Goal: Task Accomplishment & Management: Manage account settings

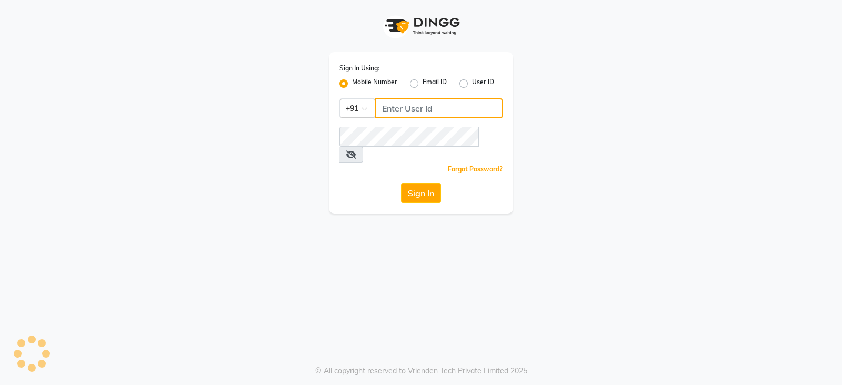
click at [420, 108] on input "Username" at bounding box center [439, 108] width 128 height 20
click at [420, 108] on input "9967763509" at bounding box center [439, 108] width 128 height 20
type input "9967763509"
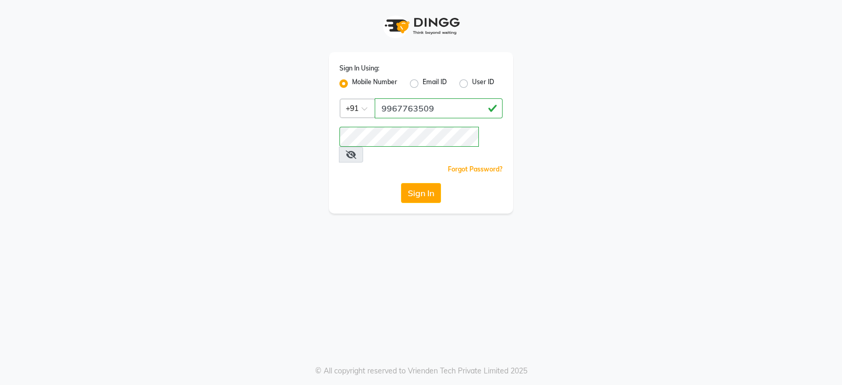
click at [415, 194] on div "Sign In Using: Mobile Number Email ID User ID Country Code × +91 9967763509 Rem…" at bounding box center [421, 133] width 184 height 162
click at [413, 183] on button "Sign In" at bounding box center [421, 193] width 40 height 20
click at [418, 183] on div "Sign In" at bounding box center [420, 193] width 163 height 20
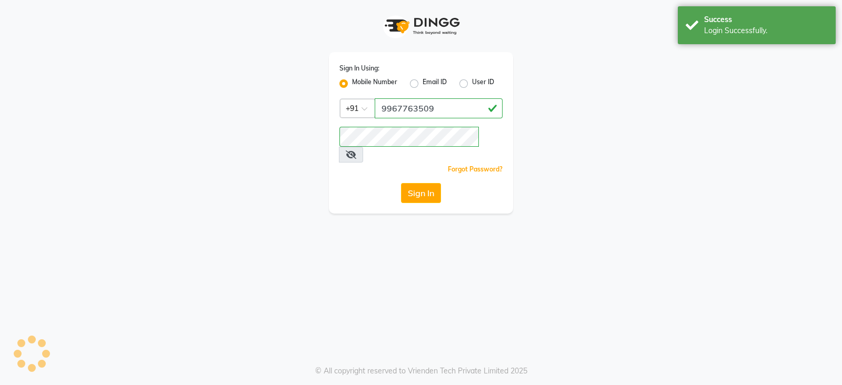
select select "6949"
select select "service"
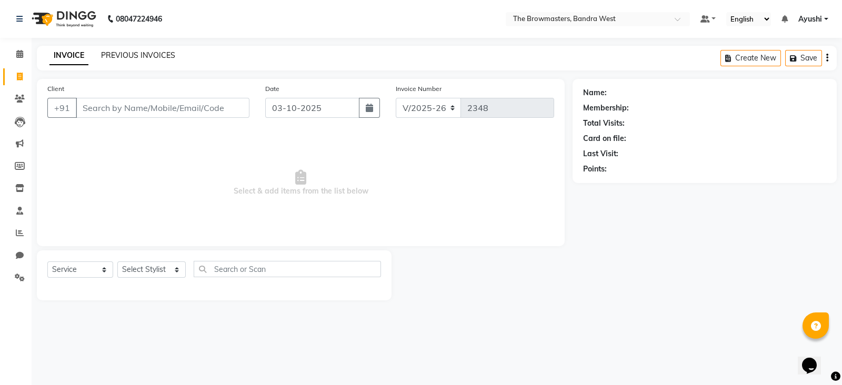
click at [124, 58] on link "PREVIOUS INVOICES" at bounding box center [138, 55] width 74 height 9
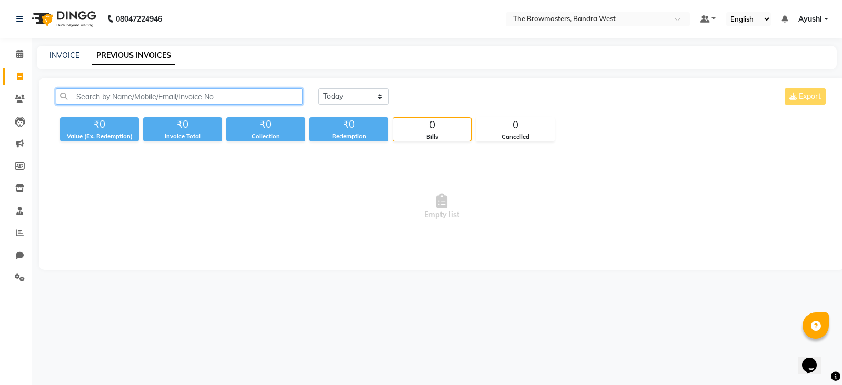
click at [148, 92] on input "text" at bounding box center [179, 96] width 247 height 16
paste input "Safaa 27 sep"
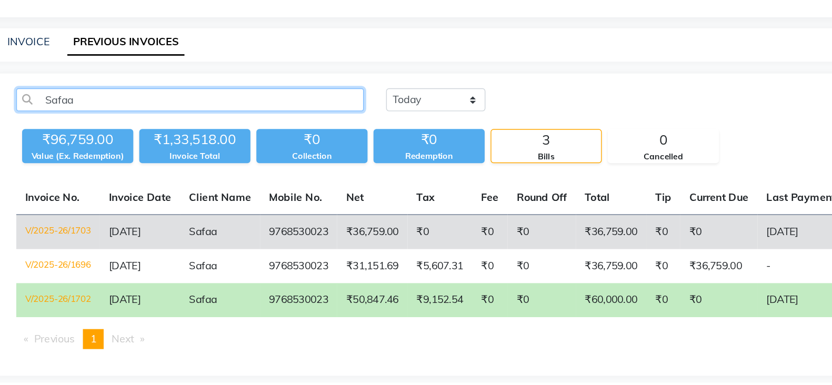
scroll to position [0, 110]
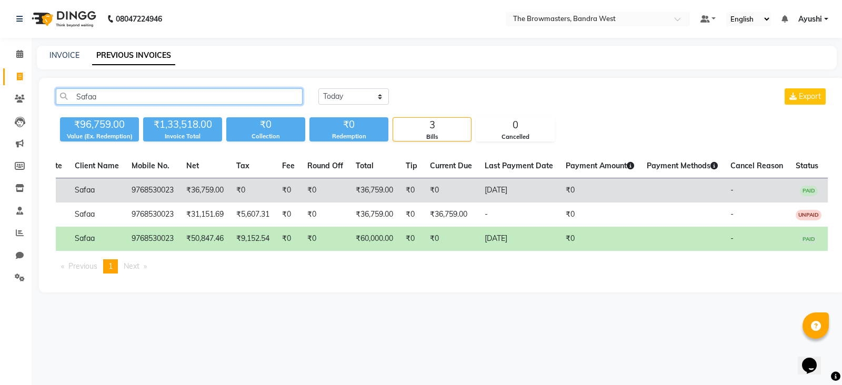
type input "Safaa"
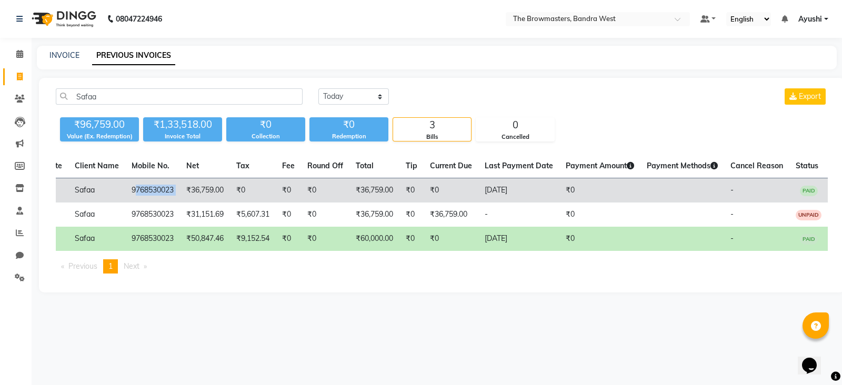
copy td "768530023"
drag, startPoint x: 174, startPoint y: 187, endPoint x: 123, endPoint y: 191, distance: 51.8
click at [123, 191] on tr "V/2025-26/1703 31-07-2025 Safaa 9768530023 ₹36,759.00 ₹0 ₹0 ₹0 ₹36,759.00 ₹0 ₹0…" at bounding box center [389, 190] width 875 height 25
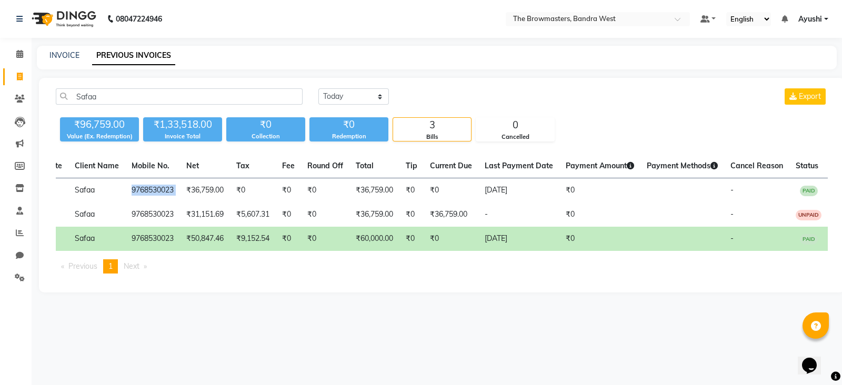
click at [58, 49] on div "INVOICE PREVIOUS INVOICES" at bounding box center [437, 58] width 800 height 24
click at [71, 61] on div "INVOICE PREVIOUS INVOICES" at bounding box center [437, 58] width 800 height 24
click at [66, 58] on link "INVOICE" at bounding box center [64, 55] width 30 height 9
select select "6949"
select select "service"
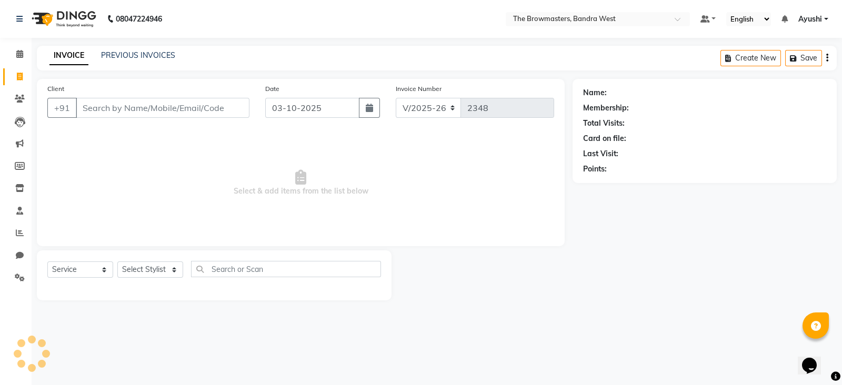
click at [139, 106] on input "Client" at bounding box center [163, 108] width 174 height 20
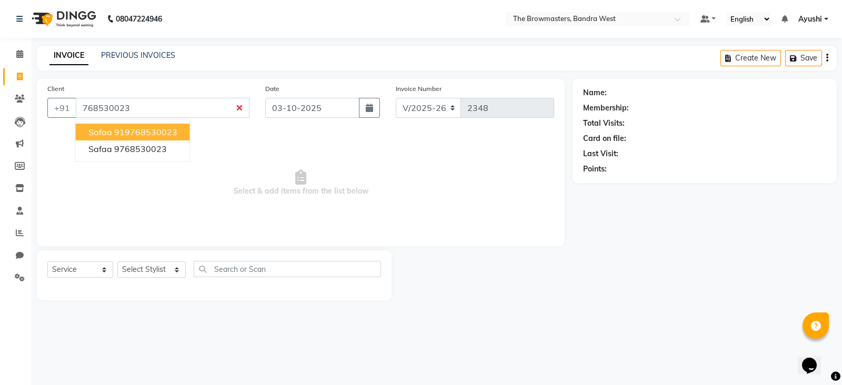
click at [145, 130] on ngb-highlight "919768530023" at bounding box center [145, 132] width 63 height 11
type input "9768530023"
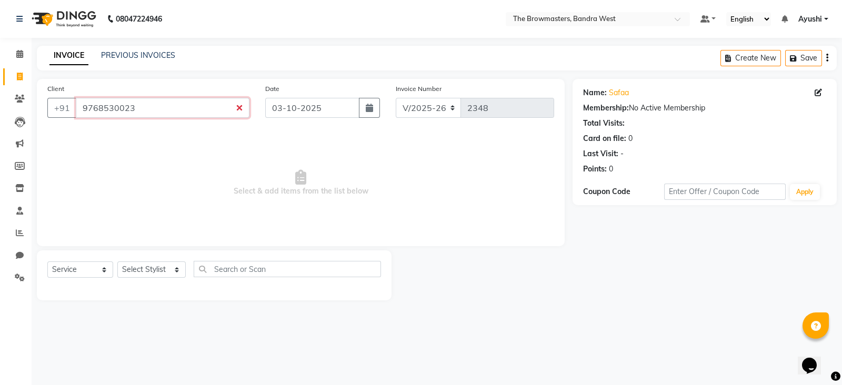
click at [97, 117] on input "9768530023" at bounding box center [163, 108] width 174 height 20
click at [15, 105] on link "Clients" at bounding box center [15, 98] width 25 height 17
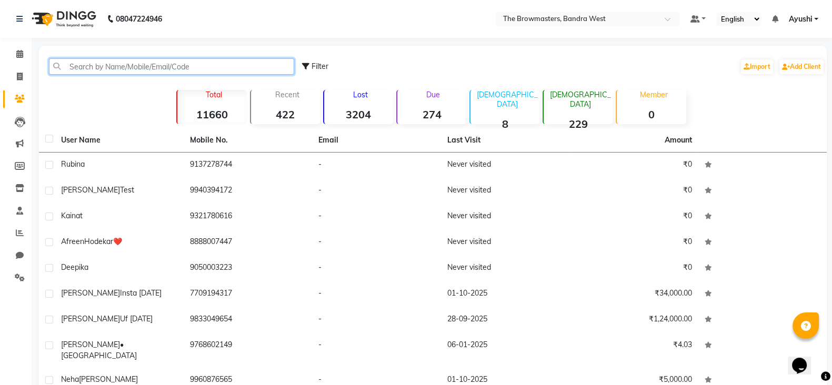
click at [179, 62] on input "text" at bounding box center [171, 66] width 245 height 16
paste input "9768530023"
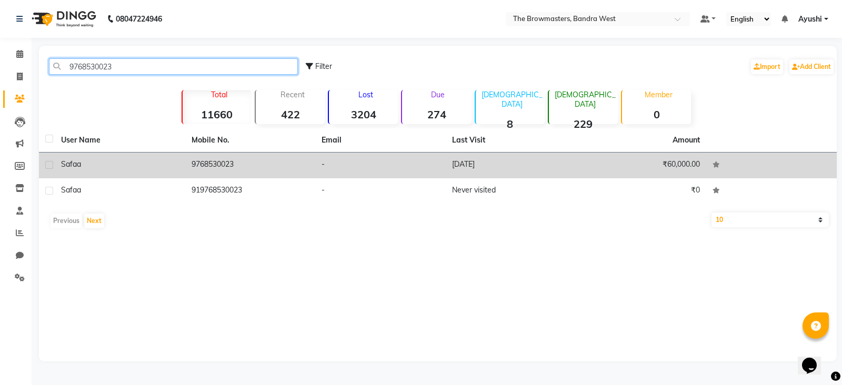
type input "9768530023"
click at [227, 155] on td "9768530023" at bounding box center [250, 166] width 130 height 26
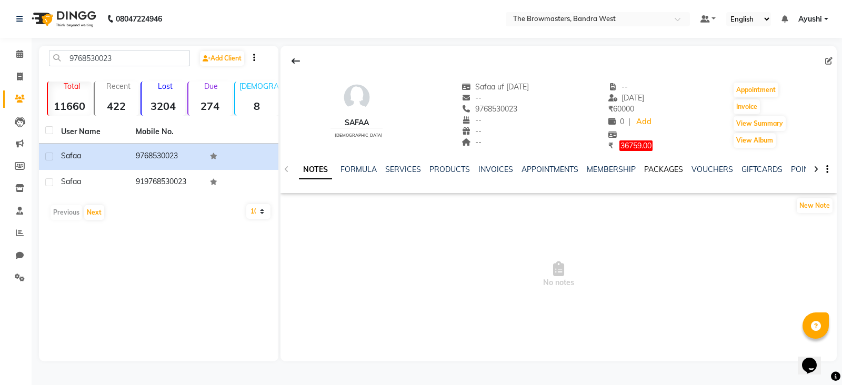
click at [668, 169] on link "PACKAGES" at bounding box center [663, 169] width 39 height 9
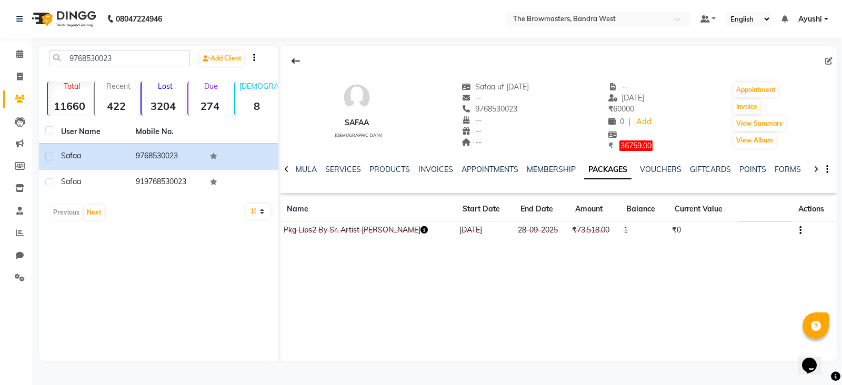
click at [799, 230] on icon "button" at bounding box center [800, 230] width 2 height 1
click at [757, 231] on div "Edit" at bounding box center [746, 230] width 69 height 13
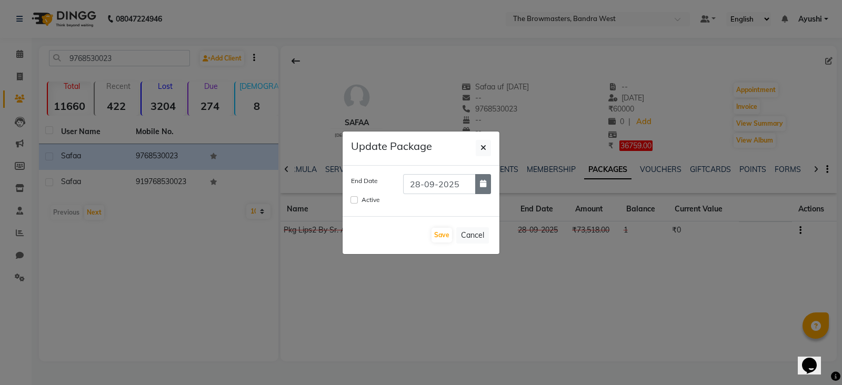
click at [482, 189] on button "button" at bounding box center [483, 184] width 16 height 20
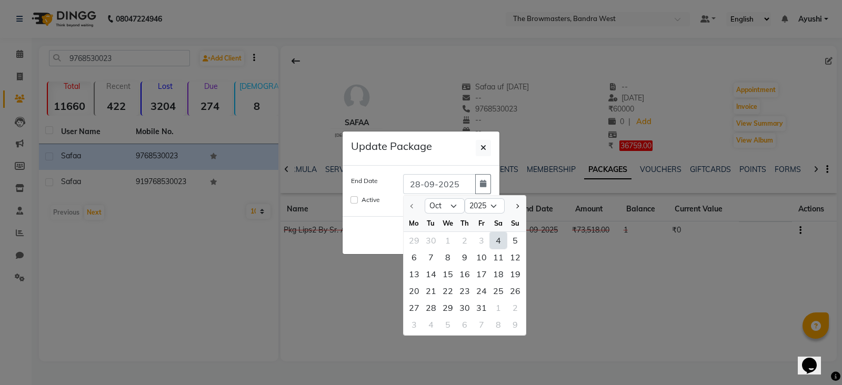
click at [492, 236] on div "4" at bounding box center [498, 240] width 17 height 17
type input "04-10-2025"
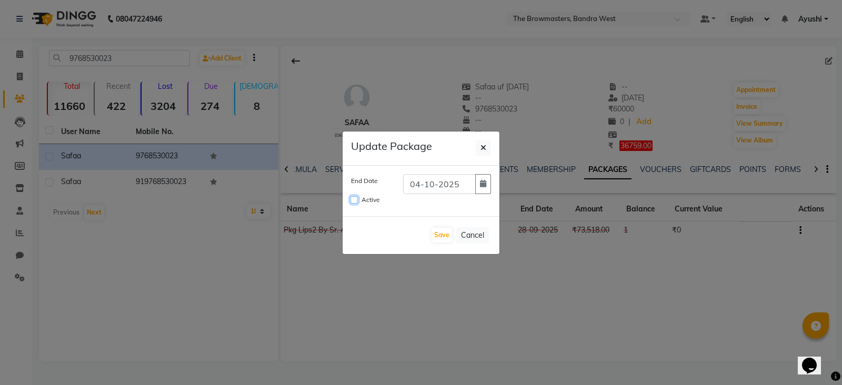
click at [357, 200] on input "Active" at bounding box center [353, 199] width 7 height 7
checkbox input "true"
click at [442, 240] on button "Save" at bounding box center [441, 235] width 21 height 15
checkbox input "false"
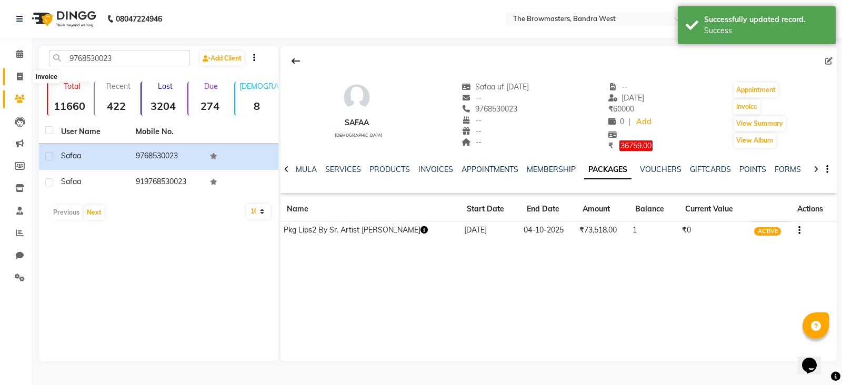
click at [14, 75] on span at bounding box center [20, 77] width 18 height 12
select select "service"
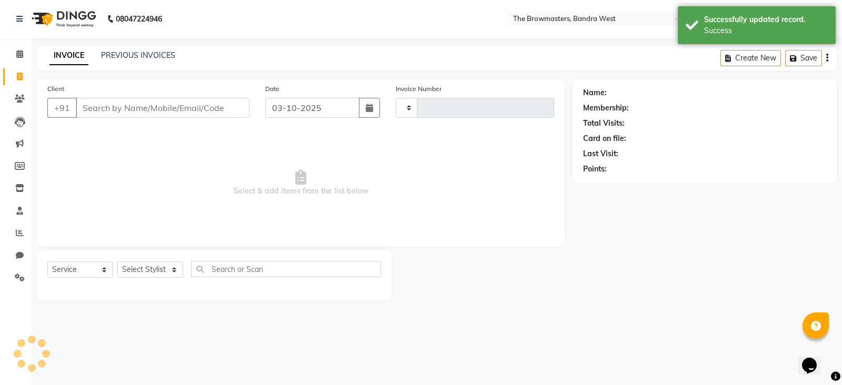
type input "2348"
select select "6949"
click at [130, 60] on div "PREVIOUS INVOICES" at bounding box center [138, 55] width 74 height 11
click at [146, 117] on input "Client" at bounding box center [163, 108] width 174 height 20
paste input "9768530023"
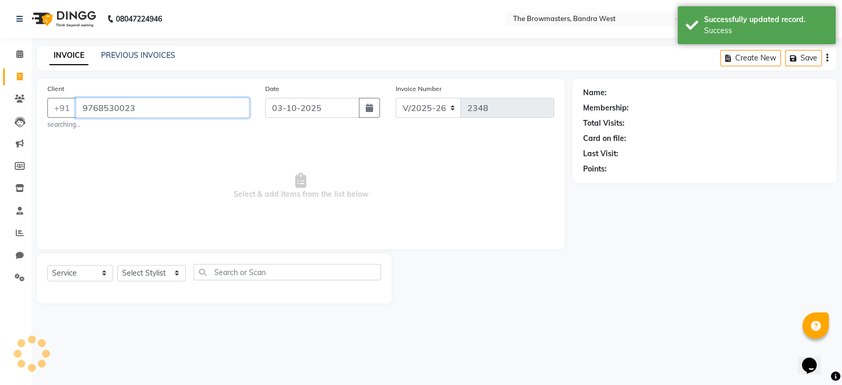
type input "9768530023"
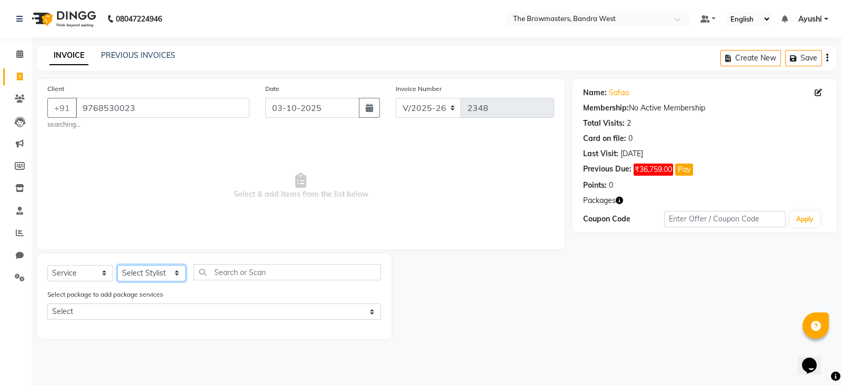
click at [154, 275] on select "Select Stylist Ashmeey Singghai Ashwini Ayushi DINGG SUPPORT jojo Jyoti Kajal K…" at bounding box center [151, 273] width 68 height 16
select select "64306"
click at [117, 266] on select "Select Stylist Ashmeey Singghai Ashwini Ayushi DINGG SUPPORT jojo Jyoti Kajal K…" at bounding box center [151, 273] width 68 height 16
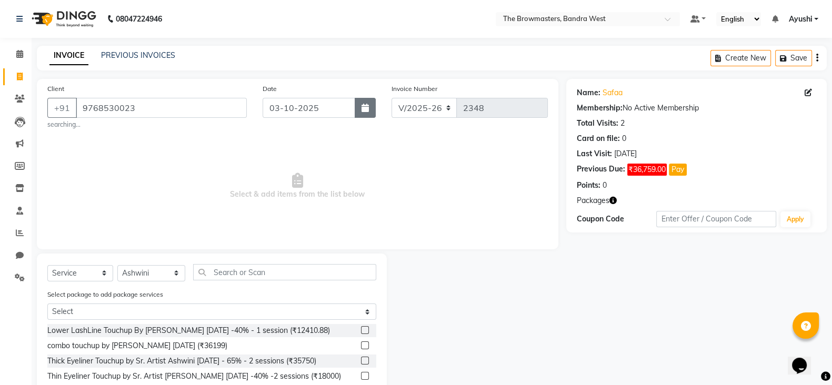
click at [371, 103] on button "button" at bounding box center [365, 108] width 21 height 20
select select "10"
select select "2025"
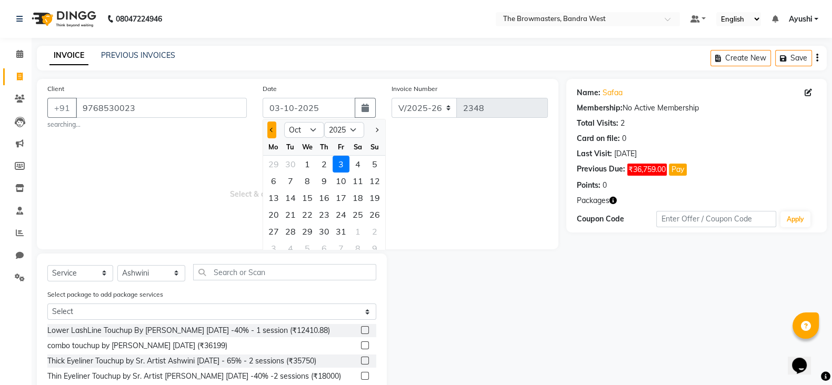
click at [269, 131] on button "Previous month" at bounding box center [271, 130] width 9 height 17
select select "9"
click at [360, 211] on div "27" at bounding box center [357, 214] width 17 height 17
type input "27-09-2025"
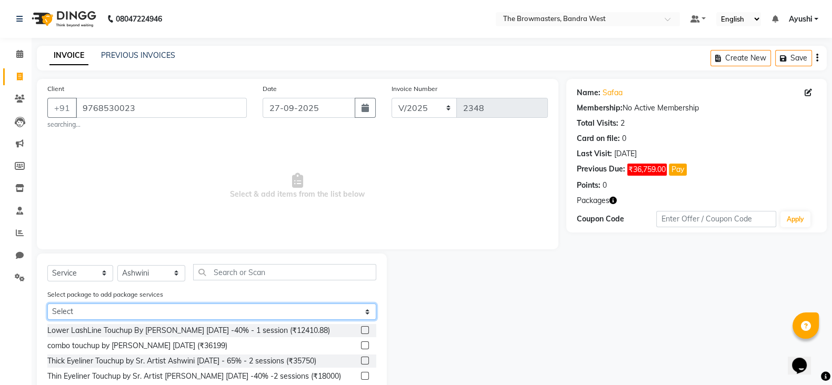
click at [187, 307] on select "Select Pkg Lips2 By Sr. Artist Ashwini" at bounding box center [211, 312] width 329 height 16
select select "1: Object"
click at [47, 305] on select "Select Pkg Lips2 By Sr. Artist Ashwini" at bounding box center [211, 312] width 329 height 16
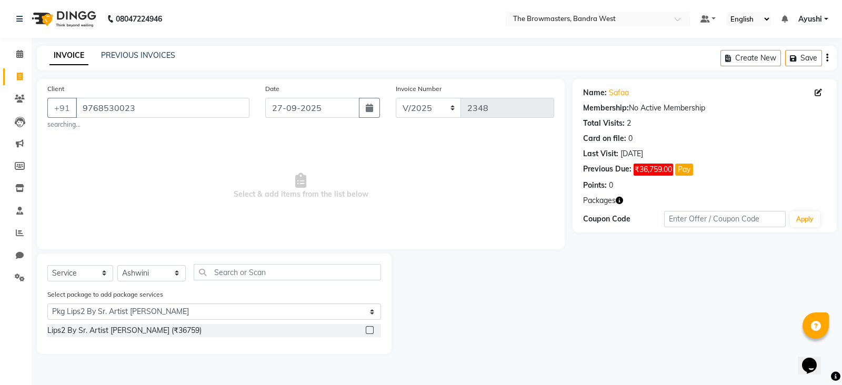
click at [368, 339] on div "Lips2 By Sr. Artist Ashwini (₹36759)" at bounding box center [214, 331] width 334 height 15
click at [371, 337] on div at bounding box center [369, 331] width 7 height 11
click at [367, 334] on label at bounding box center [370, 330] width 8 height 8
click at [367, 334] on input "checkbox" at bounding box center [369, 330] width 7 height 7
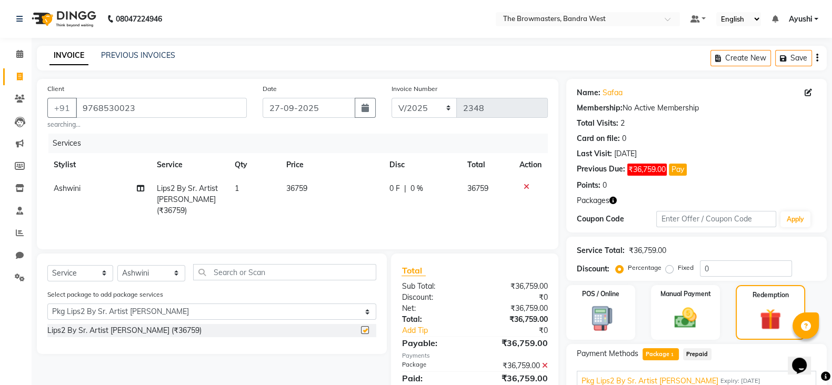
checkbox input "false"
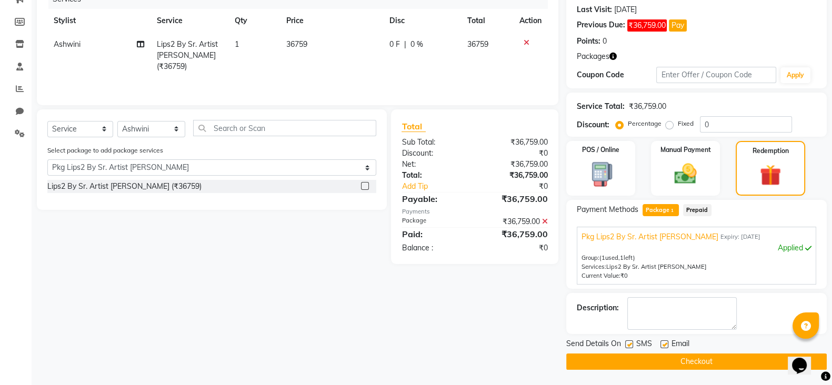
click at [628, 346] on label at bounding box center [629, 344] width 8 height 8
click at [628, 346] on input "checkbox" at bounding box center [628, 344] width 7 height 7
checkbox input "false"
click at [663, 348] on div at bounding box center [663, 345] width 7 height 11
click at [664, 342] on label at bounding box center [664, 344] width 8 height 8
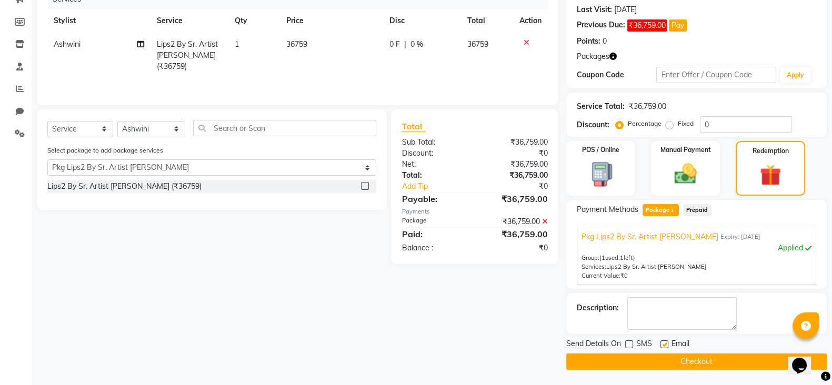
click at [664, 342] on input "checkbox" at bounding box center [663, 344] width 7 height 7
checkbox input "false"
click at [643, 361] on button "Checkout" at bounding box center [696, 362] width 260 height 16
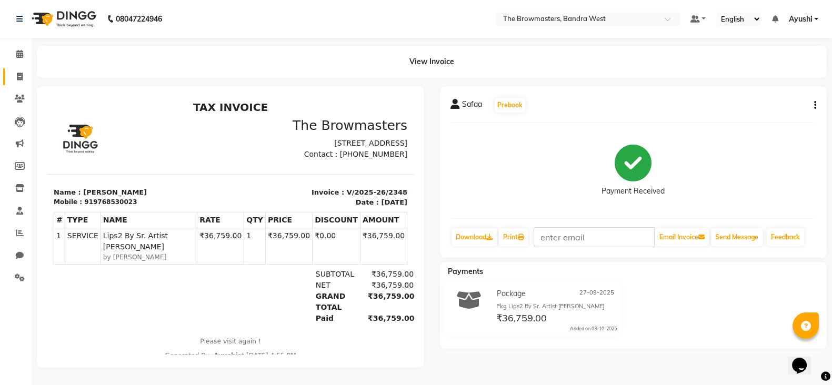
click at [6, 73] on link "Invoice" at bounding box center [15, 76] width 25 height 17
select select "6949"
select select "service"
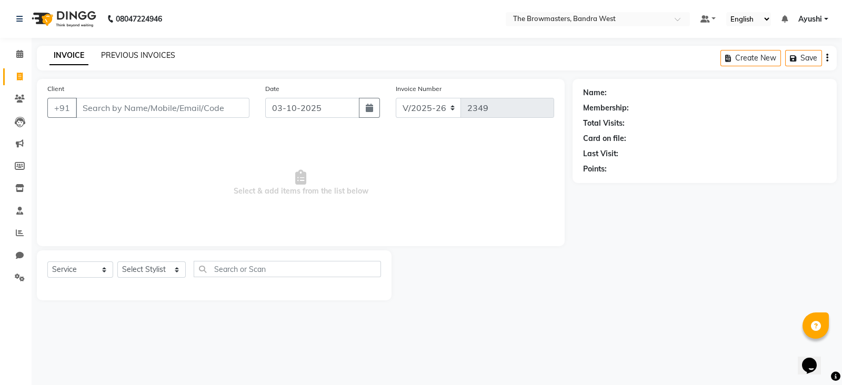
click at [145, 57] on link "PREVIOUS INVOICES" at bounding box center [138, 55] width 74 height 9
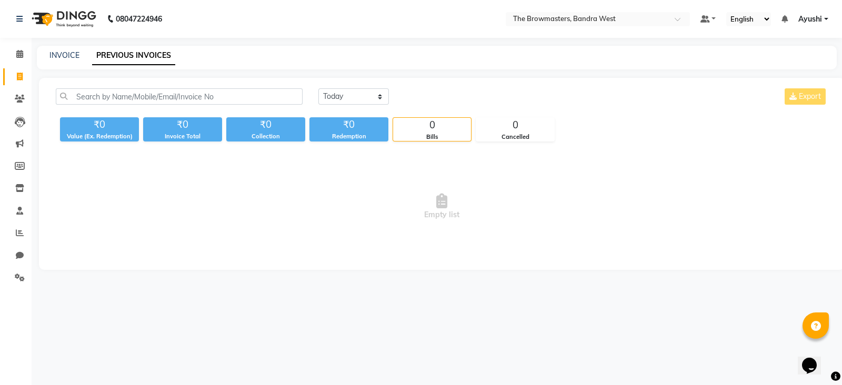
click at [178, 88] on div "Today Yesterday Custom Range Export ₹0 Value (Ex. Redemption) ₹0 Invoice Total …" at bounding box center [441, 174] width 805 height 192
click at [153, 105] on div "Today Yesterday Custom Range Export" at bounding box center [442, 100] width 788 height 25
click at [18, 57] on icon at bounding box center [19, 54] width 7 height 8
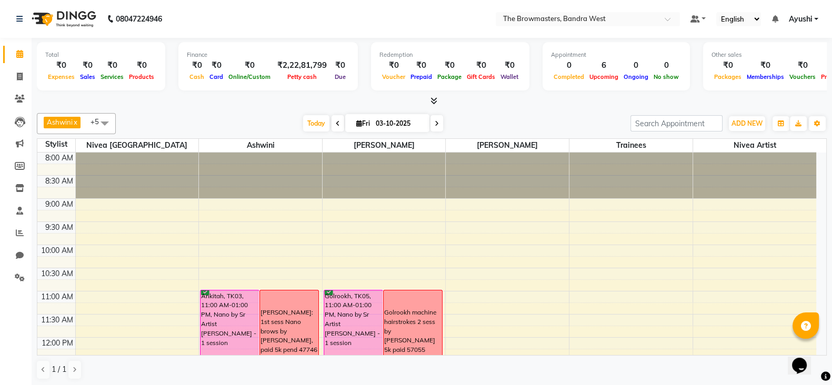
click at [406, 118] on input "03-10-2025" at bounding box center [398, 124] width 53 height 16
select select "10"
select select "2025"
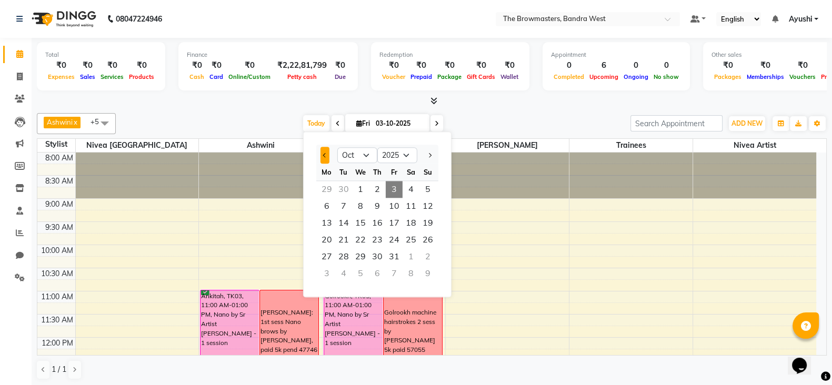
click at [325, 160] on button "Previous month" at bounding box center [324, 155] width 9 height 17
select select "9"
click at [363, 245] on span "24" at bounding box center [360, 239] width 17 height 17
type input "24-09-2025"
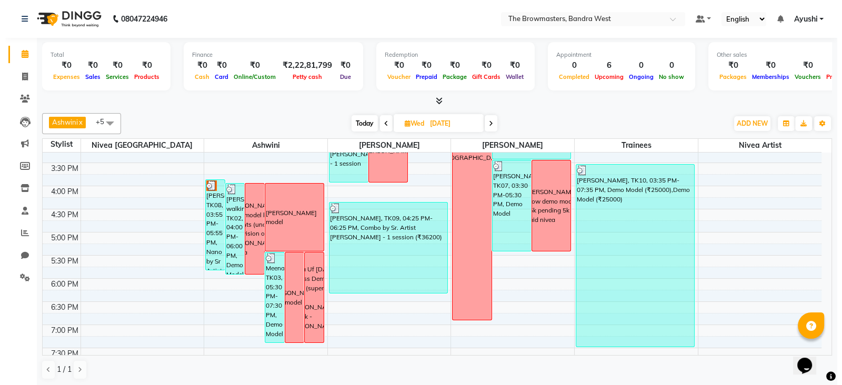
scroll to position [339, 0]
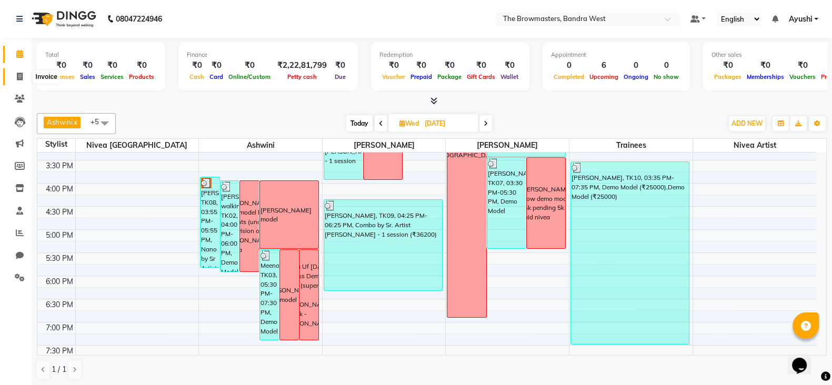
click at [17, 80] on icon at bounding box center [20, 77] width 6 height 8
select select "service"
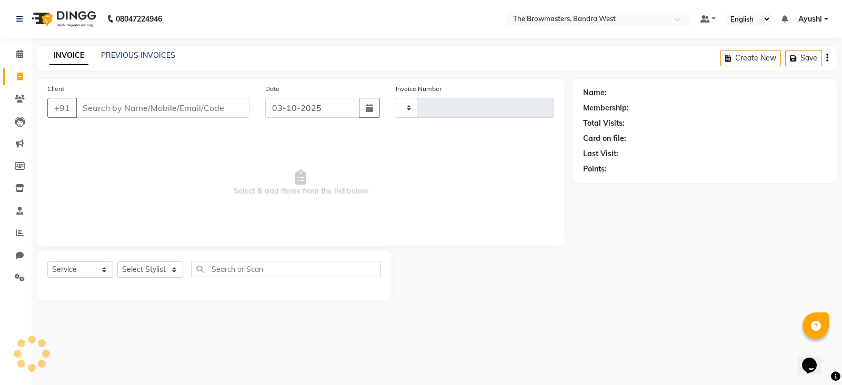
type input "2349"
select select "6949"
click at [142, 59] on link "PREVIOUS INVOICES" at bounding box center [138, 55] width 74 height 9
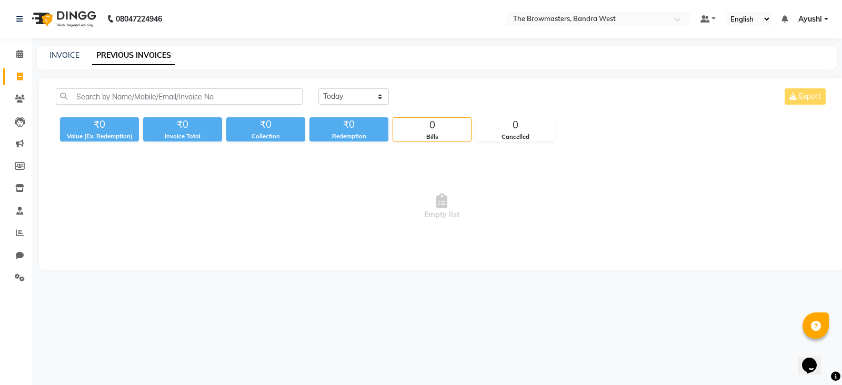
click at [192, 108] on div "Today Yesterday Custom Range Export" at bounding box center [442, 100] width 788 height 25
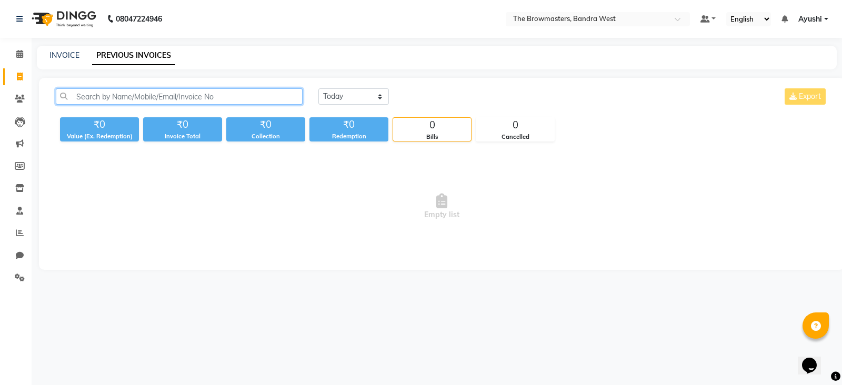
click at [158, 92] on input "text" at bounding box center [179, 96] width 247 height 16
paste input "Sapna"
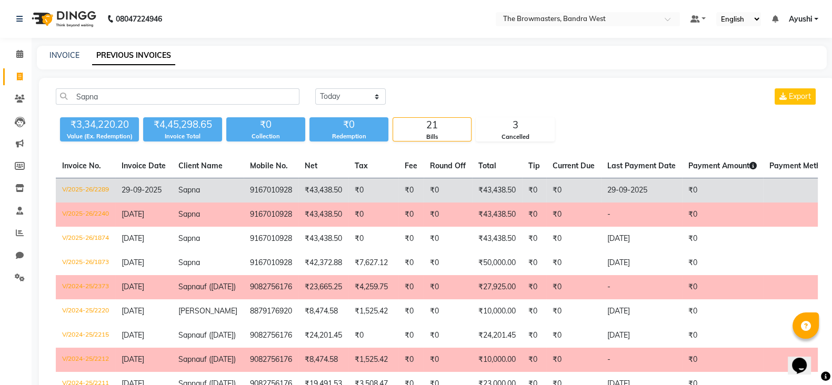
click at [667, 187] on td "29-09-2025" at bounding box center [641, 190] width 81 height 25
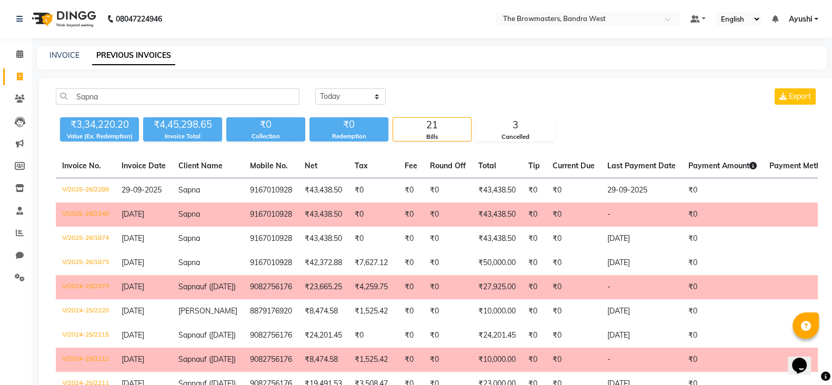
click at [178, 108] on div "Sapna Today Yesterday Custom Range Export" at bounding box center [437, 100] width 778 height 25
drag, startPoint x: 178, startPoint y: 108, endPoint x: 163, endPoint y: 97, distance: 19.3
click at [163, 97] on div "Sapna Today Yesterday Custom Range Export" at bounding box center [437, 100] width 778 height 25
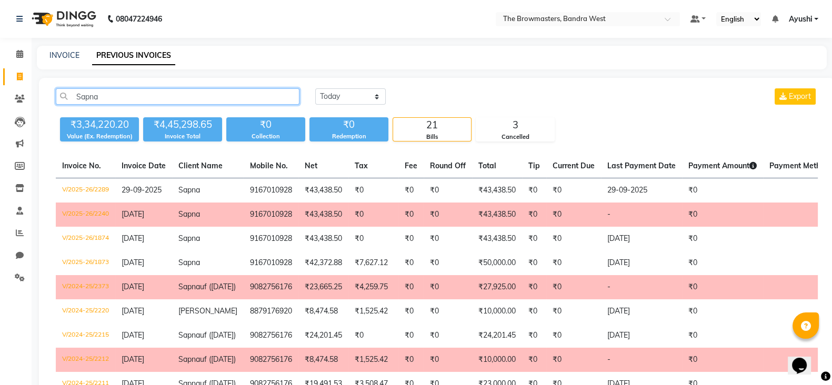
click at [163, 97] on input "Sapna" at bounding box center [178, 96] width 244 height 16
paste input "Babli dhawan"
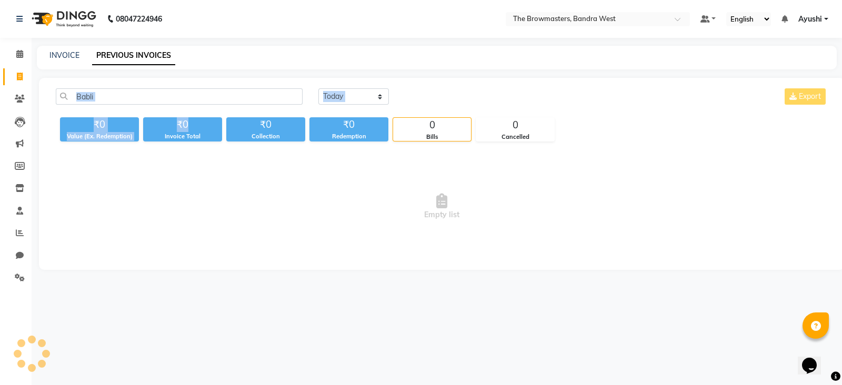
drag, startPoint x: 218, startPoint y: 125, endPoint x: 193, endPoint y: 106, distance: 31.9
click at [193, 106] on div "Babli Today Yesterday Custom Range Export ₹0 Value (Ex. Redemption) ₹0 Invoice …" at bounding box center [441, 114] width 784 height 53
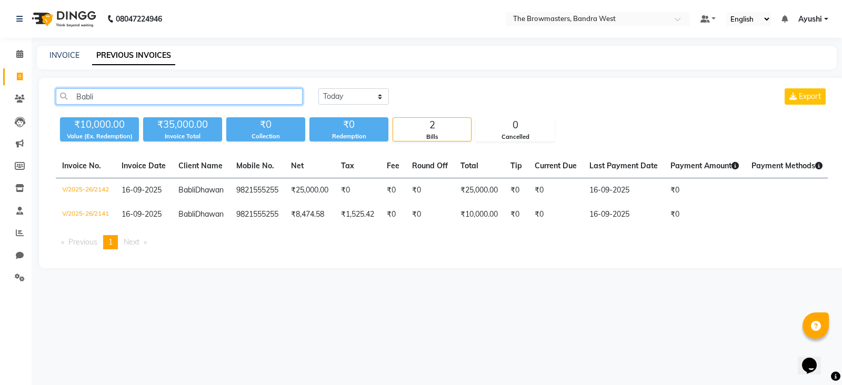
click at [180, 103] on input "Babli" at bounding box center [179, 96] width 247 height 16
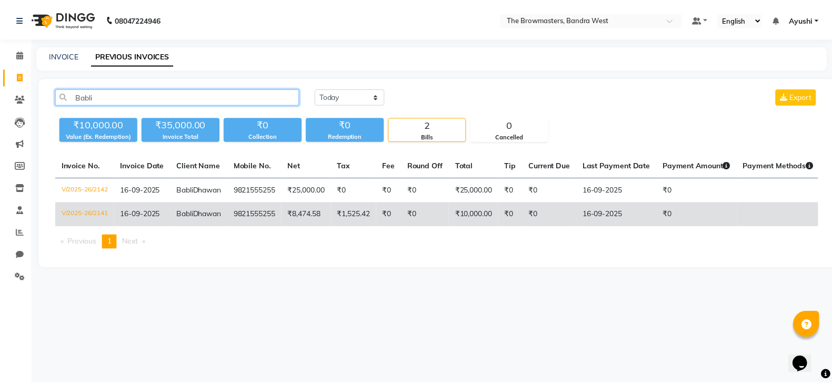
scroll to position [0, 108]
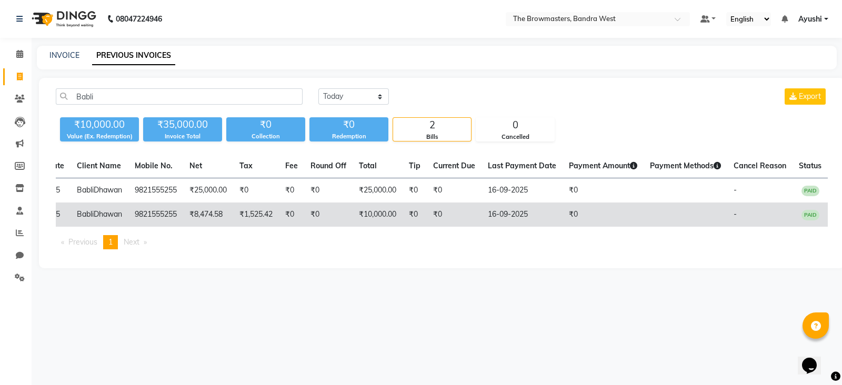
click at [464, 227] on td "₹0" at bounding box center [454, 215] width 55 height 24
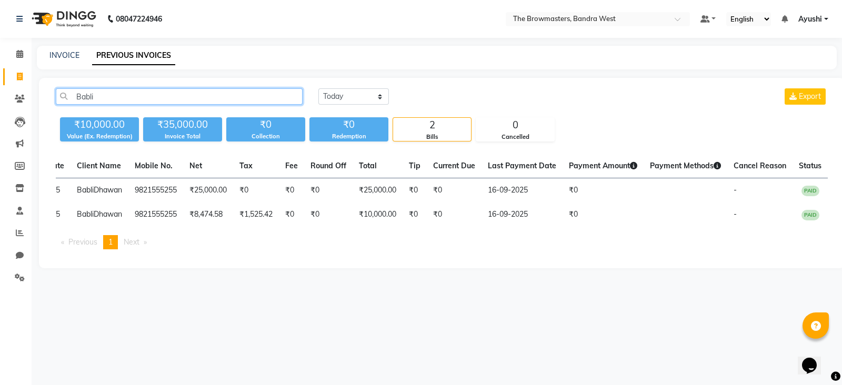
click at [165, 94] on input "Babli" at bounding box center [179, 96] width 247 height 16
paste input "+91 98215 55255"
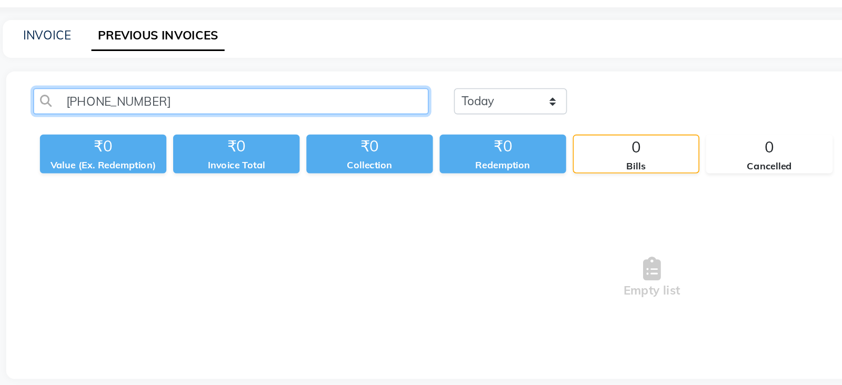
click at [116, 104] on input "+91 98215 55255" at bounding box center [179, 96] width 247 height 16
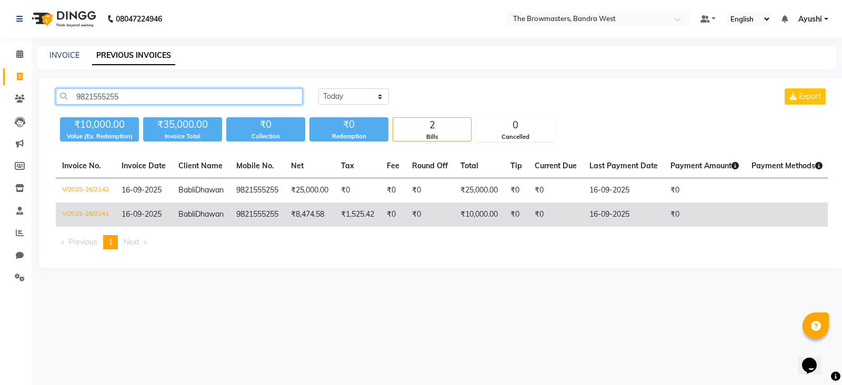
type input "9821555255"
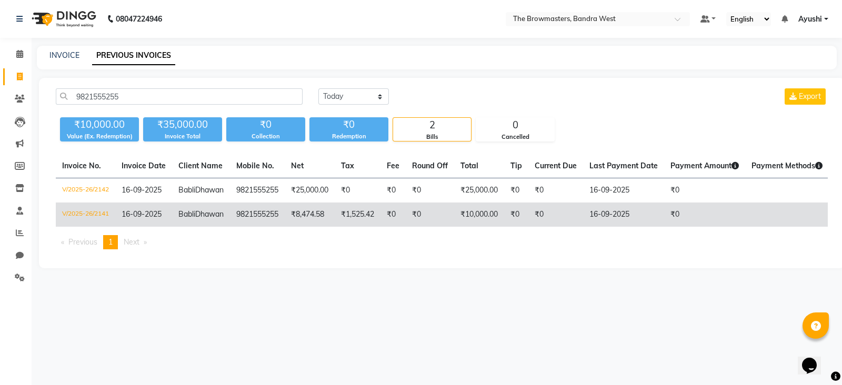
click at [148, 227] on td "16-09-2025" at bounding box center [143, 215] width 57 height 24
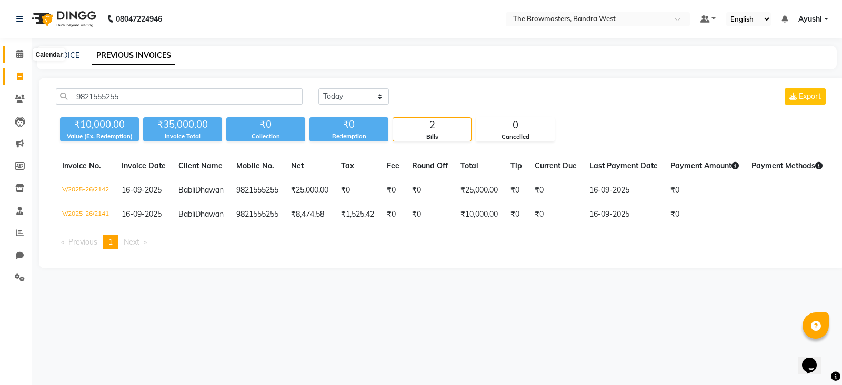
click at [17, 57] on icon at bounding box center [19, 54] width 7 height 8
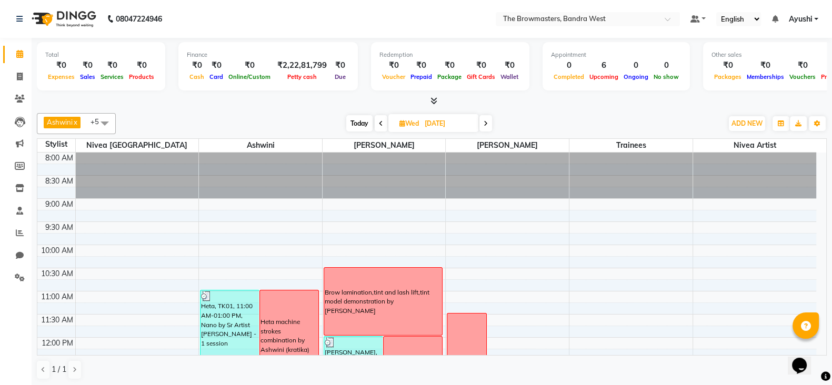
click at [357, 123] on span "Today" at bounding box center [359, 123] width 26 height 16
type input "03-10-2025"
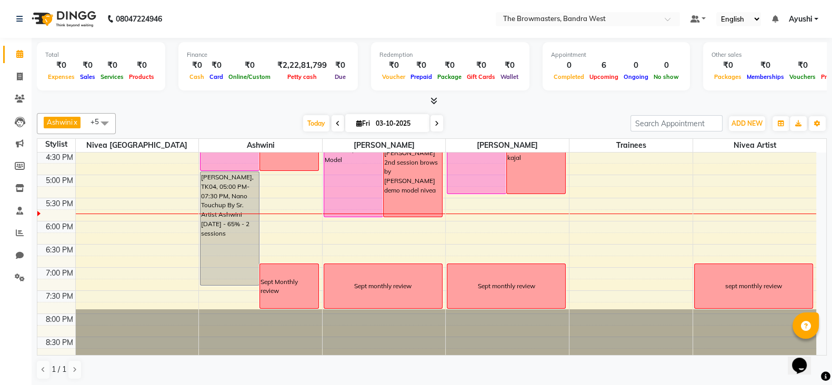
click at [375, 122] on input "03-10-2025" at bounding box center [398, 124] width 53 height 16
select select "10"
select select "2025"
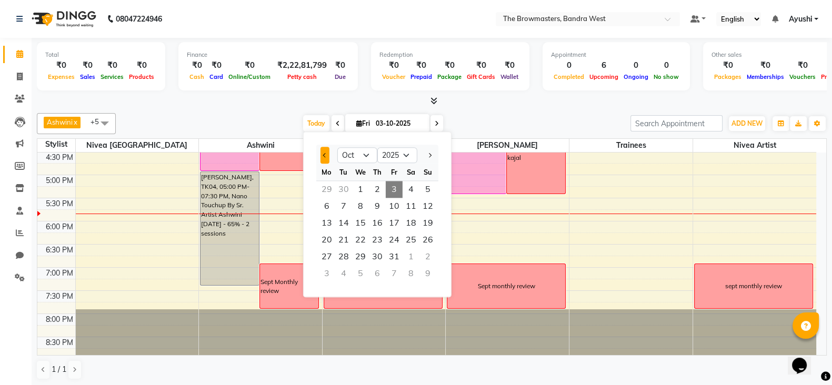
click at [324, 160] on button "Previous month" at bounding box center [324, 155] width 9 height 17
select select "9"
click at [357, 238] on span "24" at bounding box center [360, 239] width 17 height 17
type input "24-09-2025"
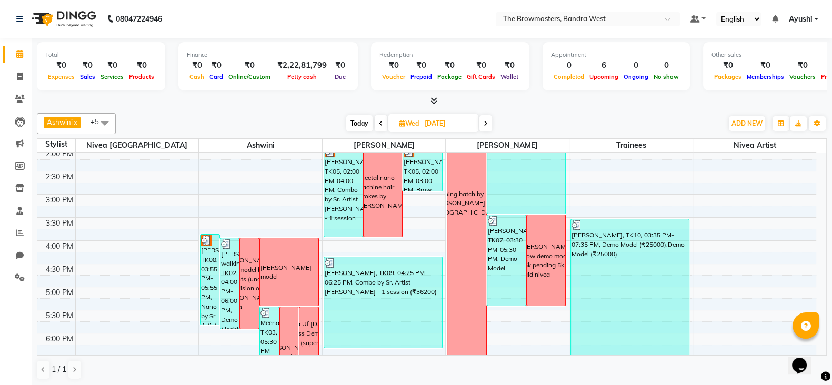
scroll to position [278, 0]
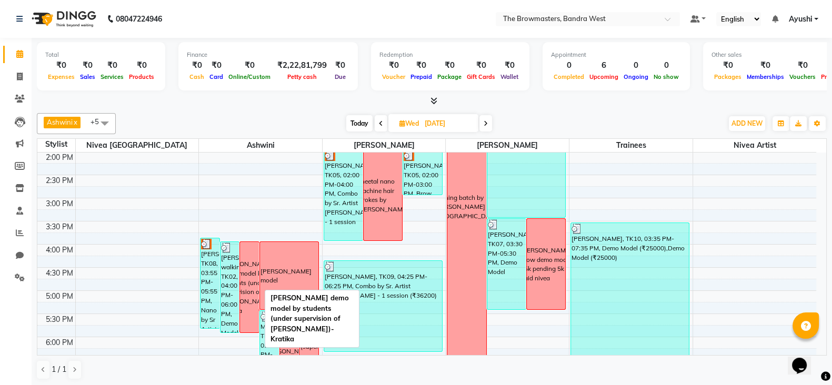
click at [248, 260] on div "Rashida brows demo model by students (under supervision of Ashwini)-Kratika" at bounding box center [249, 287] width 56 height 56
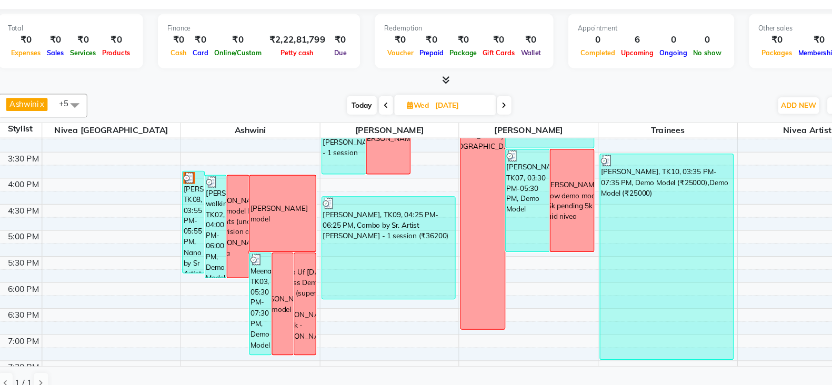
scroll to position [334, 0]
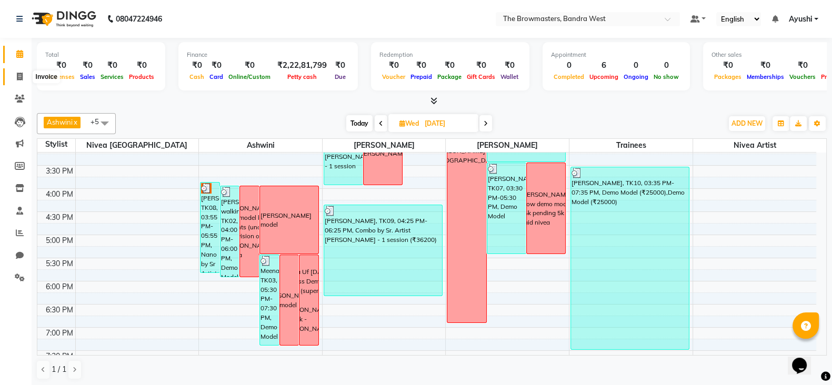
click at [17, 76] on icon at bounding box center [20, 77] width 6 height 8
select select "service"
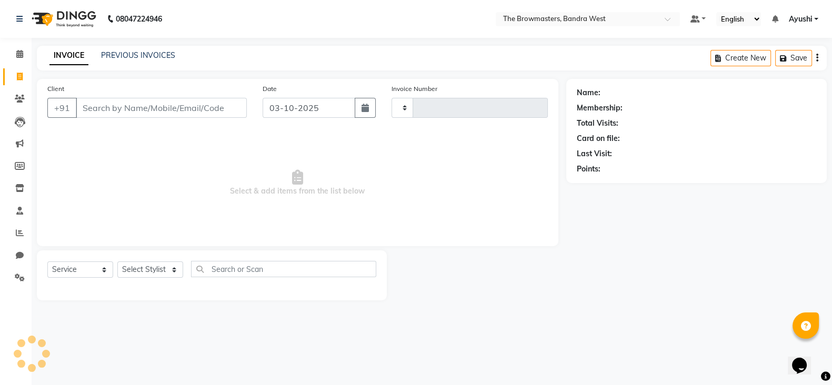
type input "2349"
select select "6949"
click at [128, 59] on link "PREVIOUS INVOICES" at bounding box center [138, 55] width 74 height 9
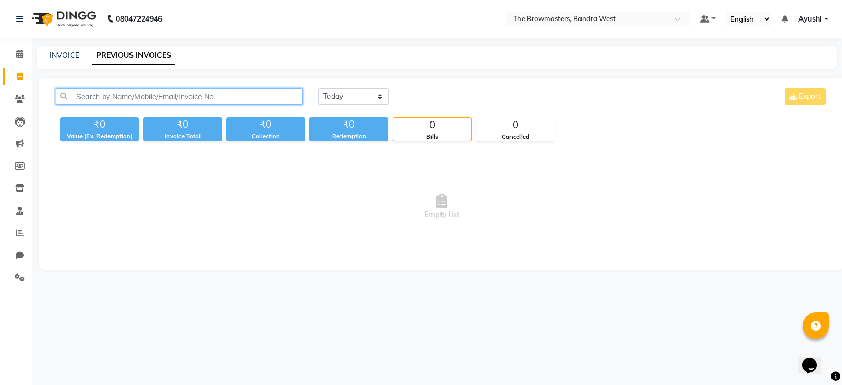
click at [175, 100] on input "text" at bounding box center [179, 96] width 247 height 16
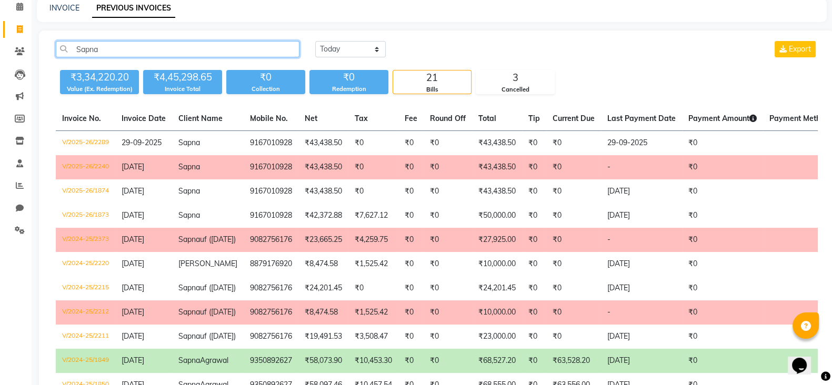
scroll to position [48, 0]
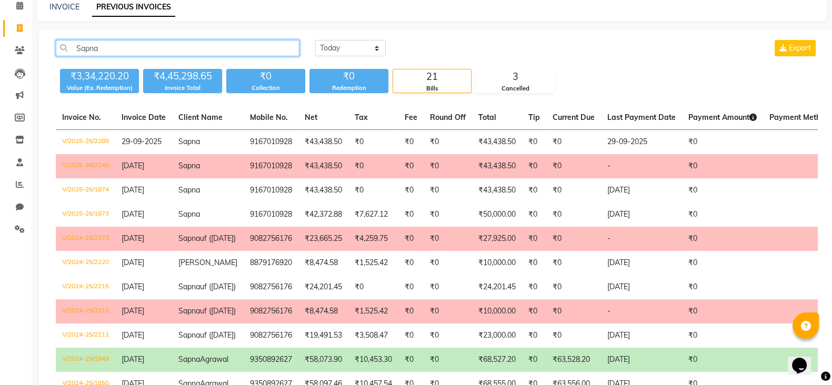
type input "Sapna"
click at [558, 127] on th "Current Due" at bounding box center [573, 118] width 55 height 24
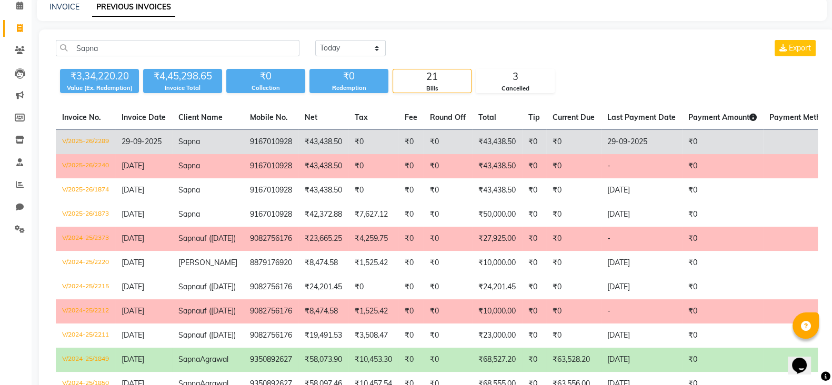
click at [527, 136] on td "₹0" at bounding box center [534, 142] width 24 height 25
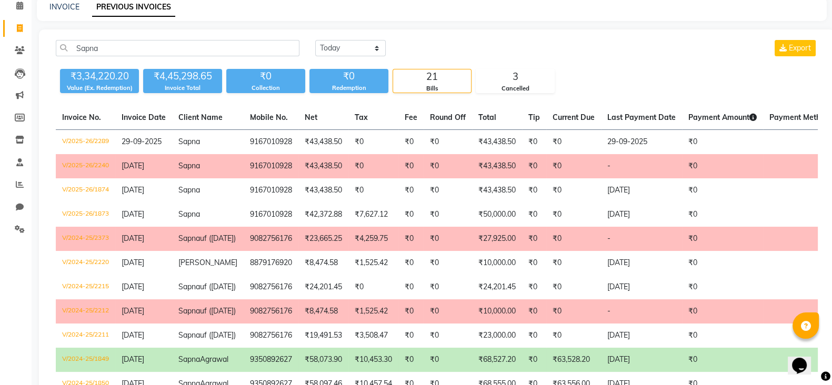
scroll to position [0, 141]
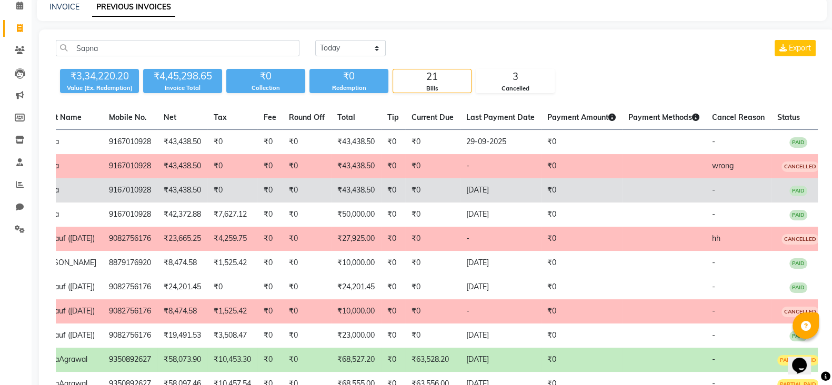
click at [331, 185] on td "₹43,438.50" at bounding box center [356, 190] width 50 height 24
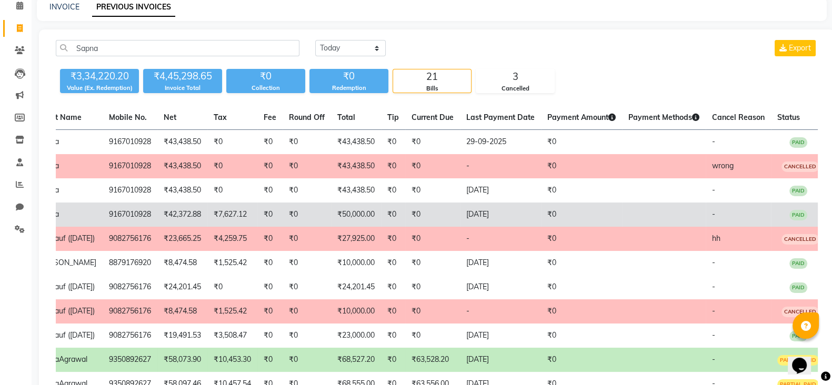
click at [213, 214] on td "₹7,627.12" at bounding box center [232, 215] width 50 height 24
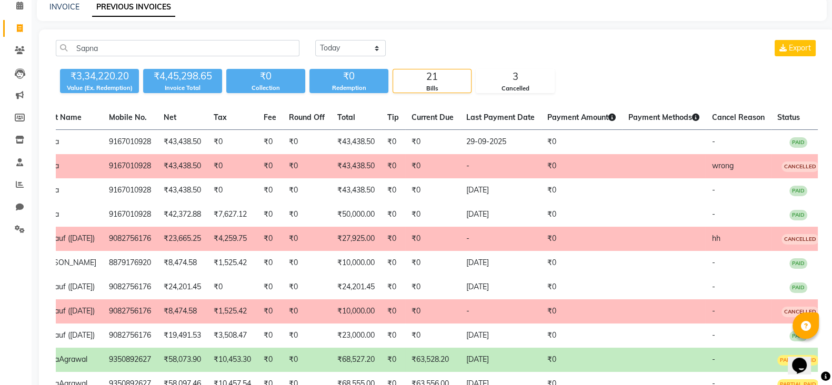
click at [121, 56] on div "Sapna Today Yesterday Custom Range Export" at bounding box center [437, 52] width 778 height 25
click at [110, 51] on input "Sapna" at bounding box center [178, 48] width 244 height 16
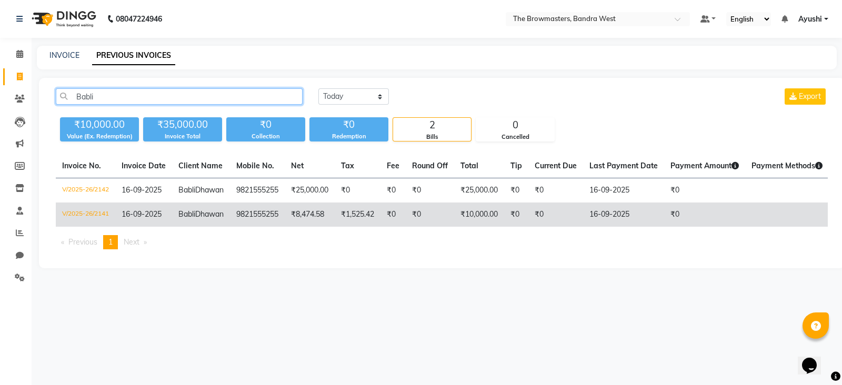
scroll to position [0, 108]
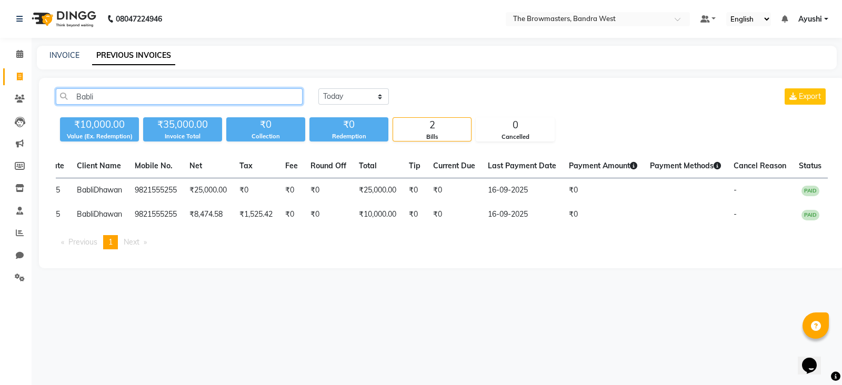
click at [78, 96] on input "Babli" at bounding box center [179, 96] width 247 height 16
paste input "+91 98215 55255"
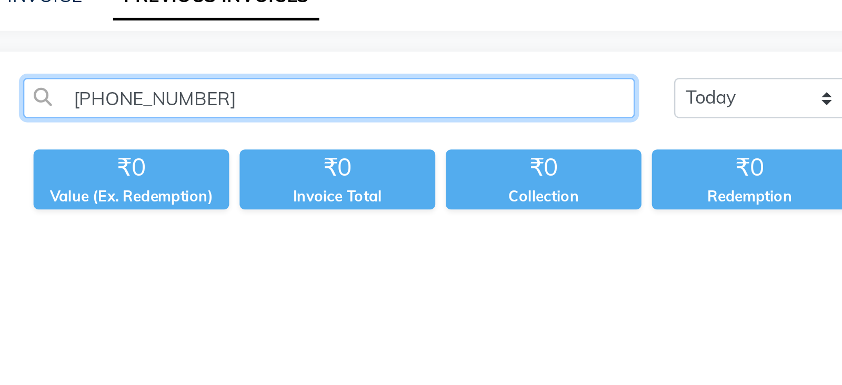
click at [117, 97] on input "+91 98215 55255" at bounding box center [179, 96] width 247 height 16
drag, startPoint x: 94, startPoint y: 99, endPoint x: 60, endPoint y: 100, distance: 33.1
click at [60, 100] on input "+91 9821555255" at bounding box center [179, 96] width 247 height 16
drag, startPoint x: 93, startPoint y: 100, endPoint x: 46, endPoint y: 107, distance: 46.7
click at [46, 107] on div "+91 9821555255 Today Yesterday Custom Range Export ₹0 Value (Ex. Redemption) ₹0…" at bounding box center [441, 174] width 805 height 192
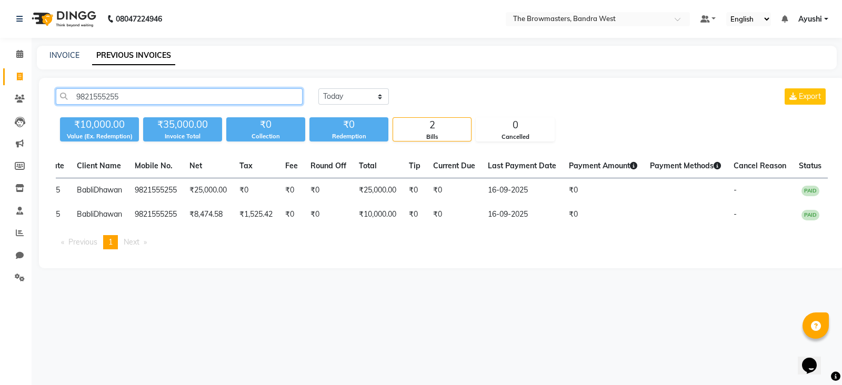
click at [79, 93] on input "9821555255" at bounding box center [179, 96] width 247 height 16
type input "9821555255"
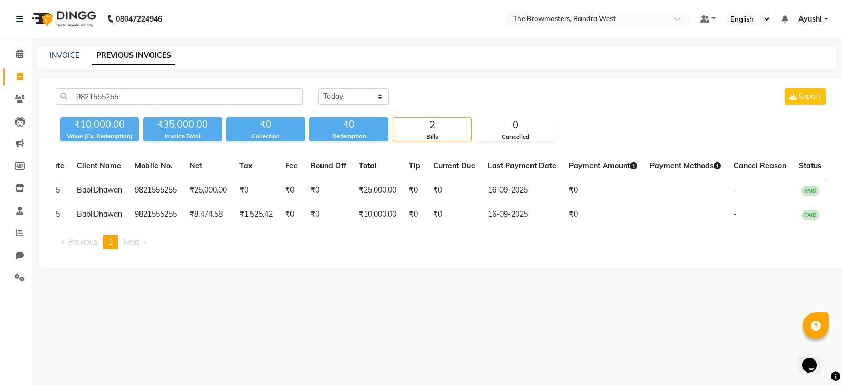
click at [47, 52] on div "INVOICE PREVIOUS INVOICES" at bounding box center [430, 55] width 787 height 11
click at [60, 55] on link "INVOICE" at bounding box center [64, 55] width 30 height 9
select select "service"
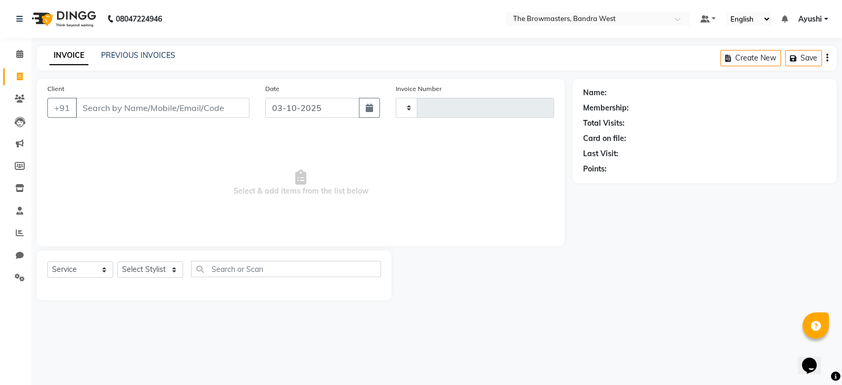
type input "2349"
select select "6949"
type input "9821555255"
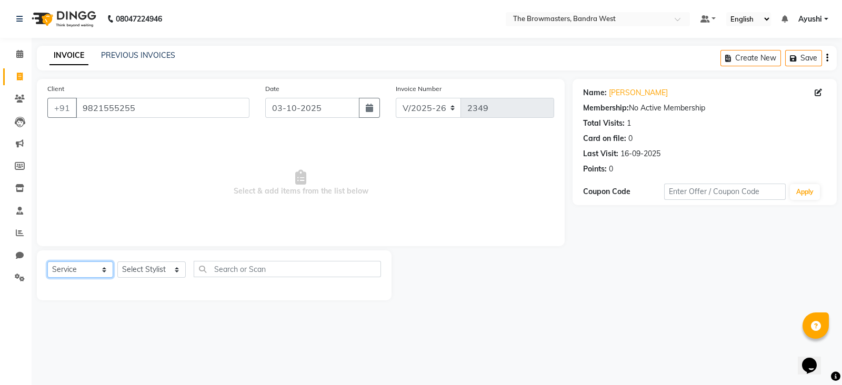
click at [102, 268] on select "Select Service Product Membership Package Voucher Prepaid Gift Card" at bounding box center [80, 269] width 66 height 16
select select "package"
click at [47, 262] on select "Select Service Product Membership Package Voucher Prepaid Gift Card" at bounding box center [80, 269] width 66 height 16
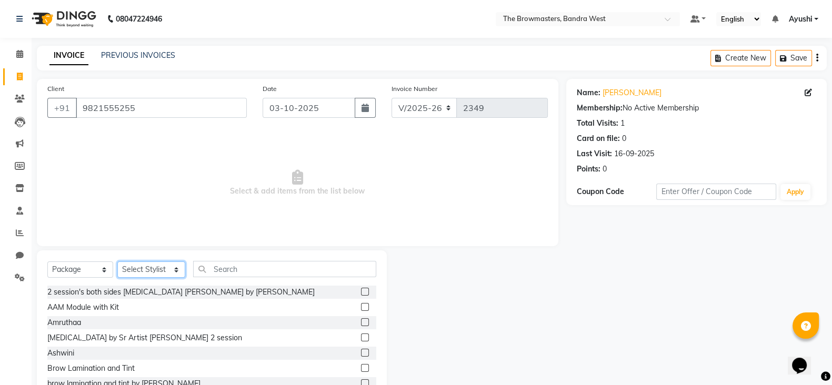
click at [158, 272] on select "Select Stylist Ashmeey Singghai Ashwini Ayushi DINGG SUPPORT jojo Jyoti Kajal K…" at bounding box center [151, 269] width 68 height 16
select select "64302"
click at [244, 265] on input "text" at bounding box center [285, 269] width 184 height 16
click at [359, 107] on button "button" at bounding box center [365, 108] width 21 height 20
select select "10"
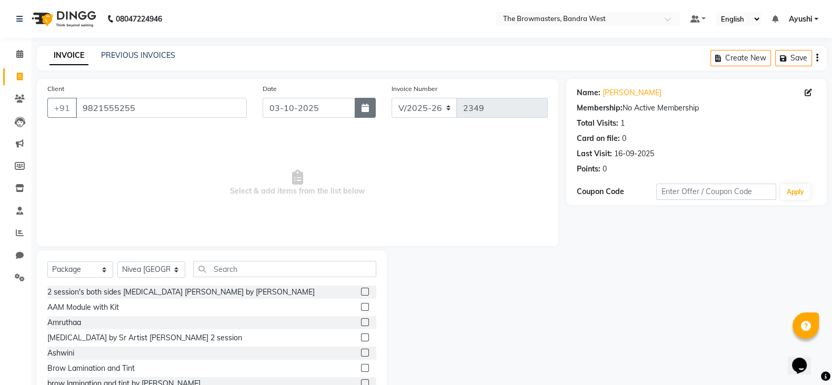
select select "2025"
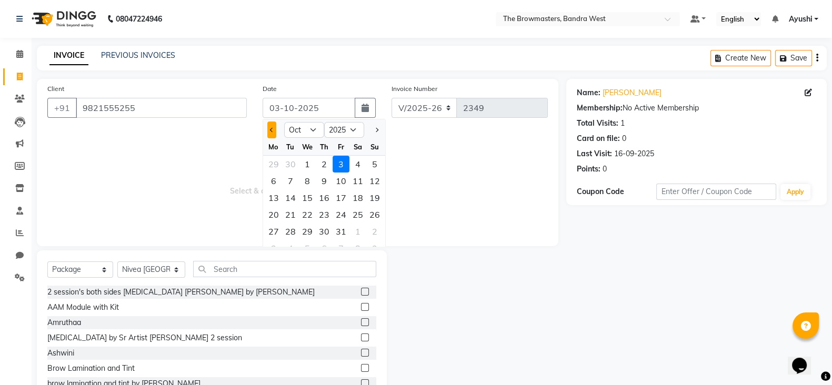
click at [271, 138] on button "Previous month" at bounding box center [271, 130] width 9 height 17
select select "9"
click at [282, 228] on div "30" at bounding box center [290, 231] width 17 height 17
type input "30-09-2025"
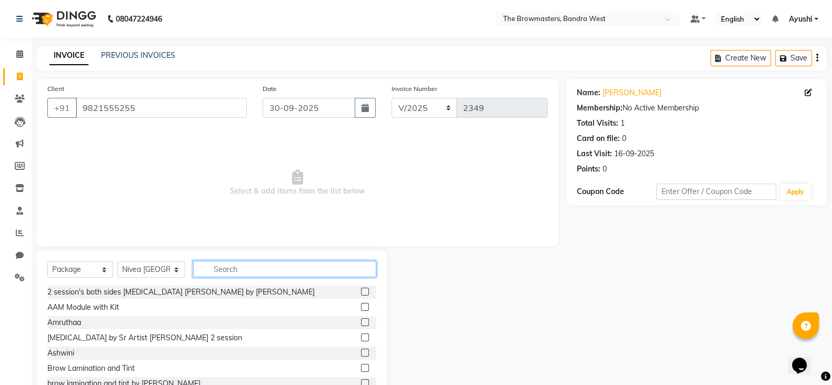
click at [237, 272] on input "text" at bounding box center [285, 269] width 184 height 16
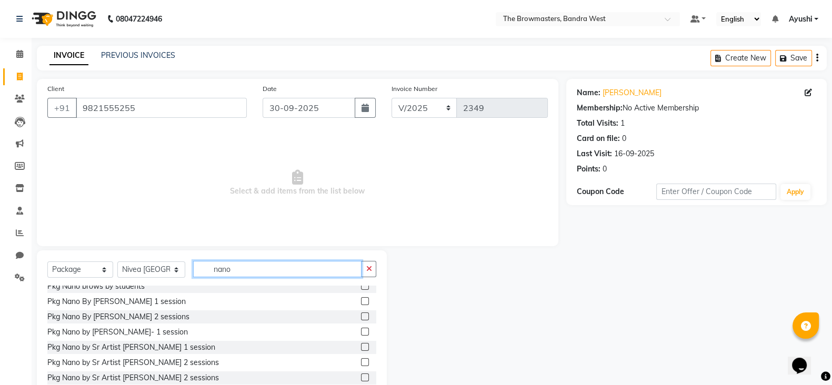
scroll to position [68, 0]
type input "nano"
click at [361, 346] on label at bounding box center [365, 346] width 8 height 8
click at [361, 346] on input "checkbox" at bounding box center [364, 346] width 7 height 7
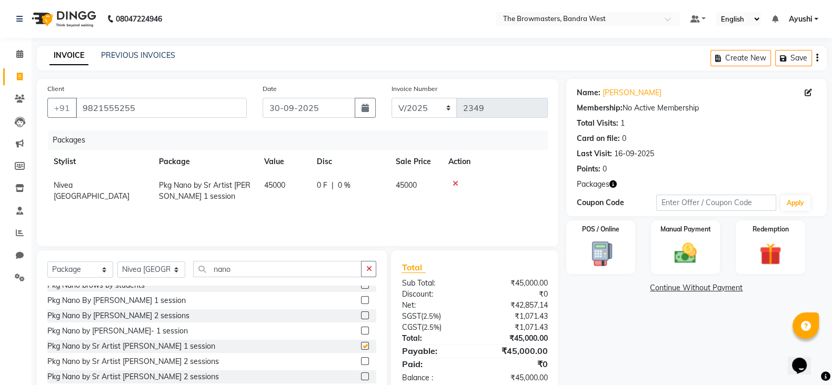
checkbox input "false"
click at [334, 187] on div "0 F | 0 %" at bounding box center [350, 185] width 66 height 11
select select "64302"
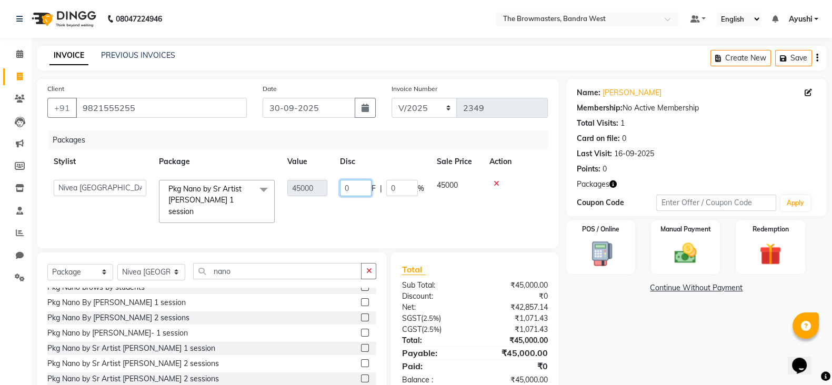
click at [352, 186] on input "0" at bounding box center [356, 188] width 32 height 16
type input "019000"
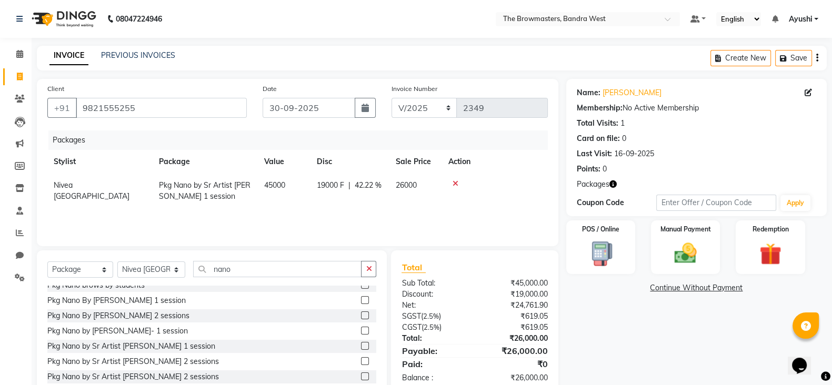
click at [354, 209] on div "Packages Stylist Package Value Disc Sale Price Action Nivea Mumbai Pkg Nano by …" at bounding box center [297, 182] width 500 height 105
click at [677, 230] on label "Manual Payment" at bounding box center [685, 229] width 53 height 10
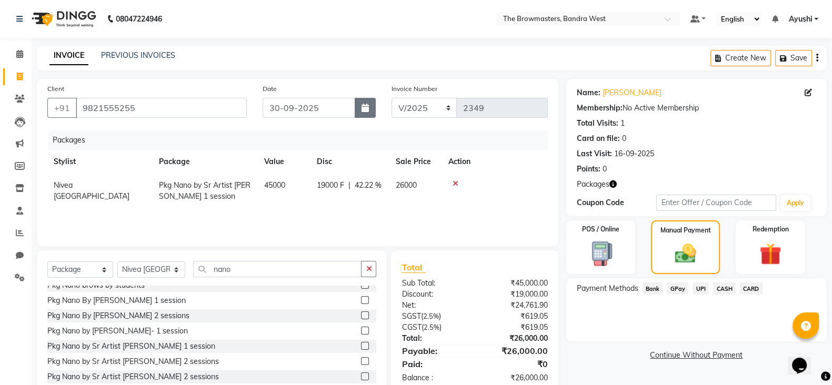
click at [368, 112] on icon "button" at bounding box center [364, 108] width 7 height 8
select select "9"
select select "2025"
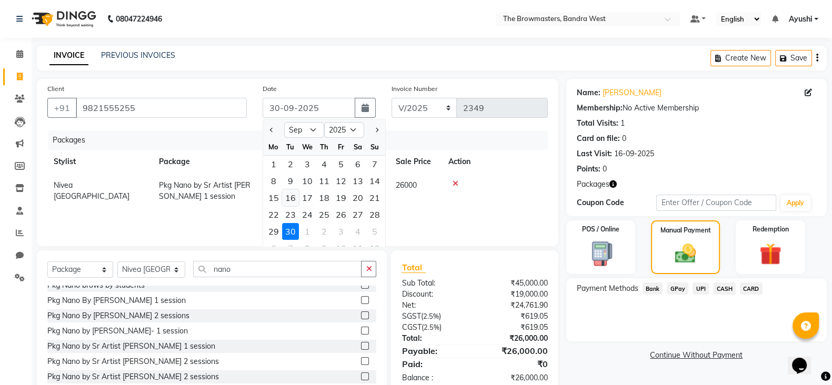
click at [290, 197] on div "16" at bounding box center [290, 197] width 17 height 17
type input "16-09-2025"
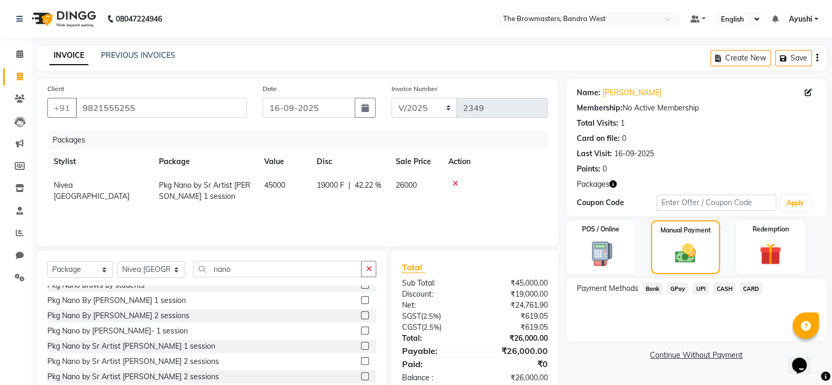
click at [709, 290] on div "CASH" at bounding box center [722, 289] width 27 height 14
click at [697, 290] on span "UPI" at bounding box center [700, 288] width 16 height 12
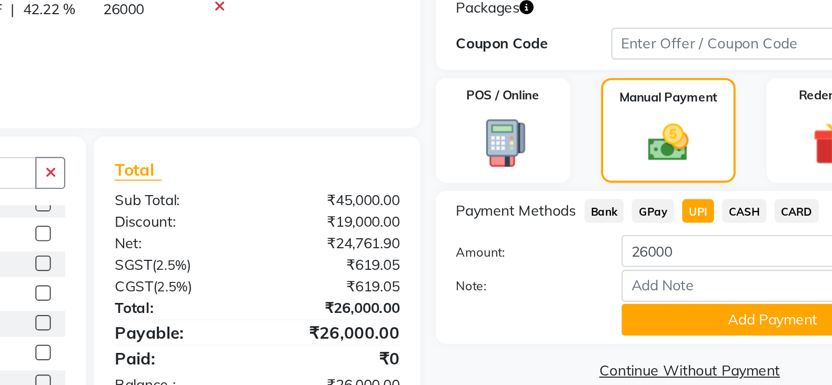
scroll to position [37, 0]
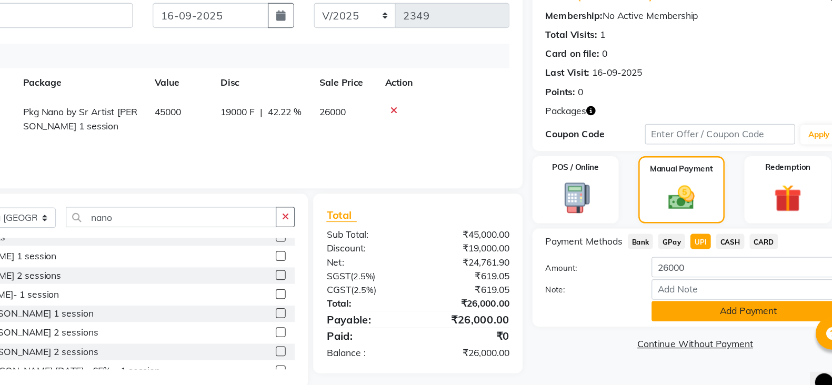
click at [700, 303] on button "Add Payment" at bounding box center [738, 308] width 155 height 16
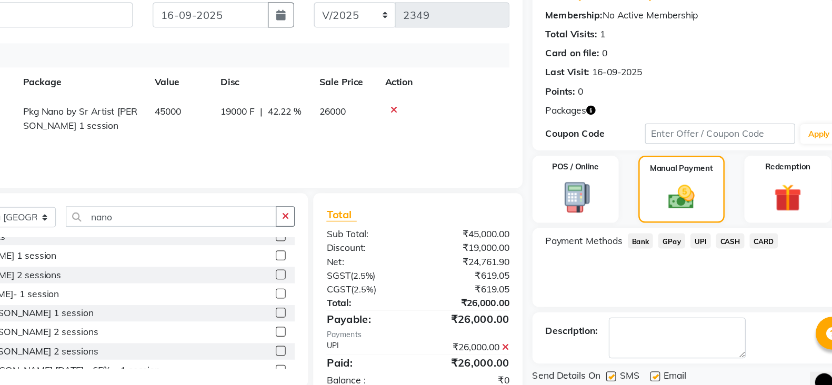
scroll to position [53, 0]
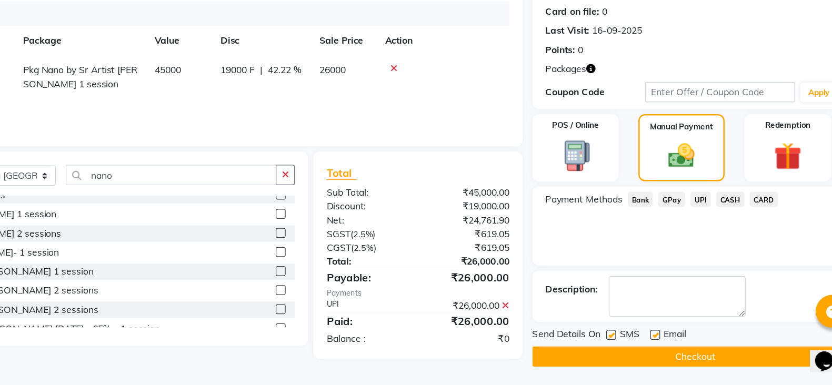
click at [630, 344] on label at bounding box center [629, 344] width 8 height 8
click at [630, 344] on input "checkbox" at bounding box center [628, 344] width 7 height 7
checkbox input "false"
click at [658, 345] on div "SMS" at bounding box center [642, 344] width 35 height 13
click at [662, 344] on label at bounding box center [664, 344] width 8 height 8
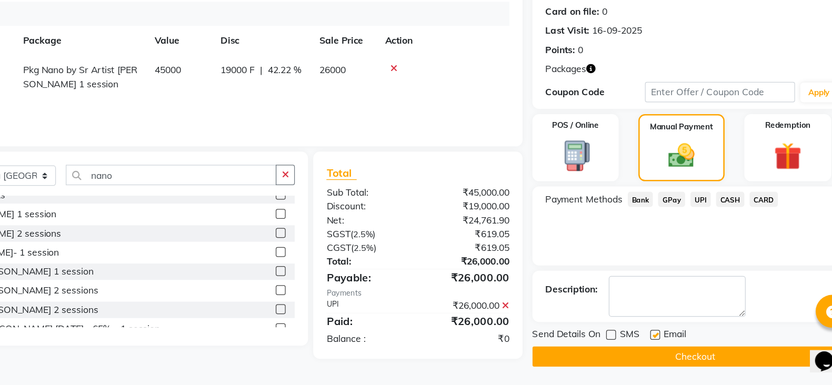
click at [662, 344] on input "checkbox" at bounding box center [663, 344] width 7 height 7
checkbox input "false"
click at [675, 358] on button "Checkout" at bounding box center [696, 362] width 260 height 16
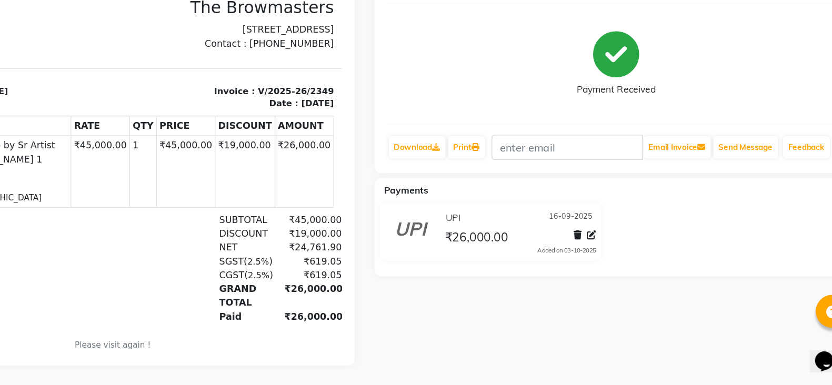
scroll to position [52, 0]
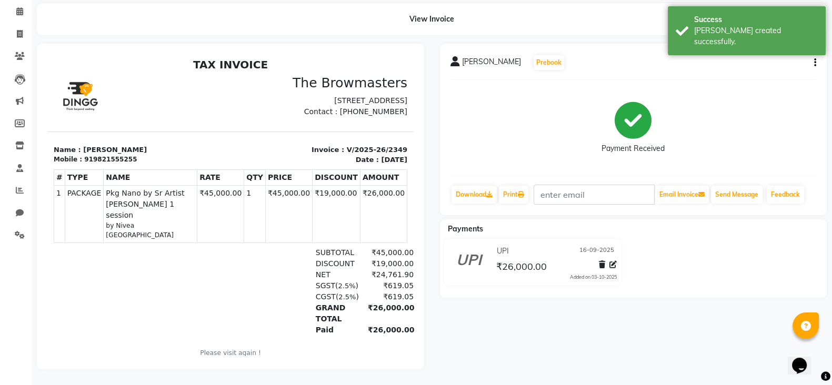
click at [97, 164] on div "919821555255" at bounding box center [110, 159] width 53 height 9
copy div "919821555255"
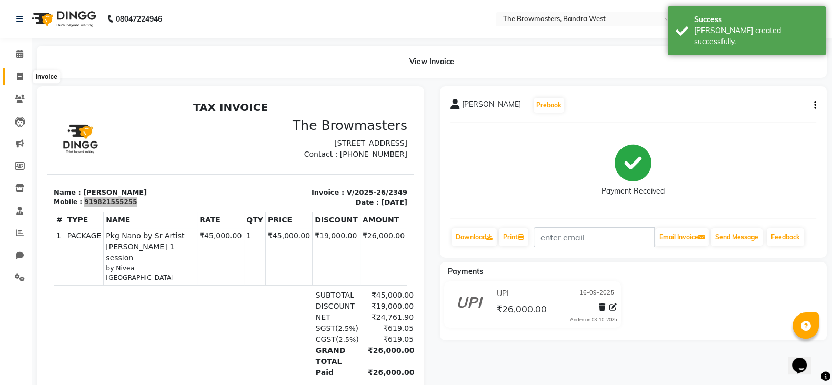
click at [24, 80] on span at bounding box center [20, 77] width 18 height 12
select select "service"
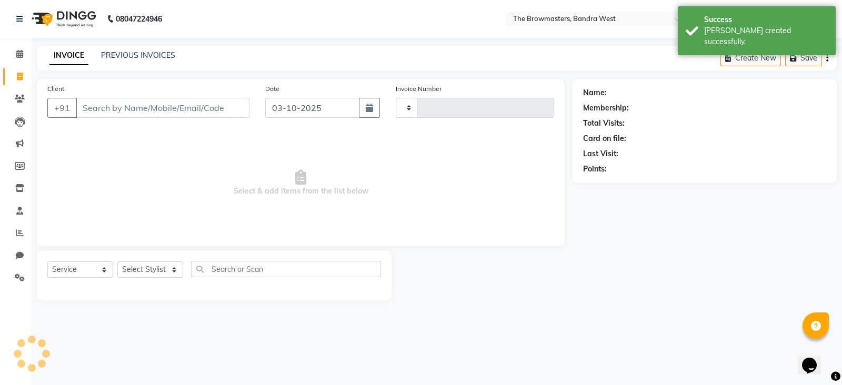
type input "2350"
select select "6949"
type input "919821555255"
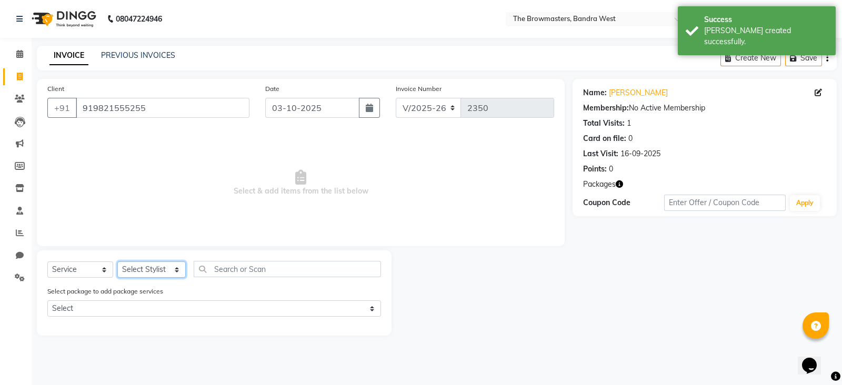
click at [148, 271] on select "Select Stylist Ashmeey Singghai Ashwini Ayushi DINGG SUPPORT jojo Jyoti Kajal K…" at bounding box center [151, 269] width 68 height 16
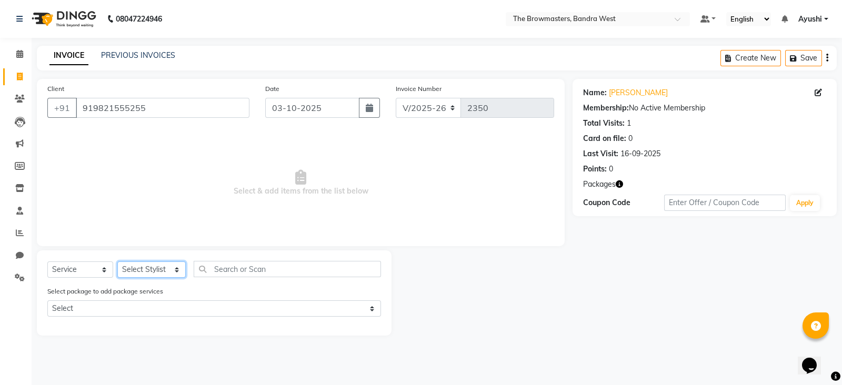
select select "64306"
click at [117, 262] on select "Select Stylist Ashmeey Singghai Ashwini Ayushi DINGG SUPPORT jojo Jyoti Kajal K…" at bounding box center [151, 269] width 68 height 16
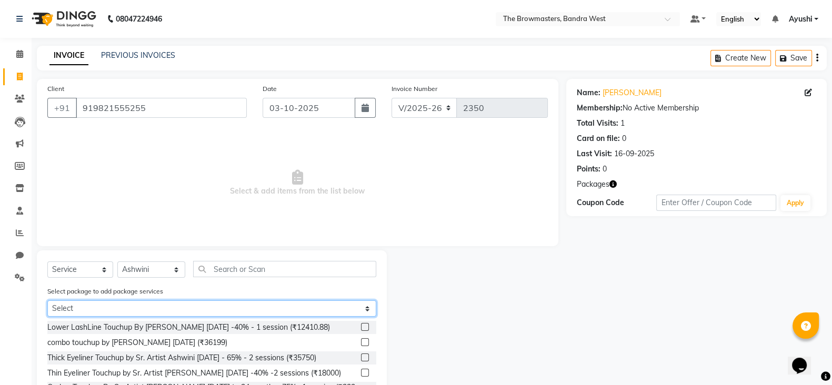
click at [169, 313] on select "Select Pkg Nano by Sr Artist Ashwini 1 session" at bounding box center [211, 308] width 329 height 16
select select "1: Object"
click at [47, 301] on select "Select Pkg Nano by Sr Artist Ashwini 1 session" at bounding box center [211, 308] width 329 height 16
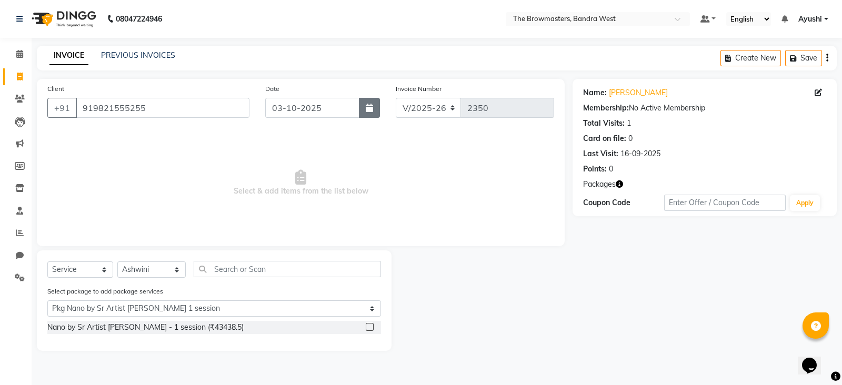
click at [364, 112] on button "button" at bounding box center [369, 108] width 21 height 20
select select "10"
select select "2025"
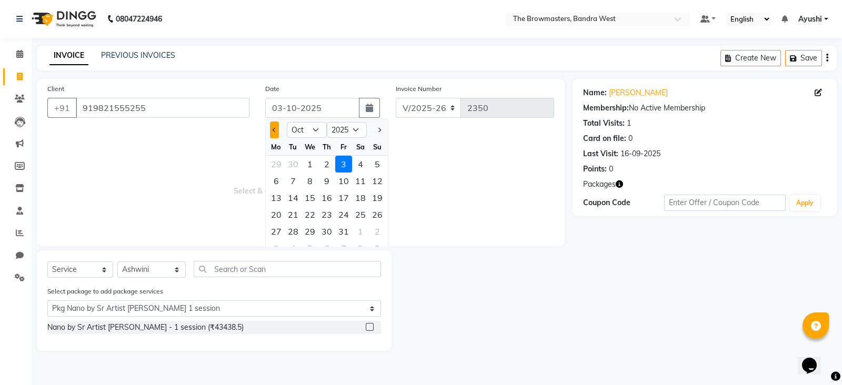
click at [272, 132] on button "Previous month" at bounding box center [274, 130] width 9 height 17
select select "9"
click at [289, 202] on div "16" at bounding box center [293, 197] width 17 height 17
type input "16-09-2025"
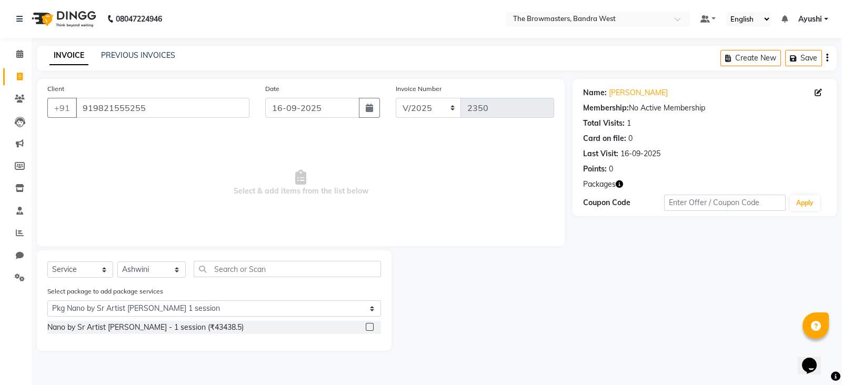
click at [368, 331] on label at bounding box center [370, 327] width 8 height 8
click at [368, 331] on input "checkbox" at bounding box center [369, 327] width 7 height 7
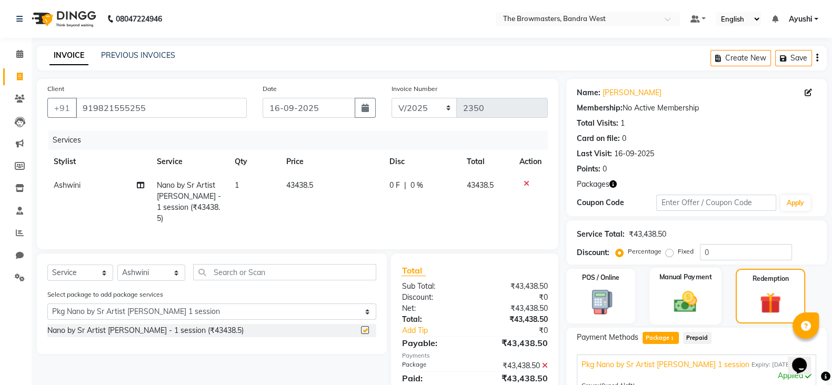
checkbox input "false"
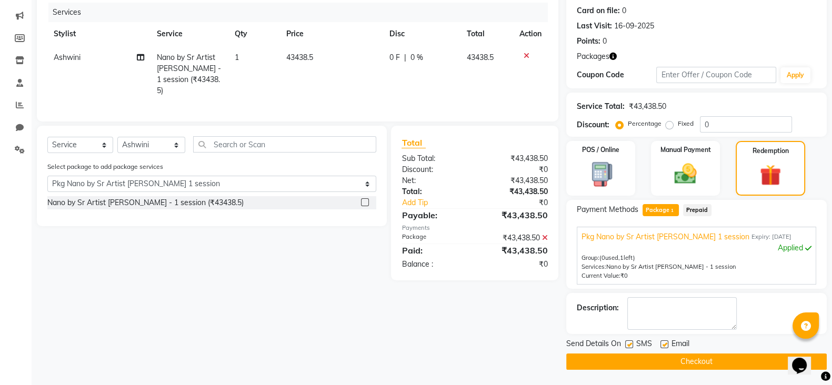
click at [628, 342] on label at bounding box center [629, 344] width 8 height 8
click at [628, 342] on input "checkbox" at bounding box center [628, 344] width 7 height 7
checkbox input "false"
click at [664, 346] on label at bounding box center [664, 344] width 8 height 8
click at [664, 346] on input "checkbox" at bounding box center [663, 344] width 7 height 7
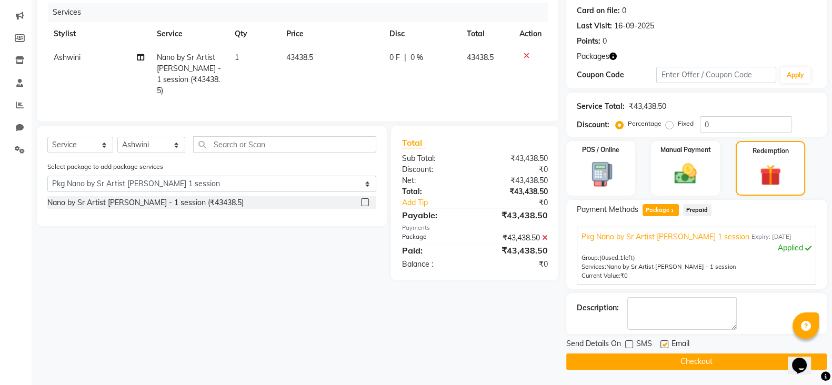
checkbox input "false"
click at [638, 361] on button "Checkout" at bounding box center [696, 362] width 260 height 16
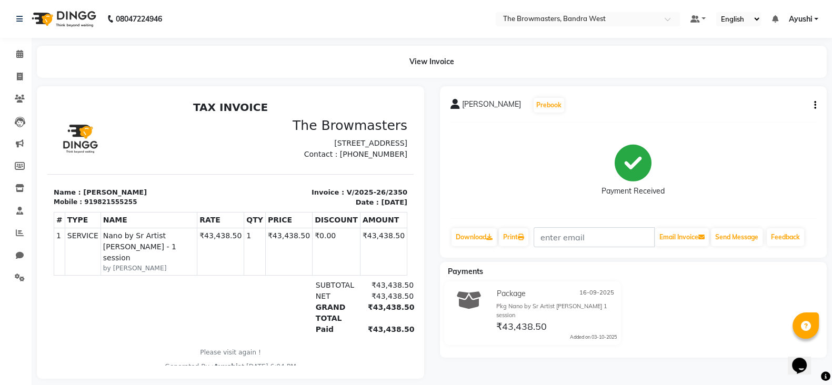
select select "service"
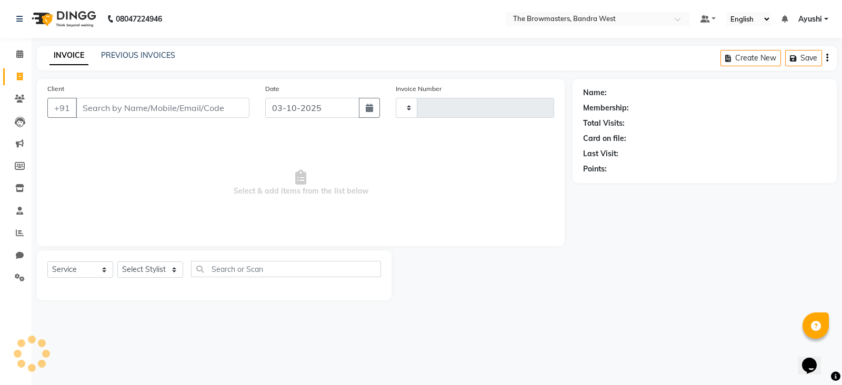
type input "2351"
select select "6949"
paste input "919833575572"
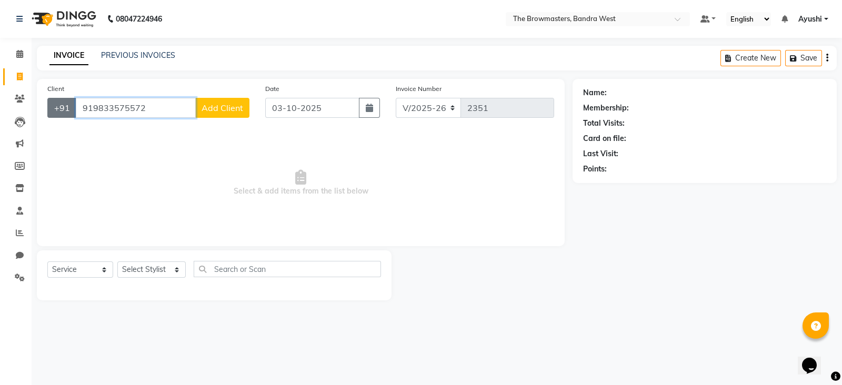
drag, startPoint x: 92, startPoint y: 115, endPoint x: 68, endPoint y: 113, distance: 23.8
click at [68, 113] on div "+91 919833575572 Add Client" at bounding box center [148, 108] width 202 height 20
type input "9833575572"
click at [213, 107] on span "Add Client" at bounding box center [222, 108] width 42 height 11
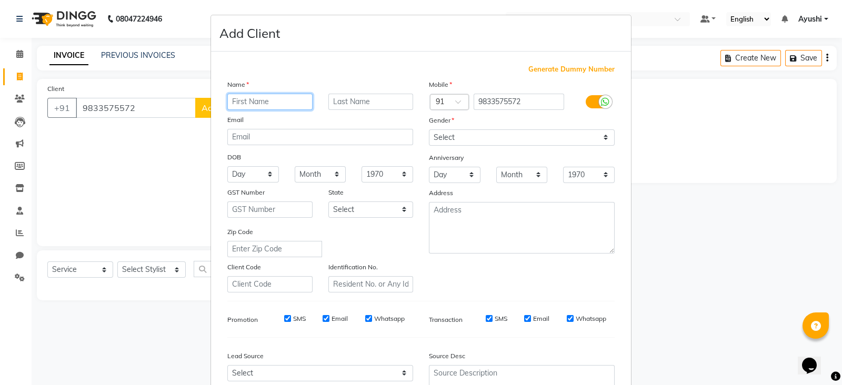
paste input "Chandni"
type input "Chandni"
click at [456, 148] on div "Mobile Country Code × 91 9833575572 Gender Select Male Female Other Prefer Not …" at bounding box center [521, 186] width 201 height 214
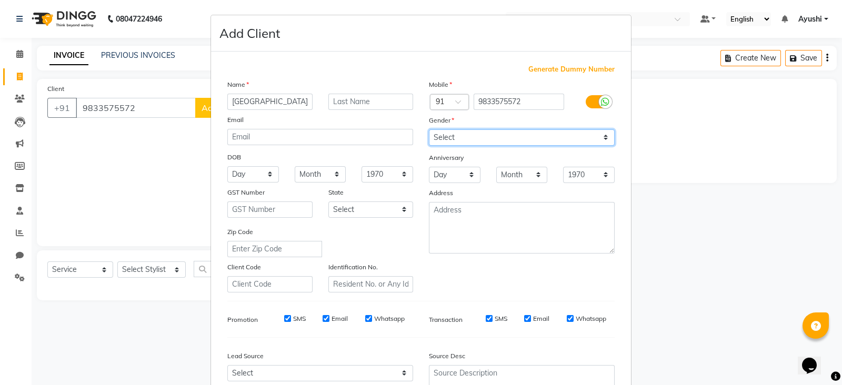
click at [445, 140] on select "Select Male Female Other Prefer Not To Say" at bounding box center [522, 137] width 186 height 16
select select "female"
click at [429, 130] on select "Select Male Female Other Prefer Not To Say" at bounding box center [522, 137] width 186 height 16
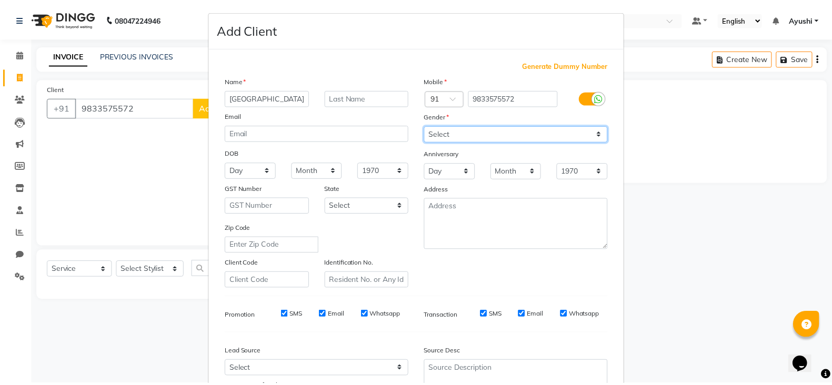
scroll to position [106, 0]
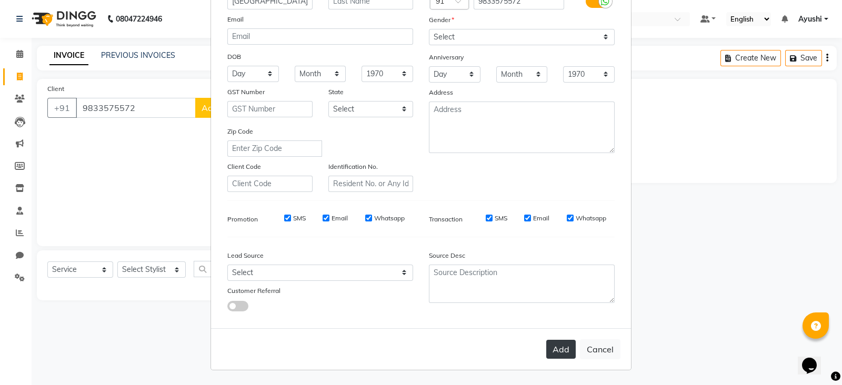
click at [549, 350] on button "Add" at bounding box center [560, 349] width 29 height 19
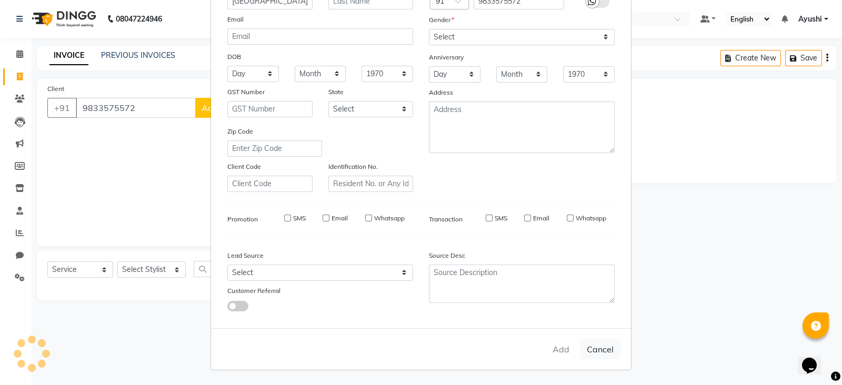
select select
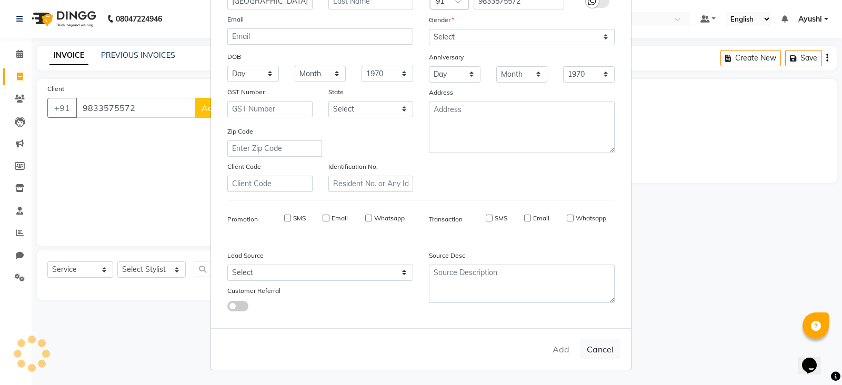
select select
checkbox input "false"
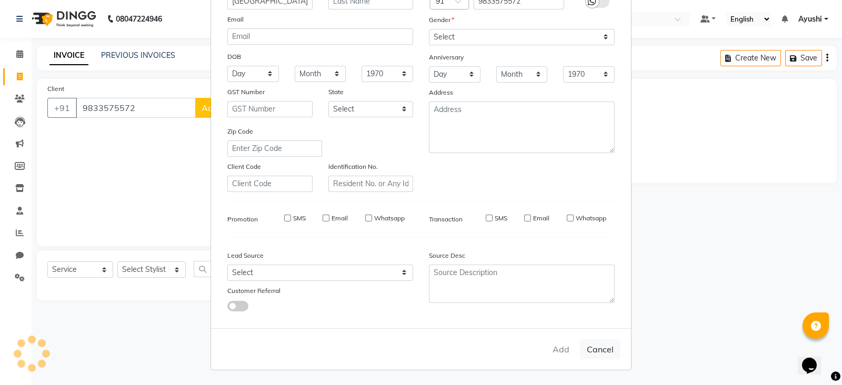
checkbox input "false"
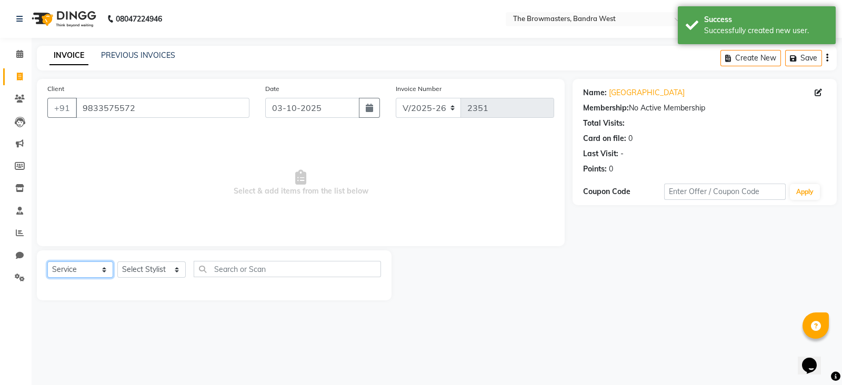
click at [92, 269] on select "Select Service Product Membership Package Voucher Prepaid Gift Card" at bounding box center [80, 269] width 66 height 16
select select "package"
click at [47, 262] on select "Select Service Product Membership Package Voucher Prepaid Gift Card" at bounding box center [80, 269] width 66 height 16
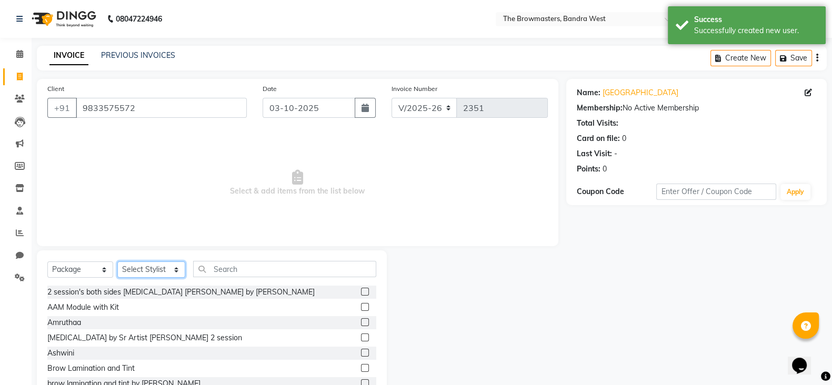
click at [158, 268] on select "Select Stylist Ashmeey Singghai Ashwini Ayushi DINGG SUPPORT jojo Jyoti Kajal K…" at bounding box center [151, 269] width 68 height 16
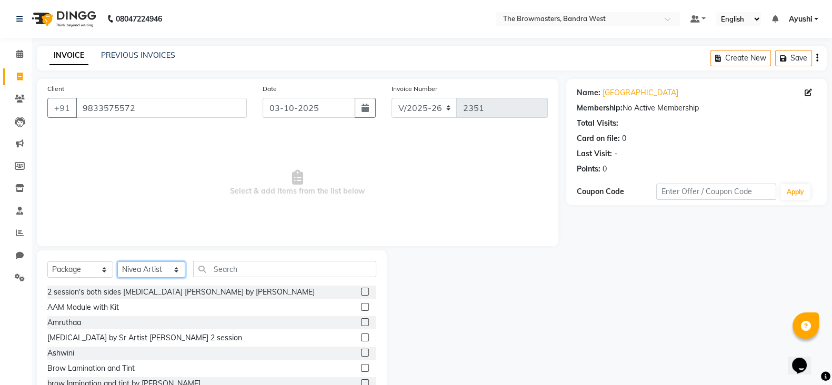
select select "64302"
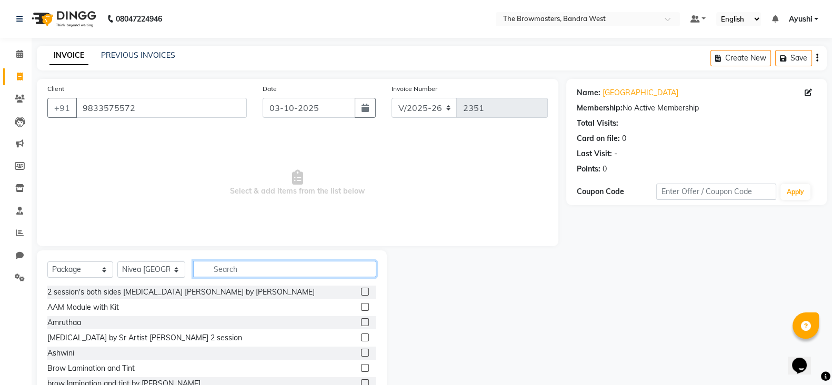
click at [229, 269] on input "text" at bounding box center [285, 269] width 184 height 16
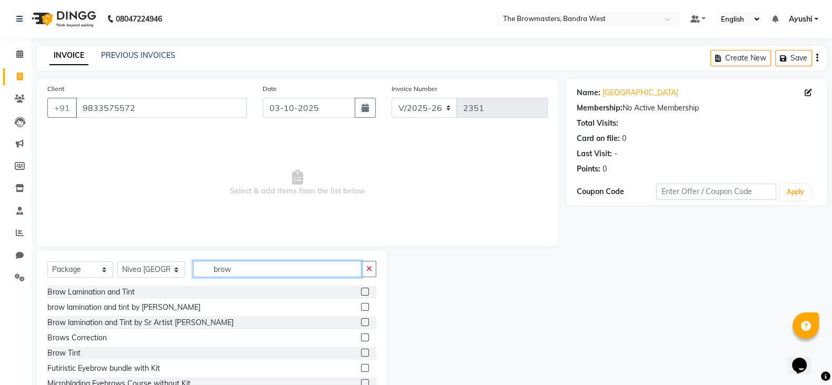
type input "brow"
click at [361, 292] on label at bounding box center [365, 292] width 8 height 8
click at [361, 292] on input "checkbox" at bounding box center [364, 292] width 7 height 7
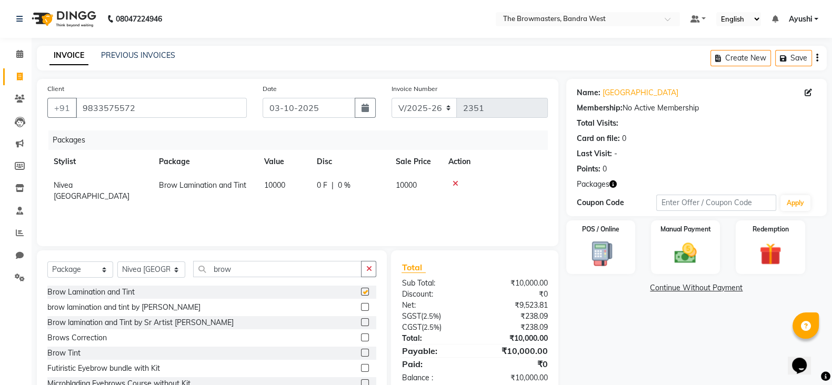
checkbox input "false"
click at [341, 188] on span "0 %" at bounding box center [344, 185] width 13 height 11
select select "64302"
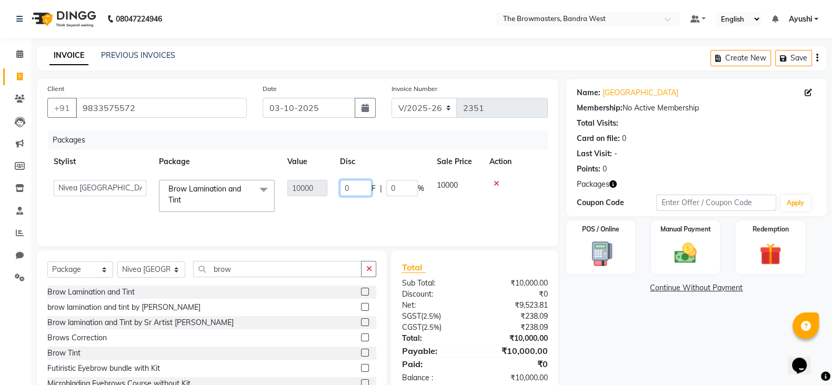
click at [364, 190] on input "0" at bounding box center [356, 188] width 32 height 16
type input "4000"
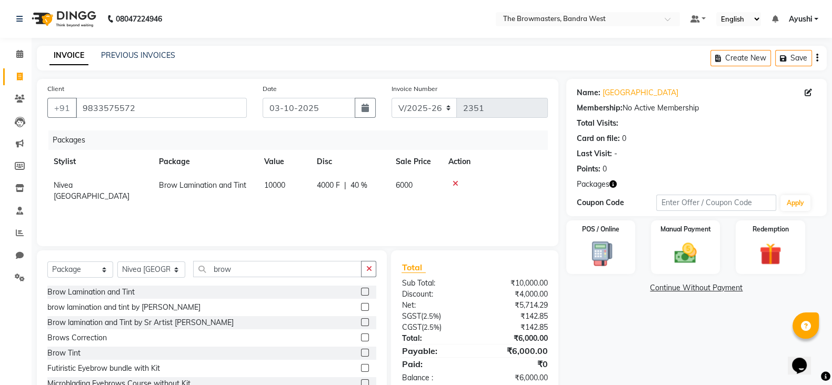
click at [394, 209] on div "Packages Stylist Package Value Disc Sale Price Action Nivea Mumbai Brow Laminat…" at bounding box center [297, 182] width 500 height 105
click at [668, 237] on div "Manual Payment" at bounding box center [685, 247] width 72 height 56
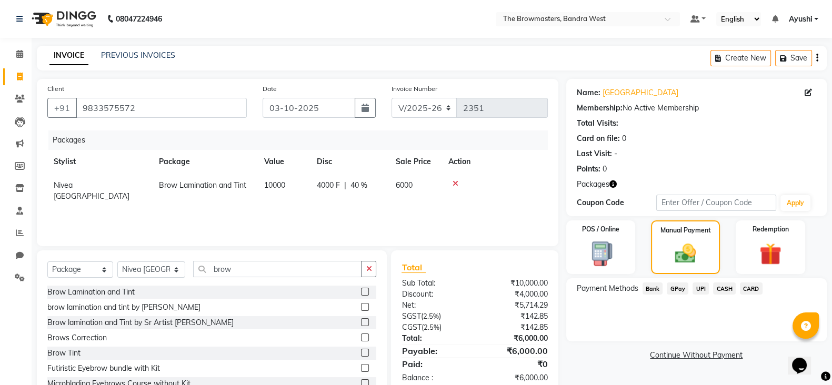
click at [703, 295] on span "UPI" at bounding box center [700, 288] width 16 height 12
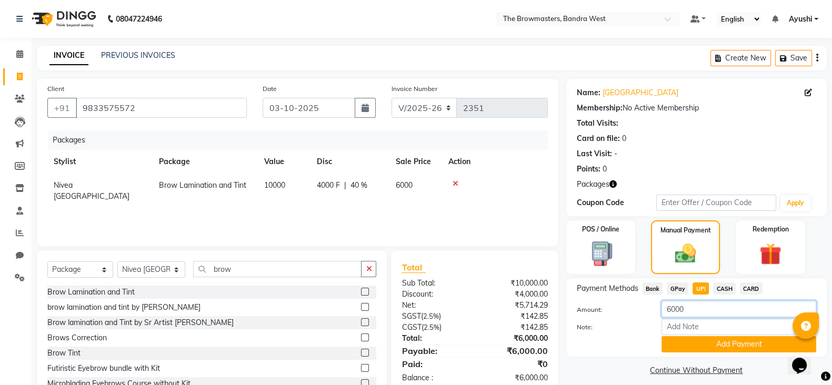
drag, startPoint x: 706, startPoint y: 317, endPoint x: 587, endPoint y: 319, distance: 118.9
click at [587, 319] on div "Amount: 6000 Note: Add Payment" at bounding box center [696, 327] width 239 height 52
type input "1000"
click at [359, 110] on button "button" at bounding box center [365, 108] width 21 height 20
select select "10"
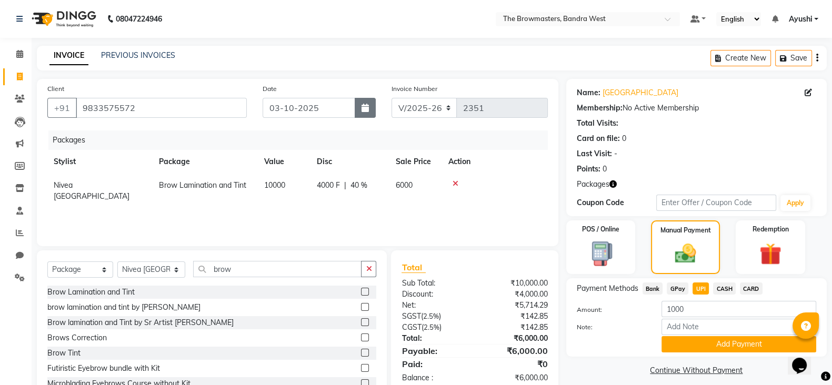
select select "2025"
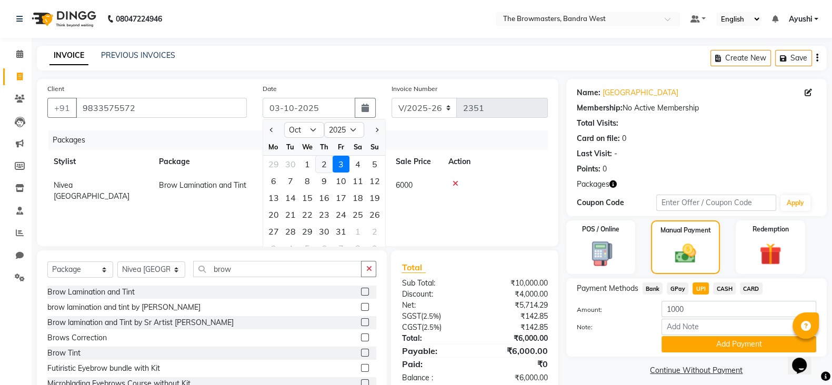
click at [320, 164] on div "2" at bounding box center [324, 164] width 17 height 17
type input "02-10-2025"
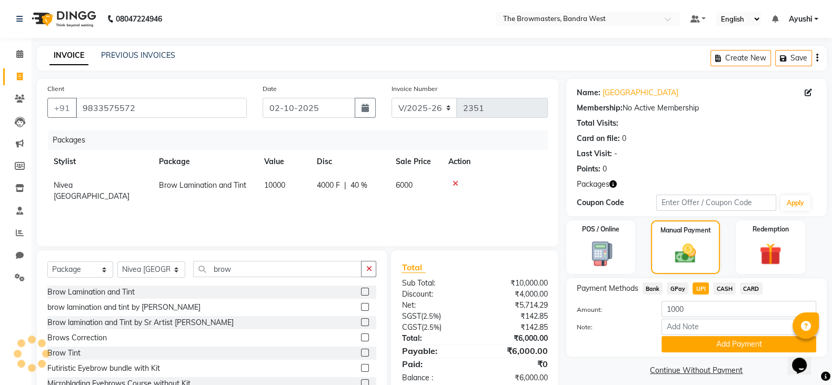
type input "2354"
click at [412, 183] on span "6000" at bounding box center [404, 184] width 17 height 9
select select "64302"
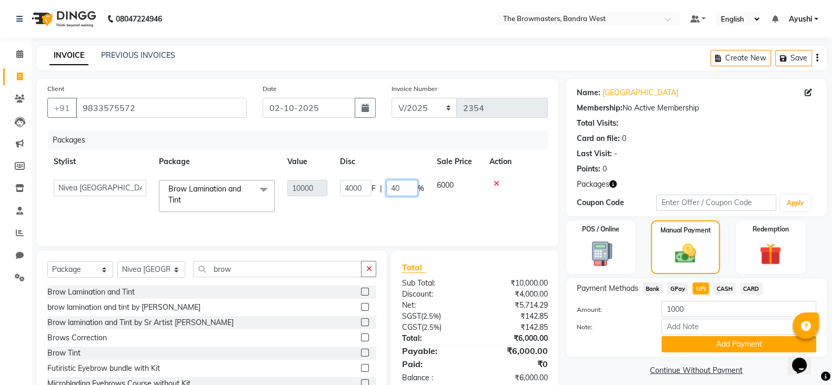
drag, startPoint x: 411, startPoint y: 182, endPoint x: 440, endPoint y: 193, distance: 30.8
click at [440, 193] on tr "Ashmeey Singghai Ashwini Ayushi DINGG SUPPORT jojo Jyoti Kajal Kratika Kratika …" at bounding box center [297, 196] width 500 height 45
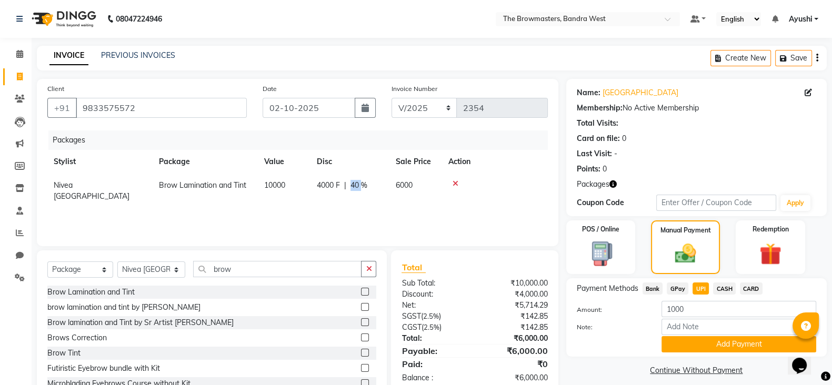
click at [355, 190] on span "40 %" at bounding box center [358, 185] width 17 height 11
select select "64302"
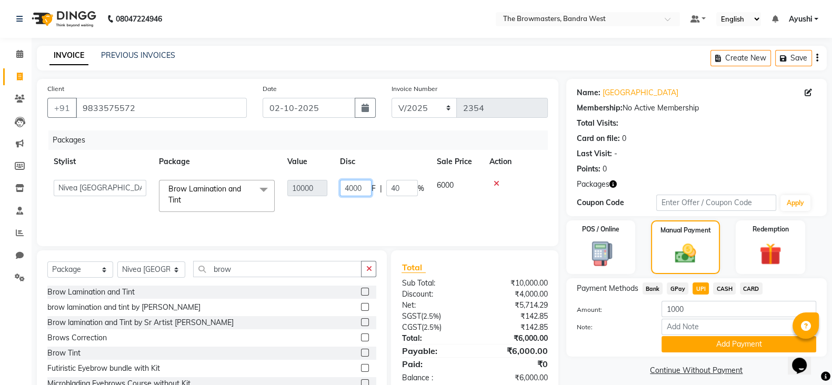
click at [353, 189] on input "4000" at bounding box center [356, 188] width 32 height 16
type input "5000"
click at [368, 196] on input "5000" at bounding box center [356, 188] width 32 height 16
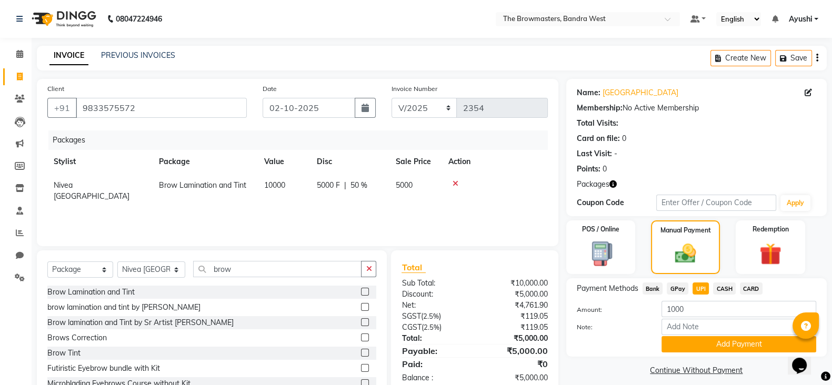
click at [401, 220] on div "Packages Stylist Package Value Disc Sale Price Action Nivea Mumbai Brow Laminat…" at bounding box center [297, 182] width 500 height 105
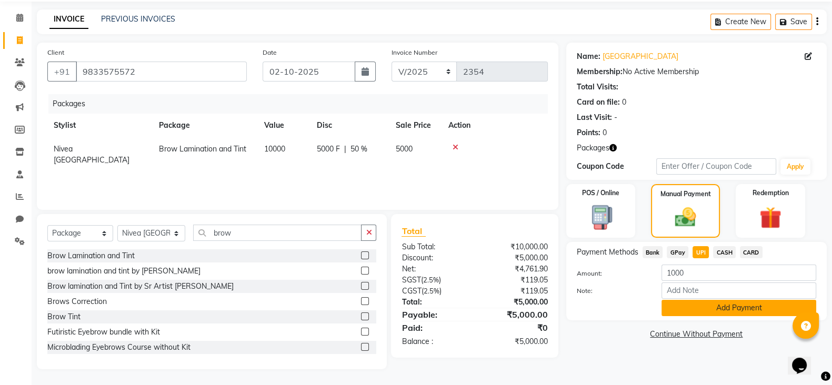
click at [683, 301] on button "Add Payment" at bounding box center [738, 308] width 155 height 16
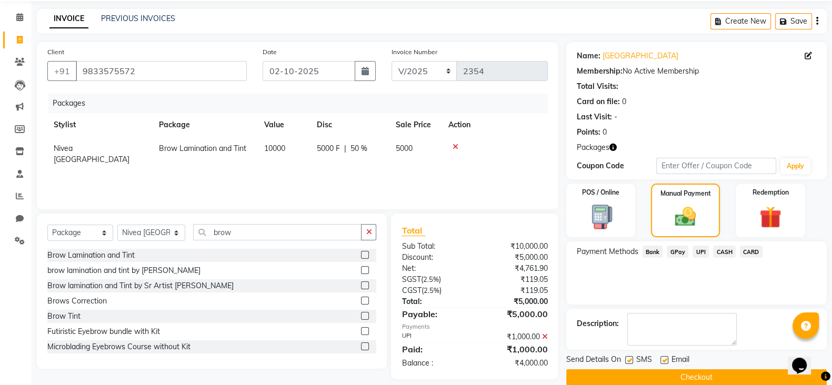
scroll to position [53, 0]
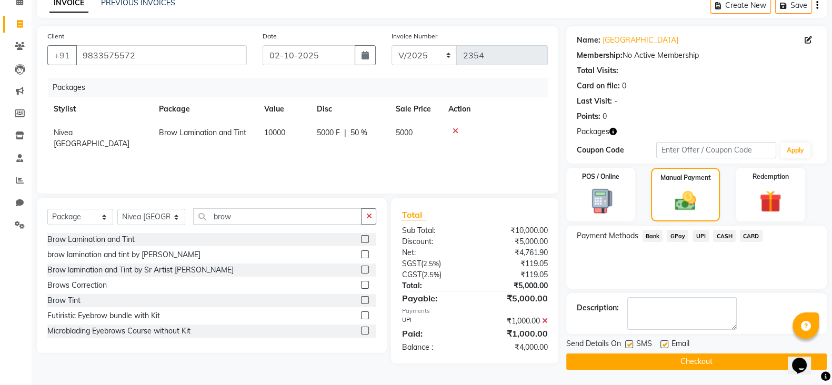
click at [630, 344] on label at bounding box center [629, 344] width 8 height 8
click at [630, 344] on input "checkbox" at bounding box center [628, 344] width 7 height 7
checkbox input "false"
click at [665, 345] on label at bounding box center [664, 344] width 8 height 8
click at [665, 345] on input "checkbox" at bounding box center [663, 344] width 7 height 7
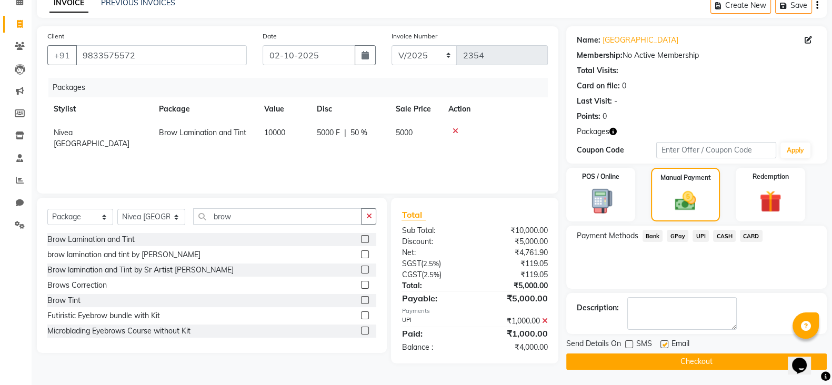
checkbox input "false"
click at [681, 368] on button "Checkout" at bounding box center [696, 362] width 260 height 16
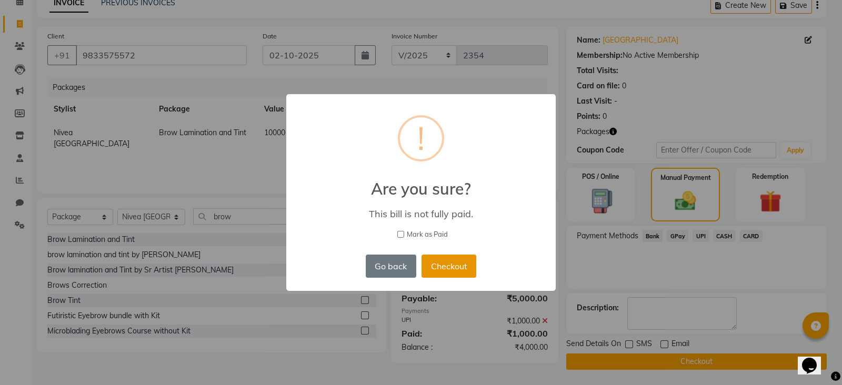
click at [458, 265] on button "Checkout" at bounding box center [448, 266] width 55 height 23
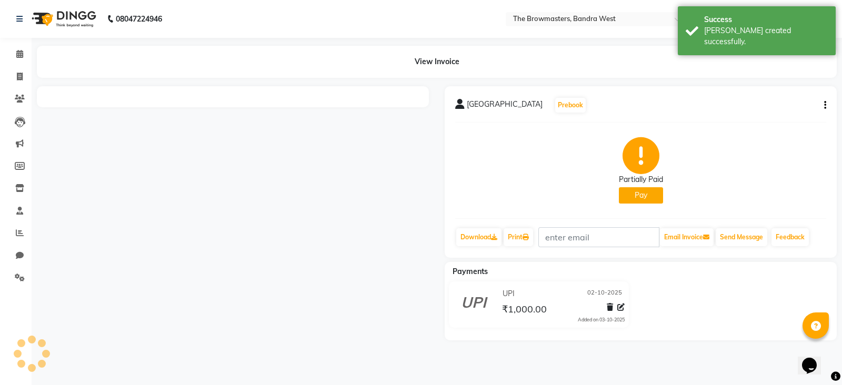
click at [524, 94] on div "Chandni Prebook Partially Paid Pay Download Print Email Invoice Send Message Fe…" at bounding box center [641, 171] width 392 height 171
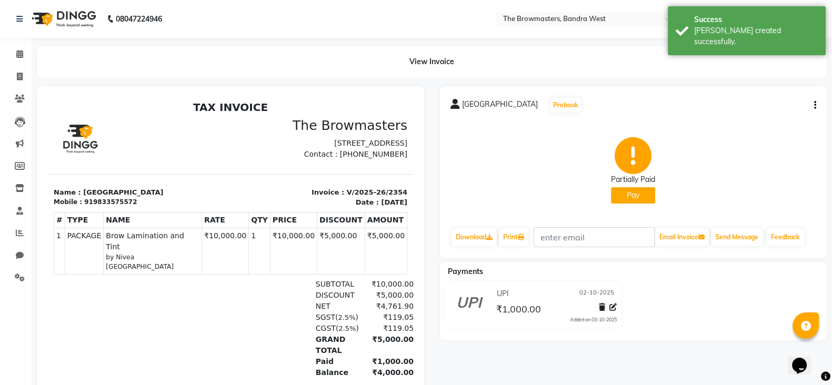
click at [532, 102] on div "Chandni Prebook" at bounding box center [516, 105] width 132 height 17
click at [550, 105] on button "Prebook" at bounding box center [565, 105] width 31 height 15
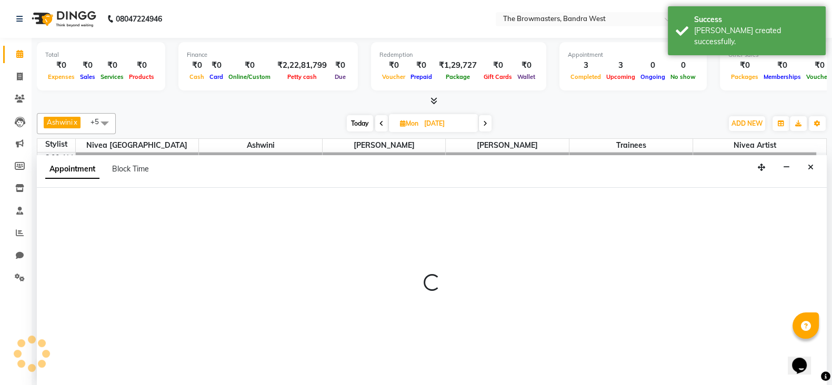
scroll to position [1, 0]
type input "03-10-2025"
select select "tentative"
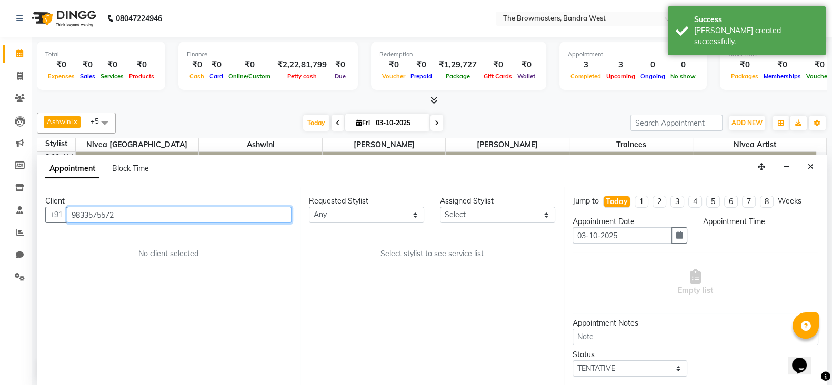
select select "540"
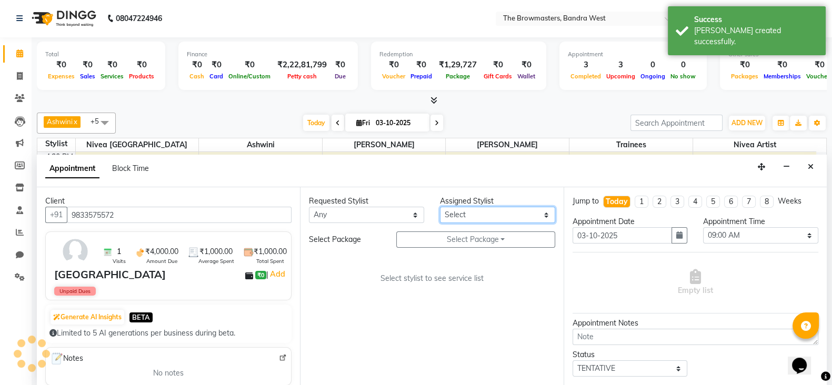
click at [453, 214] on select "Select Ashmeey Singghai Ashwini Ayushi Jyoti Kajal Kratika Kratika Mumbai Nivea…" at bounding box center [497, 215] width 115 height 16
select select "64306"
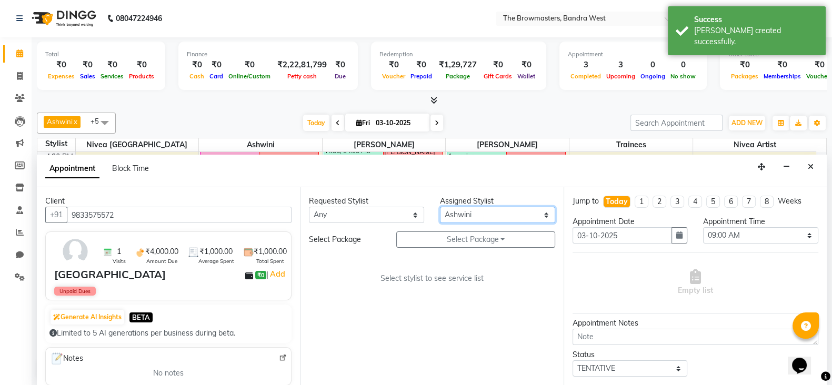
click at [440, 207] on select "Select Ashmeey Singghai Ashwini Ayushi Jyoti Kajal Kratika Kratika Mumbai Nivea…" at bounding box center [497, 215] width 115 height 16
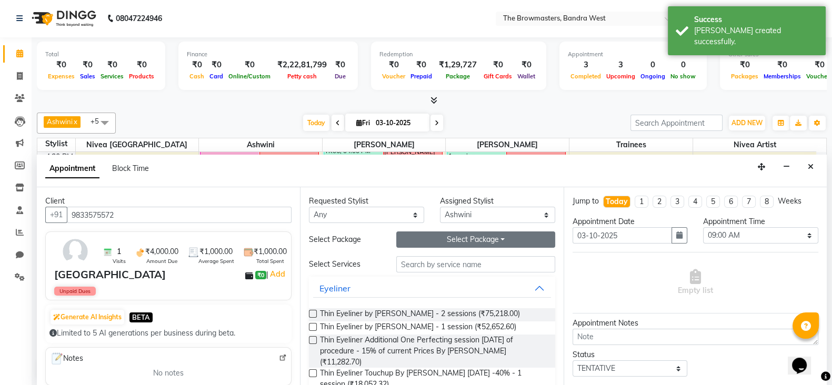
click at [427, 238] on button "Select Package Toggle Dropdown" at bounding box center [475, 239] width 159 height 16
click at [420, 254] on li "Brow Lamination and Tint" at bounding box center [456, 260] width 118 height 15
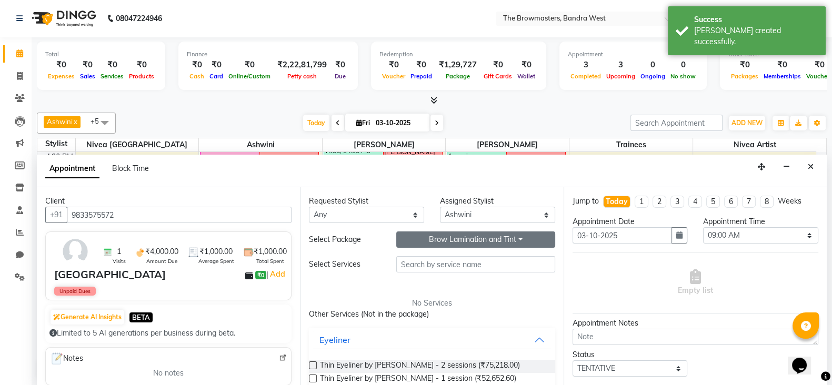
click at [434, 242] on button "Brow Lamination and Tint" at bounding box center [475, 239] width 159 height 16
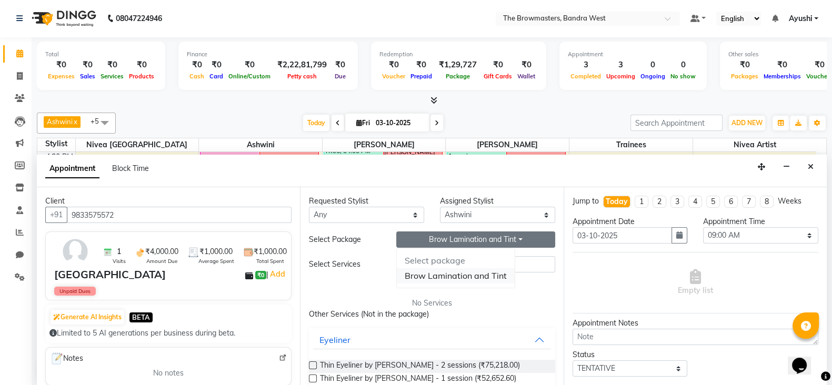
click at [443, 268] on li "Brow Lamination and Tint" at bounding box center [456, 275] width 118 height 15
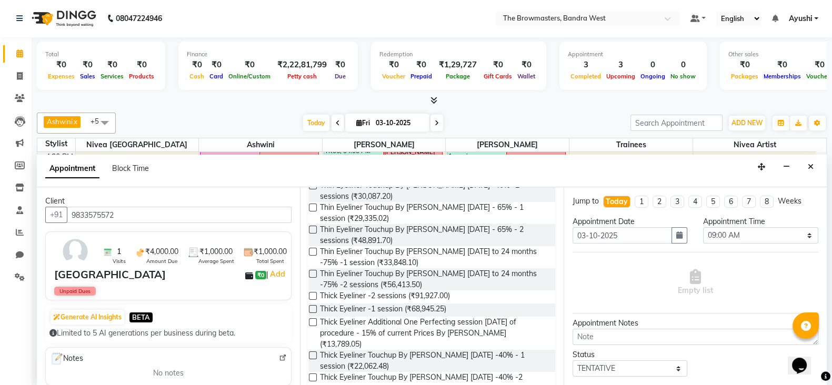
scroll to position [0, 0]
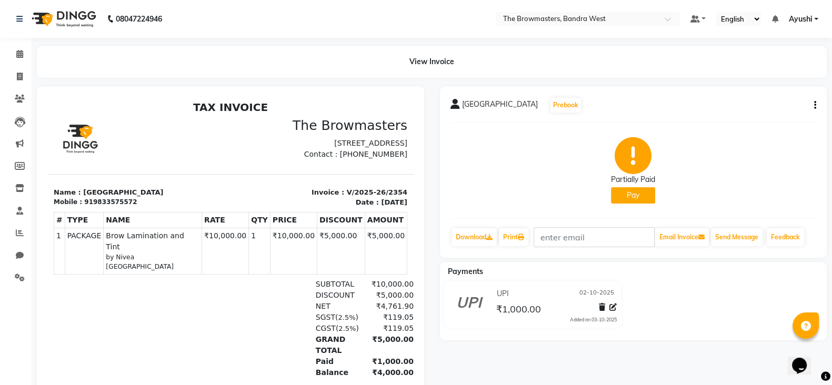
click at [819, 102] on div "Chandni Prebook Partially Paid Pay Download Print Email Invoice Send Message Fe…" at bounding box center [633, 171] width 387 height 171
click at [812, 102] on button "button" at bounding box center [813, 105] width 6 height 11
click at [781, 114] on div "Edit Invoice" at bounding box center [771, 111] width 53 height 13
select select "service"
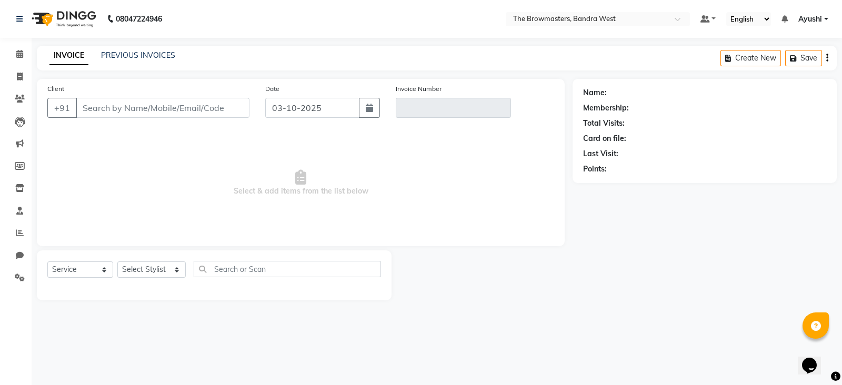
type input "9833575572"
type input "V/2025-26/2354"
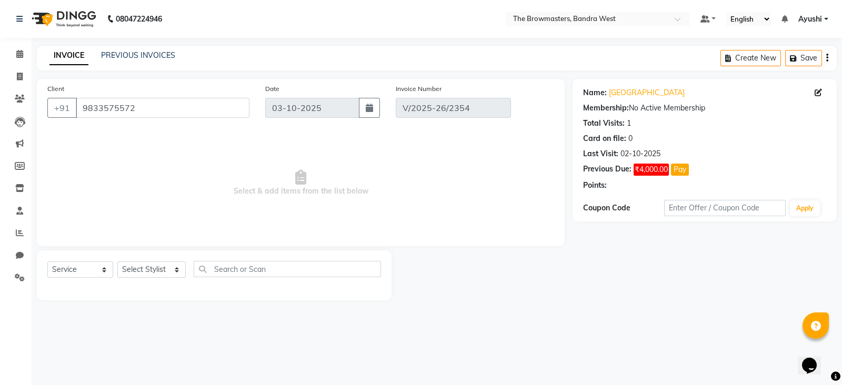
type input "02-10-2025"
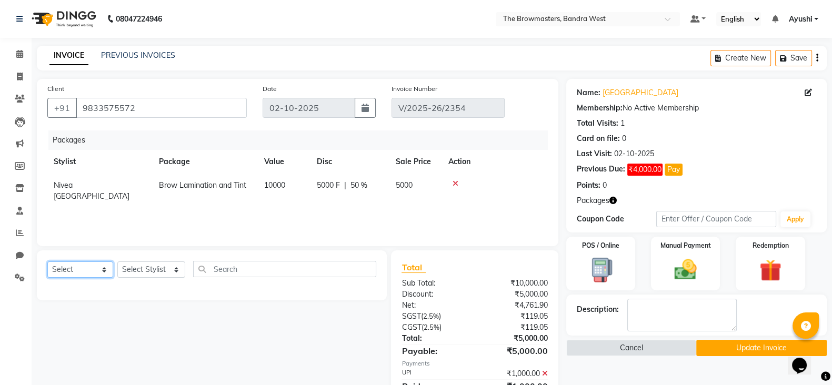
click at [85, 272] on select "Select Service Product Membership Package Voucher Prepaid Gift Card" at bounding box center [80, 269] width 66 height 16
click at [47, 262] on select "Select Service Product Membership Package Voucher Prepaid Gift Card" at bounding box center [80, 269] width 66 height 16
select select "package"
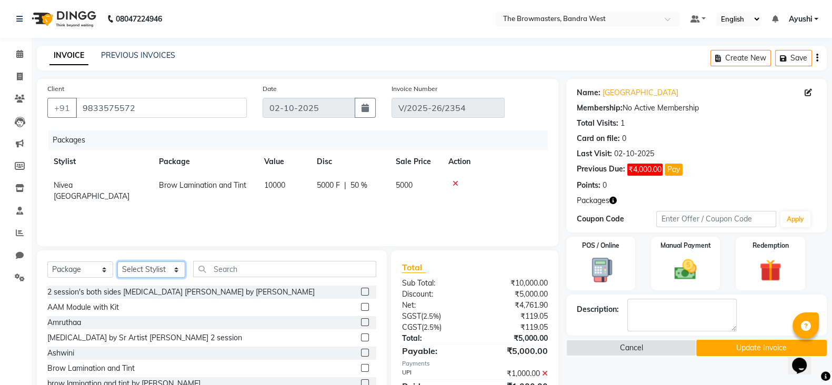
click at [148, 272] on select "Select Stylist Ashmeey Singghai Ashwini Ayushi DINGG SUPPORT jojo Jyoti Kajal K…" at bounding box center [151, 269] width 68 height 16
select select "64302"
click at [117, 262] on select "Select Stylist Ashmeey Singghai Ashwini Ayushi DINGG SUPPORT jojo Jyoti Kajal K…" at bounding box center [151, 269] width 68 height 16
click at [220, 266] on input "text" at bounding box center [285, 269] width 184 height 16
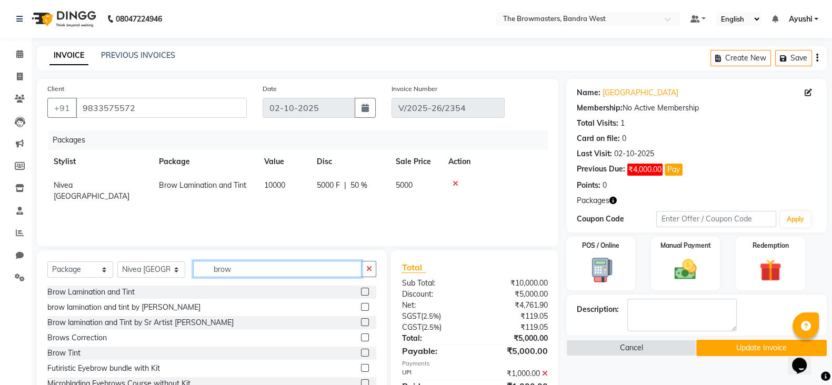
type input "brow"
click at [361, 308] on label at bounding box center [365, 307] width 8 height 8
click at [361, 308] on input "checkbox" at bounding box center [364, 307] width 7 height 7
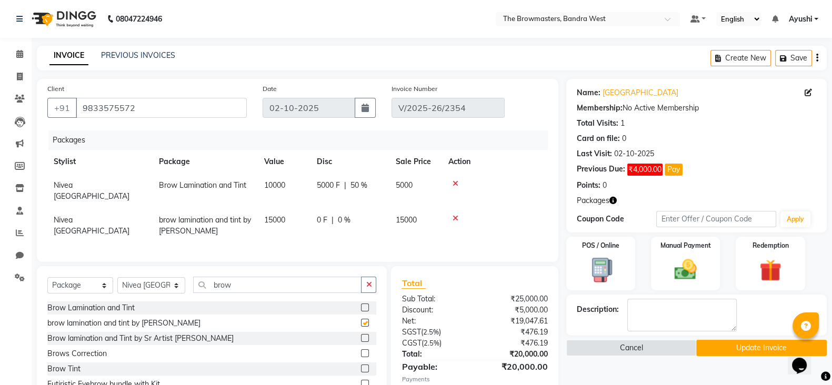
checkbox input "false"
click at [456, 182] on icon at bounding box center [455, 183] width 6 height 7
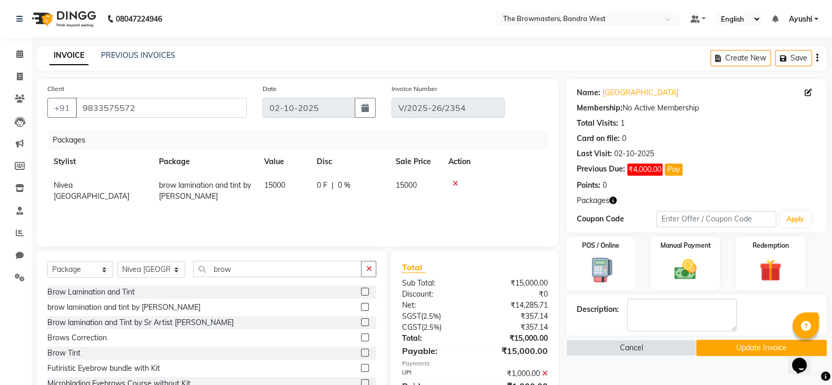
click at [320, 189] on span "0 F" at bounding box center [322, 185] width 11 height 11
select select "64302"
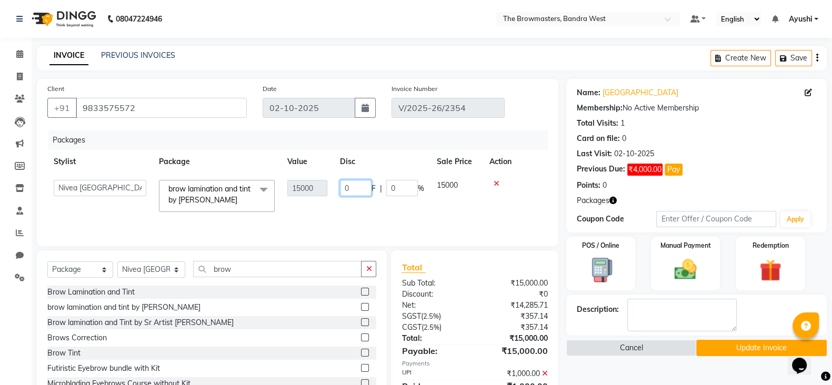
click at [349, 189] on input "0" at bounding box center [356, 188] width 32 height 16
type input "010000"
click at [447, 215] on div "Packages Stylist Package Value Disc Sale Price Action Ashmeey Singghai Ashwini …" at bounding box center [297, 182] width 500 height 105
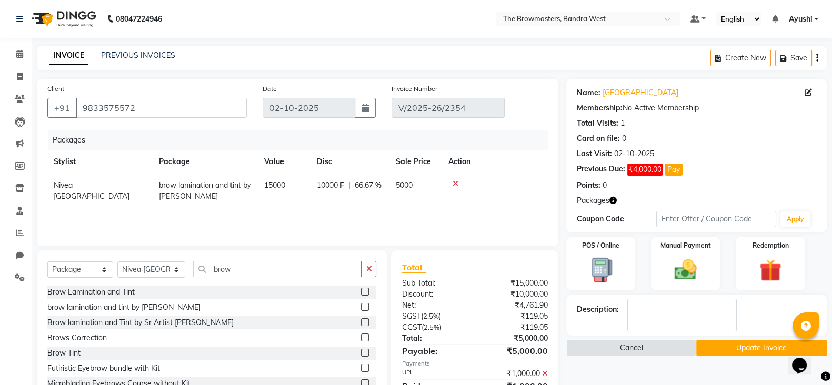
click at [724, 351] on button "Update Invoice" at bounding box center [761, 348] width 130 height 16
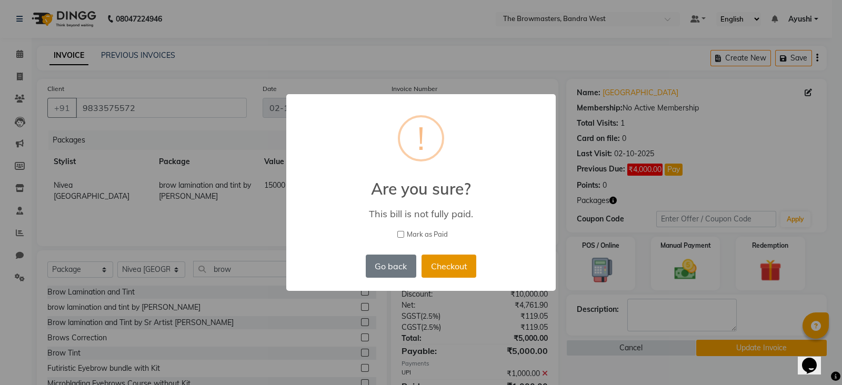
click at [441, 265] on button "Checkout" at bounding box center [448, 266] width 55 height 23
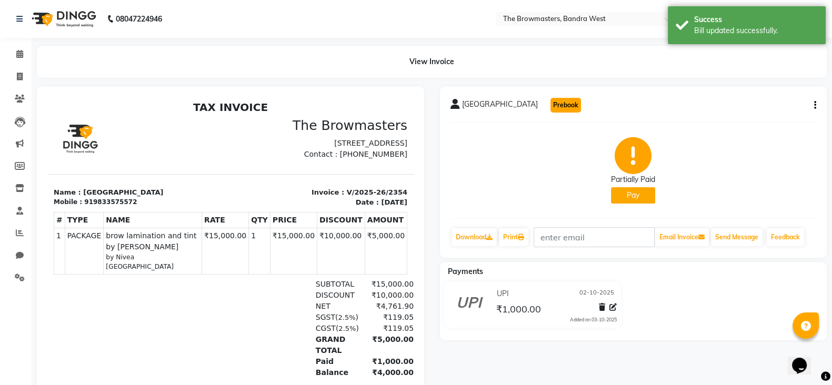
click at [550, 104] on button "Prebook" at bounding box center [565, 105] width 31 height 15
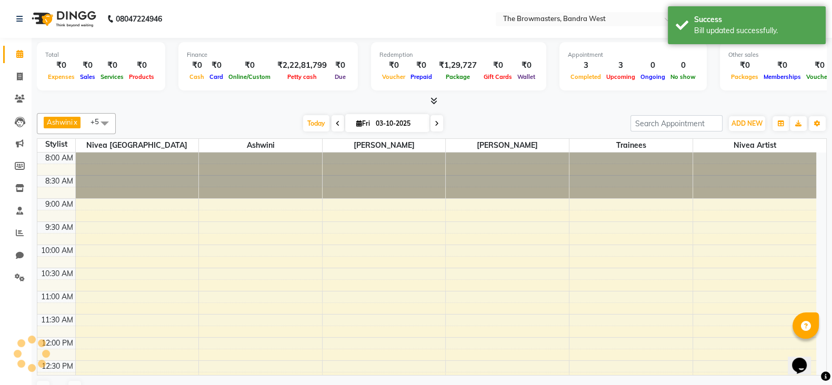
select select "540"
select select "tentative"
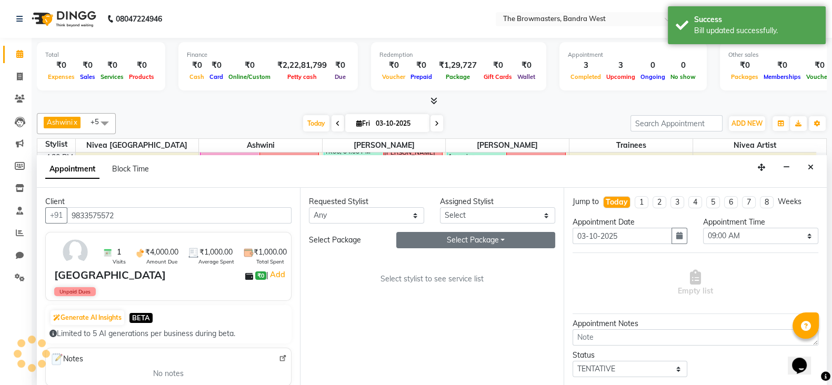
scroll to position [1, 0]
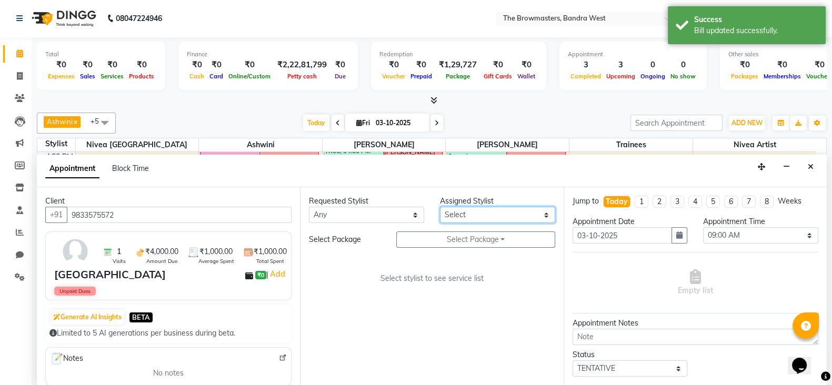
click at [470, 218] on select "Select Ashmeey Singghai Ashwini Ayushi Jyoti Kajal Kratika Kratika Mumbai Nivea…" at bounding box center [497, 215] width 115 height 16
select select "64306"
click at [440, 207] on select "Select Ashmeey Singghai Ashwini Ayushi Jyoti Kajal Kratika Kratika Mumbai Nivea…" at bounding box center [497, 215] width 115 height 16
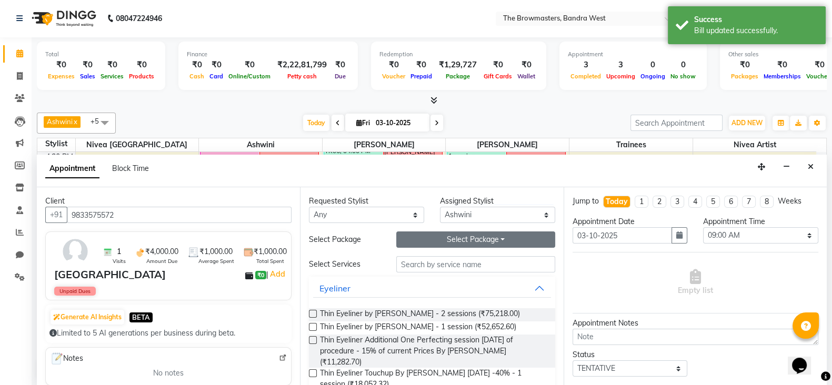
click at [512, 237] on button "Select Package Toggle Dropdown" at bounding box center [475, 239] width 159 height 16
click at [499, 271] on div "brow lamination and tint by ashwini" at bounding box center [494, 260] width 196 height 25
click at [479, 243] on button "Select Package Toggle Dropdown" at bounding box center [475, 239] width 159 height 16
click at [486, 251] on div "brow lamination and tint by ashwini" at bounding box center [494, 260] width 196 height 25
click at [473, 237] on button "Select Package Toggle Dropdown" at bounding box center [475, 239] width 159 height 16
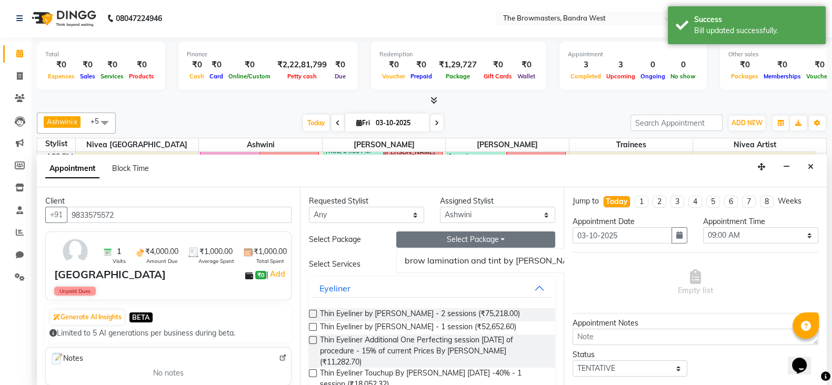
click at [478, 248] on div "brow lamination and tint by ashwini" at bounding box center [494, 260] width 196 height 25
click at [493, 241] on button "Select Package Toggle Dropdown" at bounding box center [475, 239] width 159 height 16
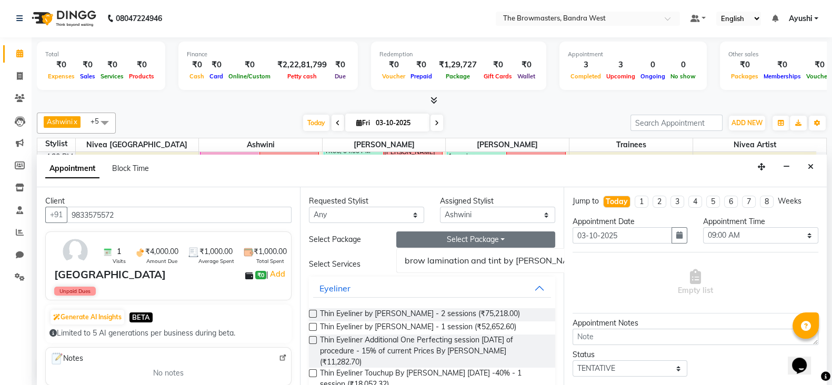
click at [496, 267] on div "brow lamination and tint by ashwini" at bounding box center [494, 260] width 196 height 25
click at [460, 233] on button "Select Package Toggle Dropdown" at bounding box center [475, 239] width 159 height 16
click at [468, 259] on li "brow lamination and tint by ashwini" at bounding box center [494, 260] width 195 height 15
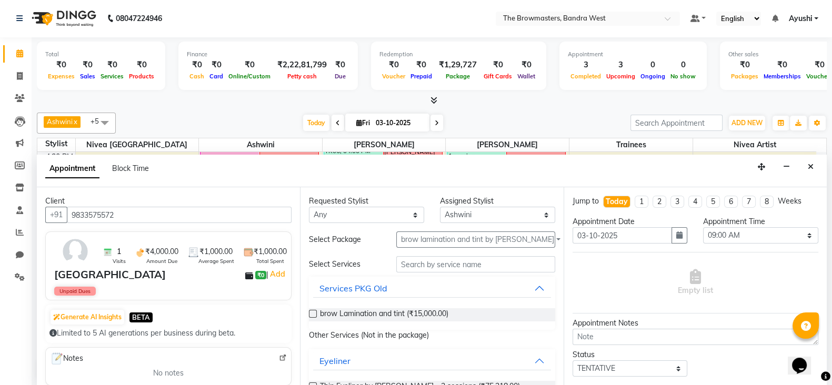
click at [466, 317] on div "brow Lamination and tint (₹15,000.00)" at bounding box center [432, 314] width 246 height 13
click at [420, 314] on span "brow Lamination and tint (₹15,000.00)" at bounding box center [384, 314] width 128 height 13
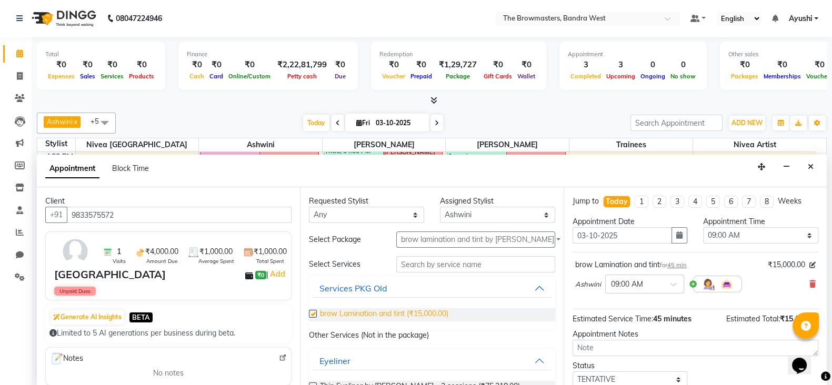
checkbox input "false"
click at [673, 242] on button "button" at bounding box center [679, 235] width 16 height 16
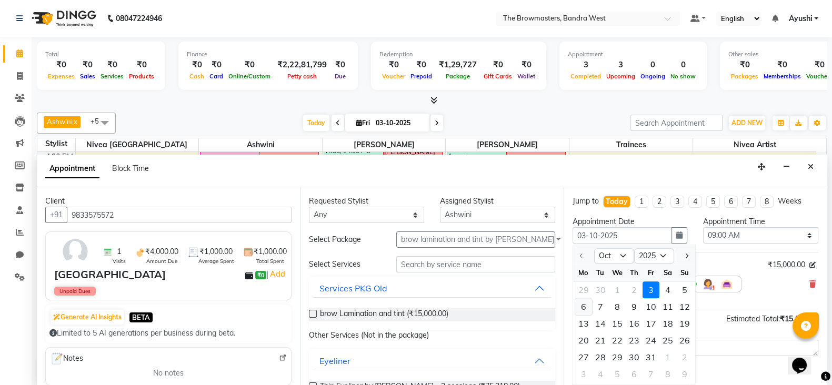
click at [587, 306] on div "6" at bounding box center [583, 307] width 17 height 17
type input "06-10-2025"
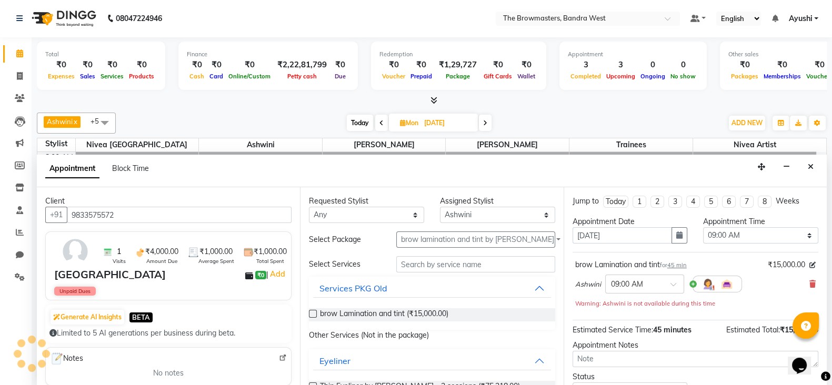
scroll to position [394, 0]
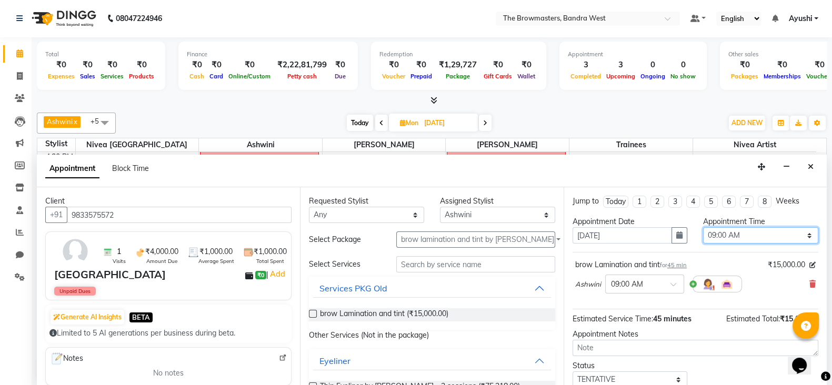
click at [731, 234] on select "Select 09:00 AM 09:15 AM 09:30 AM 09:45 AM 10:00 AM 10:15 AM 10:30 AM 10:45 AM …" at bounding box center [760, 235] width 115 height 16
select select "660"
click at [703, 227] on select "Select 09:00 AM 09:15 AM 09:30 AM 09:45 AM 10:00 AM 10:15 AM 10:30 AM 10:45 AM …" at bounding box center [760, 235] width 115 height 16
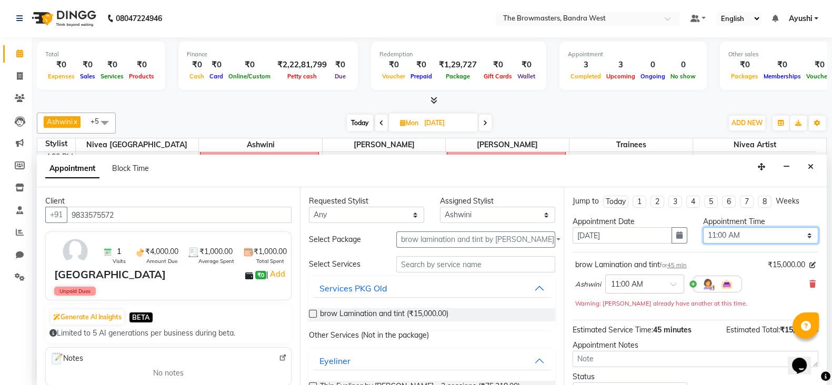
scroll to position [78, 0]
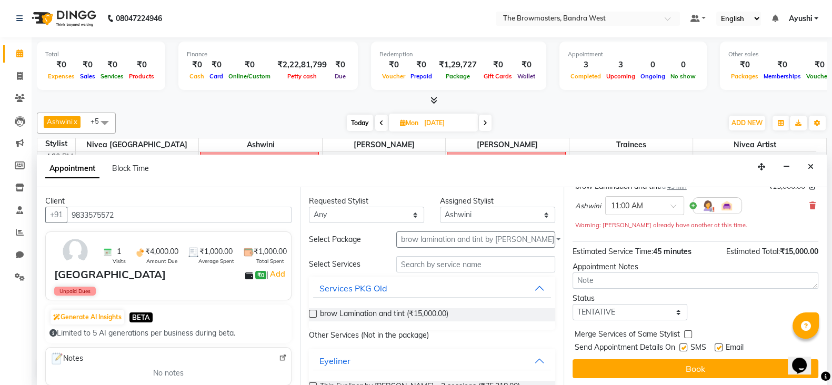
click at [597, 301] on div "Status" at bounding box center [629, 298] width 115 height 11
click at [608, 309] on select "Select TENTATIVE CONFIRM UPCOMING" at bounding box center [629, 312] width 115 height 16
select select "confirm booking"
click at [572, 304] on select "Select TENTATIVE CONFIRM UPCOMING" at bounding box center [629, 312] width 115 height 16
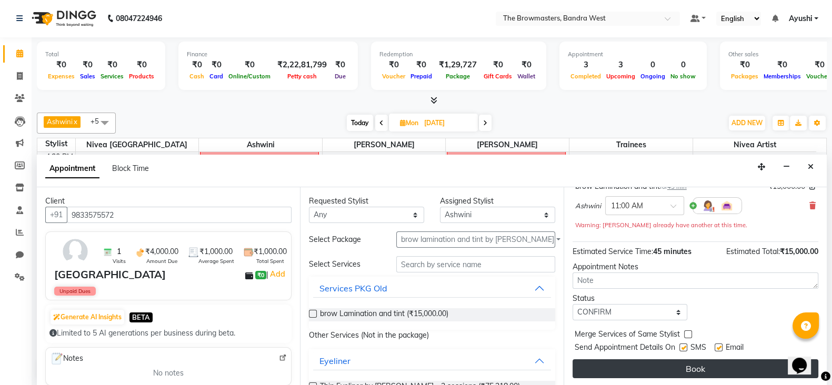
click at [683, 372] on button "Book" at bounding box center [695, 368] width 246 height 19
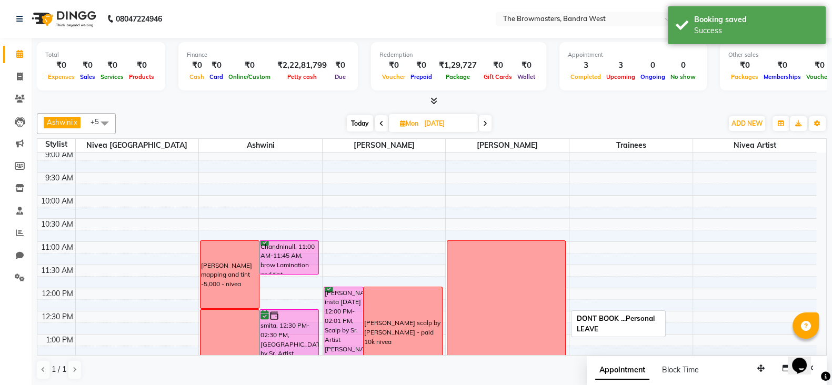
scroll to position [0, 0]
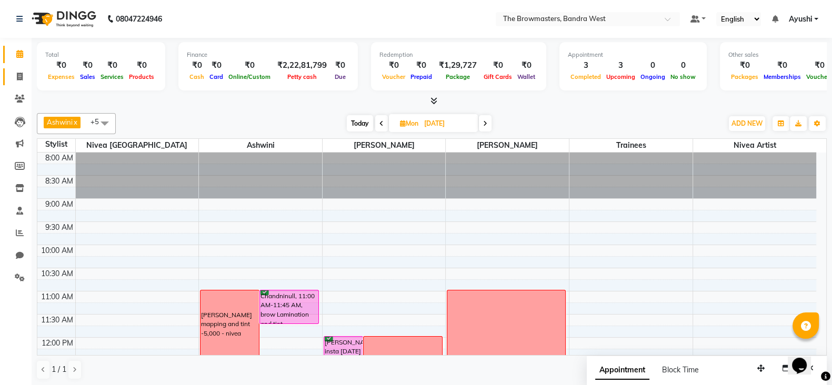
click at [18, 79] on icon at bounding box center [20, 77] width 6 height 8
select select "service"
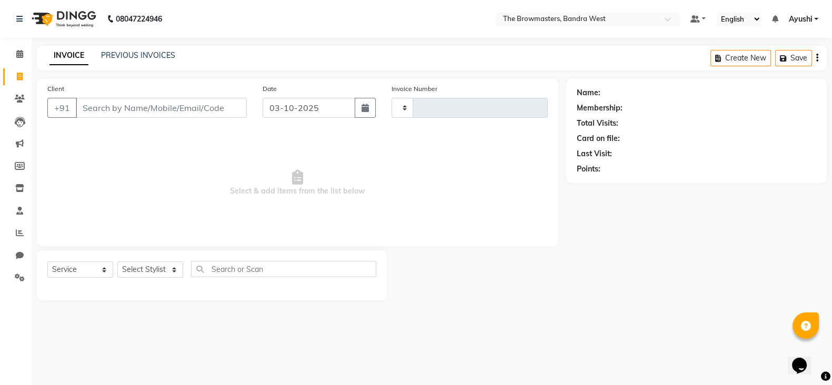
type input "2355"
select select "6949"
type input "919137278744"
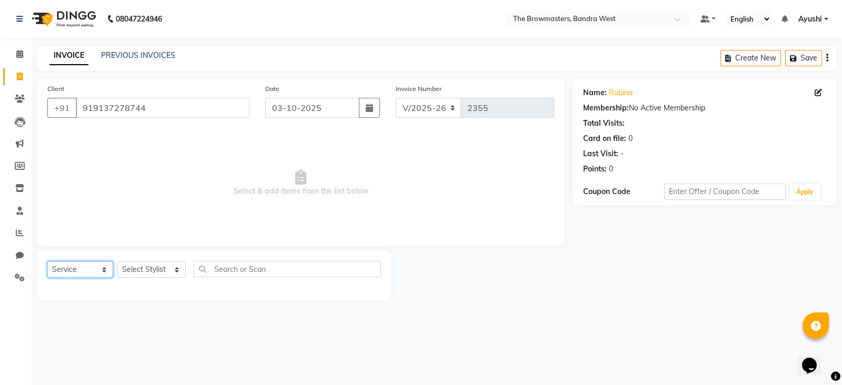
click at [69, 270] on select "Select Service Product Membership Package Voucher Prepaid Gift Card" at bounding box center [80, 269] width 66 height 16
select select "package"
click at [47, 262] on select "Select Service Product Membership Package Voucher Prepaid Gift Card" at bounding box center [80, 269] width 66 height 16
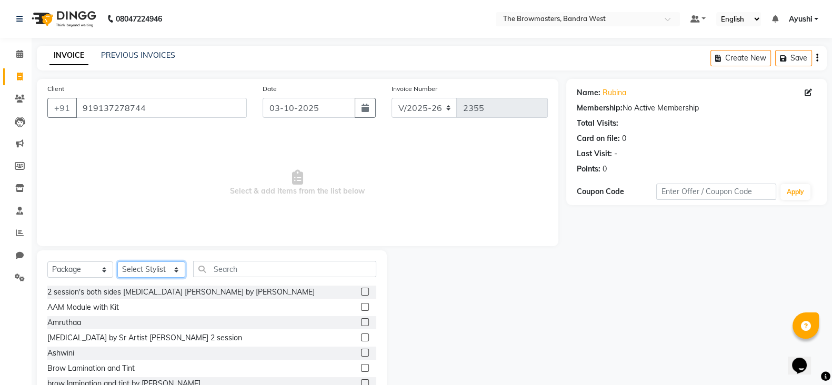
click at [164, 269] on select "Select Stylist Ashmeey Singghai Ashwini Ayushi DINGG SUPPORT jojo Jyoti Kajal K…" at bounding box center [151, 269] width 68 height 16
select select "64305"
click at [272, 261] on input "text" at bounding box center [285, 269] width 184 height 16
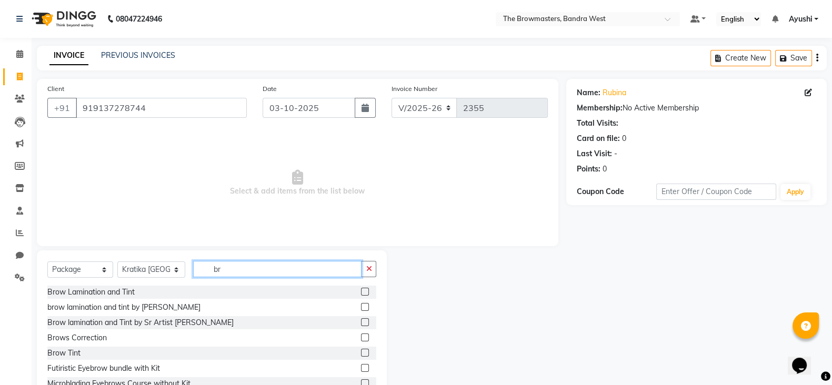
type input "br"
click at [361, 306] on label at bounding box center [365, 307] width 8 height 8
click at [361, 306] on input "checkbox" at bounding box center [364, 307] width 7 height 7
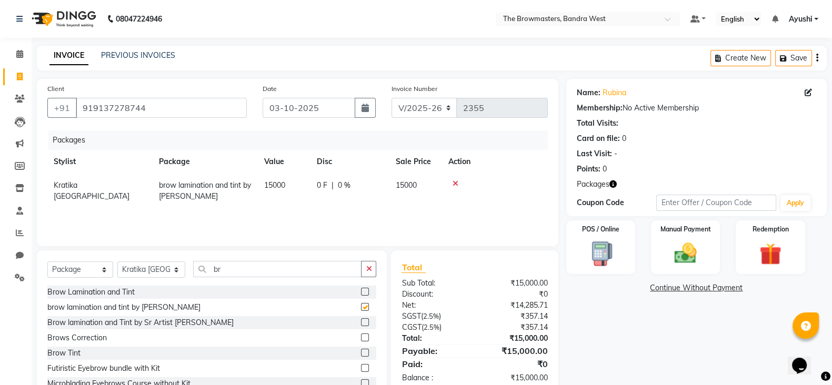
checkbox input "false"
click at [339, 190] on span "0 %" at bounding box center [344, 185] width 13 height 11
select select "64305"
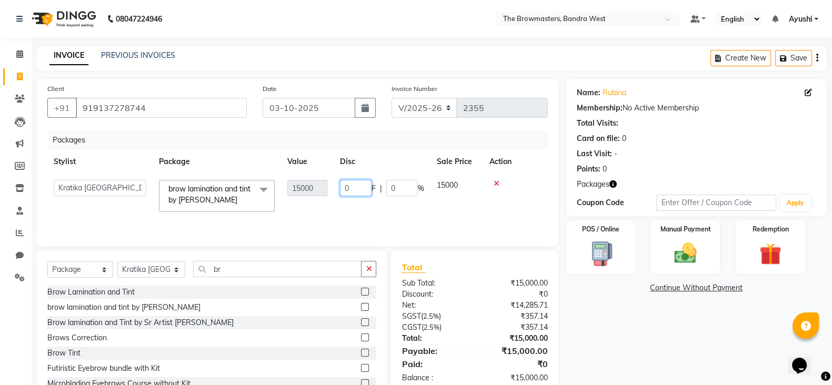
click at [340, 188] on input "0" at bounding box center [356, 188] width 32 height 16
type input "0"
type input "7500"
click at [379, 209] on div "Packages Stylist Package Value Disc Sale Price Action Ashmeey Singghai Ashwini …" at bounding box center [297, 182] width 500 height 105
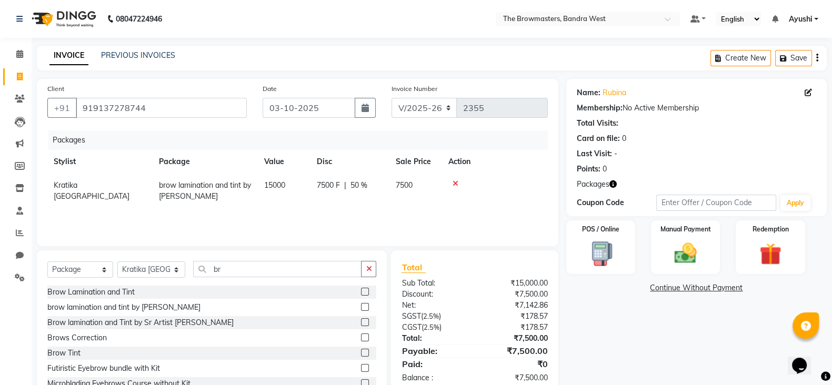
click at [376, 108] on div "Date 03-10-2025" at bounding box center [319, 104] width 129 height 43
click at [363, 107] on icon "button" at bounding box center [364, 108] width 7 height 8
select select "10"
select select "2025"
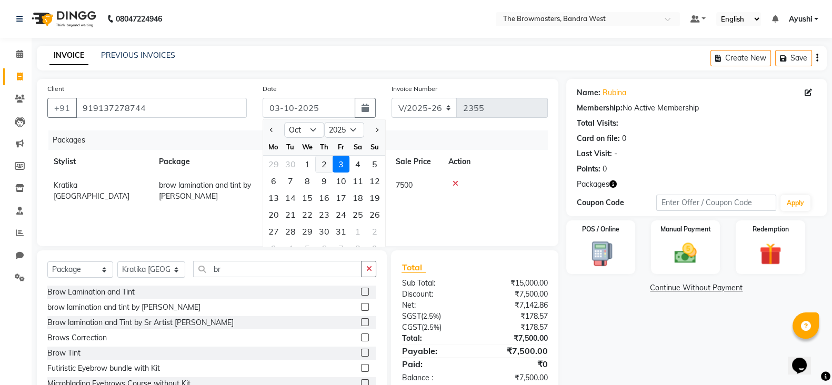
click at [324, 162] on div "2" at bounding box center [324, 164] width 17 height 17
type input "02-10-2025"
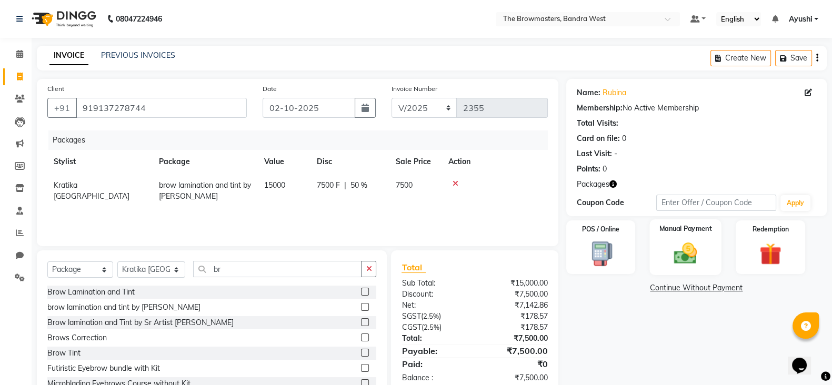
click at [660, 225] on label "Manual Payment" at bounding box center [685, 229] width 53 height 10
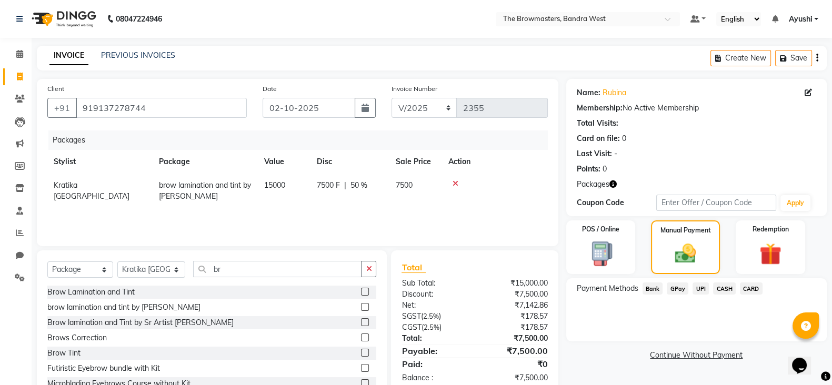
click at [701, 291] on span "UPI" at bounding box center [700, 288] width 16 height 12
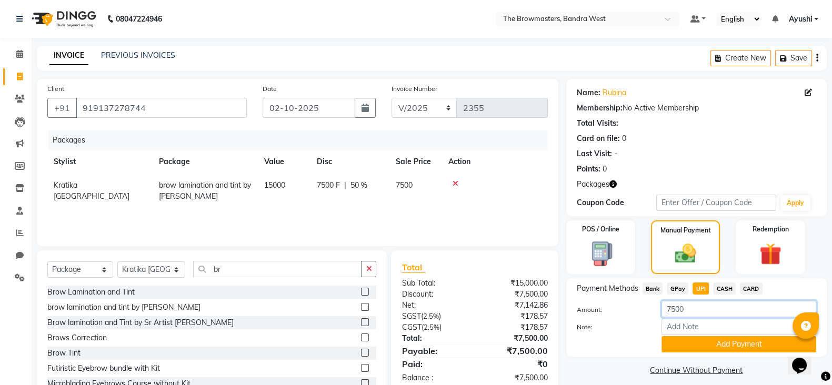
drag, startPoint x: 699, startPoint y: 314, endPoint x: 605, endPoint y: 336, distance: 96.1
click at [605, 336] on div "Amount: 7500 Note: Add Payment" at bounding box center [696, 327] width 239 height 52
paste input "20"
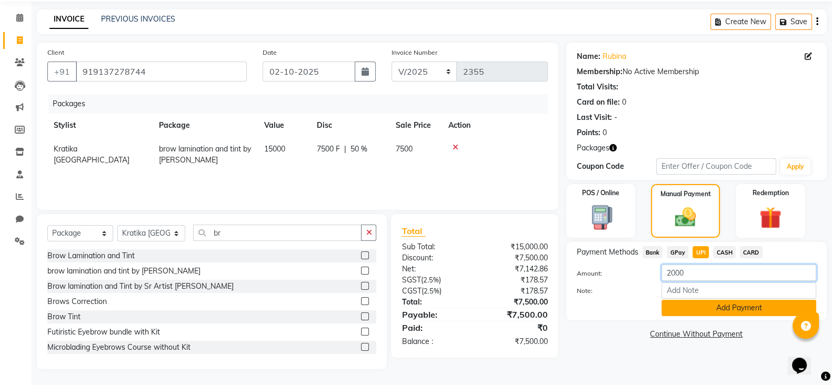
type input "2000"
click at [700, 304] on button "Add Payment" at bounding box center [738, 308] width 155 height 16
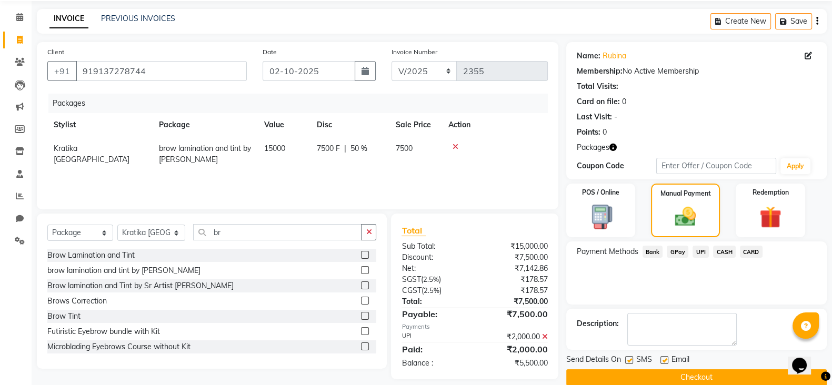
scroll to position [53, 0]
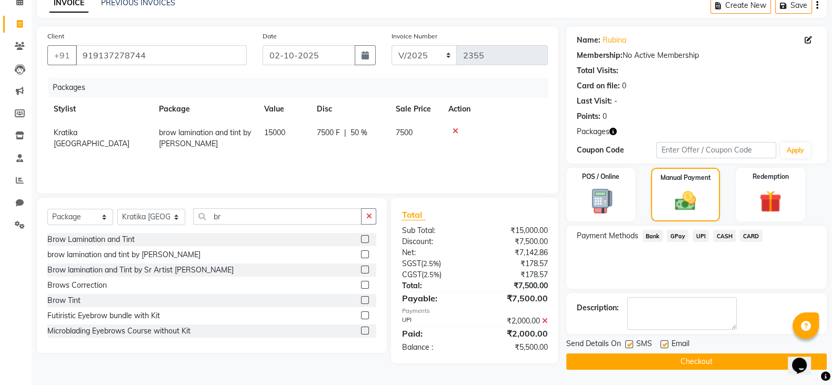
click at [625, 342] on label at bounding box center [629, 344] width 8 height 8
click at [625, 342] on input "checkbox" at bounding box center [628, 344] width 7 height 7
checkbox input "false"
click at [665, 342] on label at bounding box center [664, 344] width 8 height 8
click at [665, 342] on input "checkbox" at bounding box center [663, 344] width 7 height 7
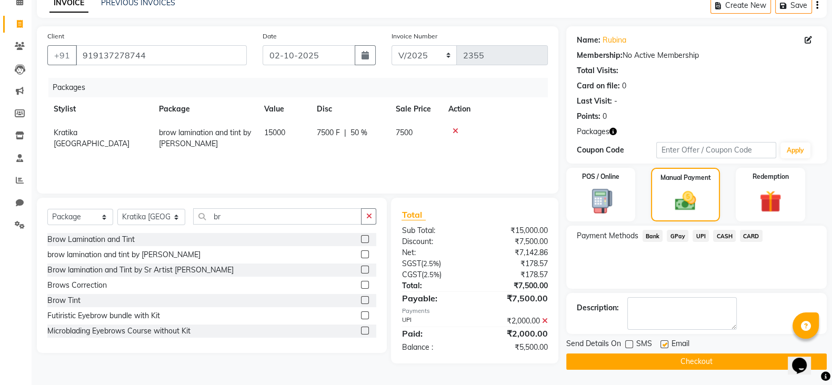
checkbox input "false"
click at [684, 371] on main "INVOICE PREVIOUS INVOICES Create New Save Client +91 919137278744 Date 02-10-20…" at bounding box center [432, 189] width 800 height 392
click at [663, 361] on button "Checkout" at bounding box center [696, 362] width 260 height 16
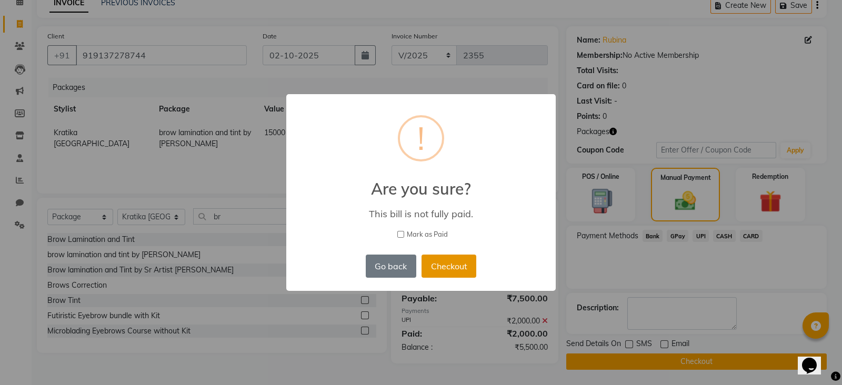
click at [449, 267] on button "Checkout" at bounding box center [448, 266] width 55 height 23
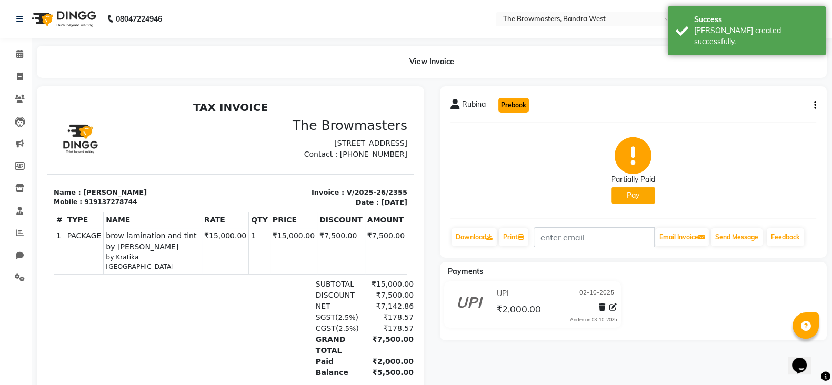
click at [519, 109] on button "Prebook" at bounding box center [513, 105] width 31 height 15
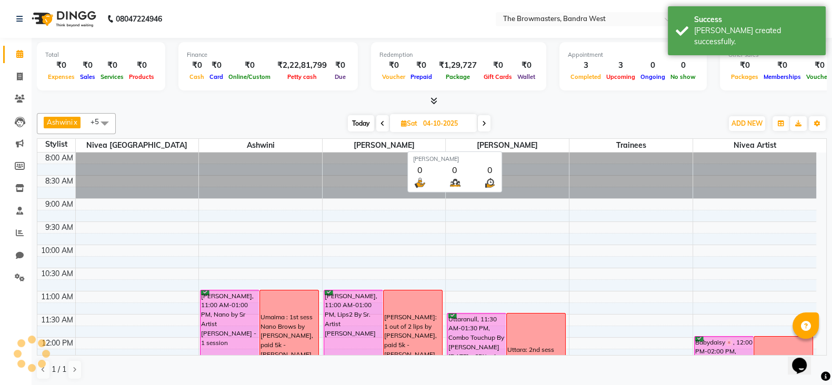
scroll to position [1, 0]
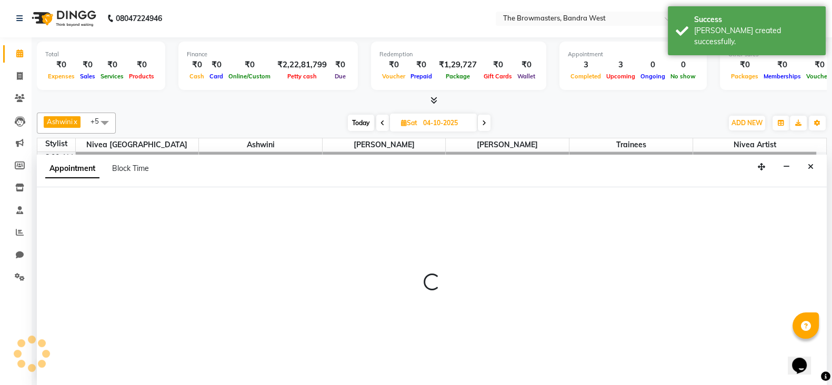
type input "03-10-2025"
select select "540"
select select "tentative"
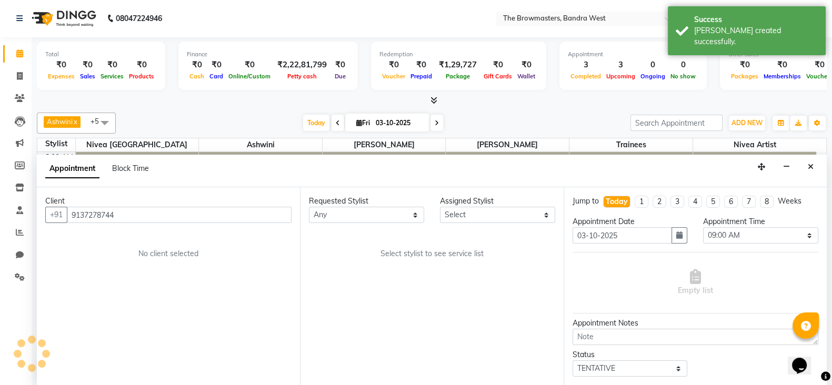
scroll to position [394, 0]
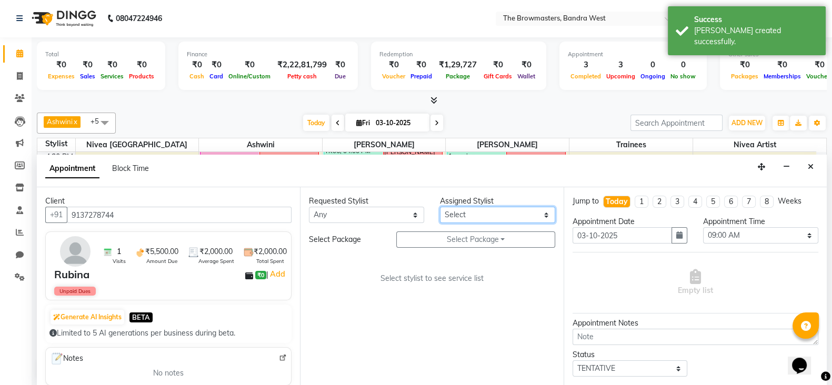
click at [499, 214] on select "Select Ashmeey Singghai Ashwini Ayushi Jyoti Kajal Kratika Kratika Mumbai Nivea…" at bounding box center [497, 215] width 115 height 16
select select "64306"
click at [440, 207] on select "Select Ashmeey Singghai Ashwini Ayushi Jyoti Kajal Kratika Kratika Mumbai Nivea…" at bounding box center [497, 215] width 115 height 16
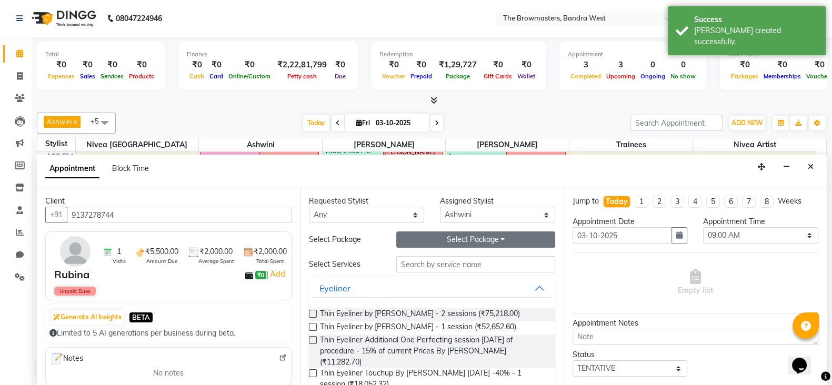
click at [415, 238] on button "Select Package Toggle Dropdown" at bounding box center [475, 239] width 159 height 16
click at [416, 259] on li "brow lamination and tint by ashwini" at bounding box center [494, 260] width 195 height 15
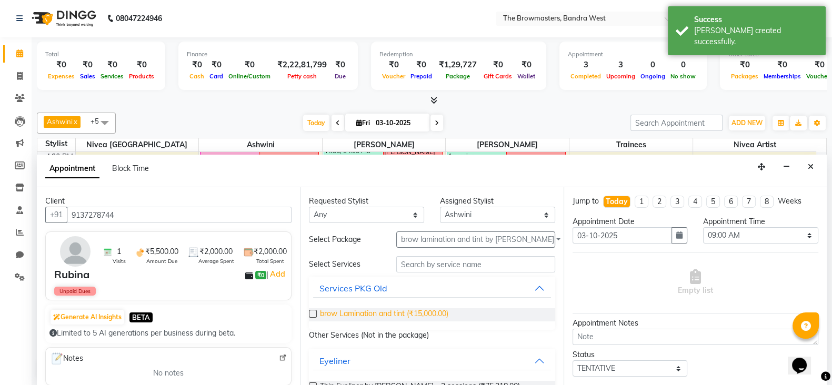
click at [375, 309] on span "brow Lamination and tint (₹15,000.00)" at bounding box center [384, 314] width 128 height 13
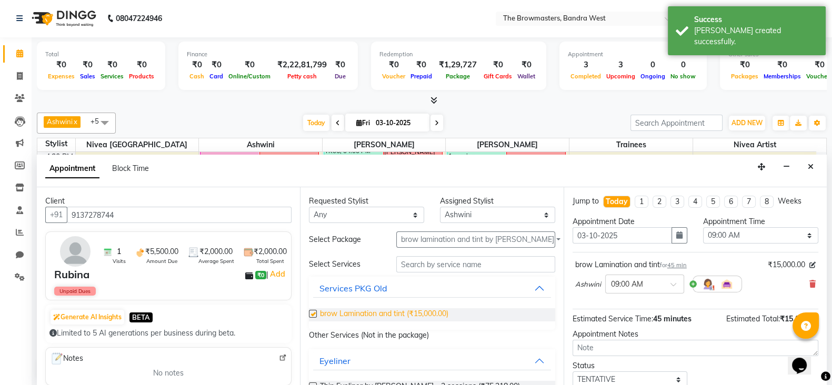
checkbox input "false"
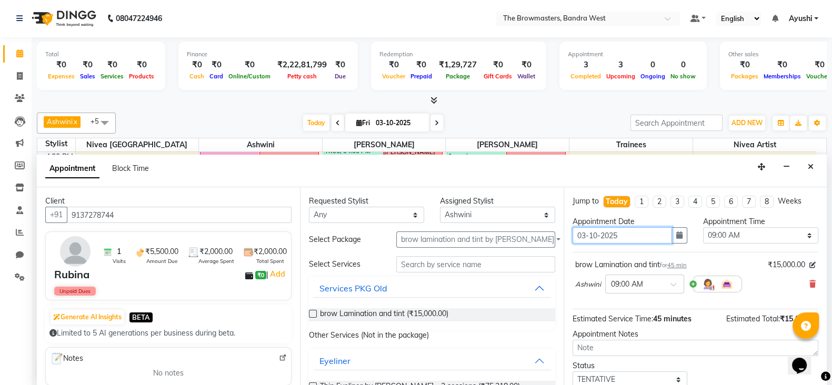
click at [661, 233] on input "03-10-2025" at bounding box center [622, 235] width 100 height 16
click at [683, 243] on div "Appointment Date 03-10-2025" at bounding box center [629, 234] width 131 height 36
click at [677, 238] on button "button" at bounding box center [679, 235] width 16 height 16
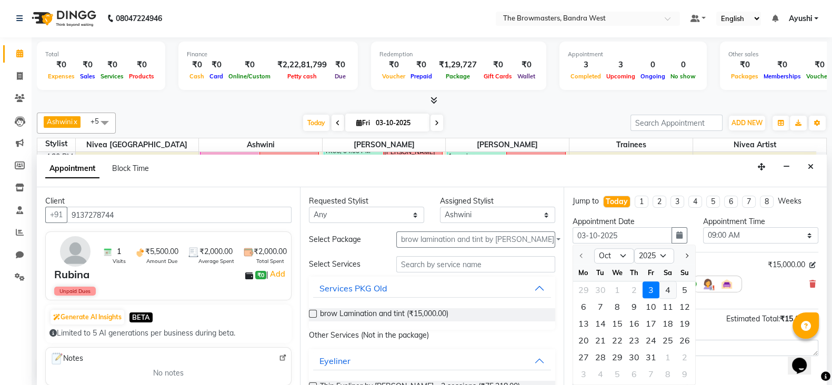
click at [667, 286] on div "4" at bounding box center [667, 290] width 17 height 17
type input "04-10-2025"
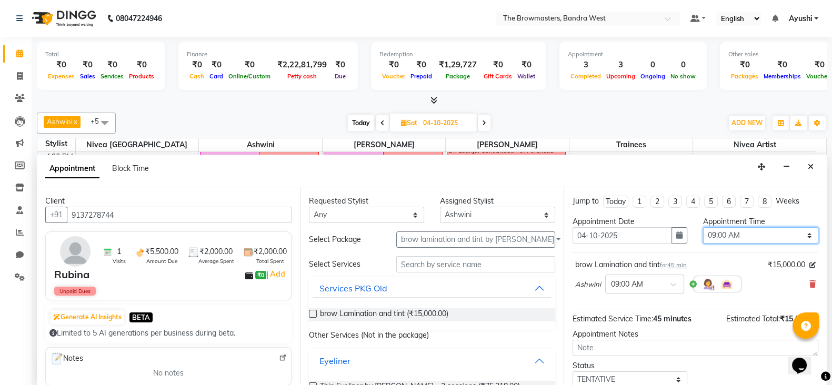
click at [723, 238] on select "Select 09:00 AM 09:15 AM 09:30 AM 09:45 AM 10:00 AM 10:15 AM 10:30 AM 10:45 AM …" at bounding box center [760, 235] width 115 height 16
click at [703, 227] on select "Select 09:00 AM 09:15 AM 09:30 AM 09:45 AM 10:00 AM 10:15 AM 10:30 AM 10:45 AM …" at bounding box center [760, 235] width 115 height 16
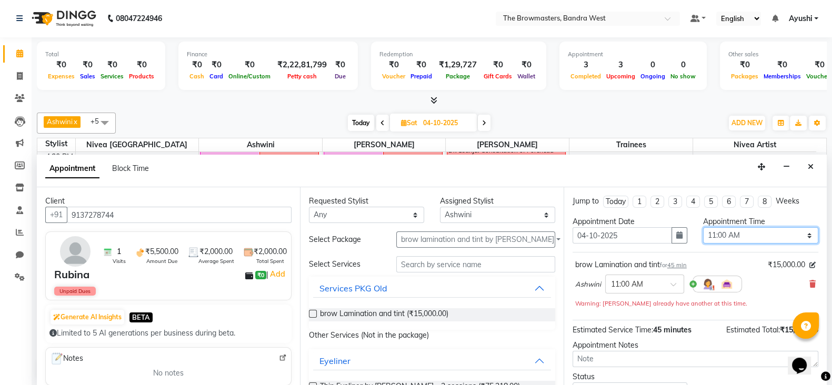
click at [733, 233] on select "Select 09:00 AM 09:15 AM 09:30 AM 09:45 AM 10:00 AM 10:15 AM 10:30 AM 10:45 AM …" at bounding box center [760, 235] width 115 height 16
select select "780"
click at [703, 227] on select "Select 09:00 AM 09:15 AM 09:30 AM 09:45 AM 10:00 AM 10:15 AM 10:30 AM 10:45 AM …" at bounding box center [760, 235] width 115 height 16
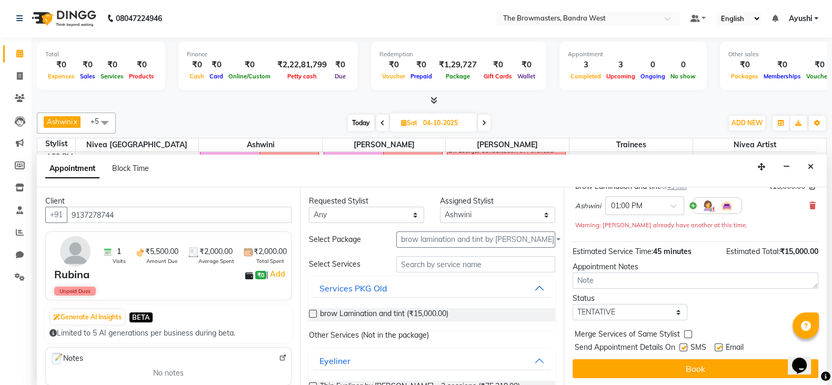
scroll to position [78, 0]
click at [620, 307] on select "Select TENTATIVE CONFIRM UPCOMING" at bounding box center [629, 313] width 115 height 16
select select "confirm booking"
click at [572, 305] on select "Select TENTATIVE CONFIRM UPCOMING" at bounding box center [629, 313] width 115 height 16
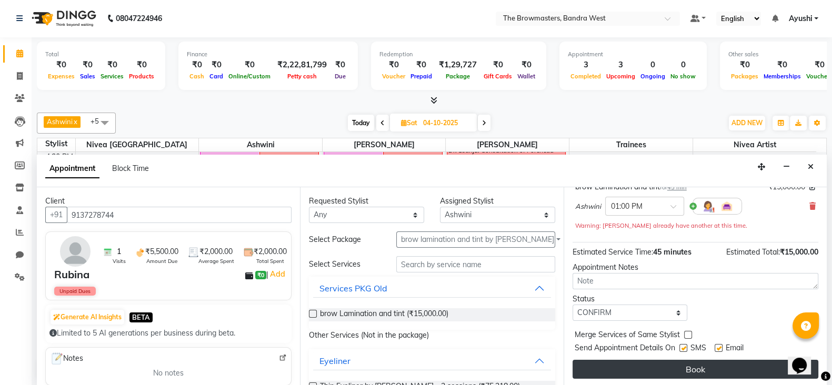
click at [670, 364] on button "Book" at bounding box center [695, 369] width 246 height 19
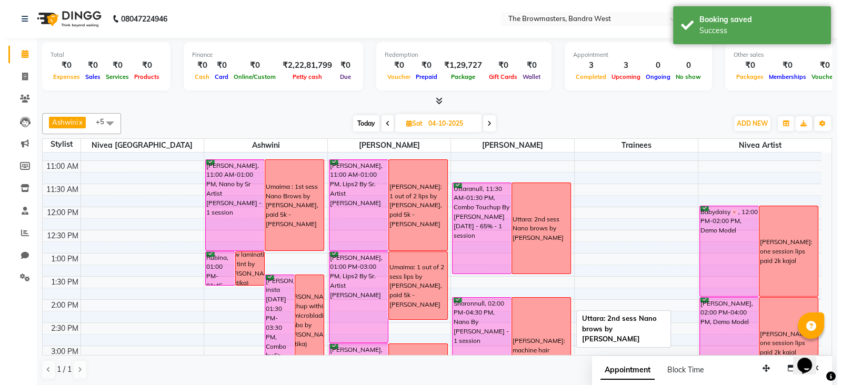
scroll to position [129, 0]
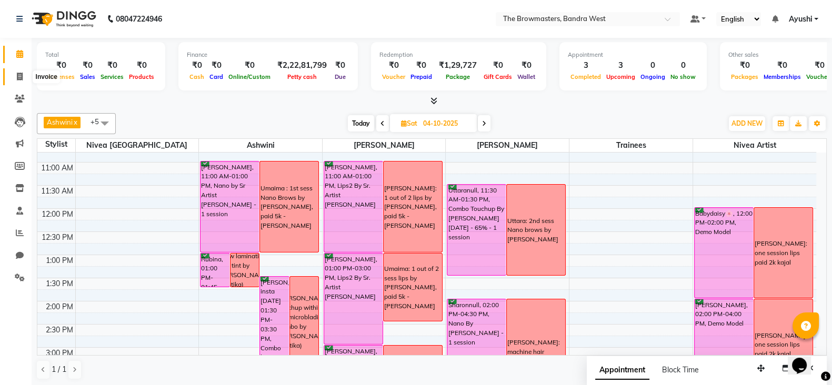
click at [19, 76] on icon at bounding box center [20, 77] width 6 height 8
select select "service"
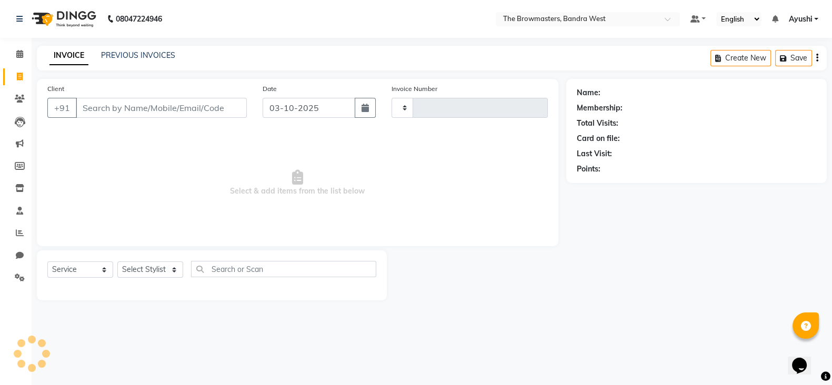
type input "2357"
select select "6949"
click at [142, 51] on link "PREVIOUS INVOICES" at bounding box center [138, 55] width 74 height 9
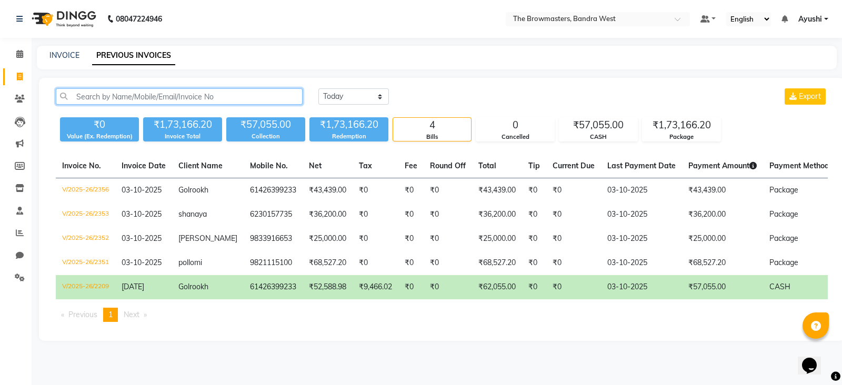
click at [137, 100] on input "text" at bounding box center [179, 96] width 247 height 16
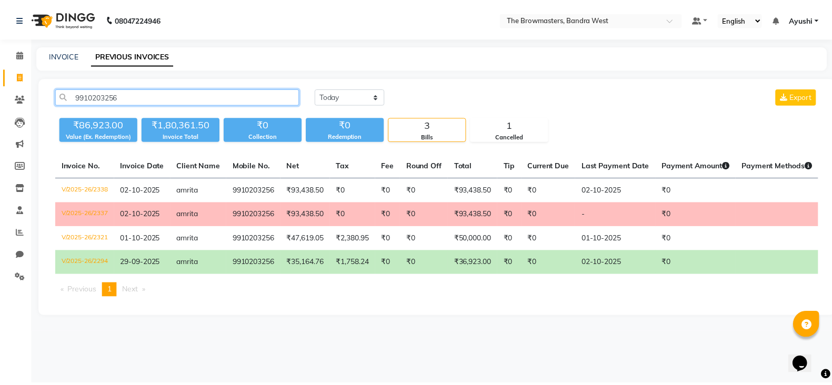
scroll to position [0, 126]
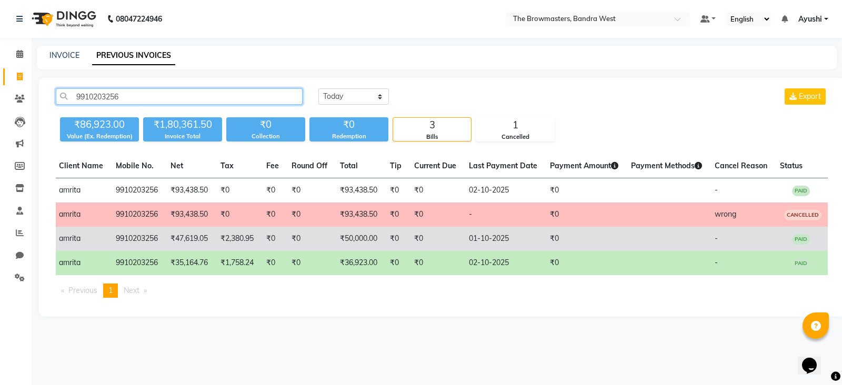
type input "9910203256"
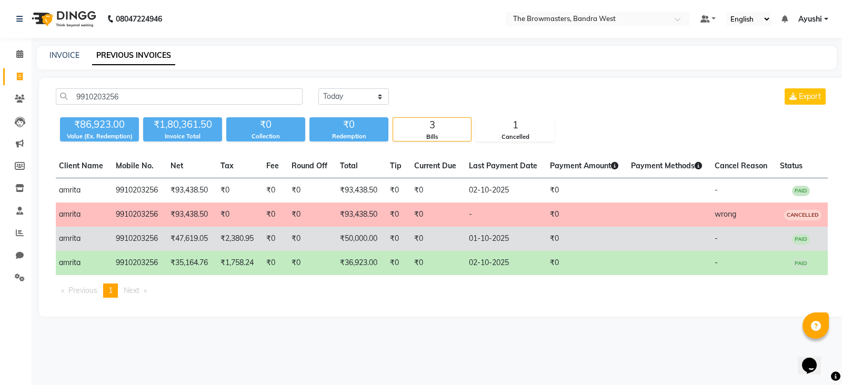
click at [408, 244] on td "₹0" at bounding box center [435, 239] width 55 height 24
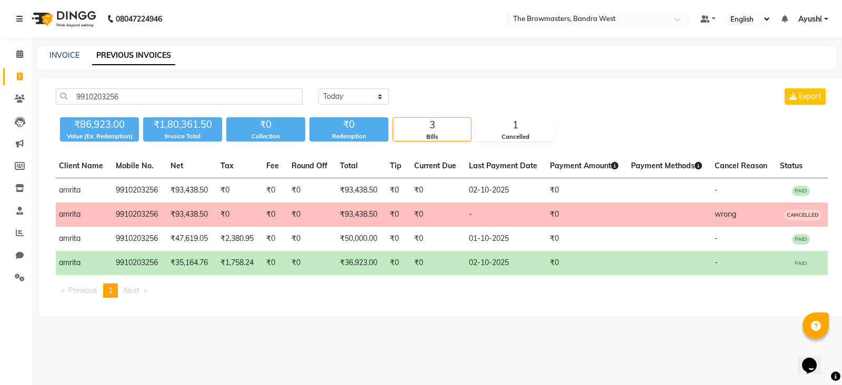
click at [68, 63] on div "INVOICE PREVIOUS INVOICES" at bounding box center [437, 58] width 800 height 24
click at [67, 43] on div "08047224946 Select Location × The Browmasters, Bandra West Default Panel My Pan…" at bounding box center [421, 192] width 842 height 385
click at [74, 56] on link "INVOICE" at bounding box center [64, 55] width 30 height 9
select select "service"
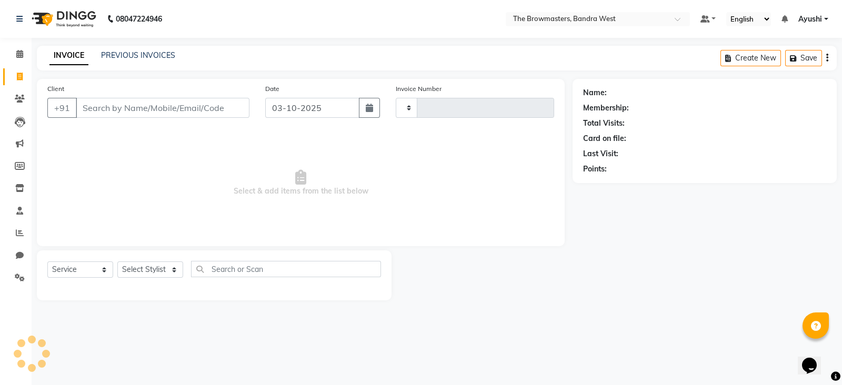
type input "2357"
select select "6949"
type input "7412037401"
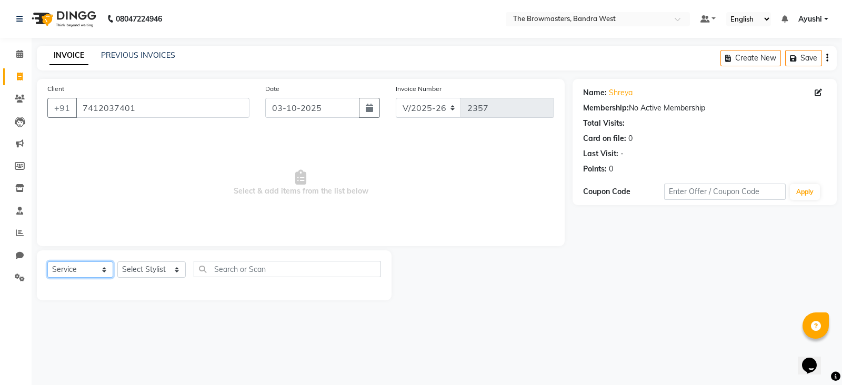
click at [100, 270] on select "Select Service Product Membership Package Voucher Prepaid Gift Card" at bounding box center [80, 269] width 66 height 16
select select "package"
click at [47, 262] on select "Select Service Product Membership Package Voucher Prepaid Gift Card" at bounding box center [80, 269] width 66 height 16
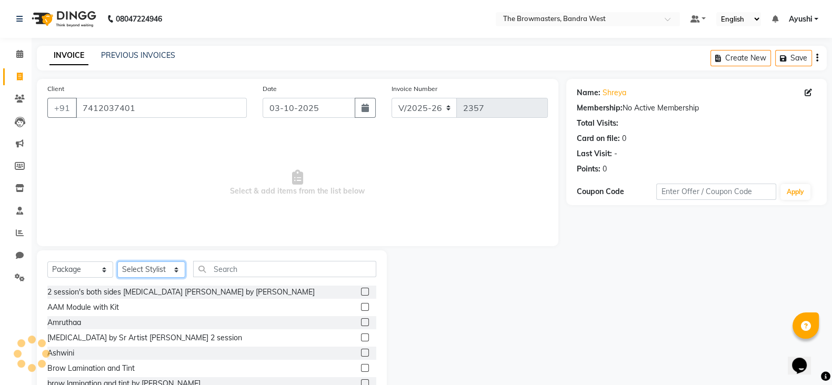
click at [148, 270] on select "Select Stylist Ashmeey Singghai Ashwini Ayushi DINGG SUPPORT jojo Jyoti Kajal K…" at bounding box center [151, 269] width 68 height 16
select select "64301"
click at [117, 262] on select "Select Stylist Ashmeey Singghai Ashwini Ayushi DINGG SUPPORT jojo Jyoti Kajal K…" at bounding box center [151, 269] width 68 height 16
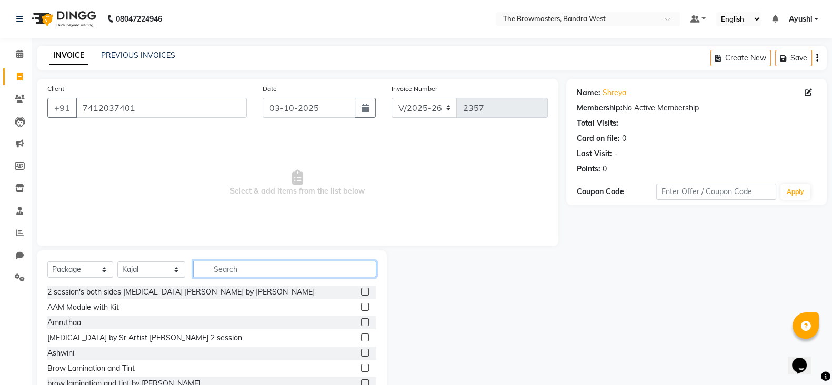
click at [259, 273] on input "text" at bounding box center [285, 269] width 184 height 16
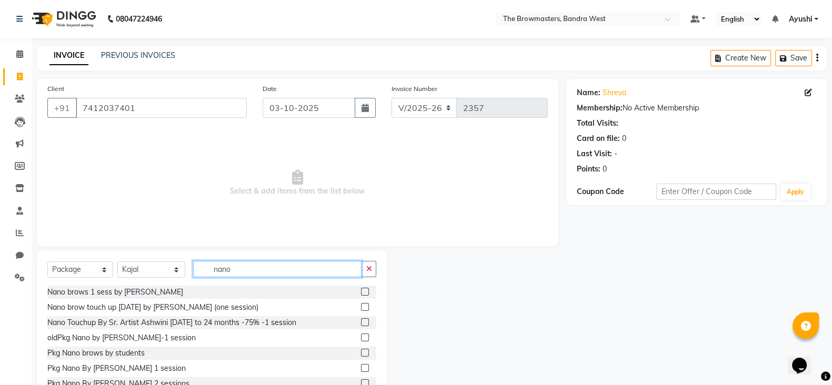
type input "nano"
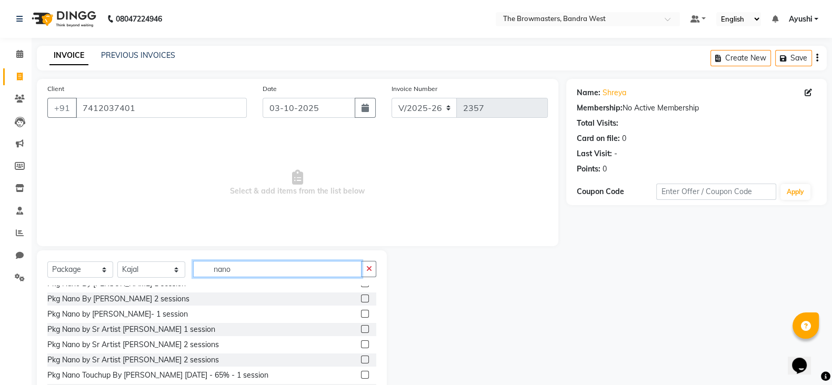
scroll to position [86, 0]
click at [361, 358] on label at bounding box center [365, 358] width 8 height 8
click at [361, 358] on input "checkbox" at bounding box center [364, 358] width 7 height 7
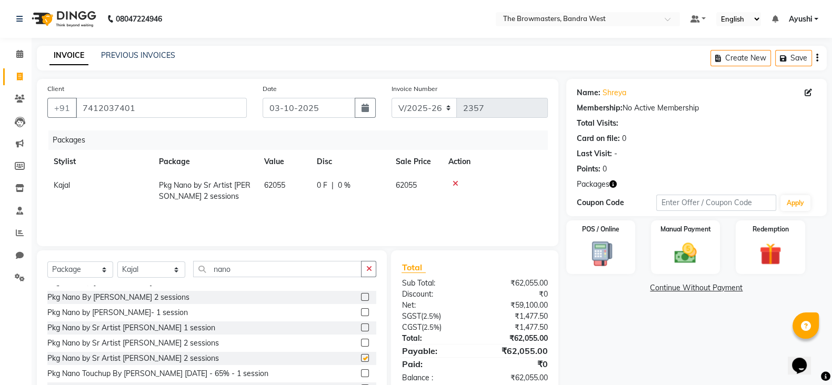
checkbox input "false"
click at [338, 175] on td "0 F | 0 %" at bounding box center [349, 191] width 79 height 35
select select "64301"
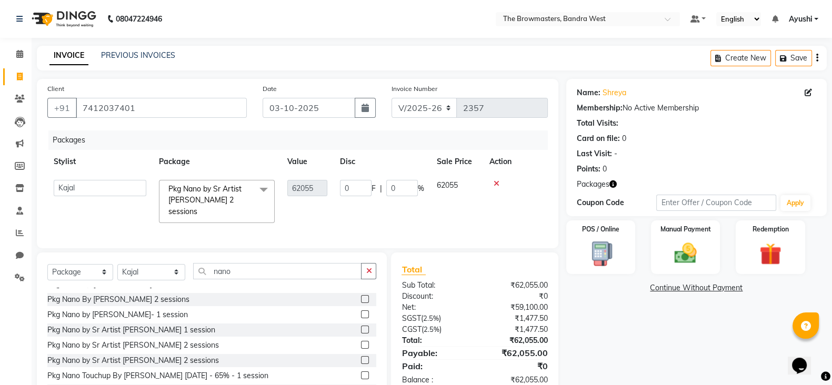
click at [376, 188] on div "0 F | 0 %" at bounding box center [382, 188] width 84 height 16
click at [357, 190] on input "0" at bounding box center [356, 188] width 32 height 16
type input "07"
type input "07055"
click at [372, 207] on td "07055 F | 0 %" at bounding box center [382, 202] width 97 height 56
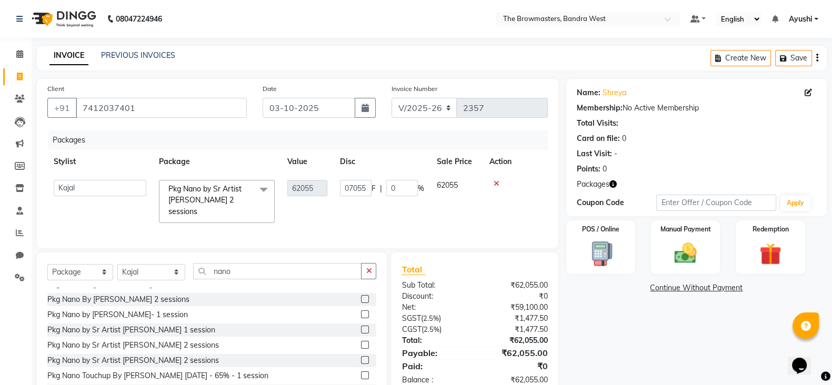
select select "64301"
click at [360, 104] on button "button" at bounding box center [365, 108] width 21 height 20
select select "10"
select select "2025"
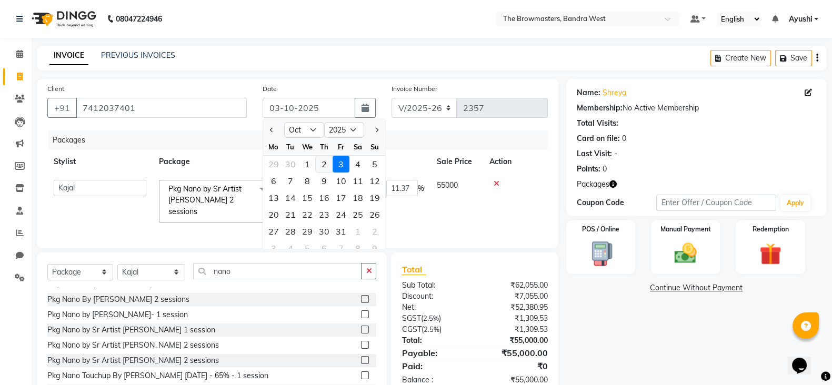
click at [321, 162] on div "2" at bounding box center [324, 164] width 17 height 17
type input "02-10-2025"
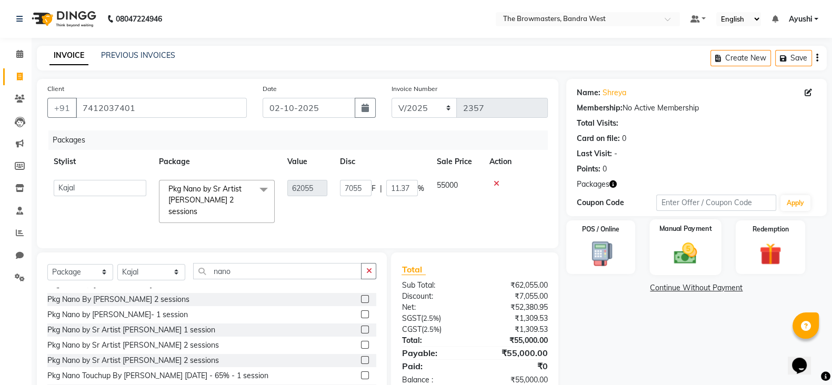
click at [685, 240] on img at bounding box center [685, 253] width 37 height 26
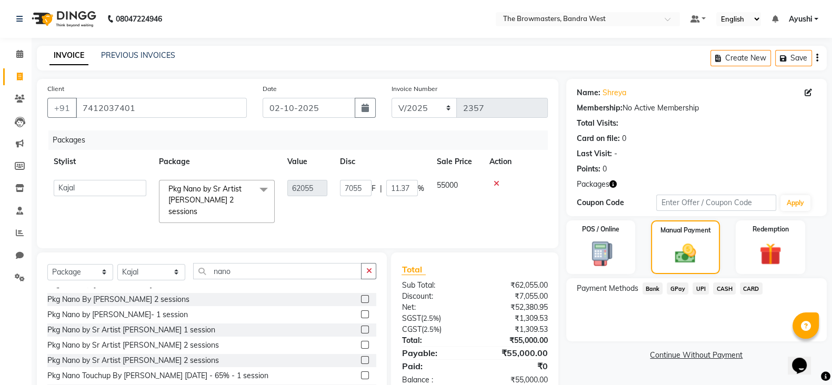
click at [702, 291] on span "UPI" at bounding box center [700, 288] width 16 height 12
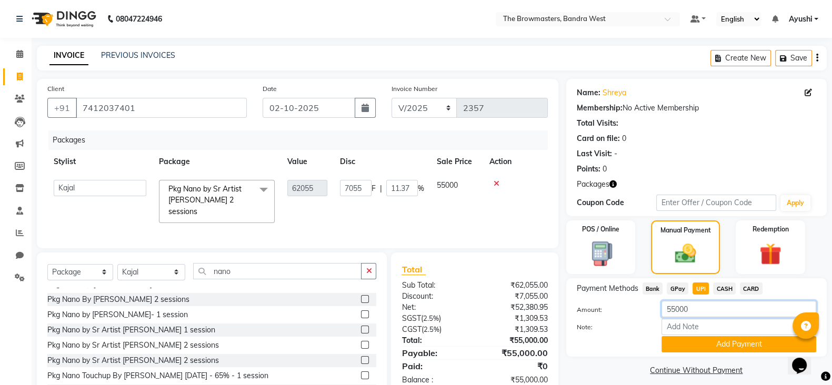
drag, startPoint x: 694, startPoint y: 312, endPoint x: 617, endPoint y: 317, distance: 77.5
click at [617, 317] on div "Amount: 55000" at bounding box center [696, 310] width 255 height 18
click at [692, 311] on input "55000" at bounding box center [738, 309] width 155 height 16
click at [674, 311] on input "55000" at bounding box center [738, 309] width 155 height 16
type input "5000"
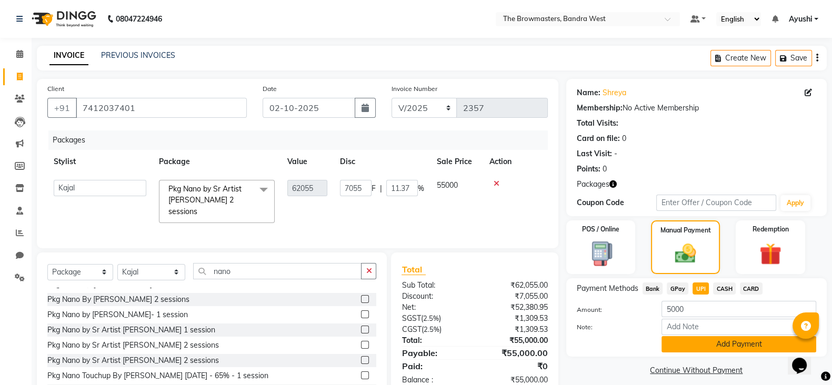
click at [714, 347] on button "Add Payment" at bounding box center [738, 344] width 155 height 16
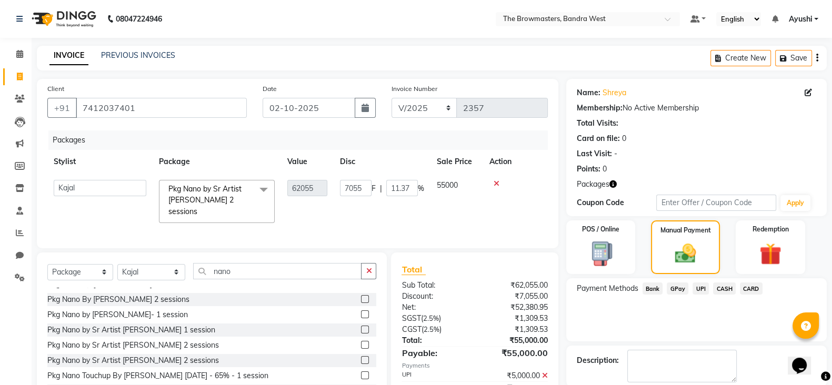
scroll to position [53, 0]
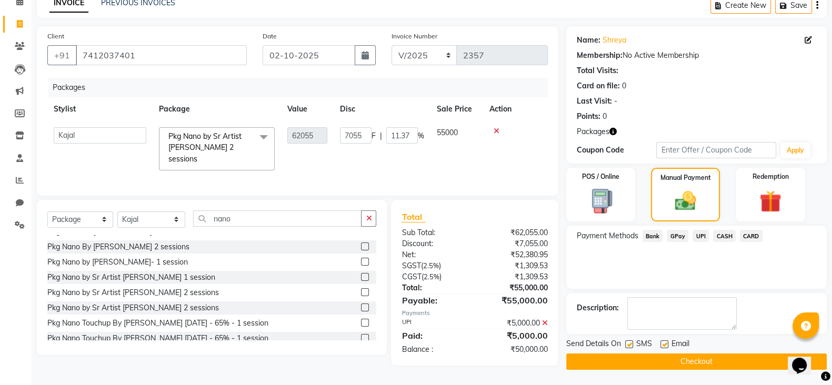
click at [626, 342] on label at bounding box center [629, 344] width 8 height 8
click at [626, 342] on input "checkbox" at bounding box center [628, 344] width 7 height 7
checkbox input "false"
click at [667, 345] on label at bounding box center [664, 344] width 8 height 8
click at [667, 345] on input "checkbox" at bounding box center [663, 344] width 7 height 7
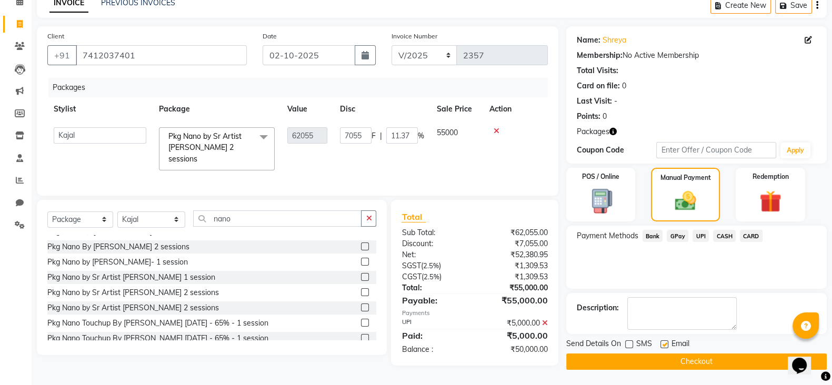
checkbox input "false"
click at [684, 369] on button "Checkout" at bounding box center [696, 362] width 260 height 16
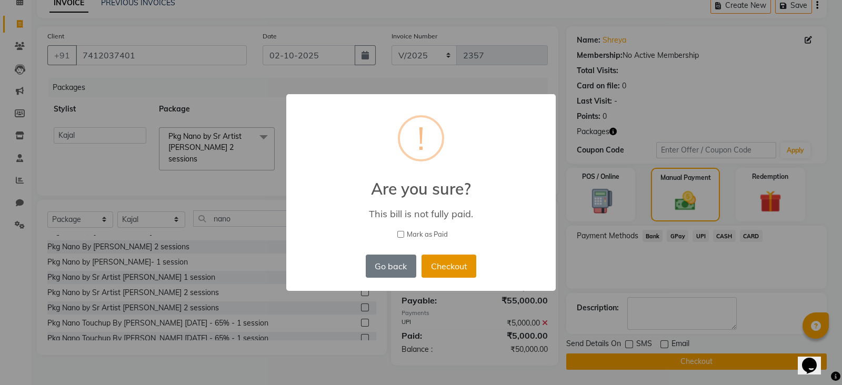
click at [462, 267] on button "Checkout" at bounding box center [448, 266] width 55 height 23
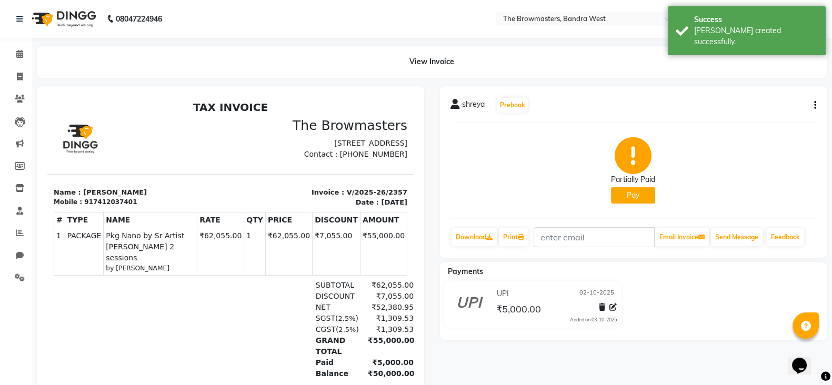
scroll to position [63, 0]
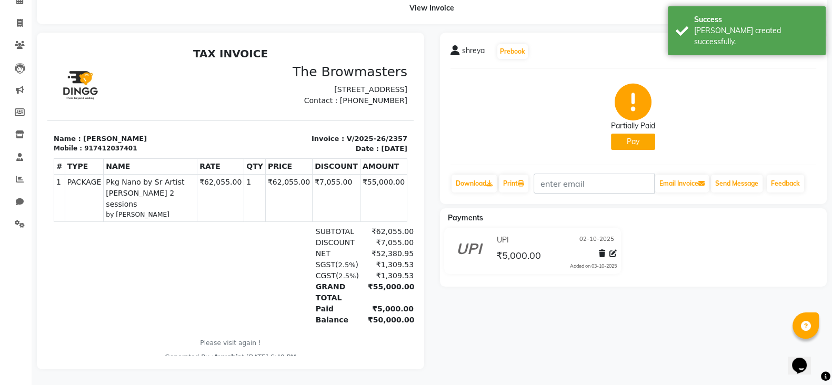
click at [514, 53] on div "shreya Prebook Partially Paid Pay Download Print Email Invoice Send Message Fee…" at bounding box center [633, 118] width 387 height 171
click at [511, 44] on button "Prebook" at bounding box center [512, 51] width 31 height 15
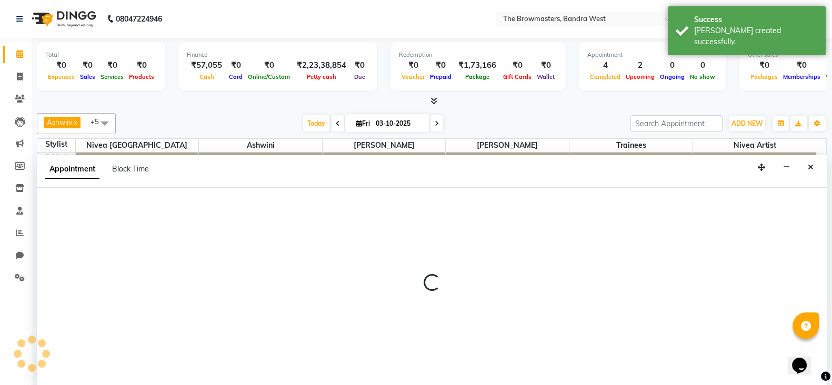
scroll to position [1, 0]
select select "540"
select select "tentative"
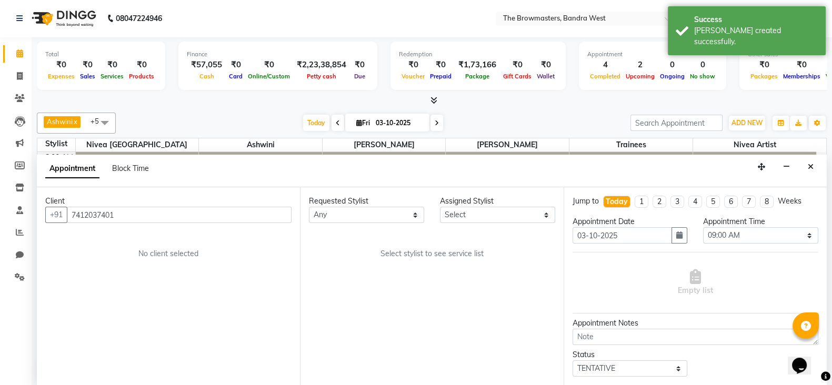
scroll to position [394, 0]
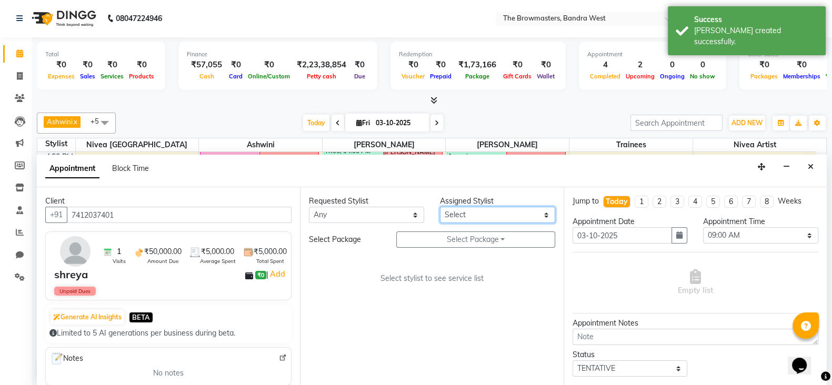
click at [474, 217] on select "Select Ashmeey Singghai Ashwini Ayushi Jyoti Kajal Kratika Kratika Mumbai Nivea…" at bounding box center [497, 215] width 115 height 16
select select "64307"
click at [440, 207] on select "Select Ashmeey Singghai Ashwini Ayushi Jyoti Kajal Kratika Kratika Mumbai Nivea…" at bounding box center [497, 215] width 115 height 16
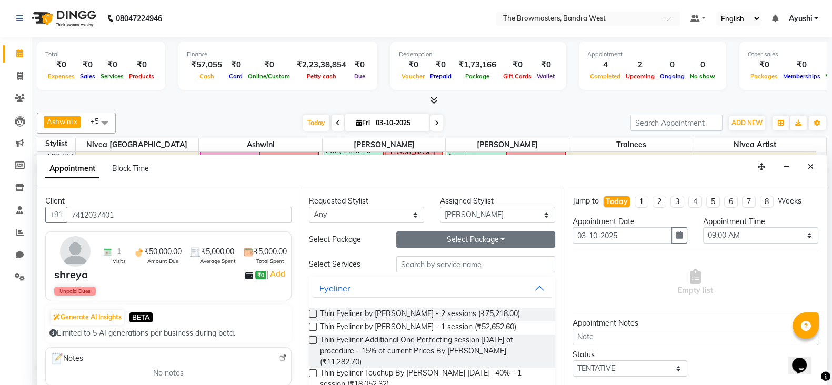
click at [417, 244] on button "Select Package Toggle Dropdown" at bounding box center [475, 239] width 159 height 16
click at [443, 268] on div "Pkg Nano by Sr Artist Roshani 2 sessions" at bounding box center [484, 260] width 215 height 25
click at [476, 240] on button "Select Package Toggle Dropdown" at bounding box center [475, 239] width 159 height 16
click at [472, 259] on li "Pkg Nano by Sr Artist Roshani 2 sessions" at bounding box center [484, 260] width 214 height 15
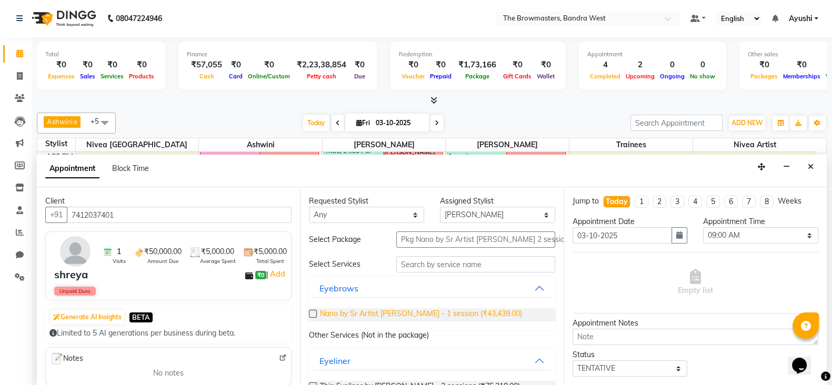
click at [442, 315] on span "Nano by Sr Artist Roshani - 1 session (₹43,439.00)" at bounding box center [421, 314] width 202 height 13
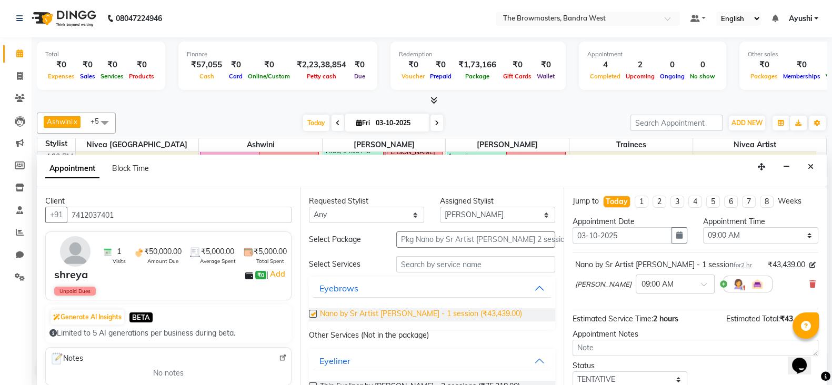
checkbox input "false"
click at [671, 228] on button "button" at bounding box center [679, 235] width 16 height 16
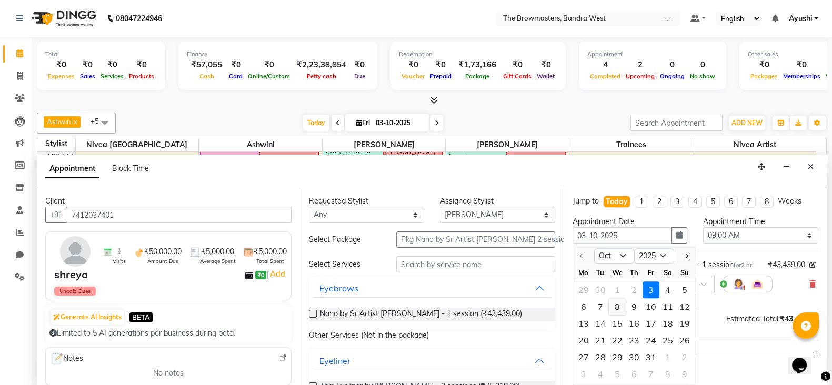
click at [615, 304] on div "8" at bounding box center [617, 307] width 17 height 17
type input "08-10-2025"
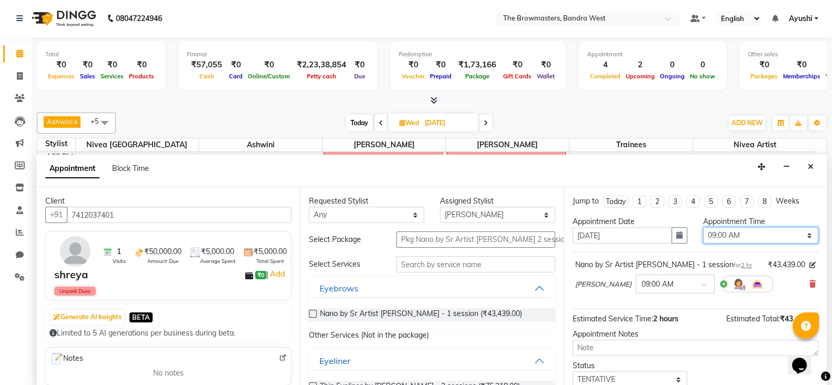
click at [741, 235] on select "Select 09:00 AM 09:15 AM 09:30 AM 09:45 AM 10:00 AM 10:15 AM 10:30 AM 10:45 AM …" at bounding box center [760, 235] width 115 height 16
select select "900"
click at [703, 227] on select "Select 09:00 AM 09:15 AM 09:30 AM 09:45 AM 10:00 AM 10:15 AM 10:30 AM 10:45 AM …" at bounding box center [760, 235] width 115 height 16
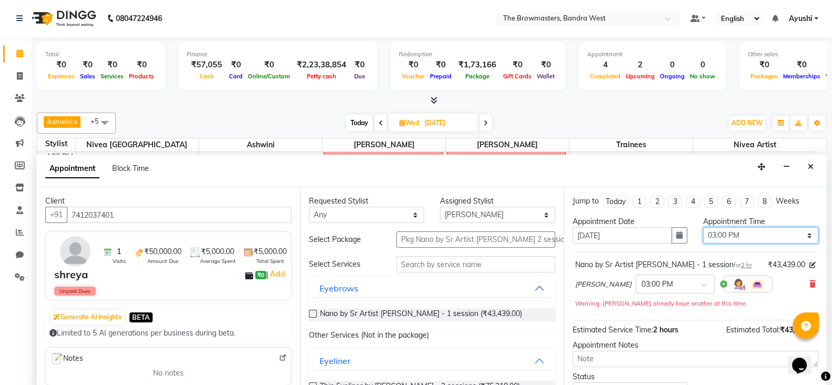
scroll to position [78, 0]
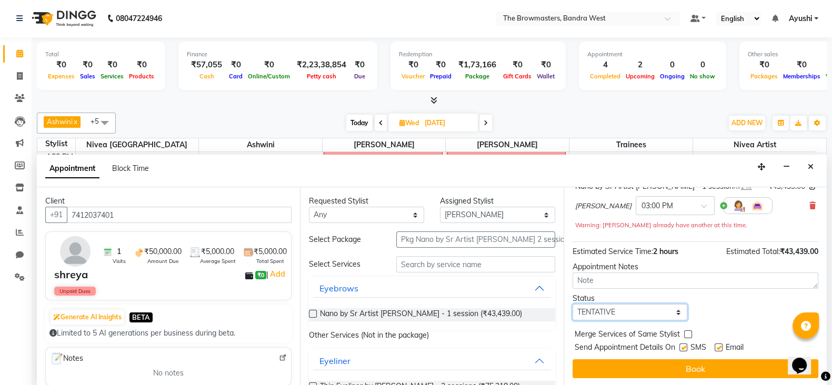
click at [643, 308] on select "Select TENTATIVE CONFIRM UPCOMING" at bounding box center [629, 312] width 115 height 16
select select "confirm booking"
click at [572, 304] on select "Select TENTATIVE CONFIRM UPCOMING" at bounding box center [629, 312] width 115 height 16
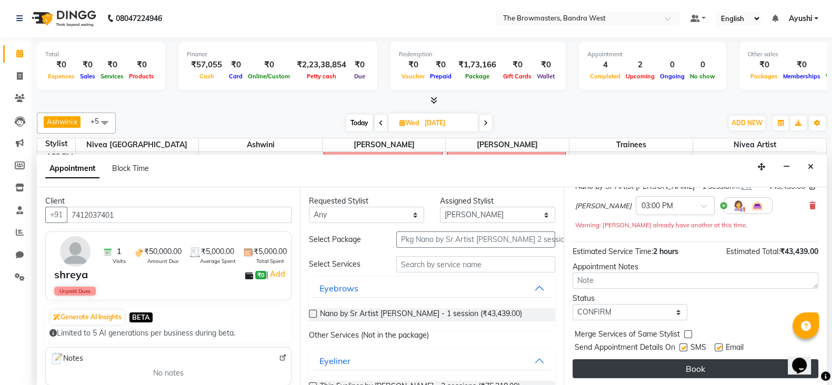
click at [676, 369] on button "Book" at bounding box center [695, 368] width 246 height 19
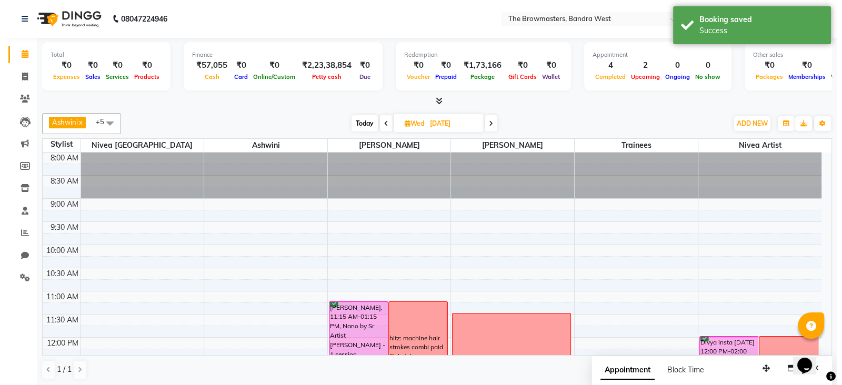
scroll to position [1, 0]
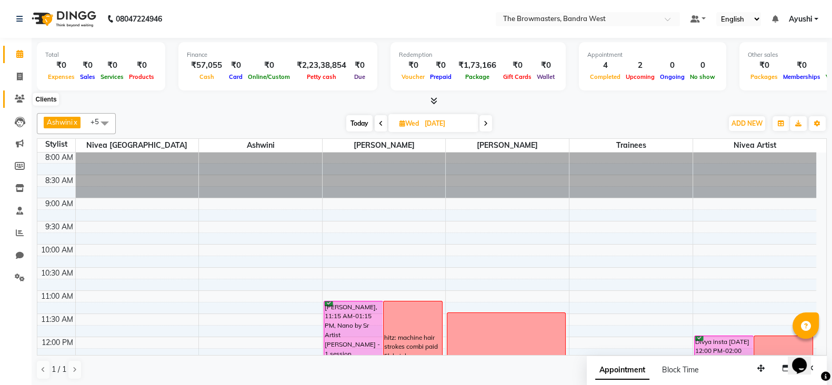
click at [21, 97] on icon at bounding box center [20, 99] width 10 height 8
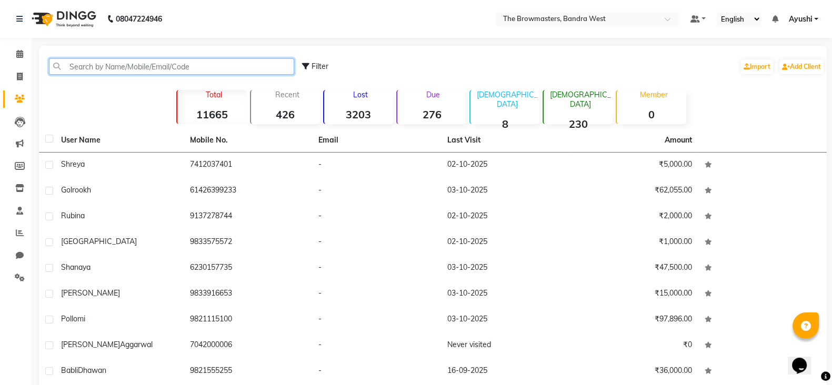
click at [126, 64] on input "text" at bounding box center [171, 66] width 245 height 16
paste input "+91 74000 77152"
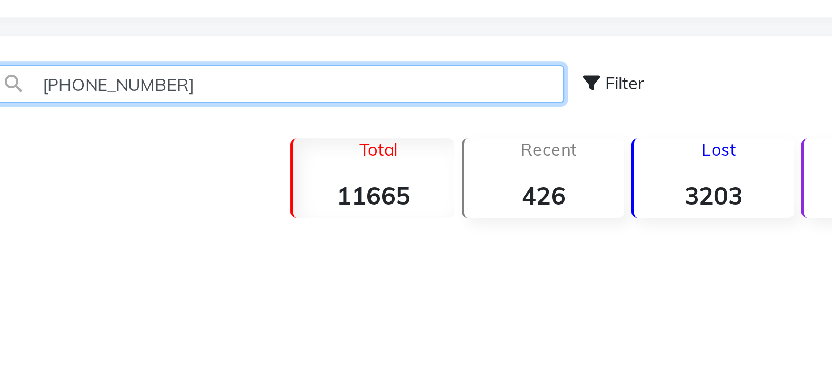
click at [107, 63] on input "+91 74000 77152" at bounding box center [171, 66] width 245 height 16
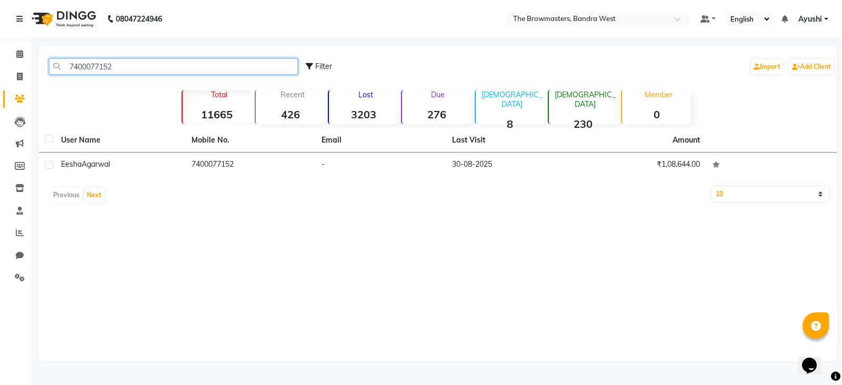
click at [88, 70] on input "7400077152" at bounding box center [173, 66] width 249 height 16
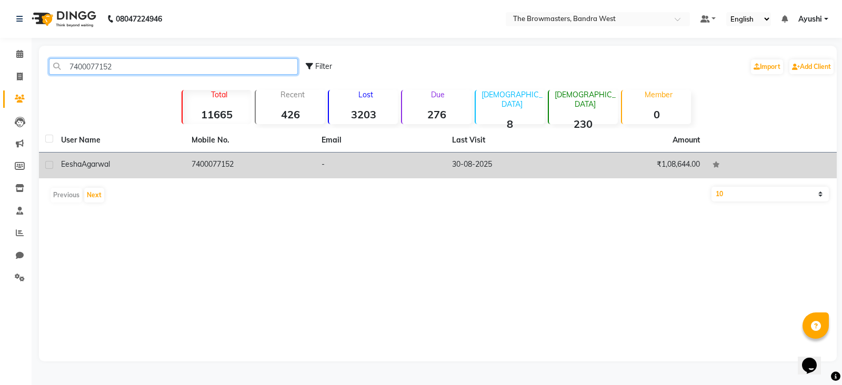
type input "7400077152"
click at [170, 156] on td "Eesha Agarwal" at bounding box center [120, 166] width 130 height 26
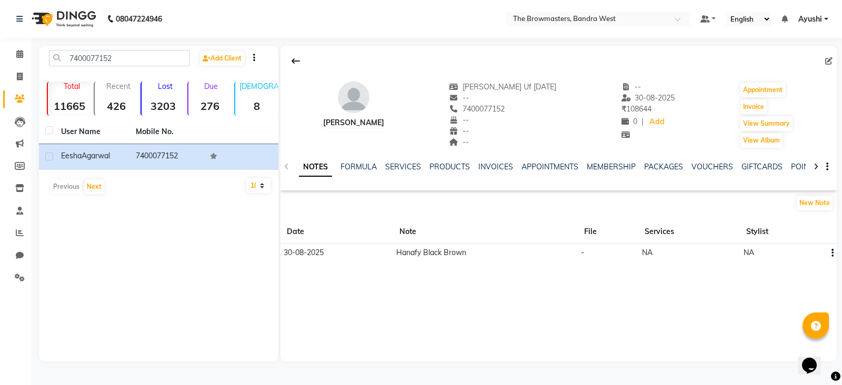
click at [681, 171] on ul "NOTES FORMULA SERVICES PRODUCTS INVOICES APPOINTMENTS MEMBERSHIP PACKAGES VOUCH…" at bounding box center [633, 167] width 668 height 11
click at [663, 166] on link "PACKAGES" at bounding box center [663, 166] width 39 height 9
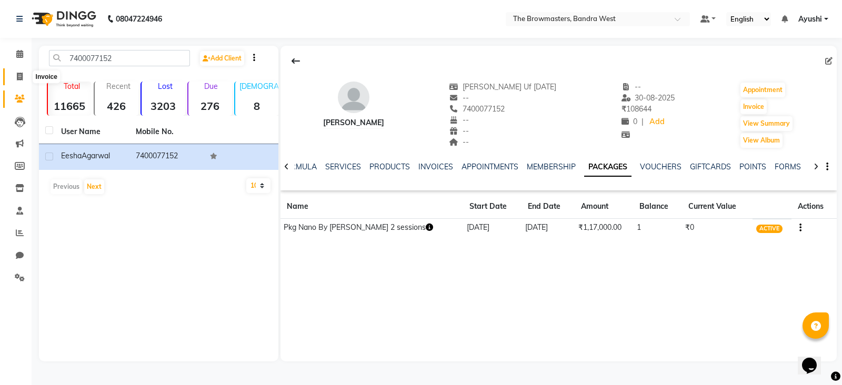
click at [25, 71] on span at bounding box center [20, 77] width 18 height 12
select select "6949"
select select "service"
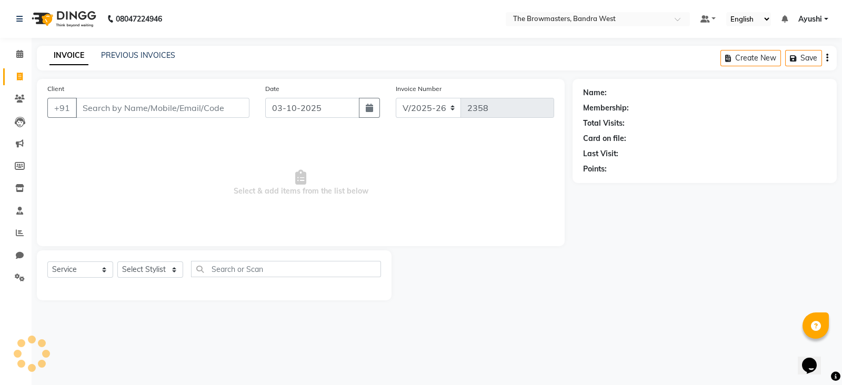
click at [121, 47] on div "INVOICE PREVIOUS INVOICES Create New Save" at bounding box center [437, 58] width 800 height 25
click at [126, 51] on link "PREVIOUS INVOICES" at bounding box center [138, 55] width 74 height 9
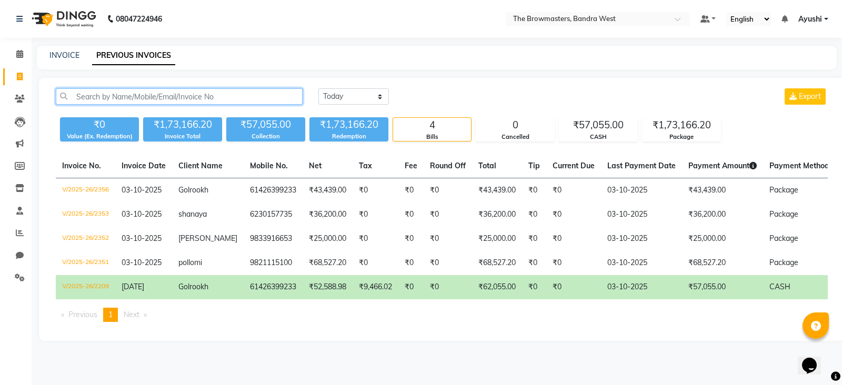
click at [220, 92] on input "text" at bounding box center [179, 96] width 247 height 16
paste input "7400077152"
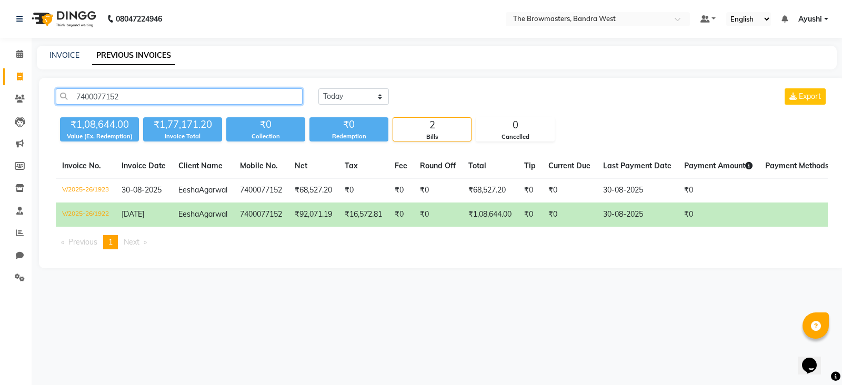
scroll to position [0, 118]
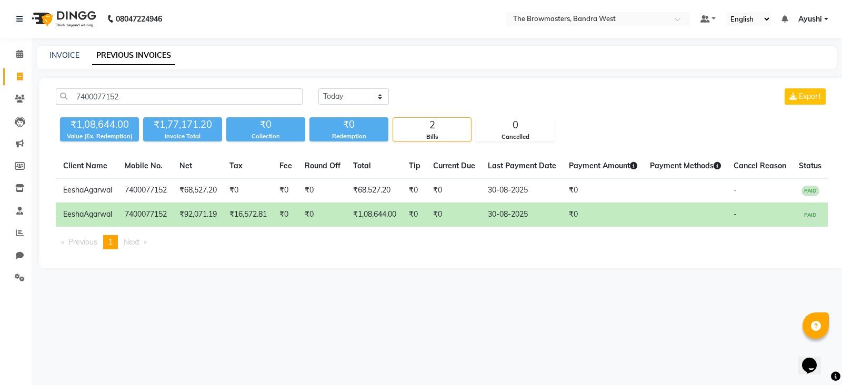
click at [513, 218] on td "30-08-2025" at bounding box center [521, 215] width 81 height 24
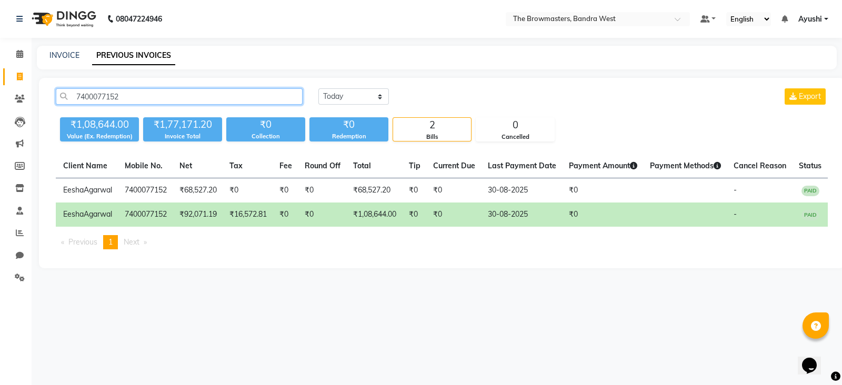
click at [169, 101] on input "7400077152" at bounding box center [179, 96] width 247 height 16
paste input "+91 98208 12969"
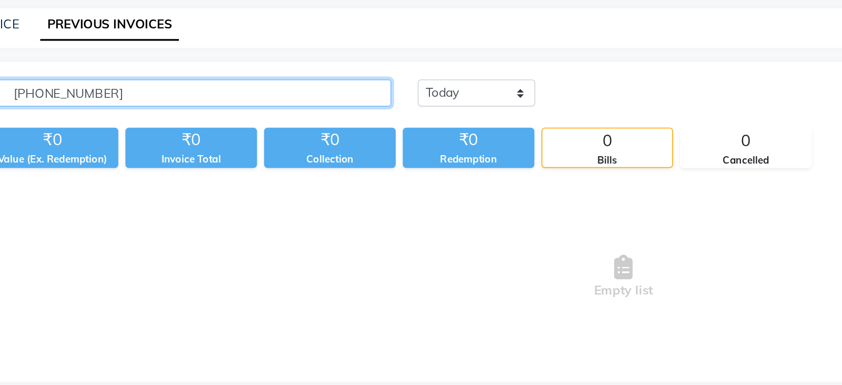
click at [113, 99] on input "+91 98208 12969" at bounding box center [179, 96] width 247 height 16
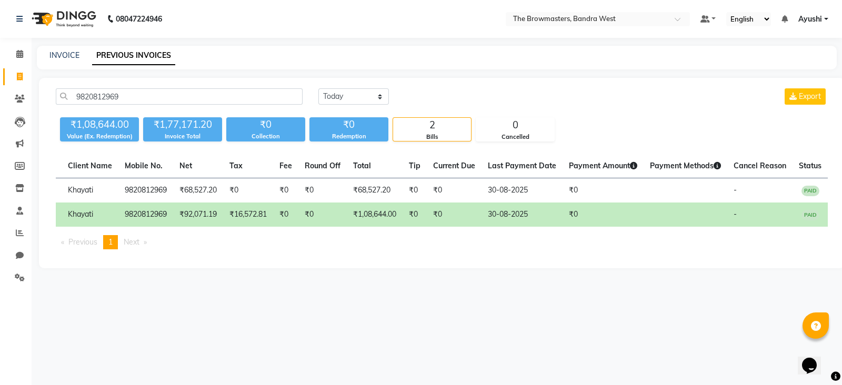
click at [524, 216] on td "30-08-2025" at bounding box center [521, 215] width 81 height 24
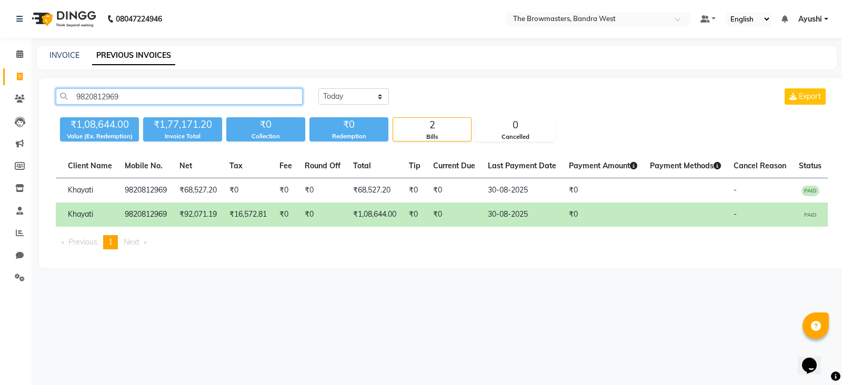
click at [95, 93] on input "9820812969" at bounding box center [179, 96] width 247 height 16
paste input "544561200"
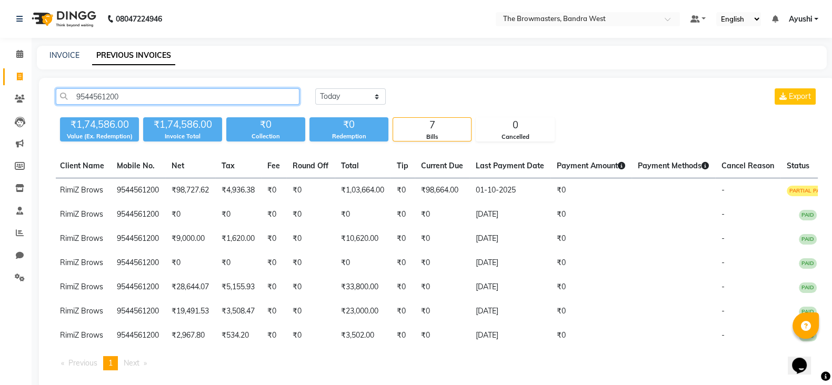
type input "9544561200"
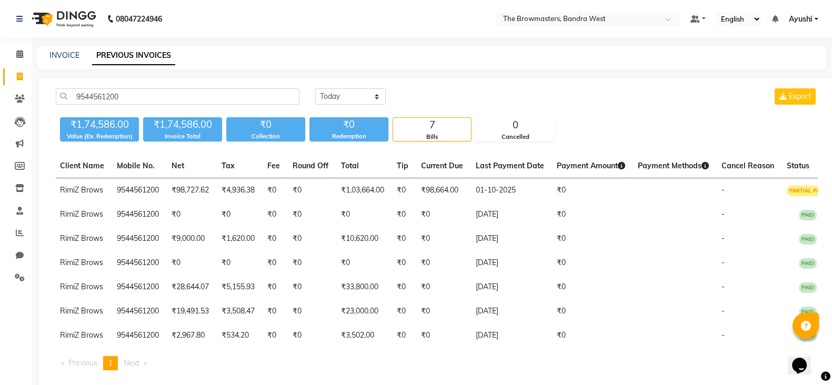
click at [465, 199] on td "₹98,664.00" at bounding box center [442, 190] width 55 height 25
click at [66, 55] on link "INVOICE" at bounding box center [64, 55] width 30 height 9
select select "service"
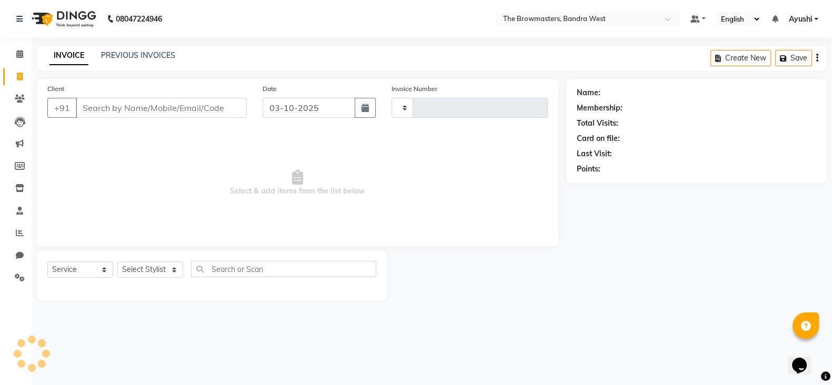
type input "2359"
select select "6949"
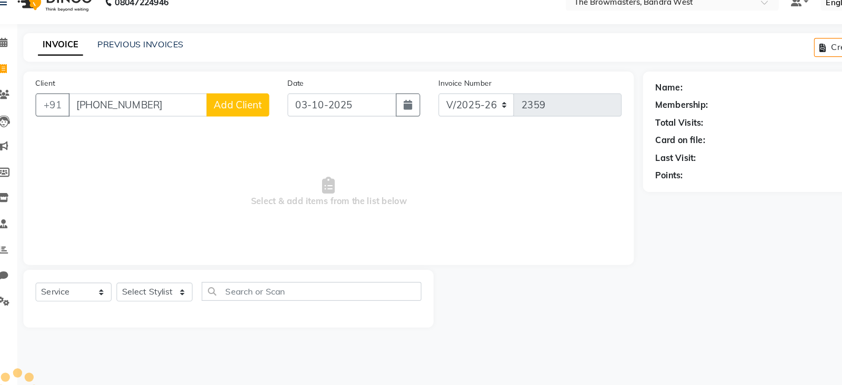
click at [130, 111] on input "+91 99301 90011" at bounding box center [136, 108] width 120 height 20
type input "9930190011"
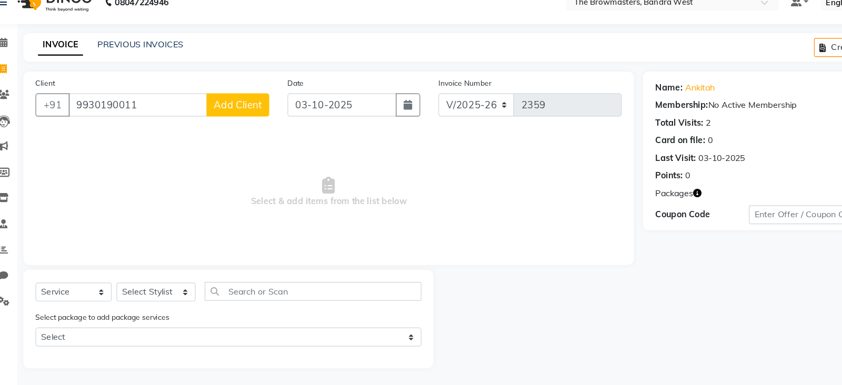
click at [276, 181] on span "Select & add items from the list below" at bounding box center [300, 182] width 507 height 105
click at [85, 269] on select "Select Service Product Membership Package Voucher Prepaid Gift Card" at bounding box center [80, 269] width 66 height 16
click at [47, 262] on select "Select Service Product Membership Package Voucher Prepaid Gift Card" at bounding box center [80, 269] width 66 height 16
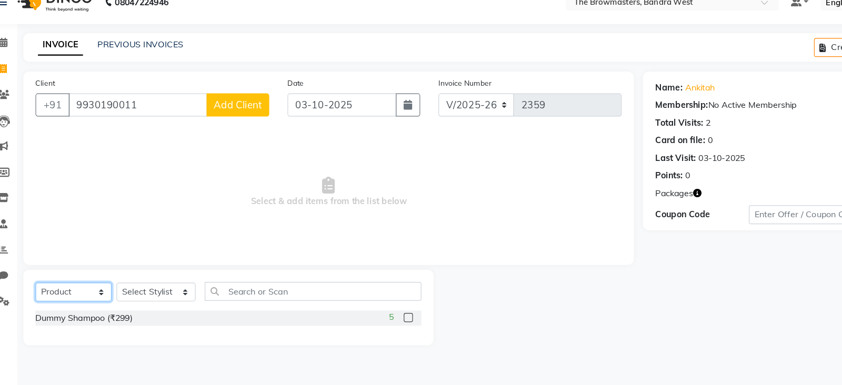
select select "package"
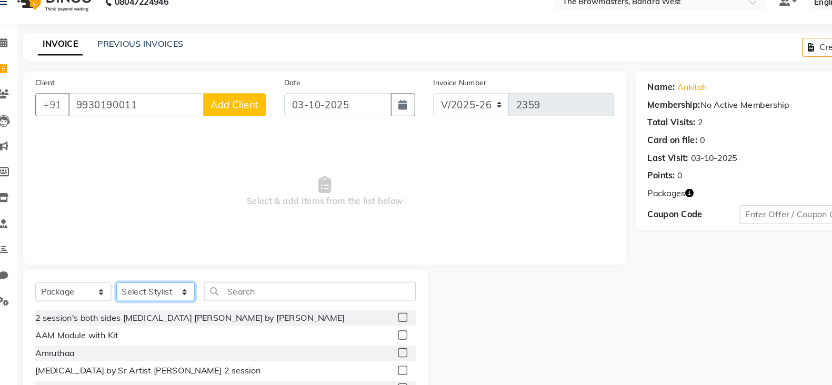
click at [161, 265] on select "Select Stylist Ashmeey Singghai Ashwini Ayushi DINGG SUPPORT jojo Jyoti Kajal K…" at bounding box center [151, 269] width 68 height 16
select select "64300"
drag, startPoint x: 230, startPoint y: 275, endPoint x: 176, endPoint y: 205, distance: 88.4
click at [176, 205] on span "Select & add items from the list below" at bounding box center [297, 182] width 500 height 105
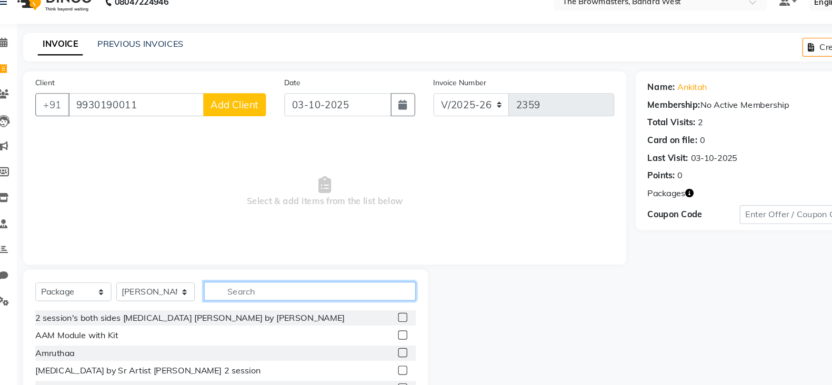
click at [269, 272] on input "text" at bounding box center [285, 269] width 184 height 16
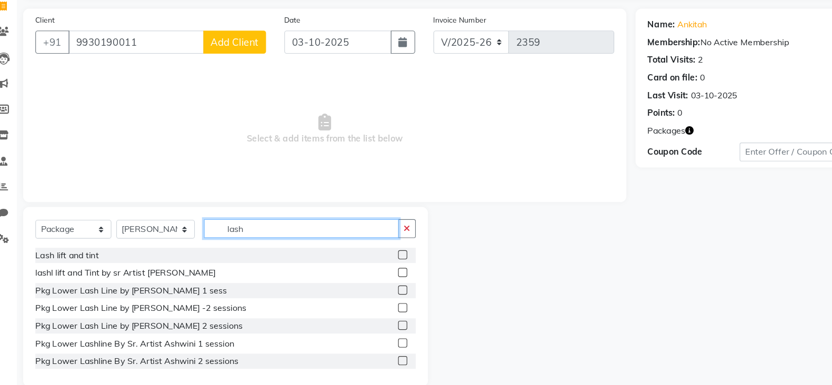
scroll to position [21, 0]
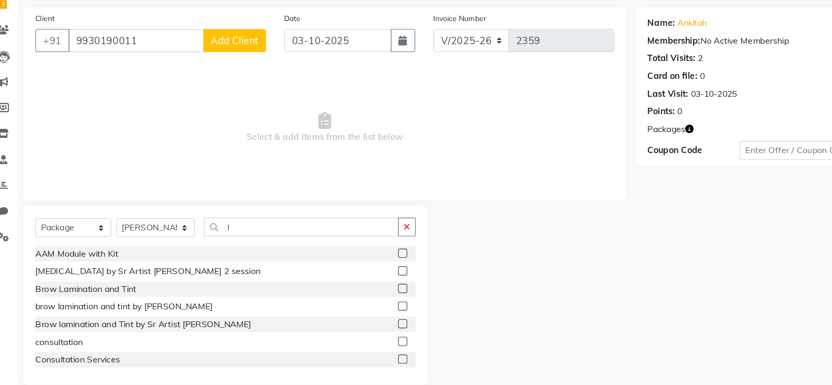
click at [361, 315] on label at bounding box center [365, 316] width 8 height 8
click at [361, 315] on input "checkbox" at bounding box center [364, 317] width 7 height 7
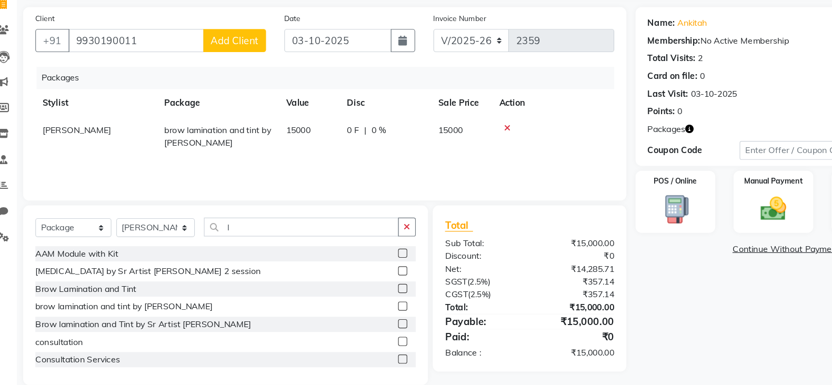
click at [327, 167] on div "0 F | 0 %" at bounding box center [350, 164] width 66 height 11
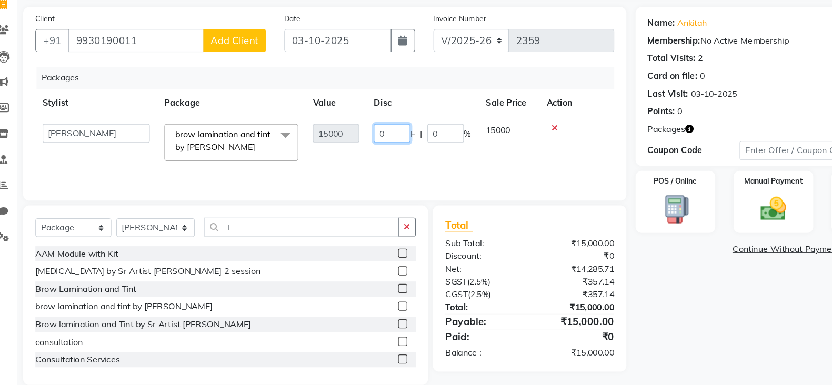
click at [356, 170] on input "0" at bounding box center [356, 167] width 32 height 16
click at [393, 193] on div "Packages Stylist Package Value Disc Sale Price Action Ashmeey Singghai Ashwini …" at bounding box center [297, 161] width 500 height 105
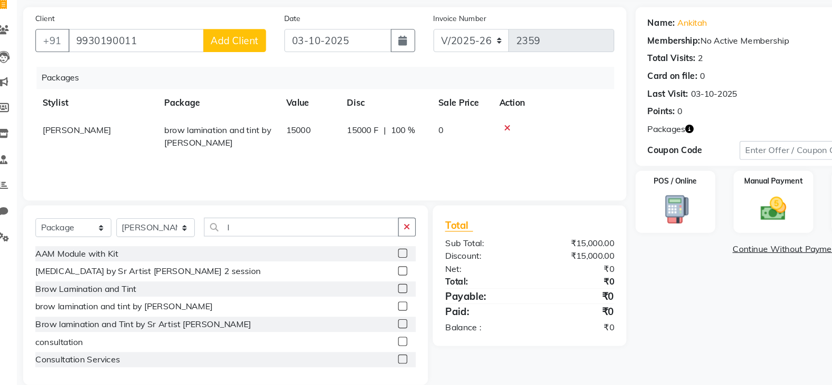
click at [331, 161] on span "15000 F" at bounding box center [330, 164] width 27 height 11
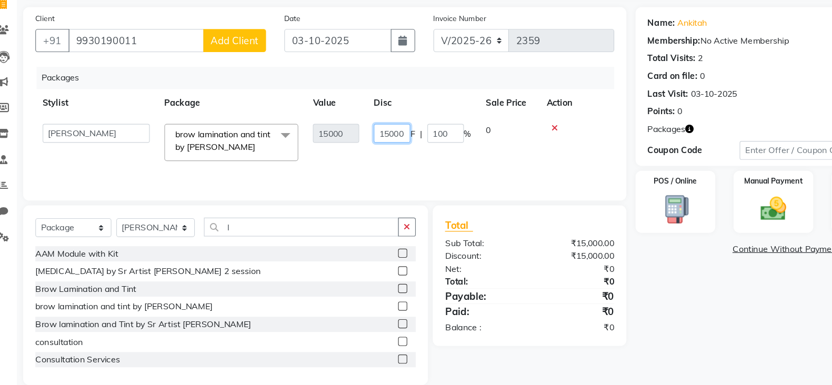
click at [347, 165] on input "15000" at bounding box center [356, 167] width 32 height 16
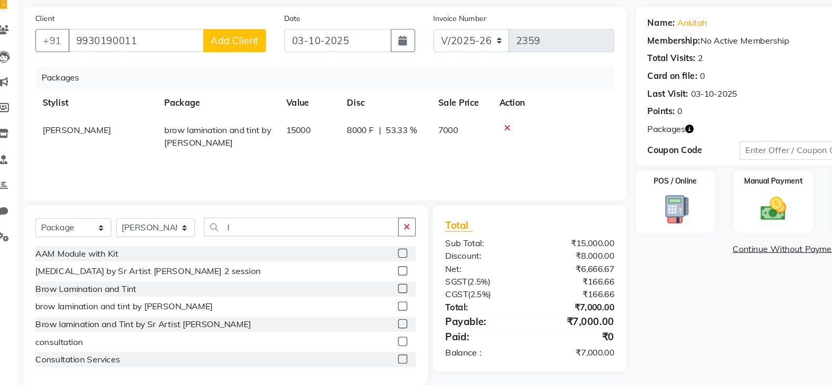
click at [370, 201] on div "Packages Stylist Package Value Disc Sale Price Action Uzma brow lamination and …" at bounding box center [297, 161] width 500 height 105
click at [660, 228] on div "Manual Payment" at bounding box center [685, 226] width 72 height 56
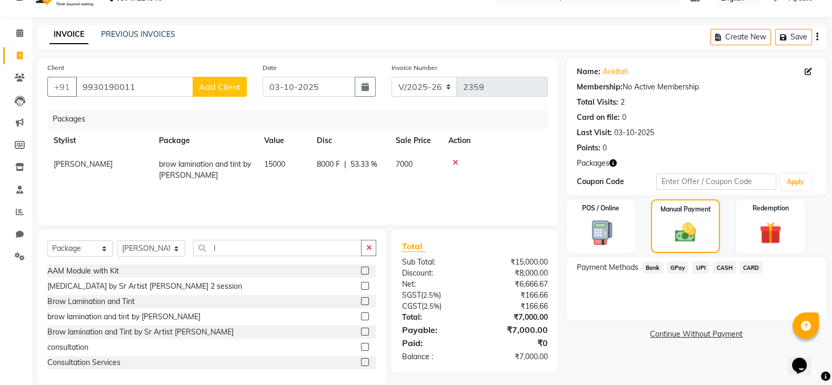
click at [706, 267] on span "UPI" at bounding box center [700, 267] width 16 height 12
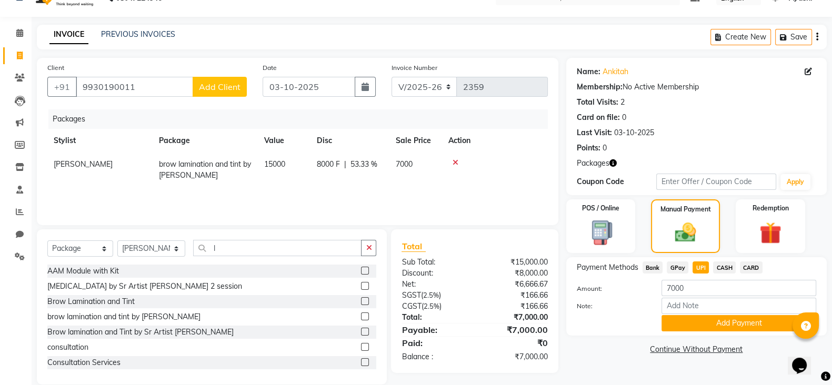
scroll to position [37, 0]
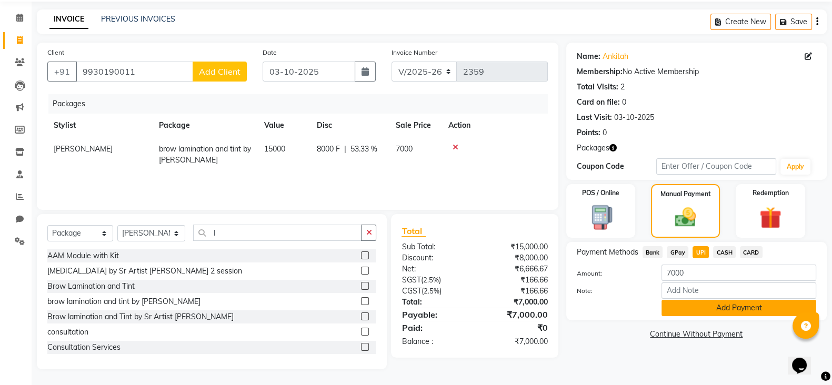
click at [758, 308] on button "Add Payment" at bounding box center [738, 308] width 155 height 16
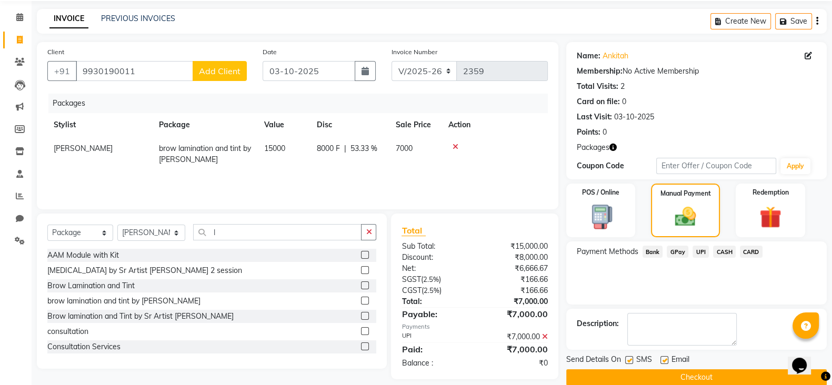
scroll to position [53, 0]
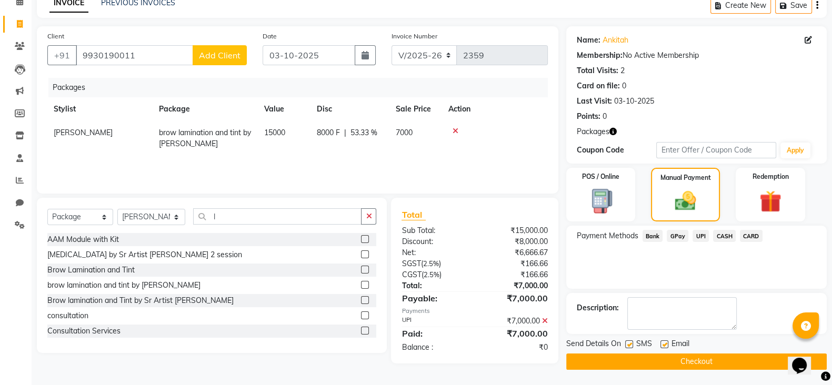
click at [632, 344] on label at bounding box center [629, 344] width 8 height 8
click at [632, 344] on input "checkbox" at bounding box center [628, 344] width 7 height 7
click at [658, 341] on div "SMS" at bounding box center [642, 344] width 35 height 13
click at [663, 343] on label at bounding box center [664, 344] width 8 height 8
click at [663, 343] on input "checkbox" at bounding box center [663, 344] width 7 height 7
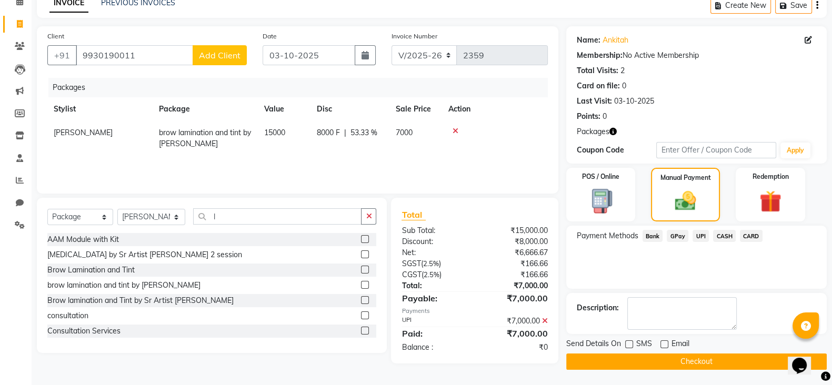
click at [687, 365] on button "Checkout" at bounding box center [696, 362] width 260 height 16
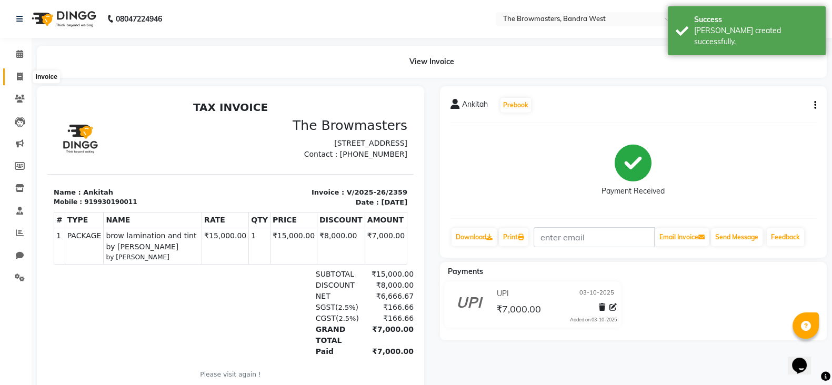
click at [18, 77] on icon at bounding box center [20, 77] width 6 height 8
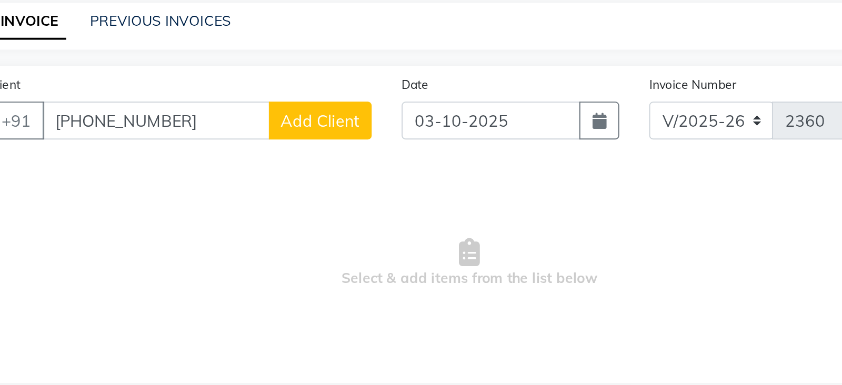
click at [126, 110] on input "+91 99301 90011" at bounding box center [136, 108] width 120 height 20
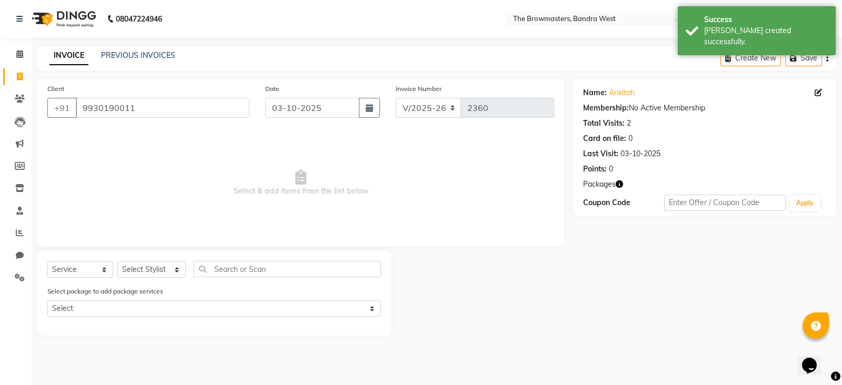
click at [180, 281] on div "Select Service Product Membership Package Voucher Prepaid Gift Card Select Styl…" at bounding box center [214, 273] width 334 height 25
click at [165, 273] on select "Select Stylist Ashmeey Singghai Ashwini Ayushi DINGG SUPPORT jojo Jyoti Kajal K…" at bounding box center [151, 269] width 68 height 16
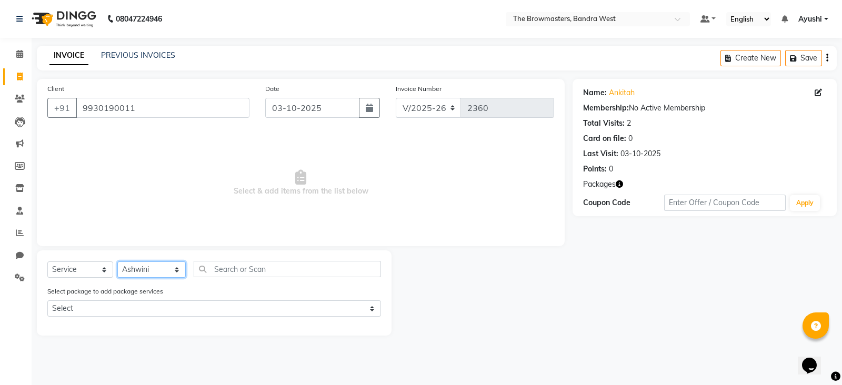
click at [117, 262] on select "Select Stylist Ashmeey Singghai Ashwini Ayushi DINGG SUPPORT jojo Jyoti Kajal K…" at bounding box center [151, 269] width 68 height 16
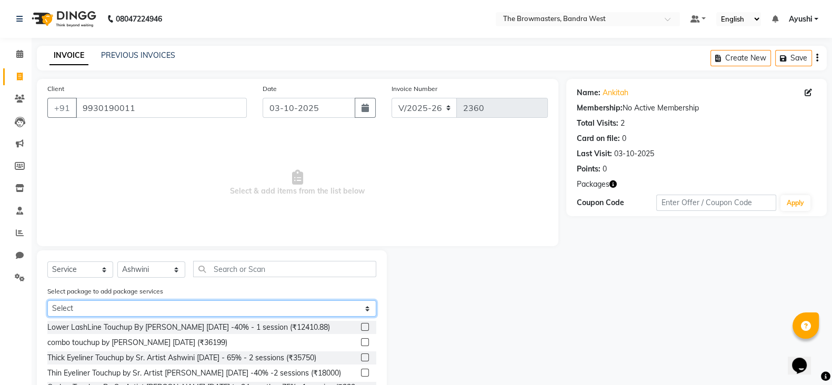
click at [125, 308] on select "Select brow lamination and tint by ashwini Pkg Nano by Sr Artist Ashwini 2 sess…" at bounding box center [211, 308] width 329 height 16
click at [47, 301] on select "Select brow lamination and tint by ashwini Pkg Nano by Sr Artist Ashwini 2 sess…" at bounding box center [211, 308] width 329 height 16
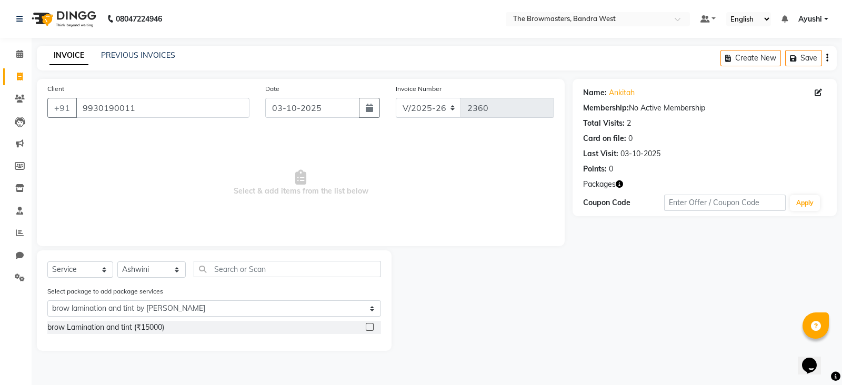
click at [373, 328] on label at bounding box center [370, 327] width 8 height 8
click at [372, 328] on input "checkbox" at bounding box center [369, 327] width 7 height 7
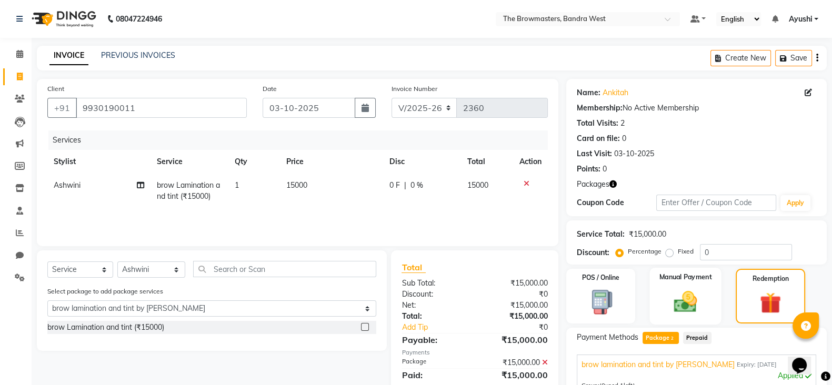
scroll to position [153, 0]
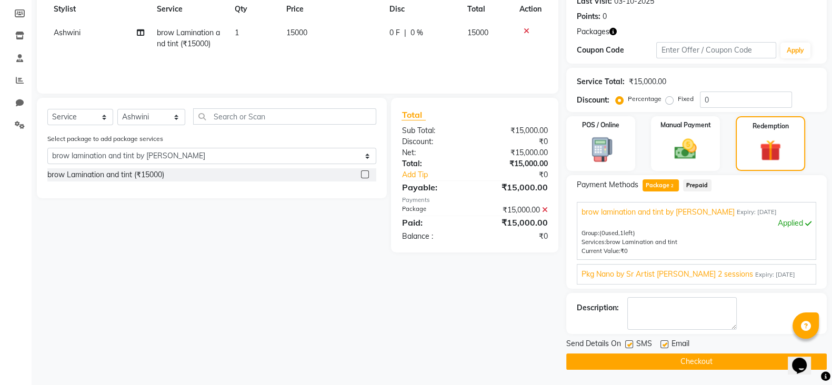
click at [628, 346] on label at bounding box center [629, 344] width 8 height 8
click at [628, 346] on input "checkbox" at bounding box center [628, 344] width 7 height 7
click at [663, 346] on label at bounding box center [664, 344] width 8 height 8
click at [663, 346] on input "checkbox" at bounding box center [663, 344] width 7 height 7
click at [671, 357] on button "Checkout" at bounding box center [696, 362] width 260 height 16
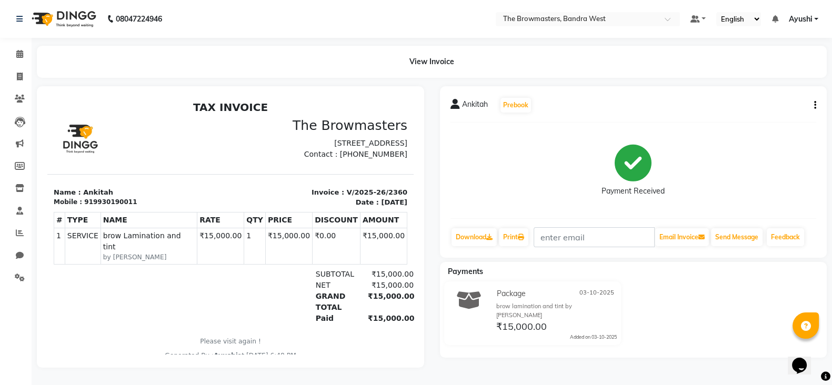
click at [9, 67] on li "Invoice" at bounding box center [16, 77] width 32 height 23
click at [18, 73] on icon at bounding box center [20, 77] width 6 height 8
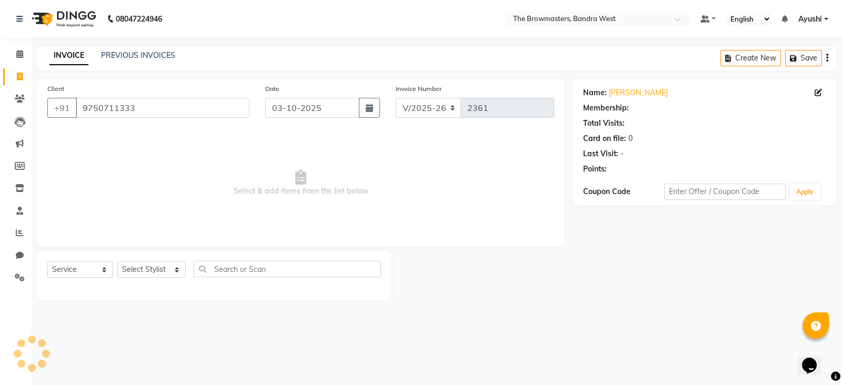
click at [79, 280] on div "Select Service Product Membership Package Voucher Prepaid Gift Card Select Styl…" at bounding box center [214, 273] width 334 height 25
click at [68, 270] on select "Select Service Product Membership Package Voucher Prepaid Gift Card" at bounding box center [80, 269] width 66 height 16
click at [47, 262] on select "Select Service Product Membership Package Voucher Prepaid Gift Card" at bounding box center [80, 269] width 66 height 16
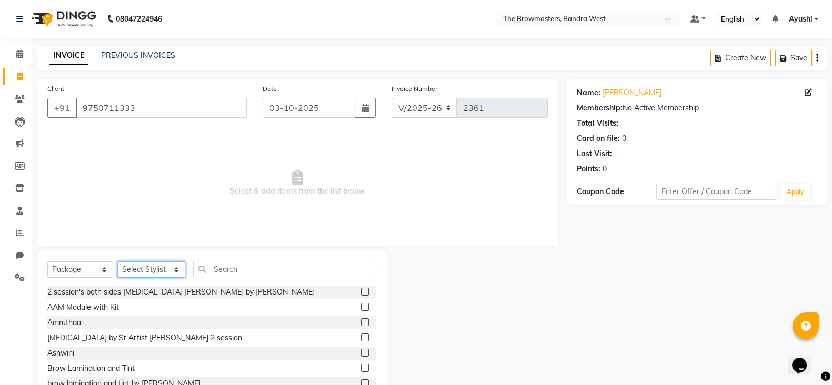
click at [154, 278] on select "Select Stylist Ashmeey Singghai Ashwini Ayushi DINGG SUPPORT jojo Jyoti Kajal K…" at bounding box center [151, 269] width 68 height 16
click at [224, 266] on input "text" at bounding box center [285, 269] width 184 height 16
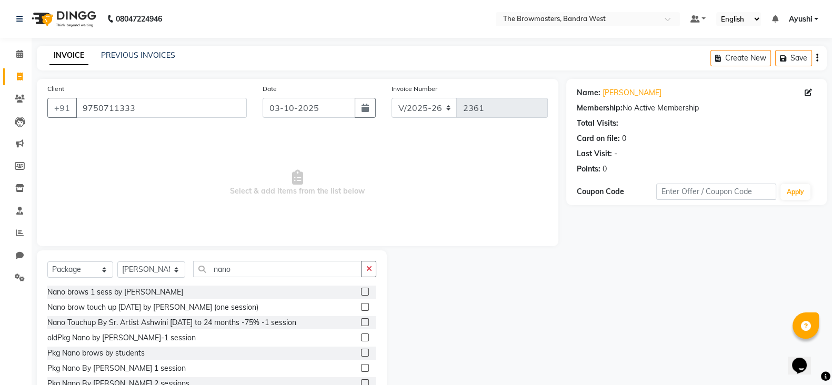
click at [361, 366] on label at bounding box center [365, 368] width 8 height 8
click at [361, 366] on input "checkbox" at bounding box center [364, 368] width 7 height 7
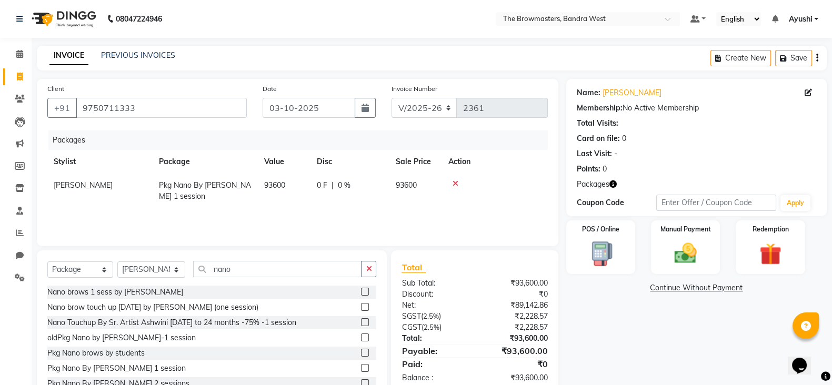
click at [458, 182] on icon at bounding box center [455, 183] width 6 height 7
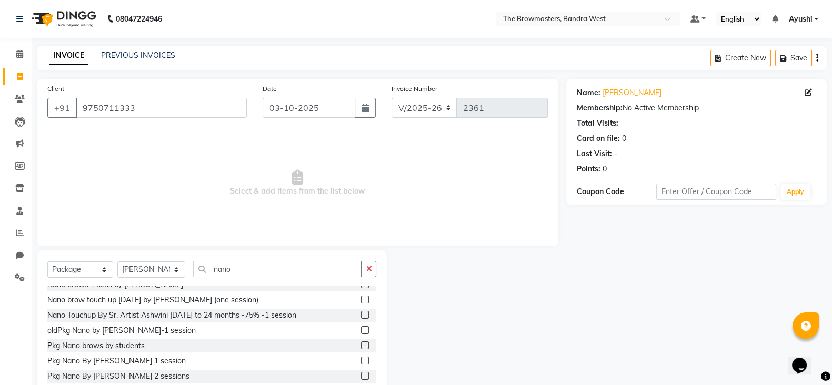
scroll to position [7, 0]
click at [361, 374] on label at bounding box center [365, 376] width 8 height 8
click at [361, 374] on input "checkbox" at bounding box center [364, 376] width 7 height 7
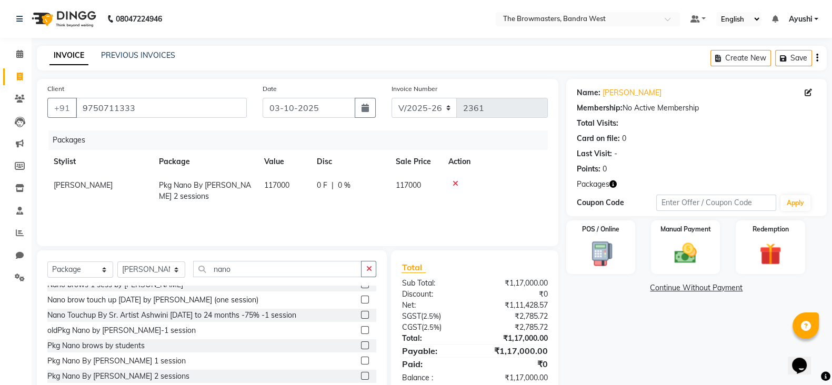
click at [303, 179] on td "117000" at bounding box center [284, 191] width 53 height 35
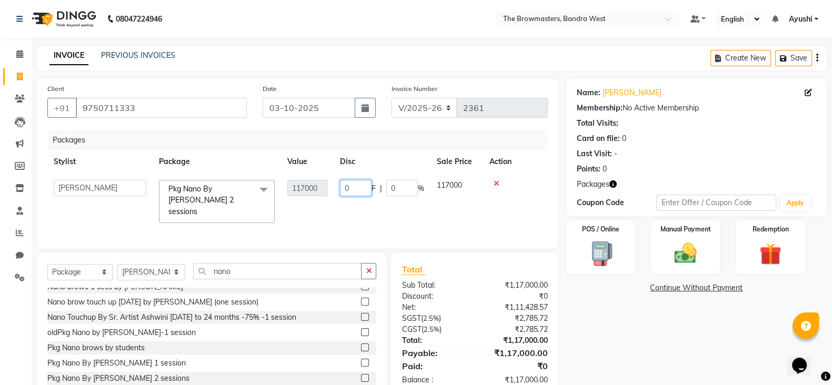
click at [351, 192] on input "0" at bounding box center [356, 188] width 32 height 16
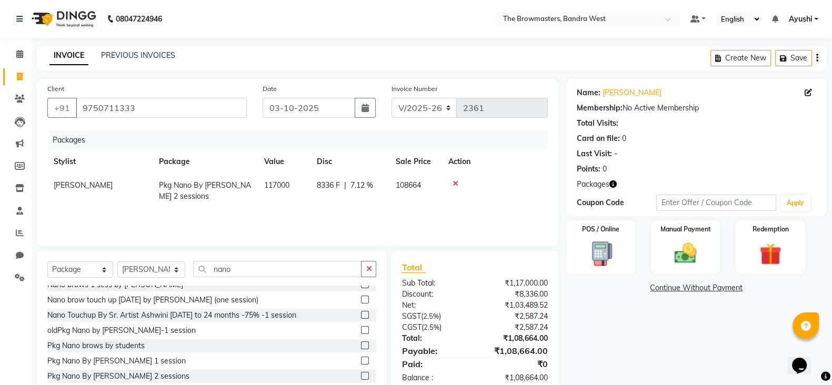
click at [362, 200] on td "8336 F | 7.12 %" at bounding box center [349, 191] width 79 height 35
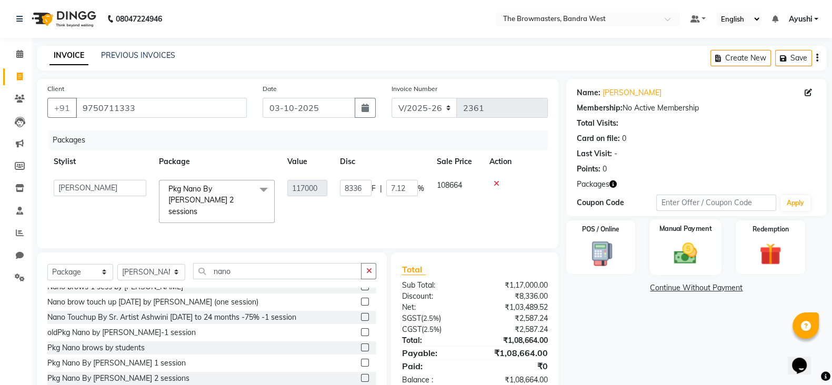
click at [679, 256] on img at bounding box center [685, 253] width 37 height 26
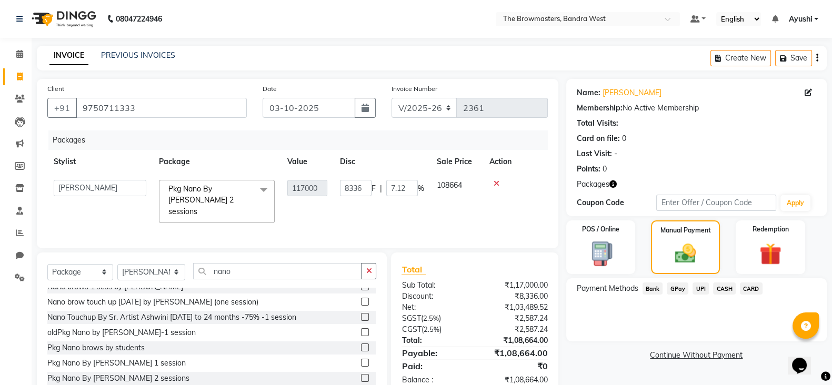
click at [696, 288] on span "UPI" at bounding box center [700, 288] width 16 height 12
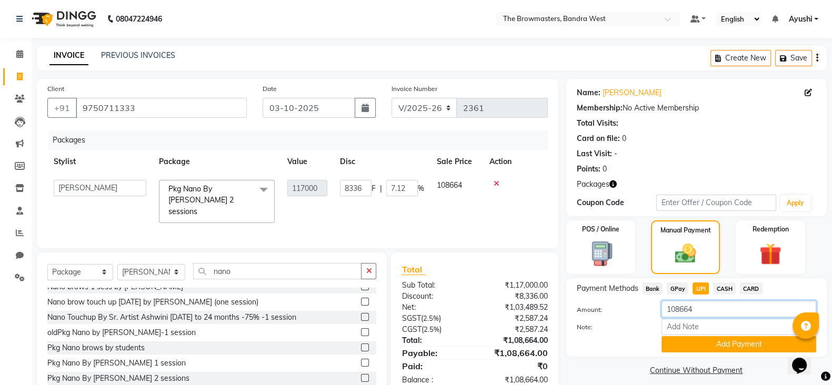
drag, startPoint x: 718, startPoint y: 299, endPoint x: 610, endPoint y: 316, distance: 108.5
click at [610, 316] on div "Payment Methods Bank GPay UPI CASH CARD Amount: 108664 Note: Add Payment" at bounding box center [696, 317] width 239 height 70
click at [701, 340] on button "Add Payment" at bounding box center [738, 344] width 155 height 16
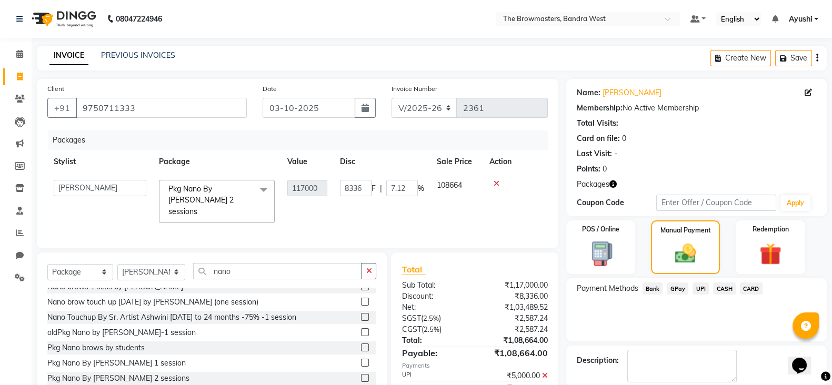
scroll to position [53, 0]
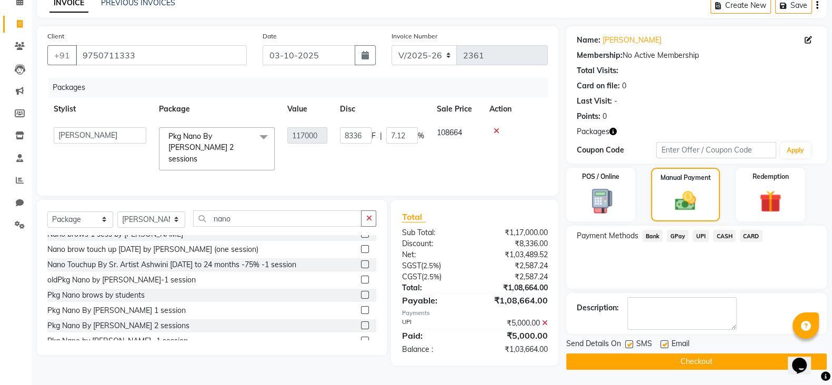
click at [629, 342] on label at bounding box center [629, 344] width 8 height 8
click at [629, 342] on input "checkbox" at bounding box center [628, 344] width 7 height 7
click at [665, 343] on label at bounding box center [664, 344] width 8 height 8
click at [665, 343] on input "checkbox" at bounding box center [663, 344] width 7 height 7
click at [675, 361] on button "Checkout" at bounding box center [696, 362] width 260 height 16
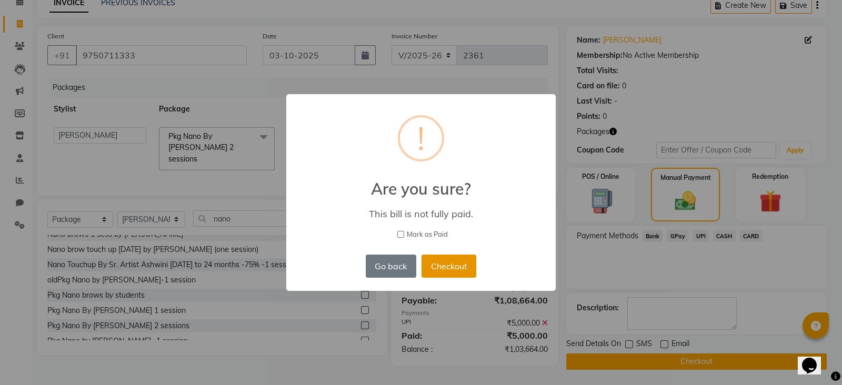
click at [460, 259] on button "Checkout" at bounding box center [448, 266] width 55 height 23
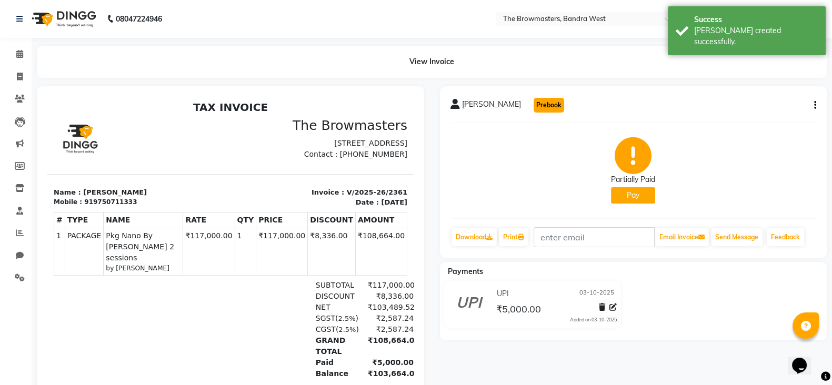
click at [533, 109] on button "Prebook" at bounding box center [548, 105] width 31 height 15
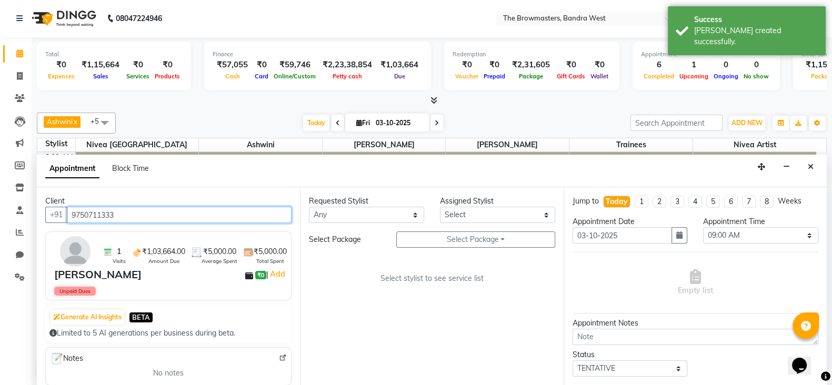
scroll to position [394, 0]
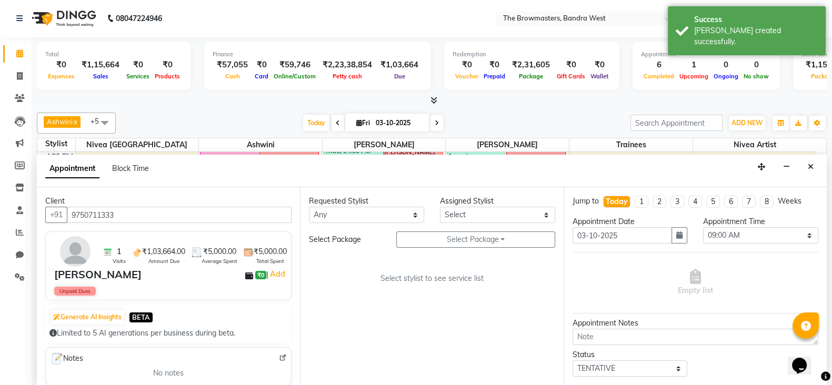
click at [475, 225] on div "Requested Stylist Any Ashmeey Singghai Ashwini Ayushi Jyoti Kajal Kratika Krati…" at bounding box center [431, 286] width 263 height 198
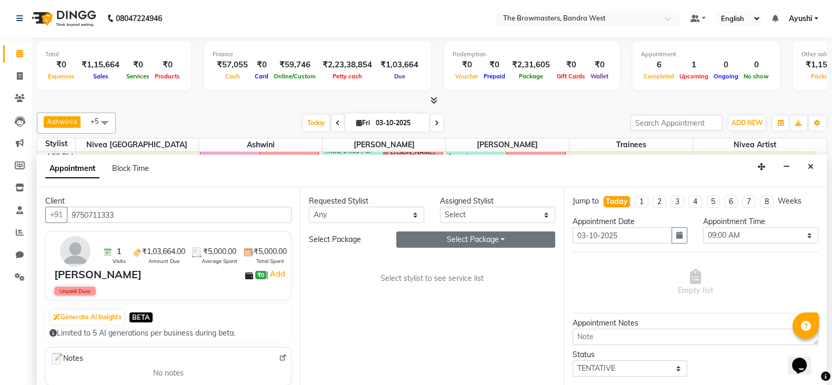
click at [485, 237] on button "Select Package Toggle Dropdown" at bounding box center [475, 239] width 159 height 16
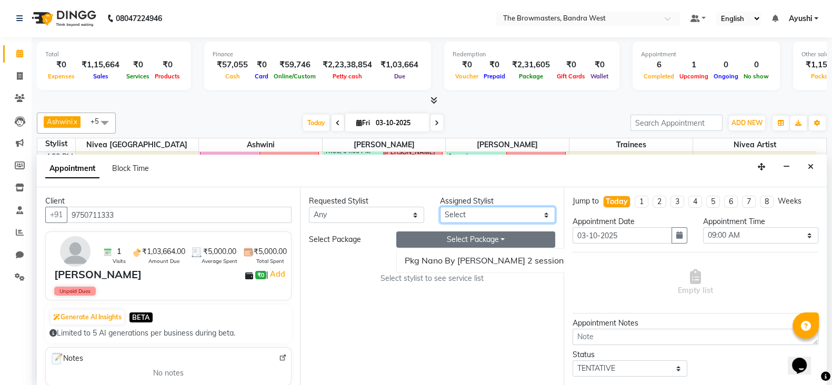
click at [495, 213] on select "Select Ashmeey Singghai Ashwini Ayushi Jyoti Kajal Kratika Kratika Mumbai Nivea…" at bounding box center [497, 215] width 115 height 16
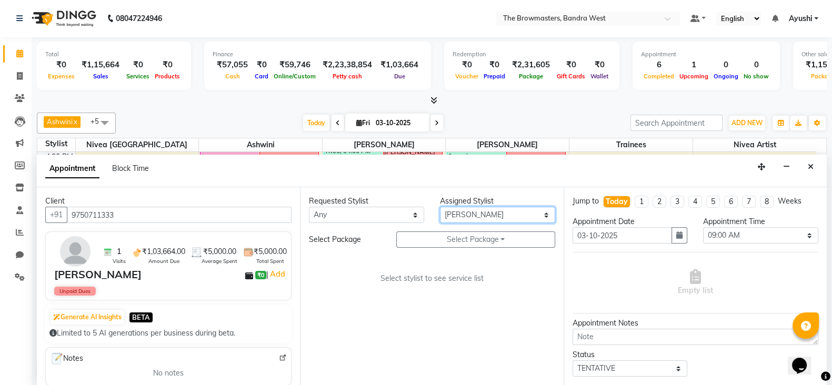
click at [440, 207] on select "Select Ashmeey Singghai Ashwini Ayushi Jyoti Kajal Kratika Kratika Mumbai Nivea…" at bounding box center [497, 215] width 115 height 16
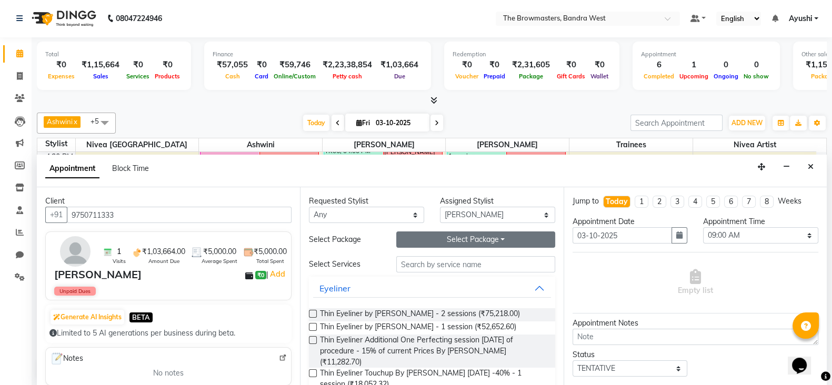
click at [478, 236] on button "Select Package Toggle Dropdown" at bounding box center [475, 239] width 159 height 16
click at [436, 261] on li "Pkg Nano By Ashmi 2 sessions" at bounding box center [486, 260] width 179 height 15
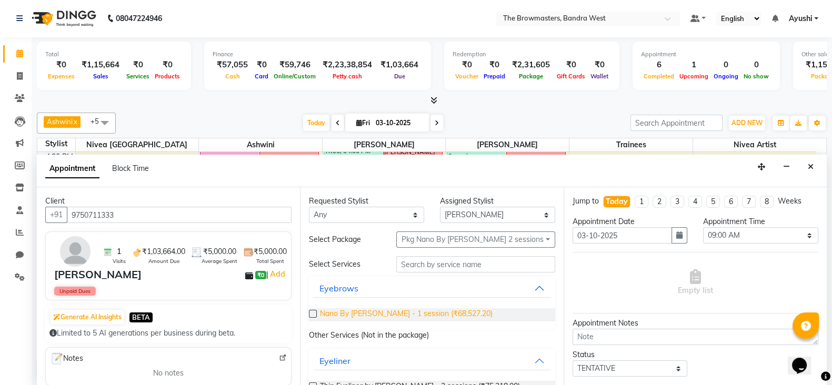
click at [432, 314] on span "Nano By Ashmi - 1 session (₹68,527.20)" at bounding box center [406, 314] width 173 height 13
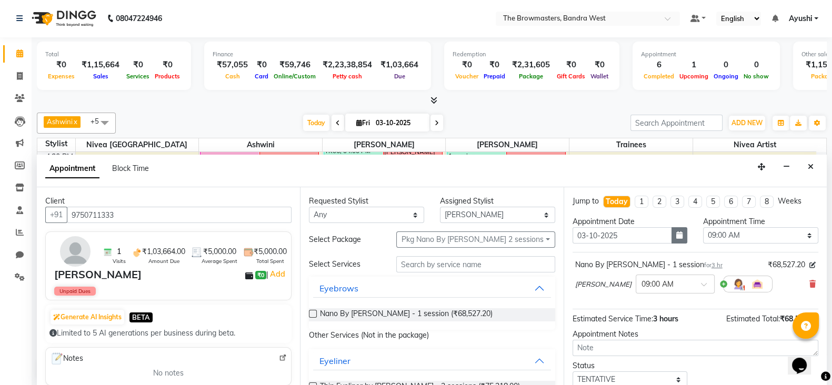
click at [681, 231] on button "button" at bounding box center [679, 235] width 16 height 16
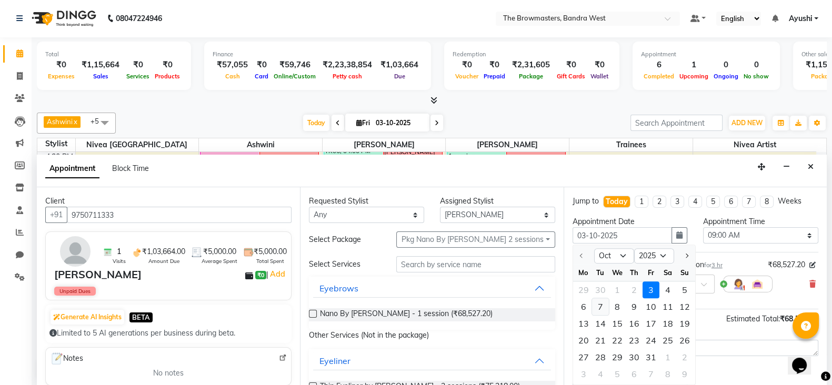
click at [602, 307] on div "7" at bounding box center [600, 307] width 17 height 17
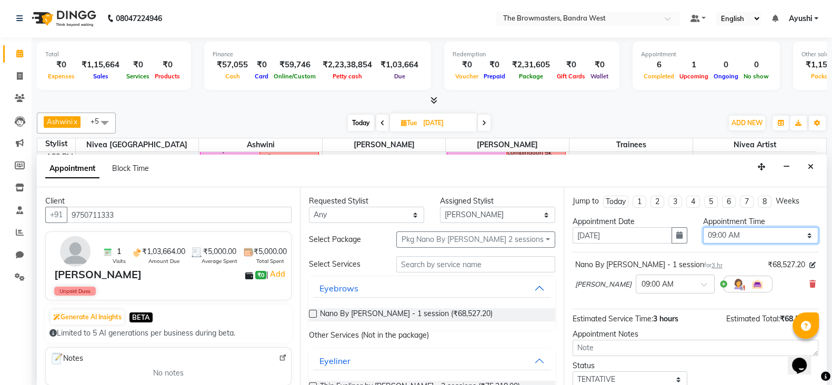
click at [714, 238] on select "Select 09:00 AM 09:15 AM 09:30 AM 09:45 AM 10:00 AM 10:15 AM 10:30 AM 10:45 AM …" at bounding box center [760, 235] width 115 height 16
click at [703, 227] on select "Select 09:00 AM 09:15 AM 09:30 AM 09:45 AM 10:00 AM 10:15 AM 10:30 AM 10:45 AM …" at bounding box center [760, 235] width 115 height 16
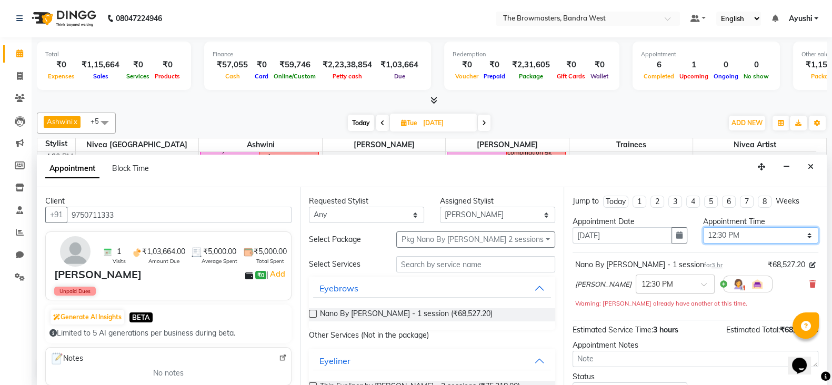
scroll to position [78, 0]
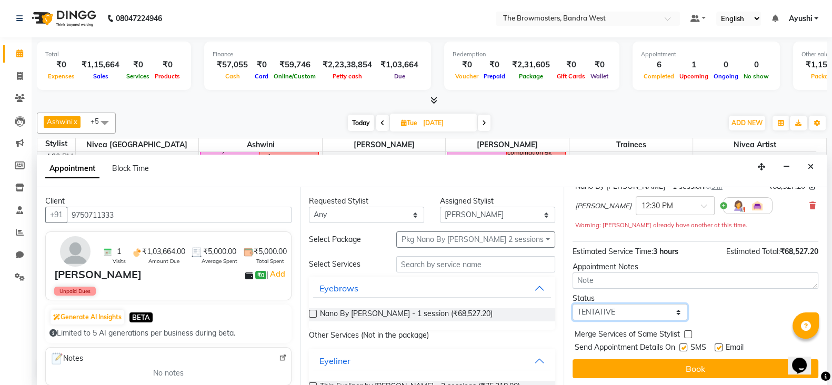
click at [630, 317] on select "Select TENTATIVE CONFIRM UPCOMING" at bounding box center [629, 312] width 115 height 16
click at [572, 304] on select "Select TENTATIVE CONFIRM UPCOMING" at bounding box center [629, 312] width 115 height 16
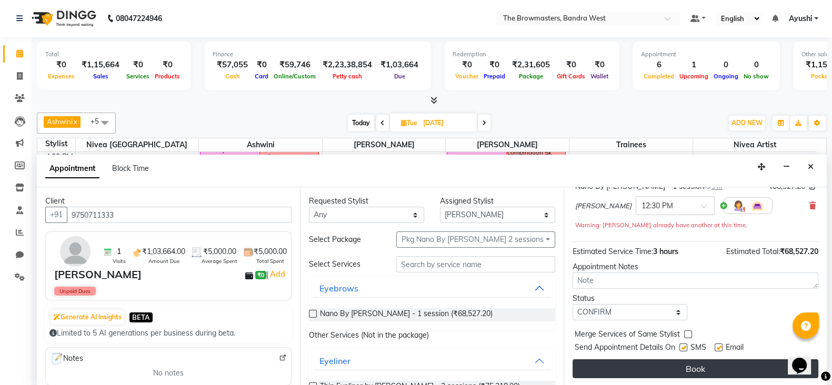
click at [684, 371] on button "Book" at bounding box center [695, 368] width 246 height 19
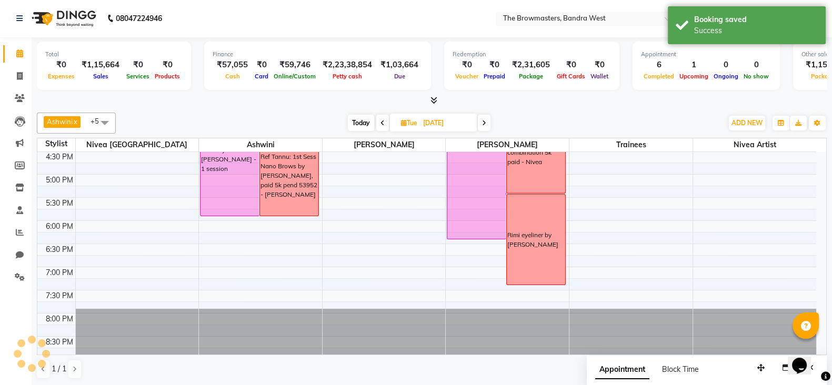
scroll to position [0, 0]
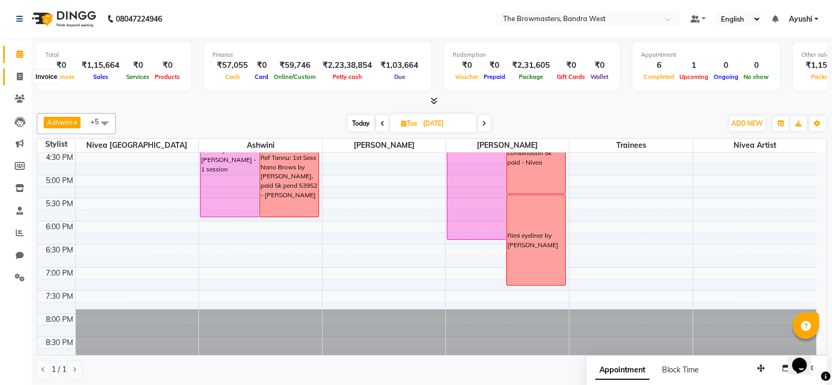
click at [22, 79] on icon at bounding box center [20, 77] width 6 height 8
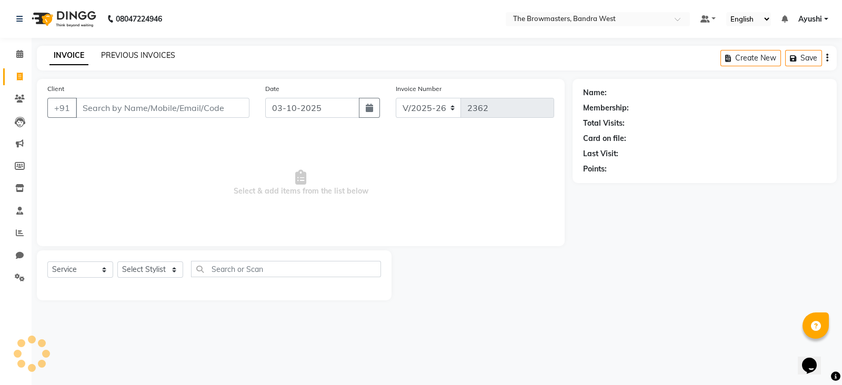
click at [129, 52] on link "PREVIOUS INVOICES" at bounding box center [138, 55] width 74 height 9
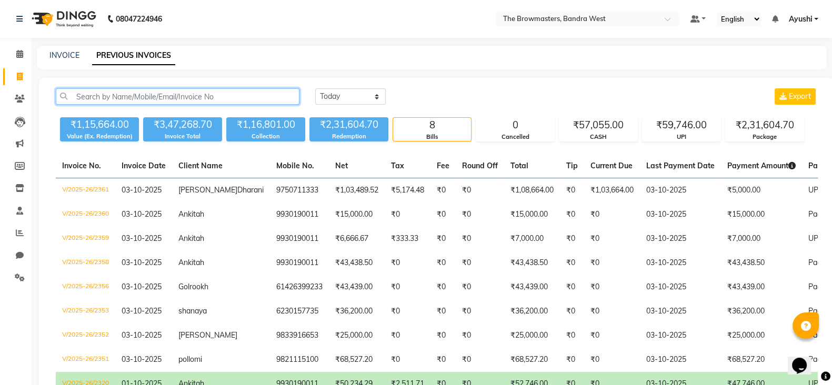
click at [160, 90] on input "text" at bounding box center [178, 96] width 244 height 16
paste input "+44 7502 195980"
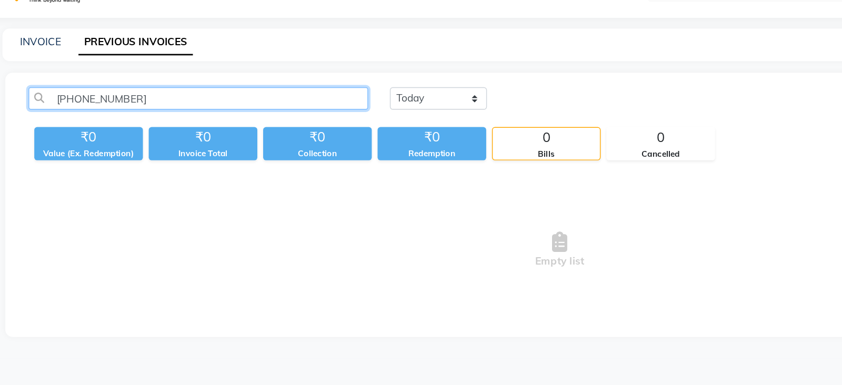
click at [112, 101] on input "+44 7502 195980" at bounding box center [179, 96] width 247 height 16
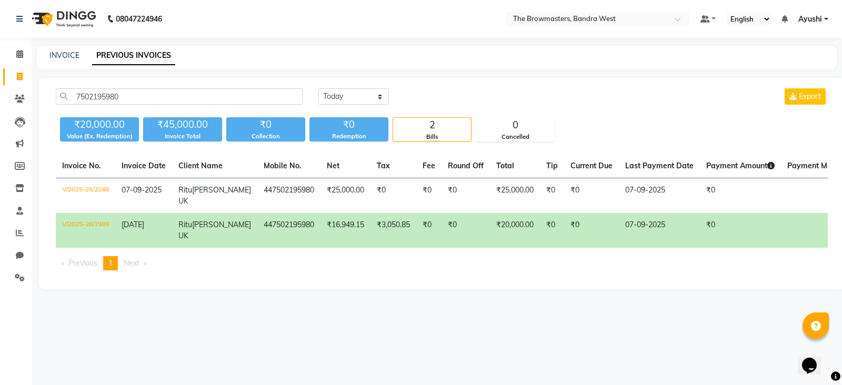
click at [490, 223] on td "₹20,000.00" at bounding box center [515, 230] width 50 height 35
click at [58, 57] on link "INVOICE" at bounding box center [64, 55] width 30 height 9
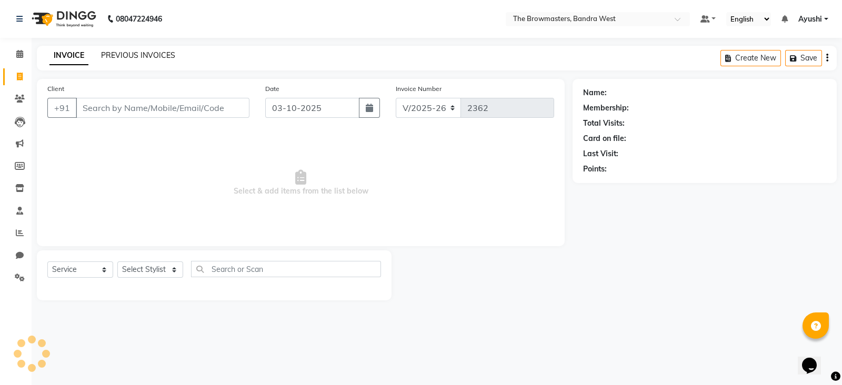
click at [138, 53] on link "PREVIOUS INVOICES" at bounding box center [138, 55] width 74 height 9
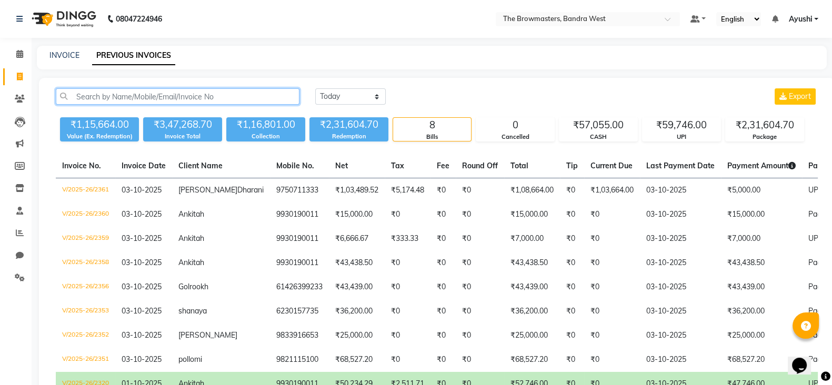
click at [134, 90] on input "text" at bounding box center [178, 96] width 244 height 16
paste input "8586010799"
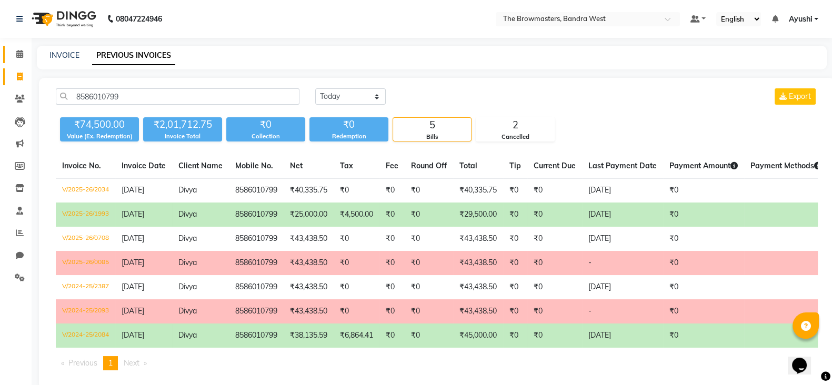
click at [9, 56] on link "Calendar" at bounding box center [15, 54] width 25 height 17
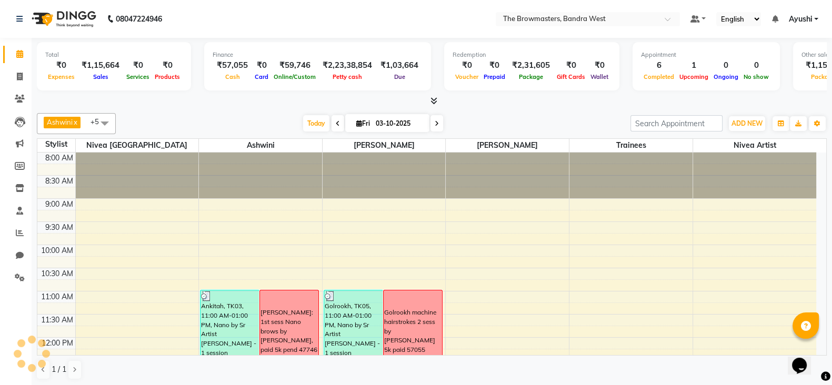
click at [435, 125] on icon at bounding box center [437, 123] width 4 height 6
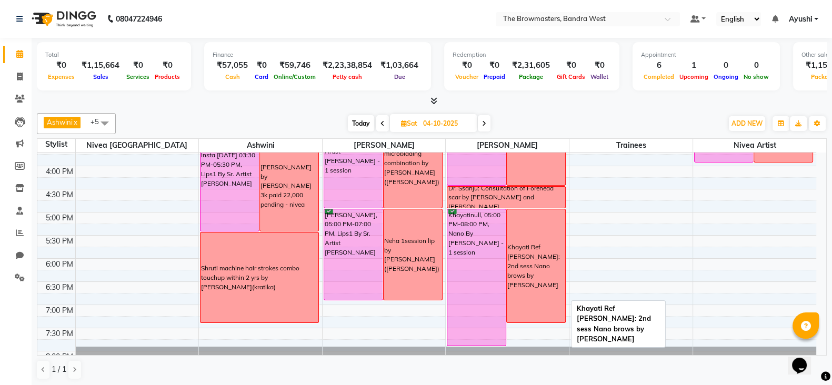
scroll to position [358, 0]
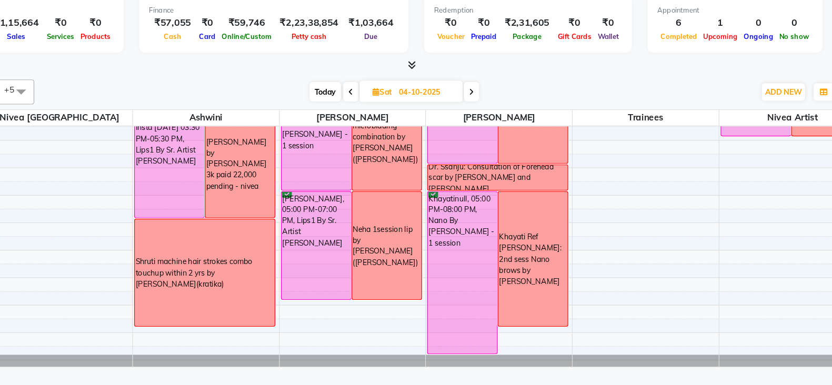
click at [351, 122] on span "Today" at bounding box center [361, 123] width 26 height 16
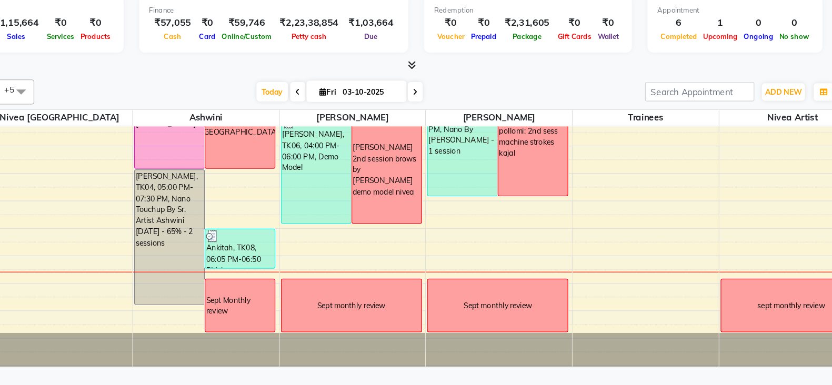
scroll to position [378, 0]
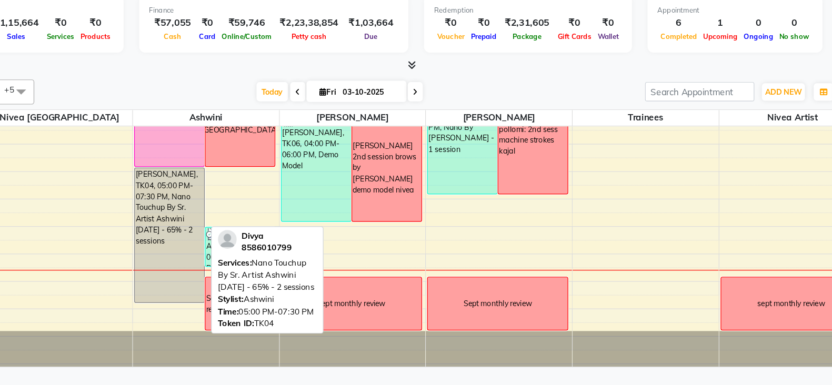
click at [237, 244] on div "Divya, TK04, 05:00 PM-07:30 PM, Nano Touchup By Sr. Artist Ashwini within 12 mo…" at bounding box center [229, 244] width 58 height 113
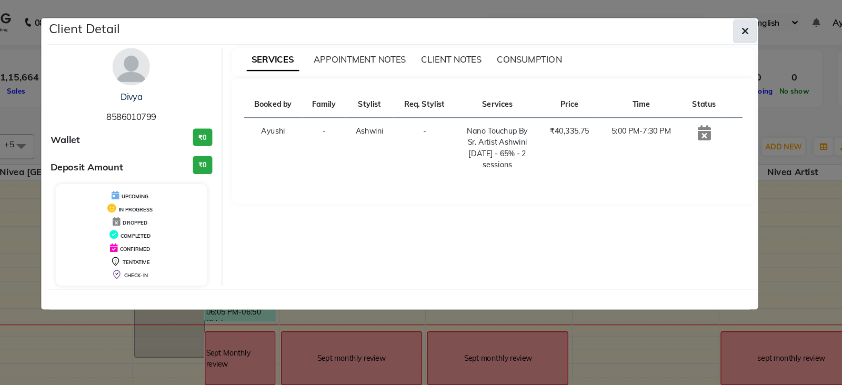
drag, startPoint x: 237, startPoint y: 244, endPoint x: 715, endPoint y: 24, distance: 526.5
click at [715, 24] on icon "button" at bounding box center [714, 26] width 6 height 8
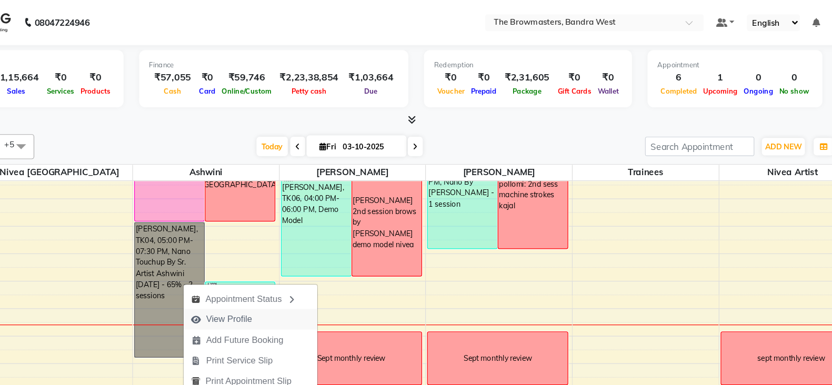
scroll to position [393, 0]
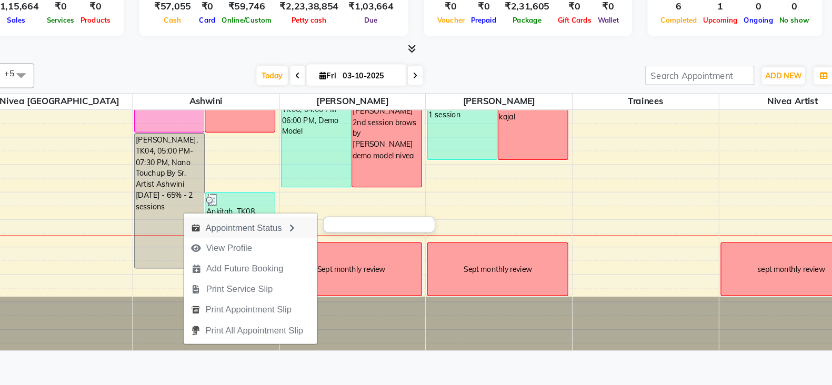
click at [292, 255] on div "Appointment Status" at bounding box center [297, 252] width 113 height 18
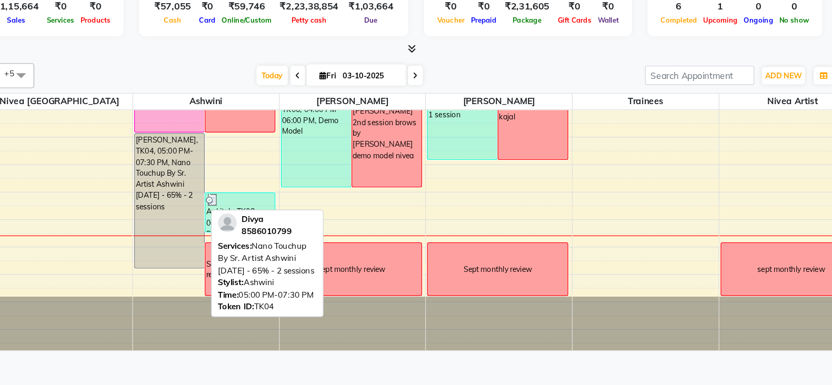
click at [238, 212] on div "Divya, TK04, 05:00 PM-07:30 PM, Nano Touchup By Sr. Artist Ashwini within 12 mo…" at bounding box center [229, 229] width 58 height 113
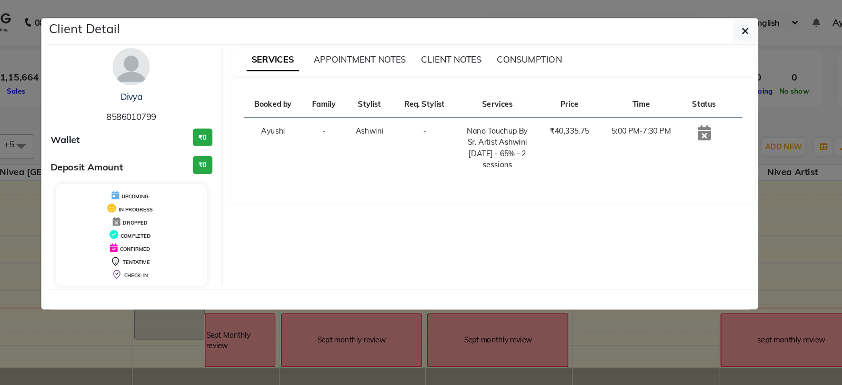
click at [680, 111] on icon at bounding box center [679, 112] width 11 height 13
click at [204, 162] on div "UPCOMING" at bounding box center [197, 164] width 119 height 11
click at [718, 23] on button "button" at bounding box center [714, 26] width 20 height 20
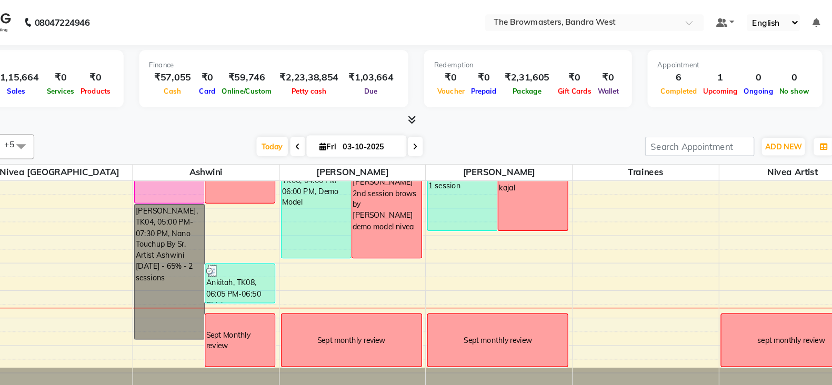
scroll to position [1, 0]
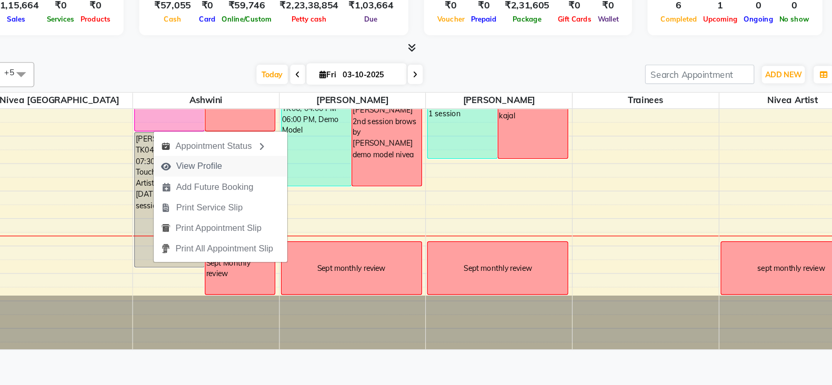
click at [280, 197] on button "View Profile" at bounding box center [272, 199] width 113 height 17
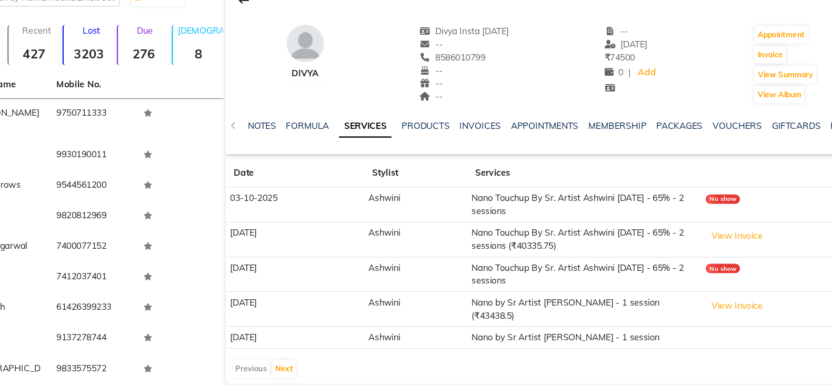
scroll to position [1, 0]
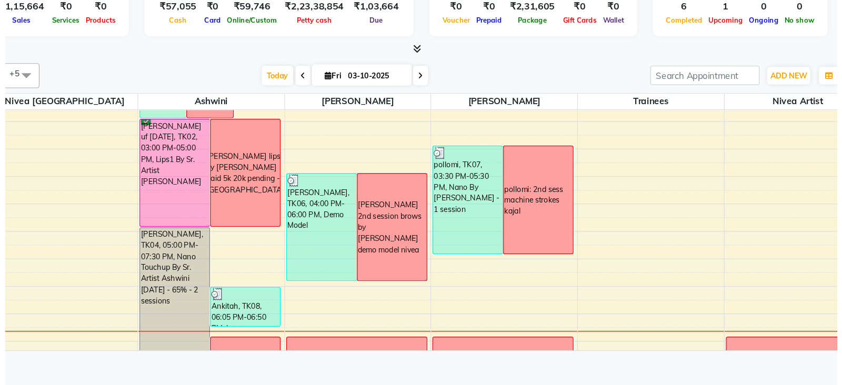
scroll to position [393, 0]
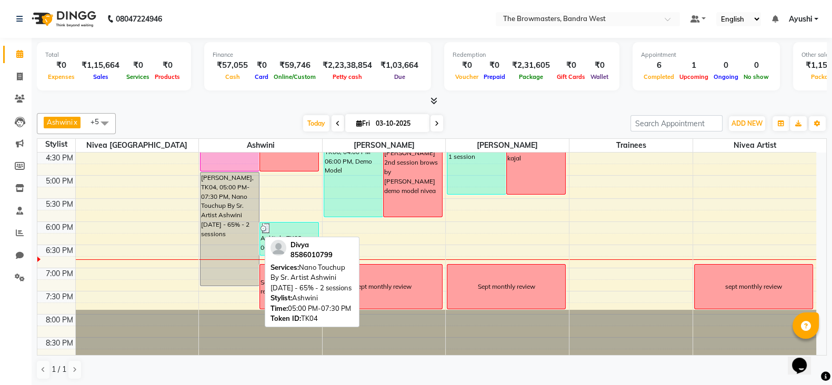
click at [214, 249] on div "Divya, TK04, 05:00 PM-07:30 PM, Nano Touchup By Sr. Artist Ashwini within 12 mo…" at bounding box center [229, 229] width 58 height 113
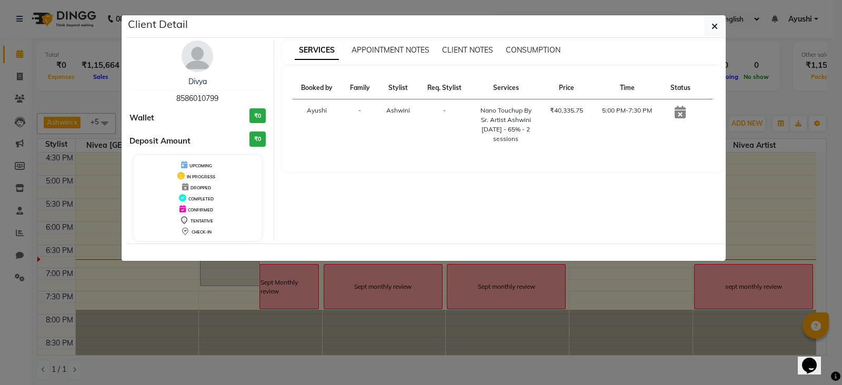
click at [203, 92] on div "Divya 8586010799" at bounding box center [197, 90] width 136 height 28
copy span "8586010799"
click at [12, 78] on ngb-modal-window "Client Detail Divya 8586010799 Wallet ₹0 Deposit Amount ₹0 UPCOMING IN PROGRESS…" at bounding box center [421, 192] width 842 height 385
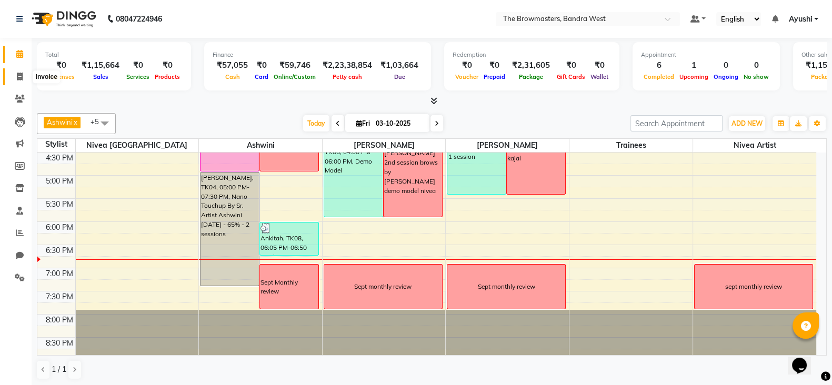
click at [18, 77] on icon at bounding box center [20, 77] width 6 height 8
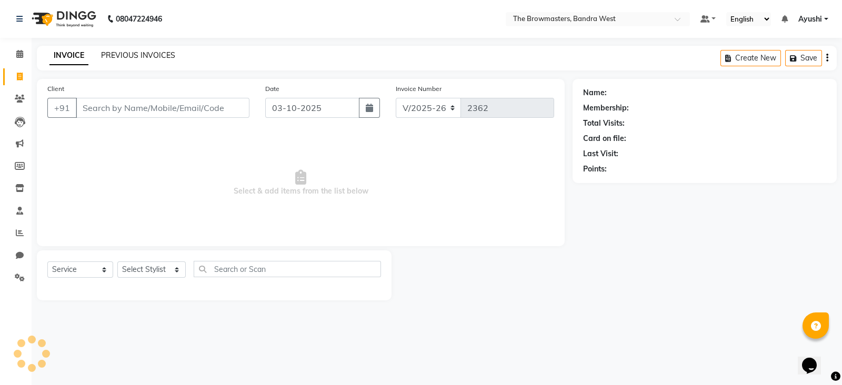
click at [132, 55] on link "PREVIOUS INVOICES" at bounding box center [138, 55] width 74 height 9
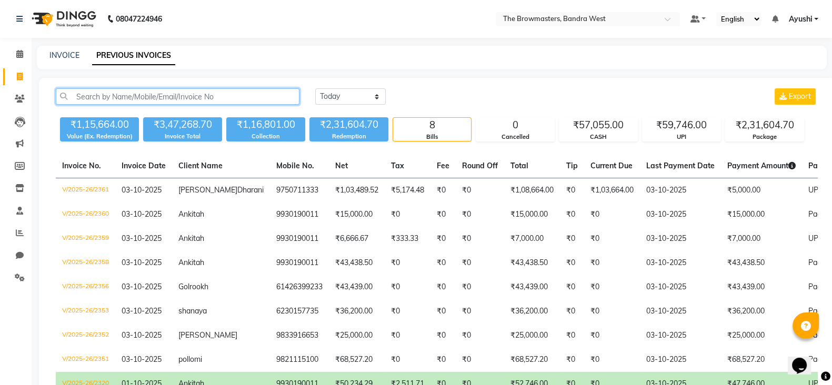
click at [160, 95] on input "text" at bounding box center [178, 96] width 244 height 16
paste input "8586010799"
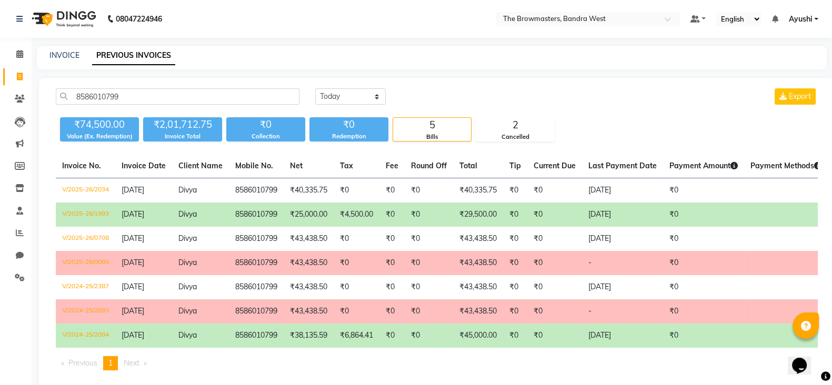
click at [278, 215] on td "8586010799" at bounding box center [256, 215] width 55 height 24
click at [26, 53] on span at bounding box center [20, 54] width 18 height 12
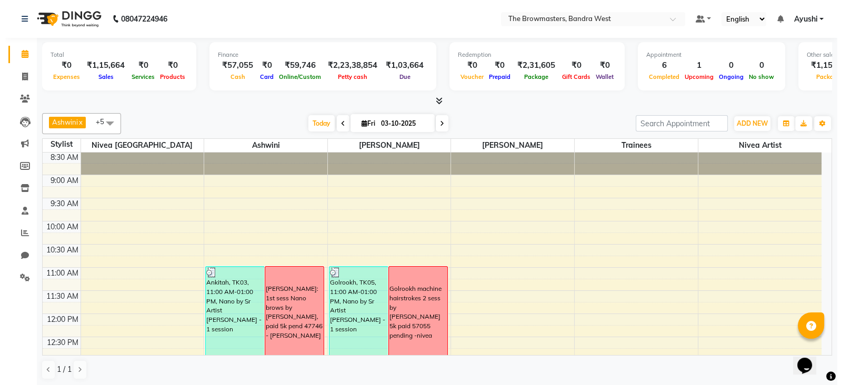
scroll to position [21, 0]
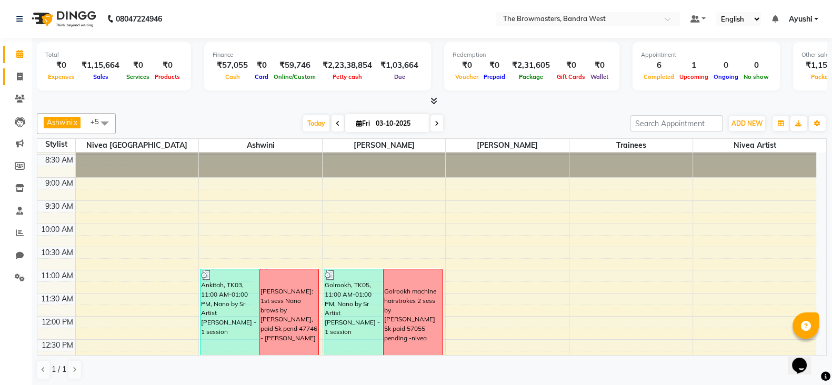
click at [23, 75] on span at bounding box center [20, 77] width 18 height 12
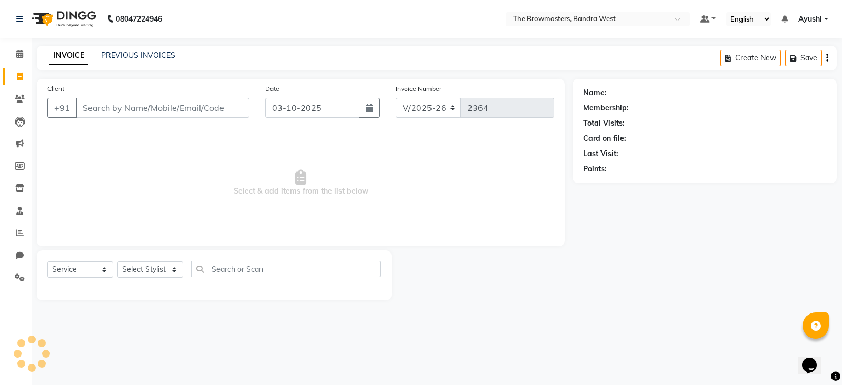
click at [150, 47] on div "INVOICE PREVIOUS INVOICES Create New Save" at bounding box center [437, 58] width 800 height 25
click at [158, 55] on link "PREVIOUS INVOICES" at bounding box center [138, 55] width 74 height 9
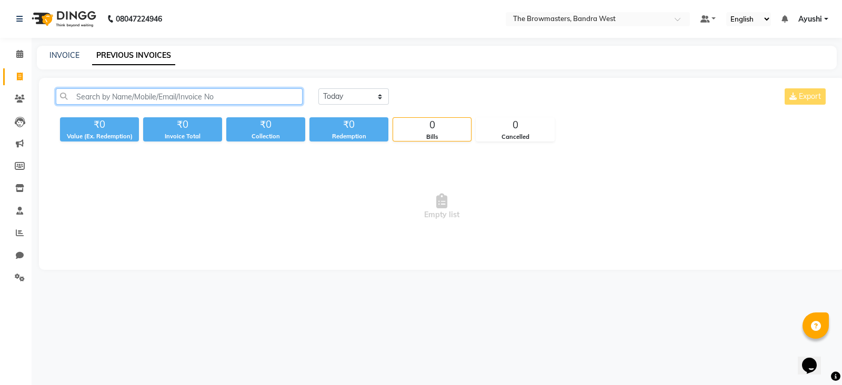
click at [192, 98] on input "text" at bounding box center [179, 96] width 247 height 16
paste input "91361 01778"
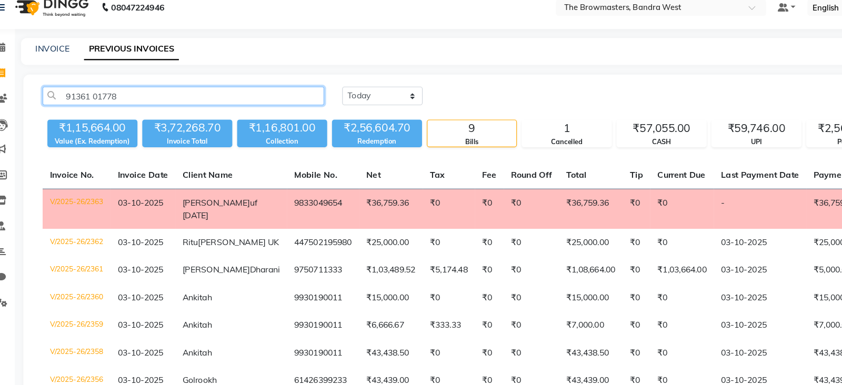
click at [103, 98] on input "91361 01778" at bounding box center [179, 96] width 247 height 16
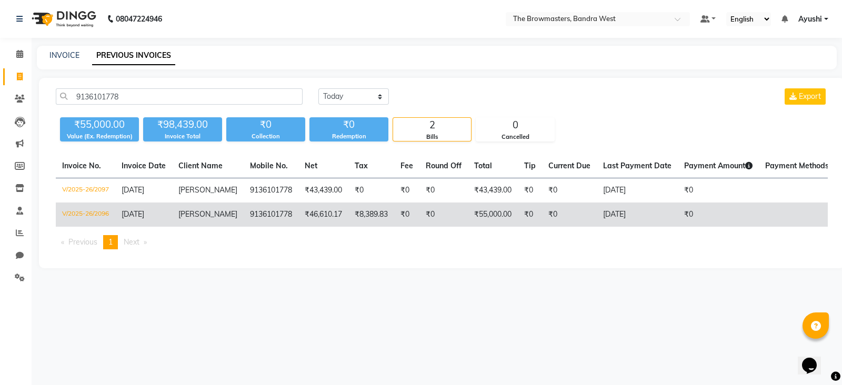
click at [447, 222] on td "₹0" at bounding box center [443, 215] width 48 height 24
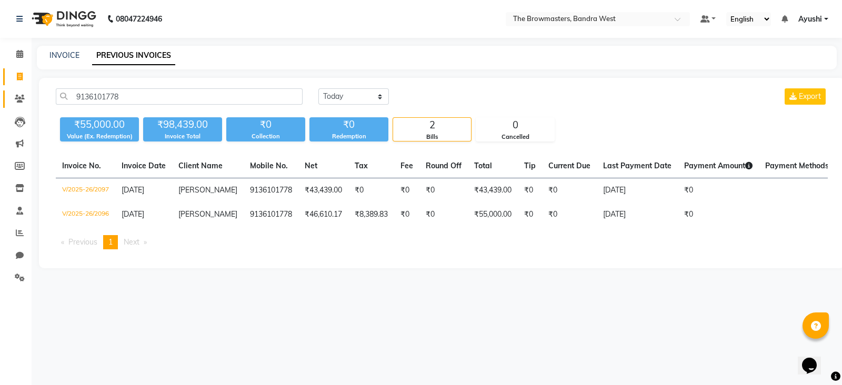
click at [28, 98] on span at bounding box center [20, 99] width 18 height 12
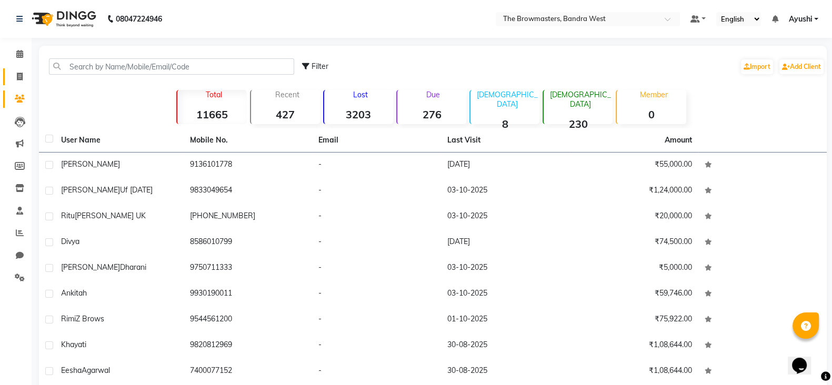
click at [27, 79] on span at bounding box center [20, 77] width 18 height 12
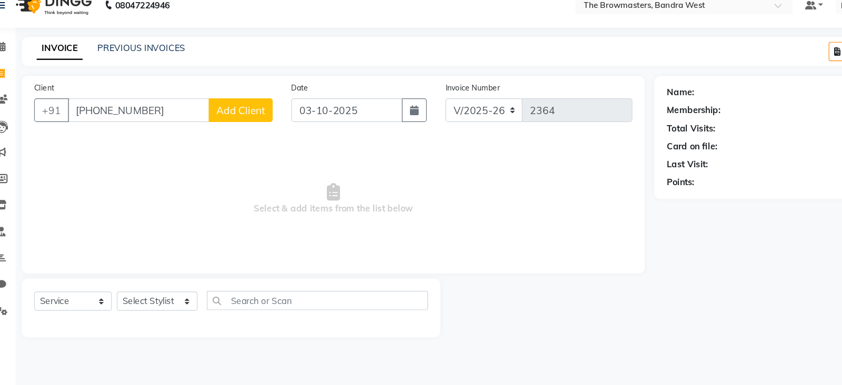
click at [133, 118] on input "+91 98339 16653" at bounding box center [136, 108] width 120 height 20
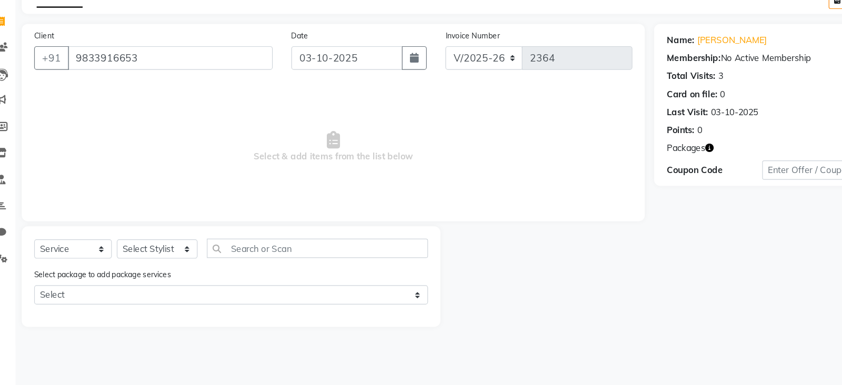
click at [203, 319] on div "Select package to add package services Select Demo Model" at bounding box center [213, 303] width 349 height 35
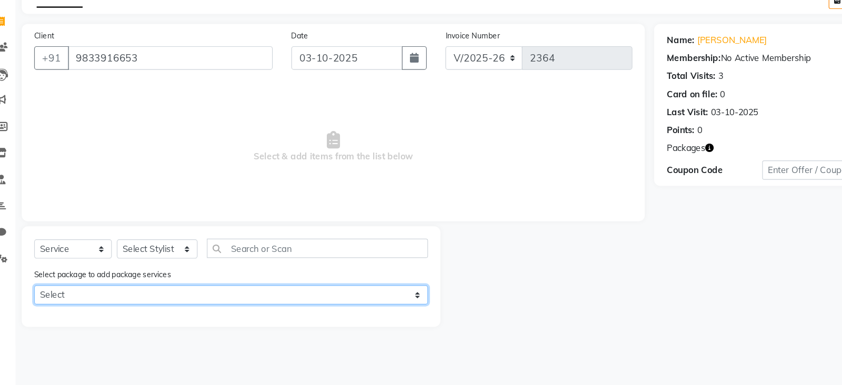
click at [170, 311] on select "Select Demo Model" at bounding box center [214, 308] width 334 height 16
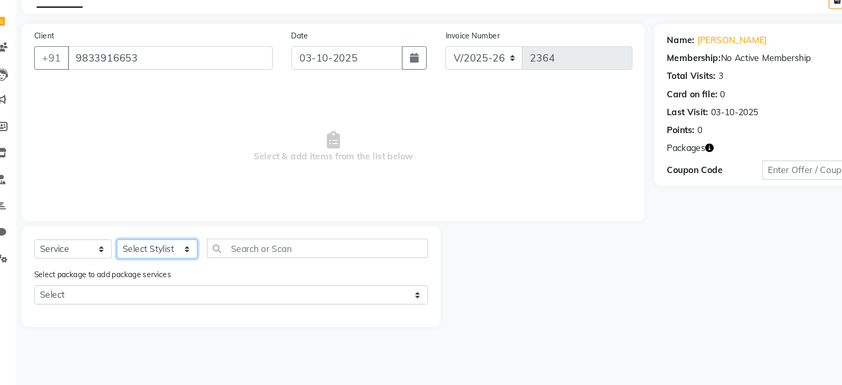
click at [157, 268] on select "Select Stylist Ashmeey Singghai Ashwini Ayushi DINGG SUPPORT jojo Jyoti Kajal K…" at bounding box center [151, 269] width 68 height 16
click at [117, 262] on select "Select Stylist Ashmeey Singghai Ashwini Ayushi DINGG SUPPORT jojo Jyoti Kajal K…" at bounding box center [151, 269] width 68 height 16
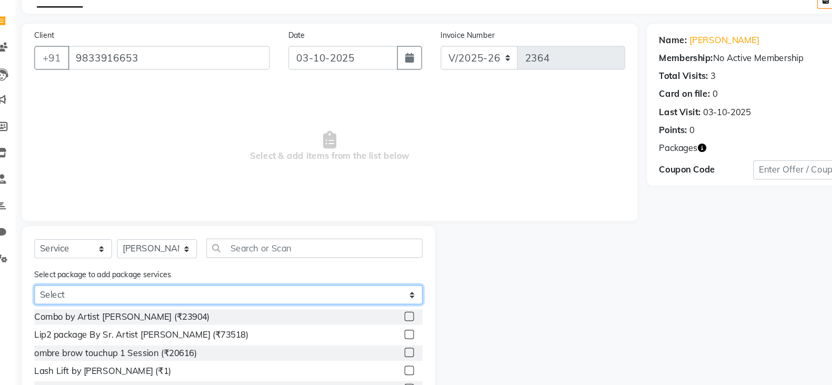
click at [139, 304] on select "Select Demo Model" at bounding box center [211, 308] width 329 height 16
click at [47, 301] on select "Select Demo Model" at bounding box center [211, 308] width 329 height 16
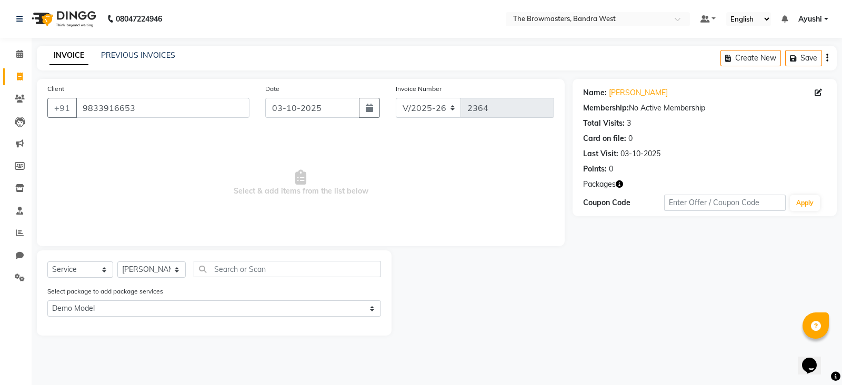
drag, startPoint x: 124, startPoint y: 96, endPoint x: 135, endPoint y: 103, distance: 13.0
click at [135, 103] on div "Client +91 9833916653" at bounding box center [148, 104] width 218 height 43
click at [135, 103] on input "9833916653" at bounding box center [163, 108] width 174 height 20
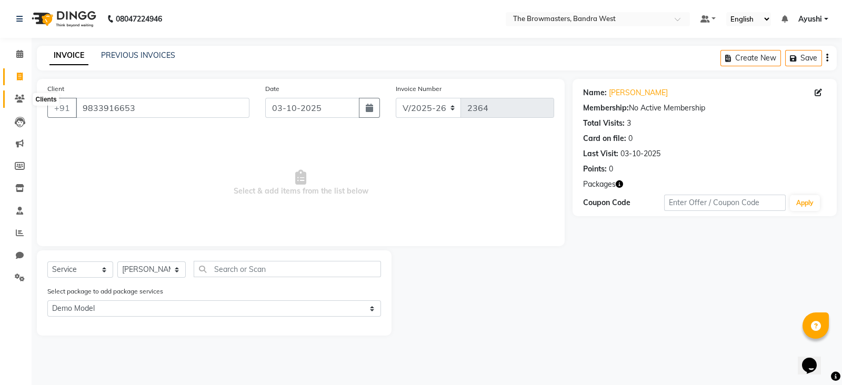
click at [25, 103] on span at bounding box center [20, 99] width 18 height 12
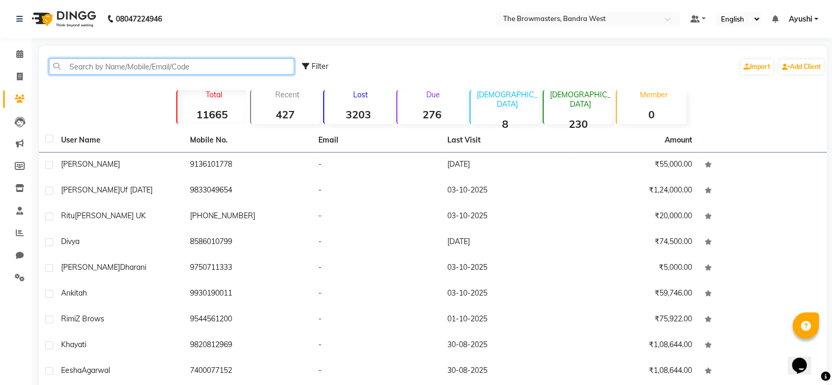
click at [237, 67] on input "text" at bounding box center [171, 66] width 245 height 16
paste input "9833916653"
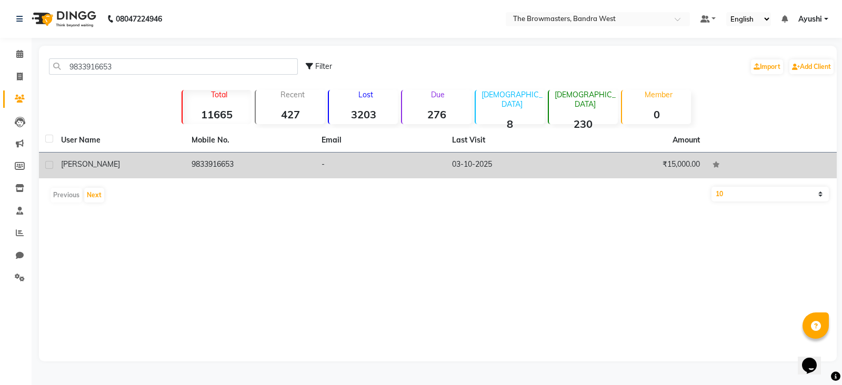
click at [322, 160] on td "-" at bounding box center [380, 166] width 130 height 26
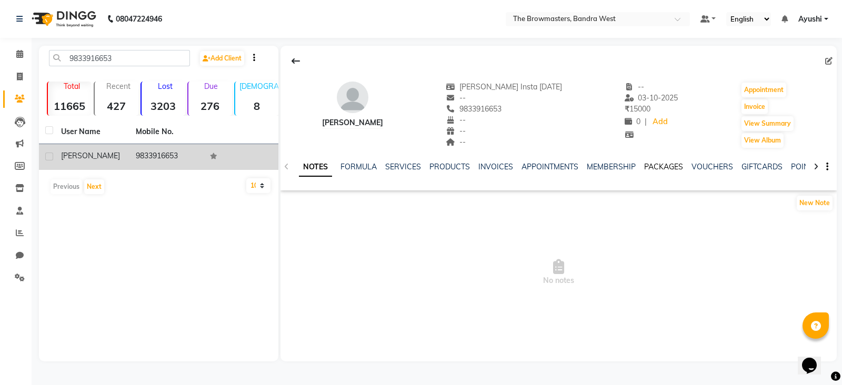
click at [664, 166] on link "PACKAGES" at bounding box center [663, 166] width 39 height 9
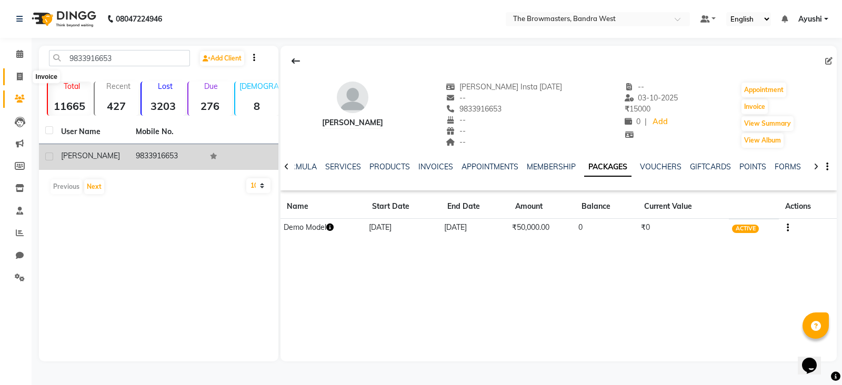
click at [23, 80] on span at bounding box center [20, 77] width 18 height 12
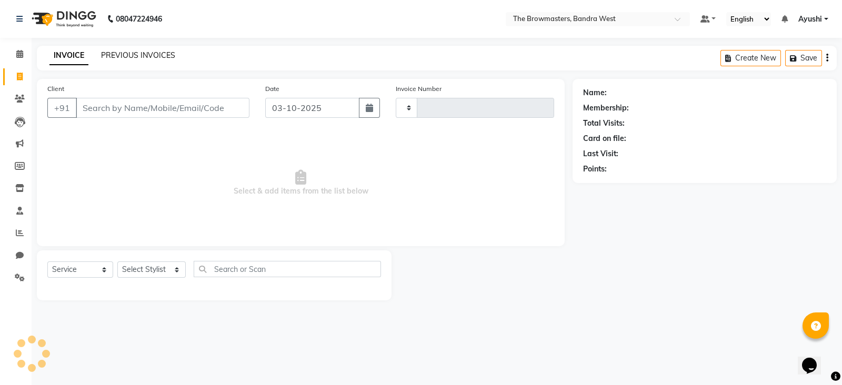
click at [144, 55] on link "PREVIOUS INVOICES" at bounding box center [138, 55] width 74 height 9
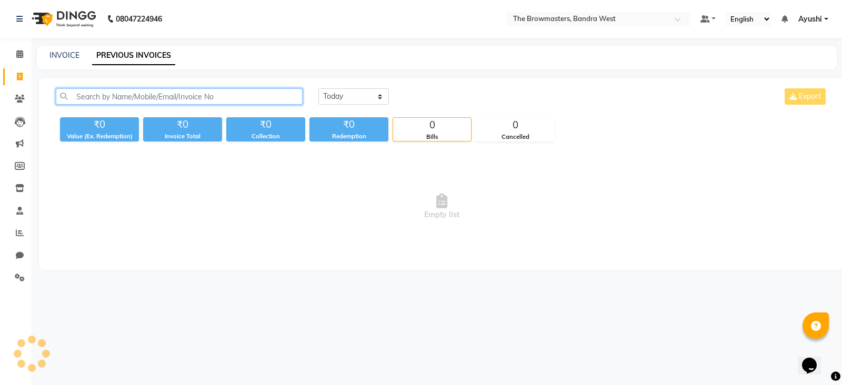
drag, startPoint x: 172, startPoint y: 94, endPoint x: 179, endPoint y: 64, distance: 30.8
click at [179, 64] on main "INVOICE PREVIOUS INVOICES Today Yesterday Custom Range Export ₹0 Value (Ex. Red…" at bounding box center [437, 166] width 810 height 240
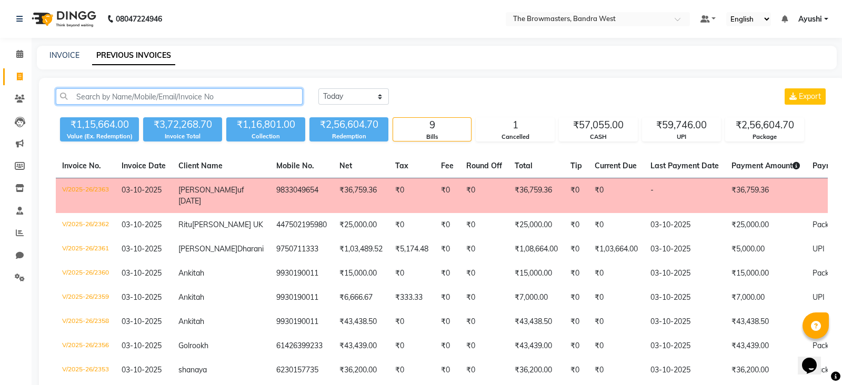
paste input "9833916653"
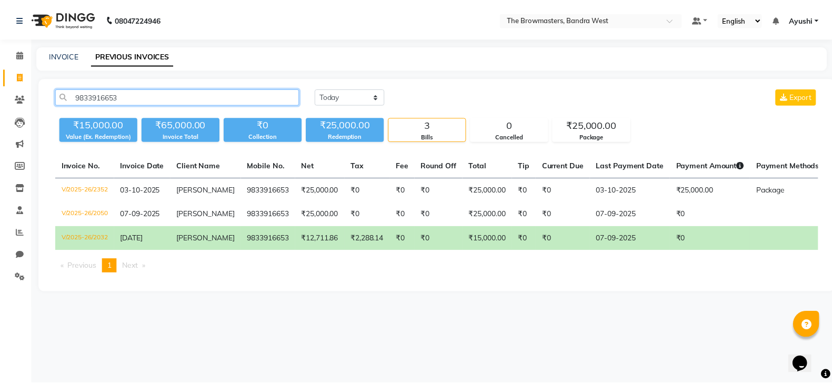
scroll to position [0, 108]
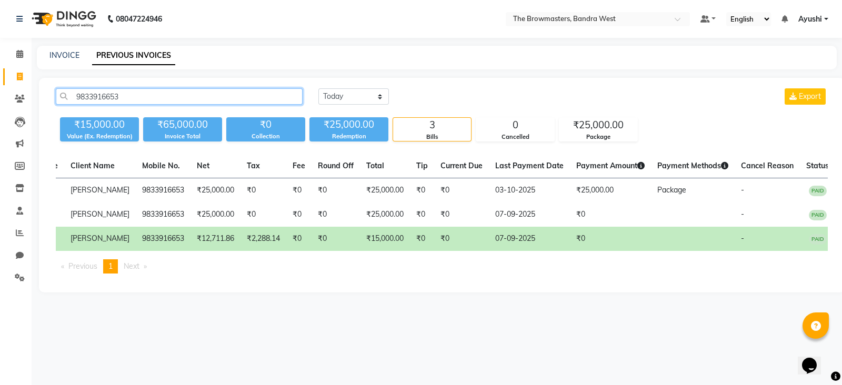
click at [88, 95] on input "9833916653" at bounding box center [179, 96] width 247 height 16
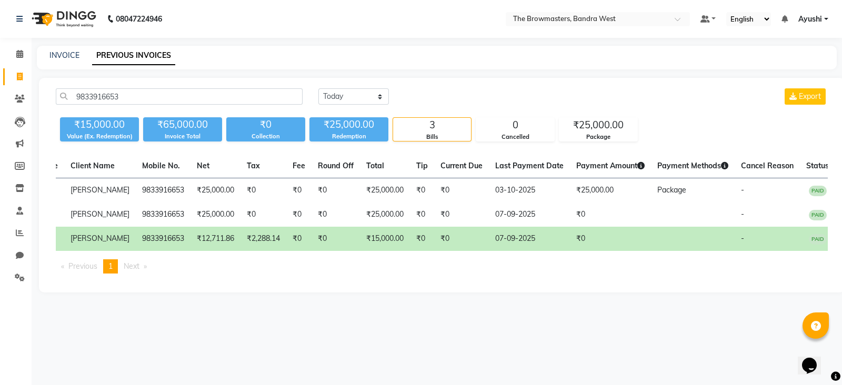
click at [67, 64] on div "INVOICE PREVIOUS INVOICES" at bounding box center [437, 58] width 800 height 24
click at [61, 59] on link "INVOICE" at bounding box center [64, 55] width 30 height 9
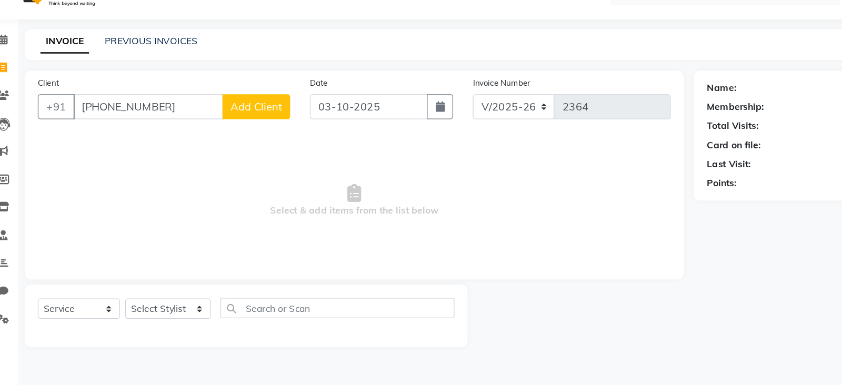
click at [127, 108] on input "+91 99306 66819" at bounding box center [136, 108] width 120 height 20
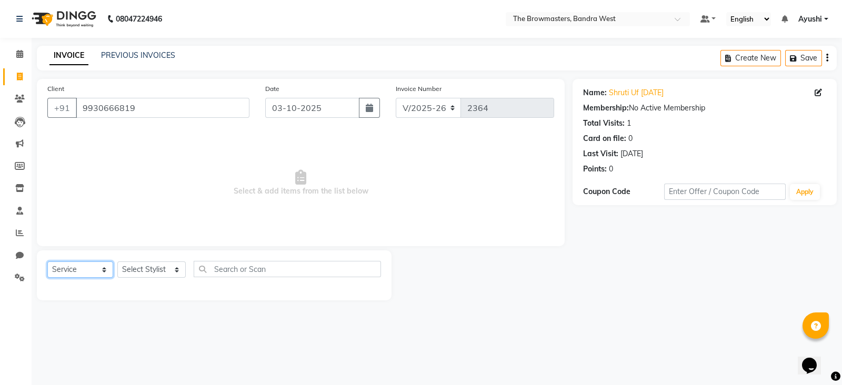
click at [94, 271] on select "Select Service Product Membership Package Voucher Prepaid Gift Card" at bounding box center [80, 269] width 66 height 16
click at [47, 262] on select "Select Service Product Membership Package Voucher Prepaid Gift Card" at bounding box center [80, 269] width 66 height 16
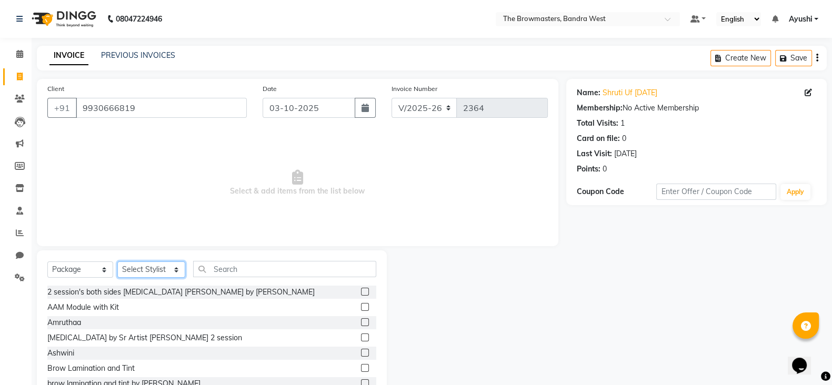
click at [173, 265] on select "Select Stylist Ashmeey Singghai Ashwini Ayushi DINGG SUPPORT jojo Jyoti Kajal K…" at bounding box center [151, 269] width 68 height 16
click at [117, 262] on select "Select Stylist Ashmeey Singghai Ashwini Ayushi DINGG SUPPORT jojo Jyoti Kajal K…" at bounding box center [151, 269] width 68 height 16
click at [242, 260] on div "Select Service Product Membership Package Voucher Prepaid Gift Card Select Styl…" at bounding box center [212, 327] width 350 height 155
click at [268, 269] on input "text" at bounding box center [285, 269] width 184 height 16
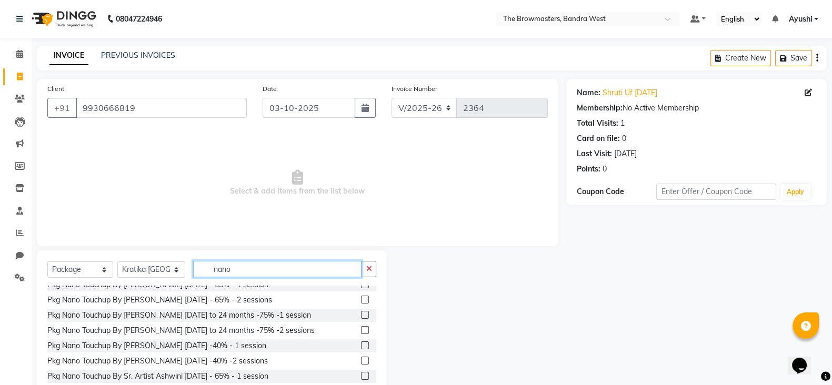
scroll to position [278, 0]
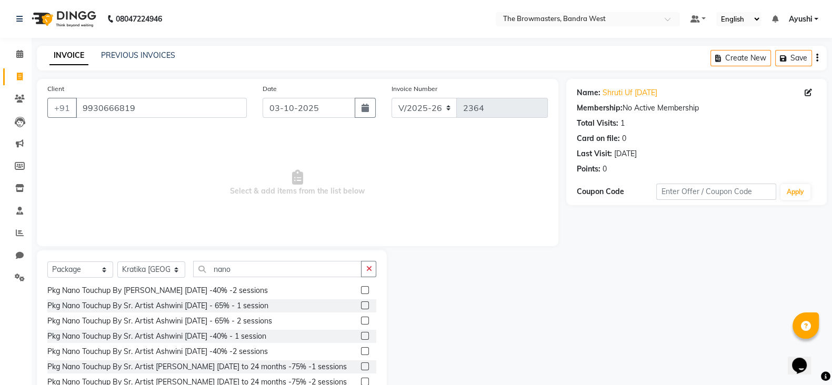
click at [361, 347] on label at bounding box center [365, 351] width 8 height 8
click at [361, 348] on input "checkbox" at bounding box center [364, 351] width 7 height 7
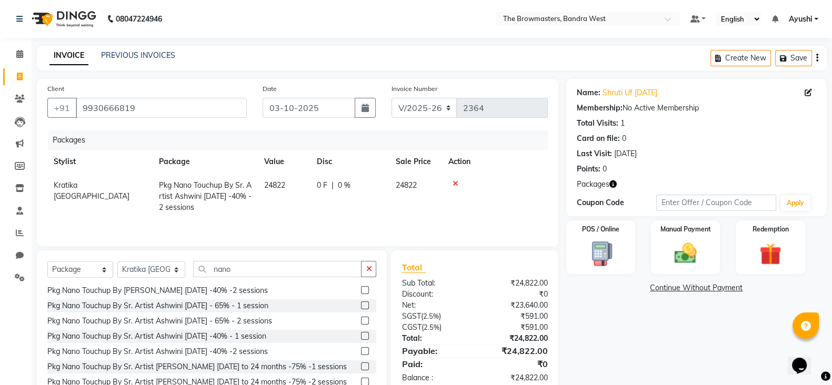
click at [452, 185] on icon at bounding box center [455, 183] width 6 height 7
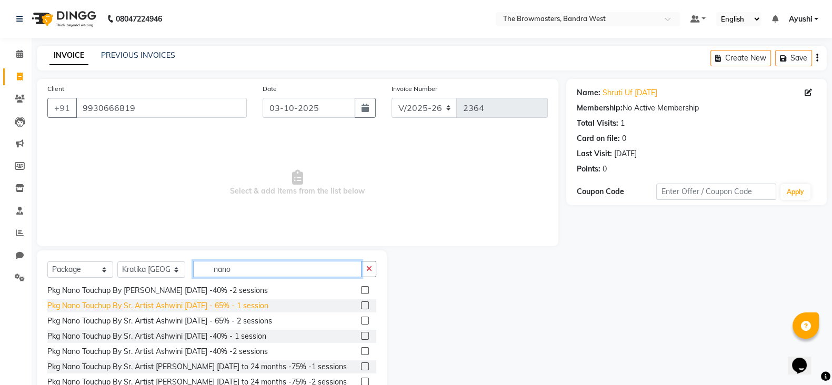
drag, startPoint x: 245, startPoint y: 271, endPoint x: 137, endPoint y: 291, distance: 109.7
click at [137, 291] on div "Select Service Product Membership Package Voucher Prepaid Gift Card Select Styl…" at bounding box center [212, 327] width 350 height 155
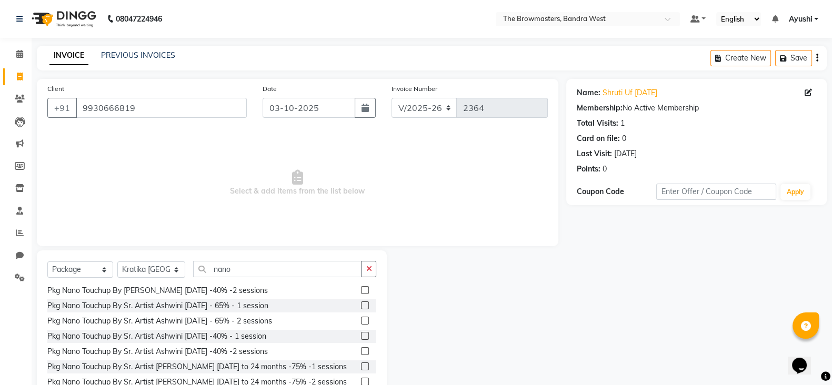
click at [294, 229] on span "Select & add items from the list below" at bounding box center [297, 182] width 500 height 105
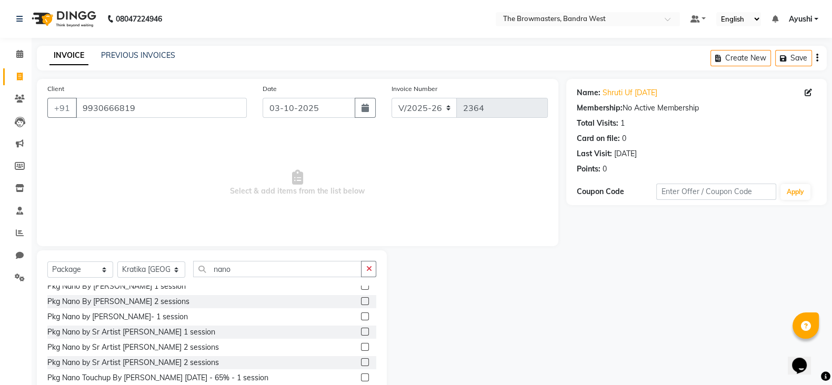
scroll to position [83, 0]
click at [361, 347] on div at bounding box center [368, 346] width 15 height 13
click at [361, 344] on label at bounding box center [365, 346] width 8 height 8
click at [361, 344] on input "checkbox" at bounding box center [364, 346] width 7 height 7
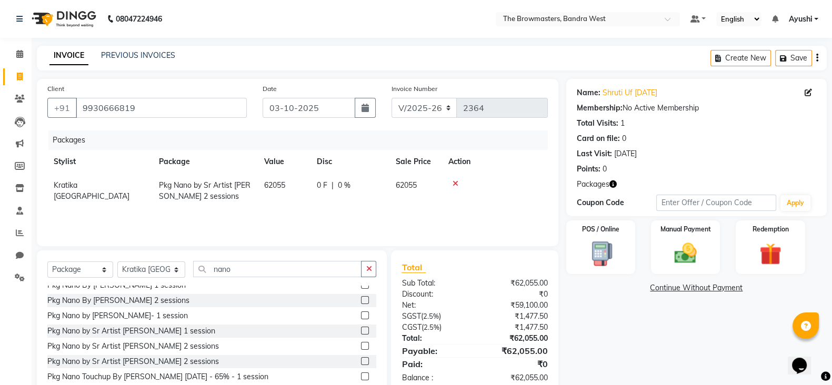
click at [329, 186] on div "0 F | 0 %" at bounding box center [350, 185] width 66 height 11
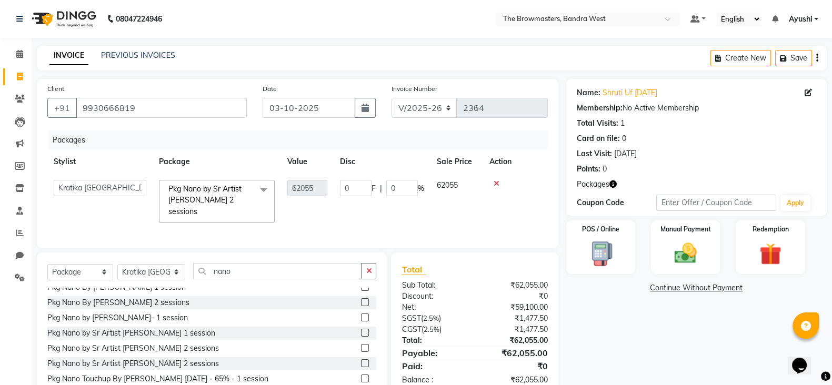
click at [339, 189] on td "0 F | 0 %" at bounding box center [382, 202] width 97 height 56
click at [356, 195] on input "0" at bounding box center [356, 188] width 32 height 16
click at [374, 215] on div "Packages Stylist Package Value Disc Sale Price Action Ashmeey Singghai Ashwini …" at bounding box center [297, 183] width 500 height 107
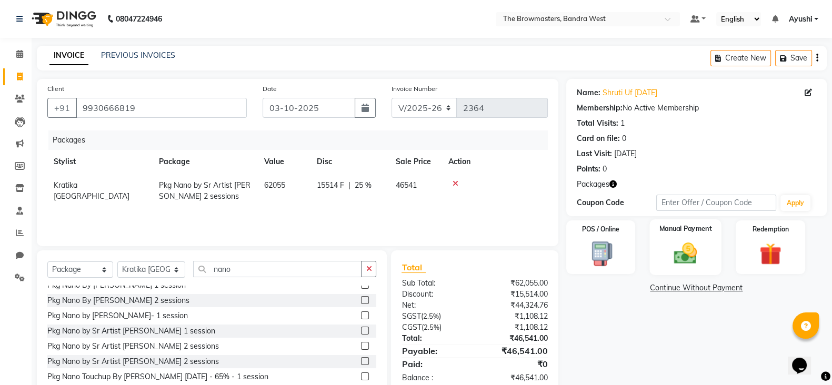
click at [686, 251] on img at bounding box center [685, 253] width 37 height 26
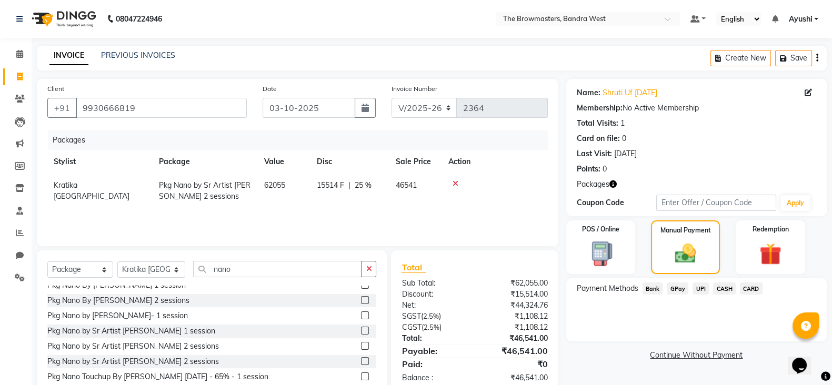
click at [659, 289] on span "Bank" at bounding box center [652, 288] width 21 height 12
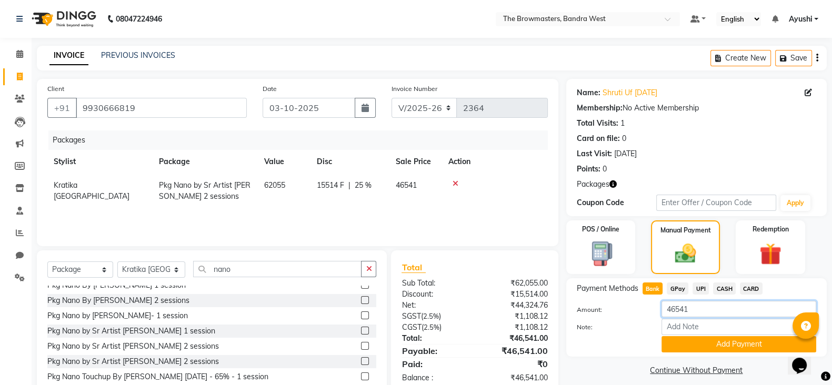
drag, startPoint x: 725, startPoint y: 307, endPoint x: 541, endPoint y: 348, distance: 189.2
click at [541, 348] on div "Client +91 9930666819 Date 03-10-2025 Invoice Number V/2025 V/2025-26 2364 Pack…" at bounding box center [431, 242] width 805 height 327
paste input "5000"
click at [723, 330] on input "Note:" at bounding box center [738, 327] width 155 height 16
click at [702, 340] on button "Add Payment" at bounding box center [738, 344] width 155 height 16
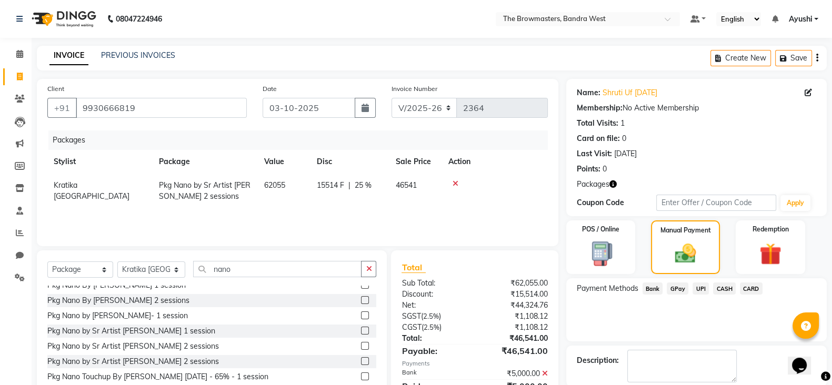
scroll to position [53, 0]
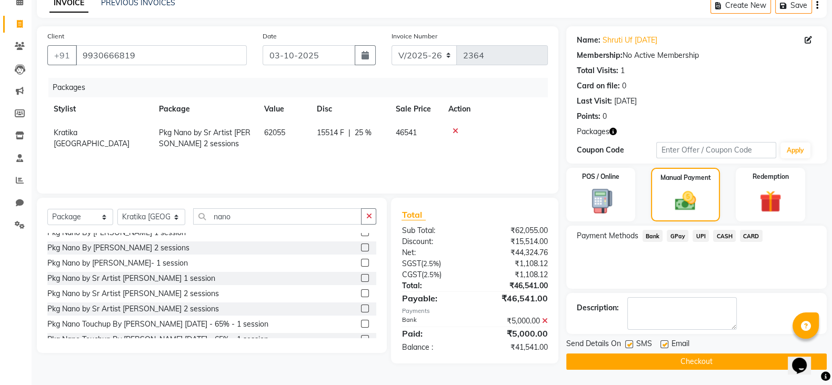
click at [628, 344] on label at bounding box center [629, 344] width 8 height 8
click at [628, 344] on input "checkbox" at bounding box center [628, 344] width 7 height 7
click at [658, 343] on div "SMS" at bounding box center [642, 344] width 35 height 13
click at [669, 341] on div "Email" at bounding box center [678, 344] width 37 height 13
click at [664, 344] on label at bounding box center [664, 344] width 8 height 8
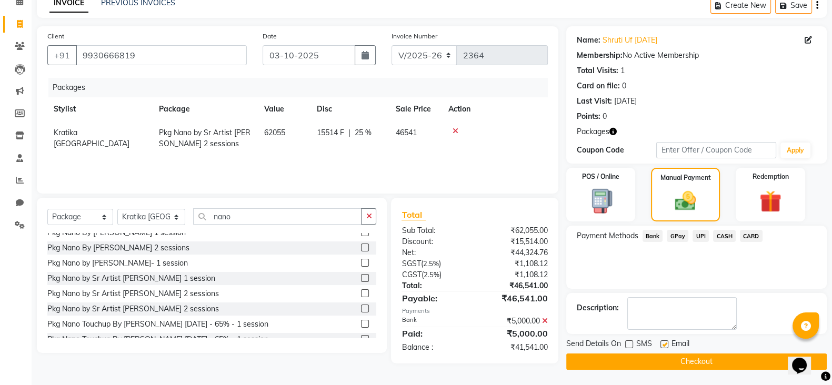
click at [664, 344] on input "checkbox" at bounding box center [663, 344] width 7 height 7
click at [680, 360] on button "Checkout" at bounding box center [696, 362] width 260 height 16
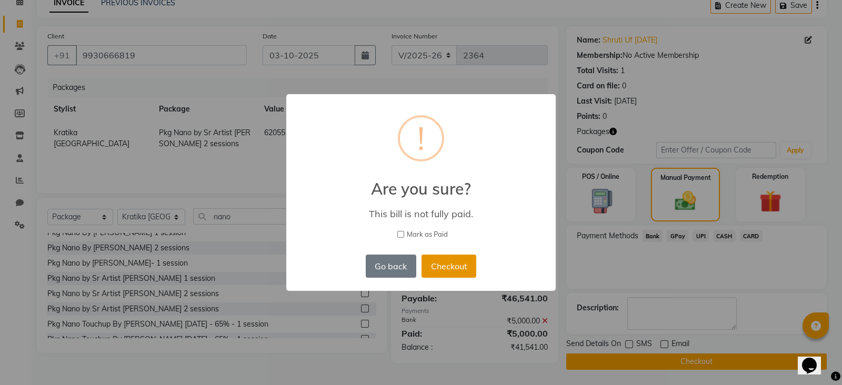
click at [460, 266] on button "Checkout" at bounding box center [448, 266] width 55 height 23
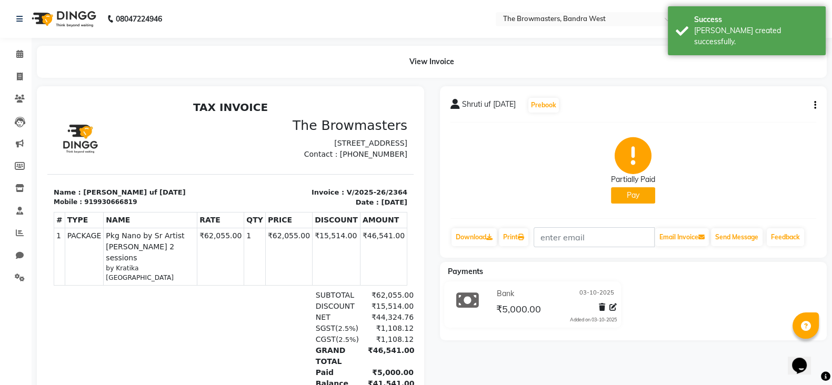
click at [526, 83] on main "View Invoice Shruti uf 25jul23 Prebook Partially Paid Pay Download Print Email …" at bounding box center [432, 242] width 800 height 393
click at [551, 108] on button "Prebook" at bounding box center [543, 105] width 31 height 15
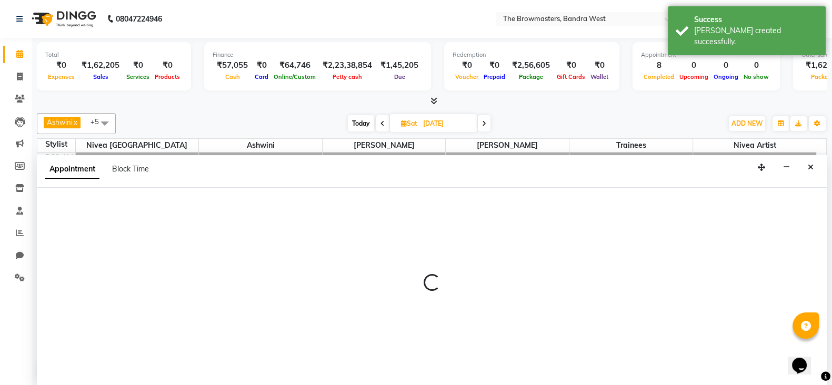
scroll to position [1, 0]
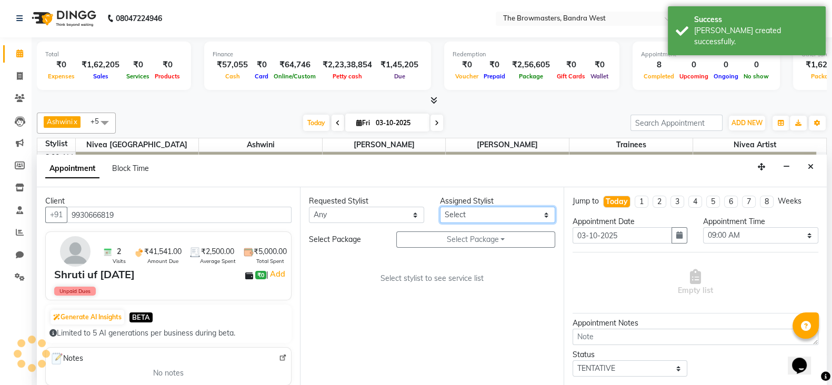
click at [477, 218] on select "Select Ashmeey Singghai Ashwini Ayushi Jyoti Kajal Kratika Kratika Mumbai Nivea…" at bounding box center [497, 215] width 115 height 16
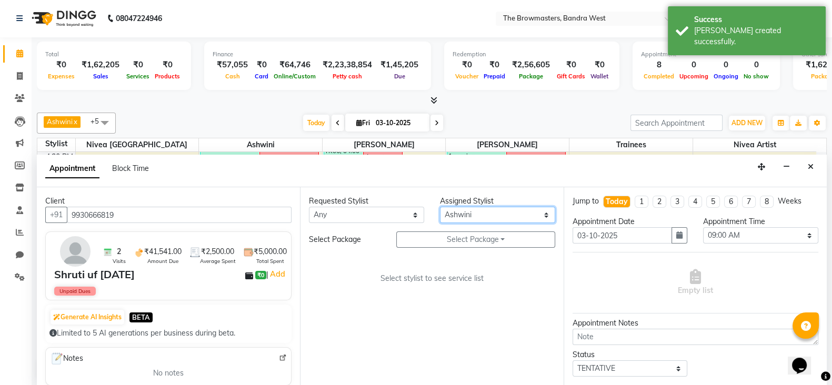
click at [440, 207] on select "Select Ashmeey Singghai Ashwini Ayushi Jyoti Kajal Kratika Kratika Mumbai Nivea…" at bounding box center [497, 215] width 115 height 16
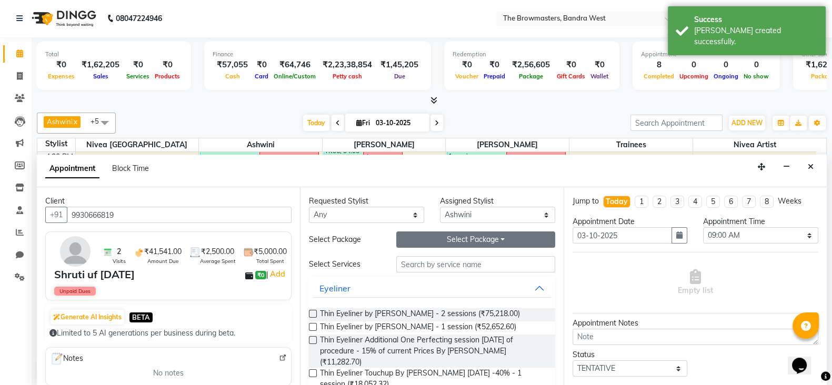
click at [476, 239] on button "Select Package Toggle Dropdown" at bounding box center [475, 239] width 159 height 16
click at [471, 256] on li "Pkg Nano by Sr Artist Ashwini 2 sessions" at bounding box center [485, 260] width 214 height 15
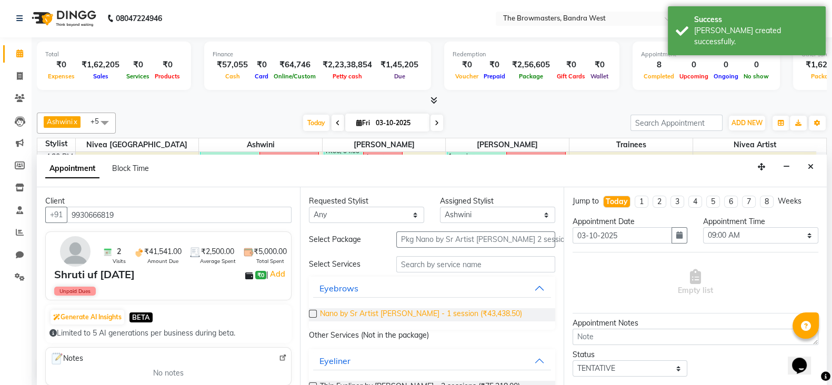
click at [447, 314] on span "Nano by Sr Artist Ashwini - 1 session (₹43,438.50)" at bounding box center [421, 314] width 202 height 13
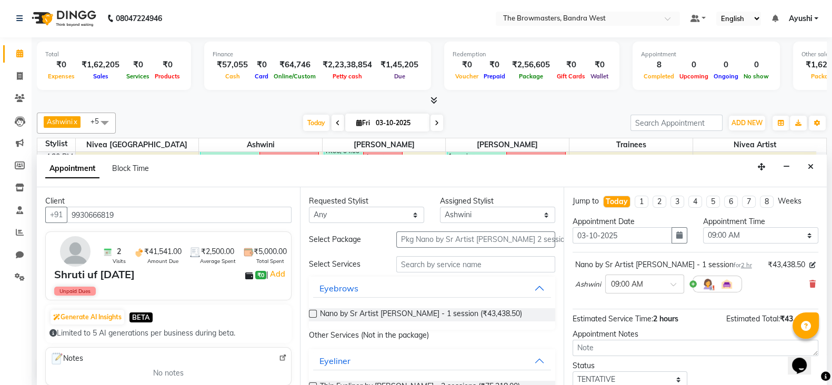
scroll to position [17, 0]
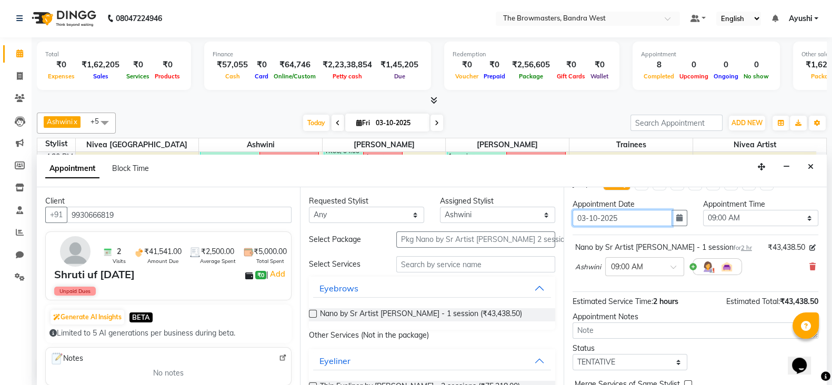
click at [655, 212] on input "03-10-2025" at bounding box center [622, 218] width 100 height 16
click at [676, 217] on icon "button" at bounding box center [679, 217] width 6 height 7
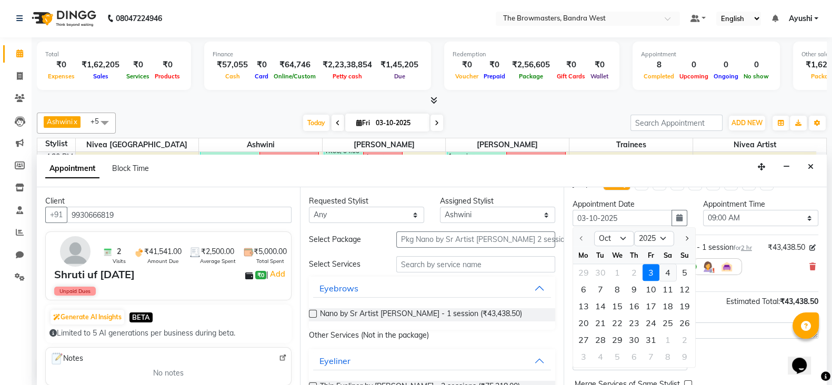
click at [668, 275] on div "4" at bounding box center [667, 273] width 17 height 17
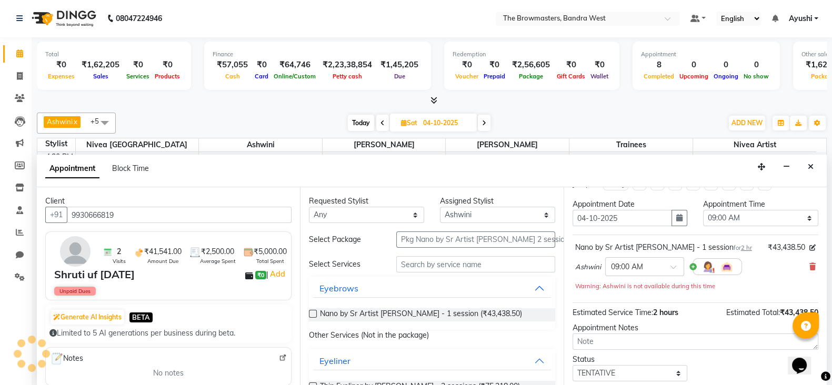
scroll to position [394, 0]
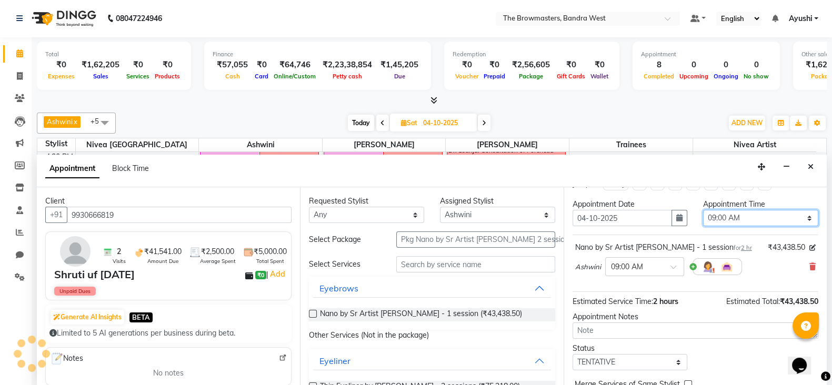
click at [727, 219] on select "Select 09:00 AM 09:15 AM 09:30 AM 09:45 AM 10:00 AM 10:15 AM 10:30 AM 10:45 AM …" at bounding box center [760, 218] width 115 height 16
click at [703, 210] on select "Select 09:00 AM 09:15 AM 09:30 AM 09:45 AM 10:00 AM 10:15 AM 10:30 AM 10:45 AM …" at bounding box center [760, 218] width 115 height 16
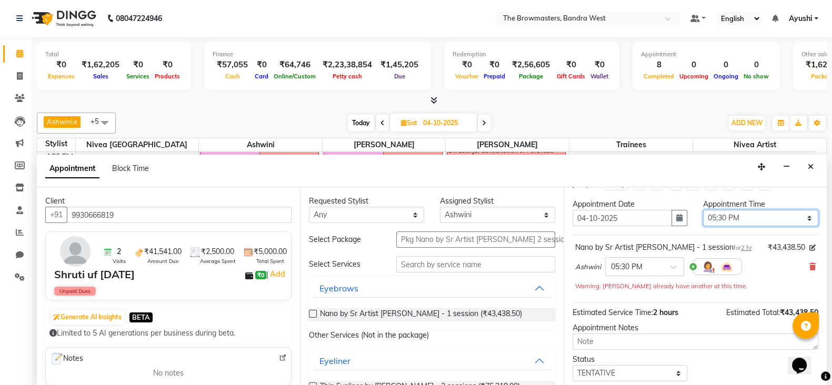
scroll to position [78, 0]
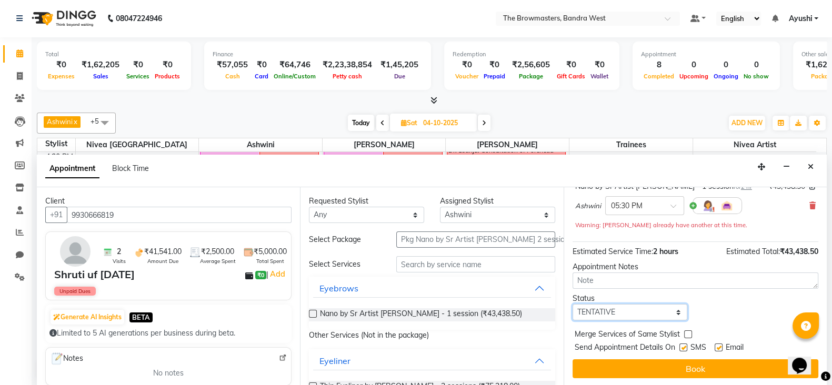
click at [622, 311] on select "Select TENTATIVE CONFIRM UPCOMING" at bounding box center [629, 312] width 115 height 16
click at [572, 304] on select "Select TENTATIVE CONFIRM UPCOMING" at bounding box center [629, 312] width 115 height 16
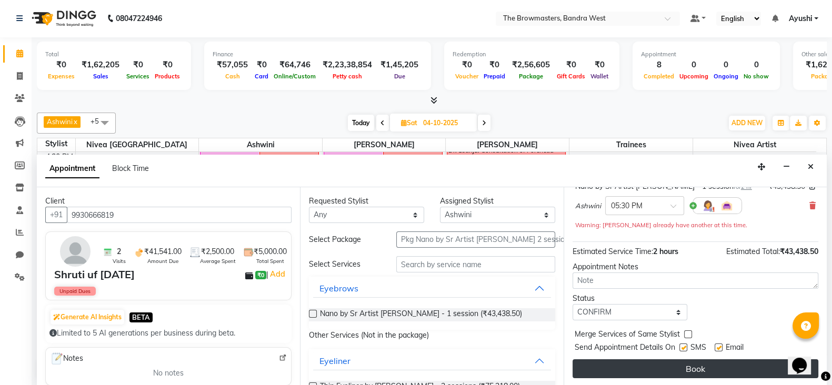
click at [680, 365] on button "Book" at bounding box center [695, 368] width 246 height 19
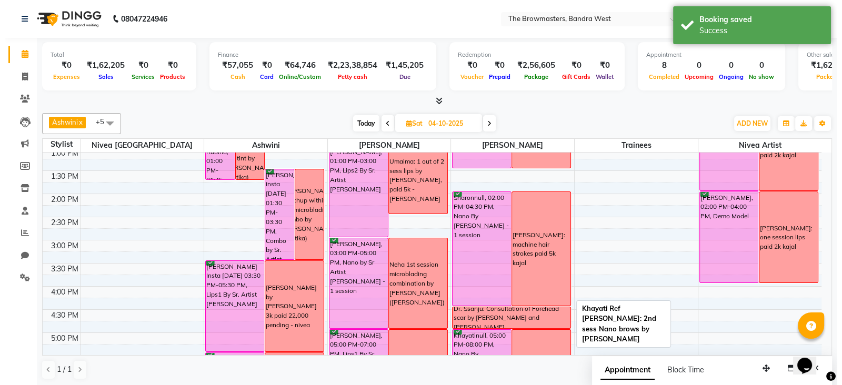
scroll to position [234, 0]
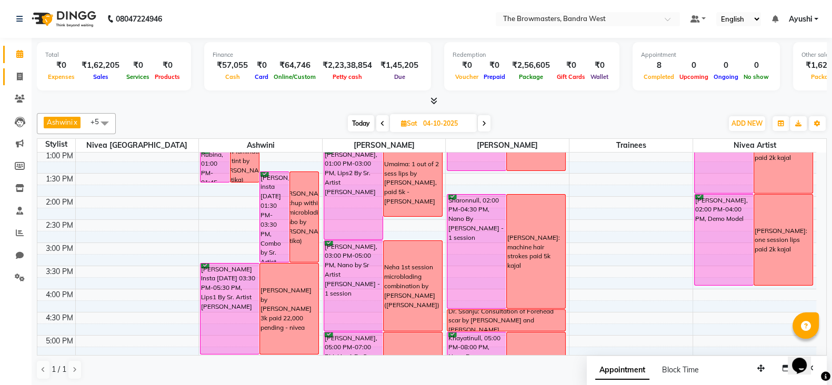
click at [23, 78] on span at bounding box center [20, 77] width 18 height 12
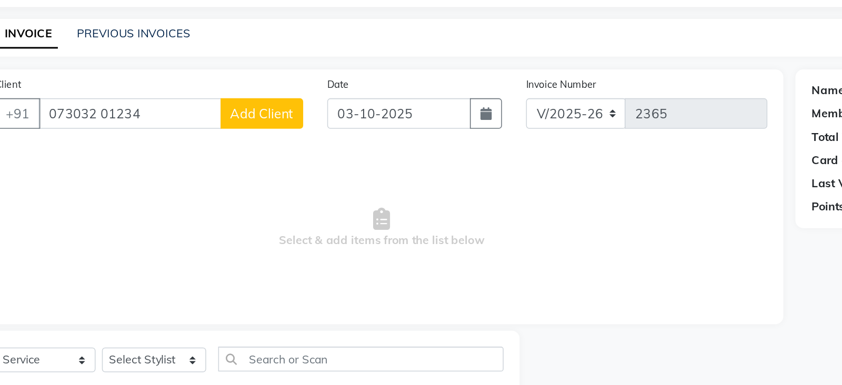
click at [115, 107] on input "073032 01234" at bounding box center [136, 108] width 120 height 20
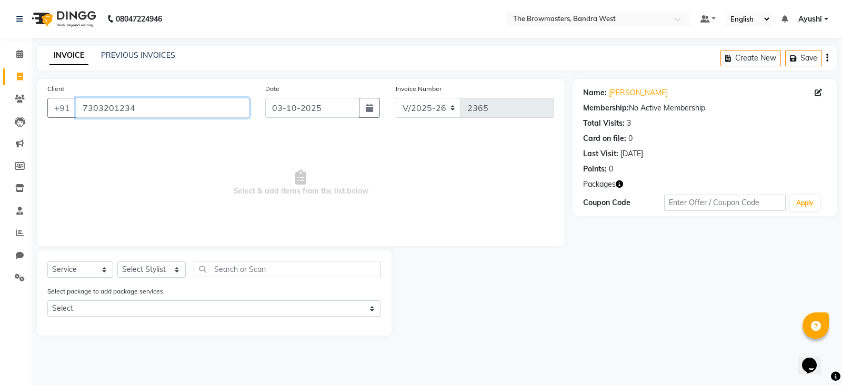
click at [80, 107] on input "7303201234" at bounding box center [163, 108] width 174 height 20
click at [140, 57] on link "PREVIOUS INVOICES" at bounding box center [138, 55] width 74 height 9
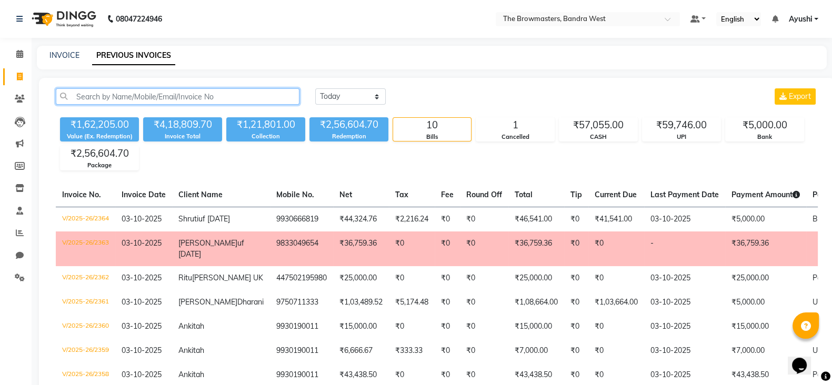
click at [154, 104] on input "text" at bounding box center [178, 96] width 244 height 16
paste input "7303201234"
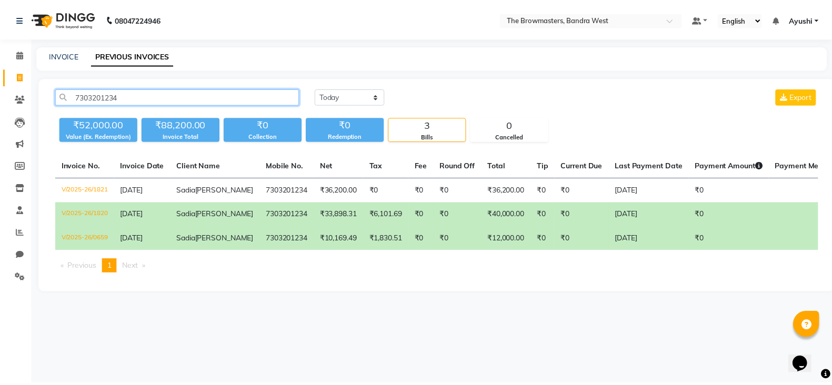
scroll to position [0, 108]
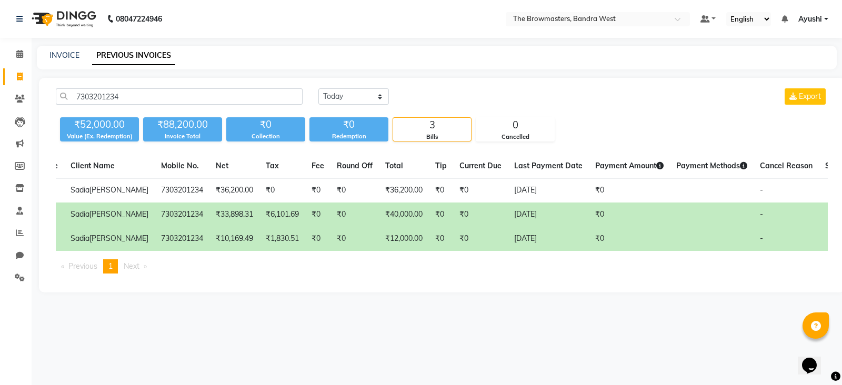
click at [429, 213] on td "₹0" at bounding box center [441, 215] width 24 height 24
click at [16, 52] on icon at bounding box center [19, 54] width 7 height 8
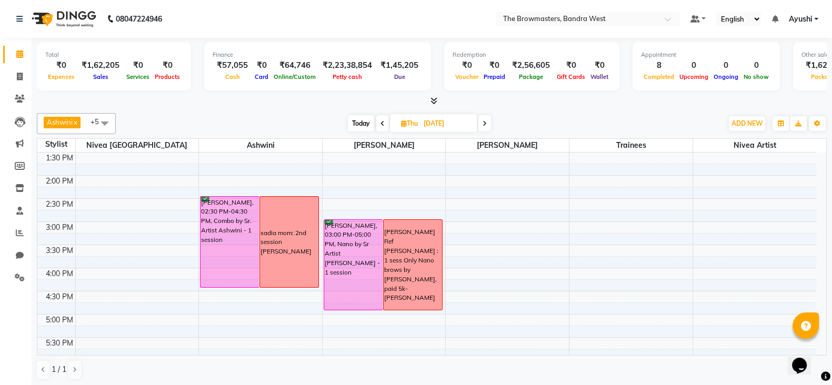
scroll to position [248, 0]
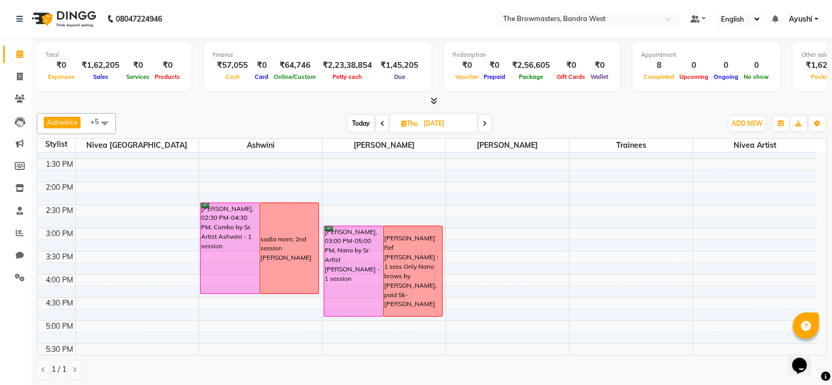
click at [362, 124] on span "Today" at bounding box center [361, 123] width 26 height 16
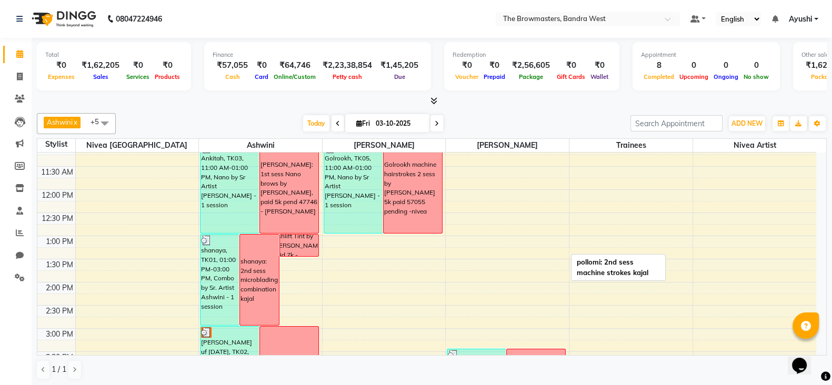
scroll to position [393, 0]
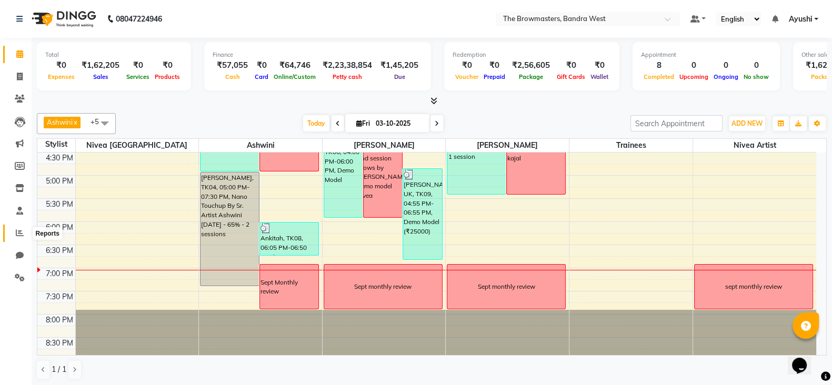
click at [16, 229] on icon at bounding box center [20, 233] width 8 height 8
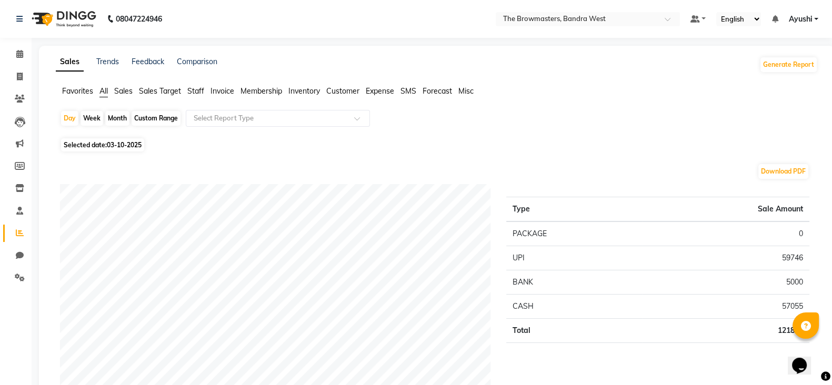
click at [207, 93] on ul "Favorites All Sales Sales Target Staff Invoice Membership Inventory Customer Ex…" at bounding box center [437, 92] width 762 height 12
click at [199, 92] on span "Staff" at bounding box center [195, 90] width 17 height 9
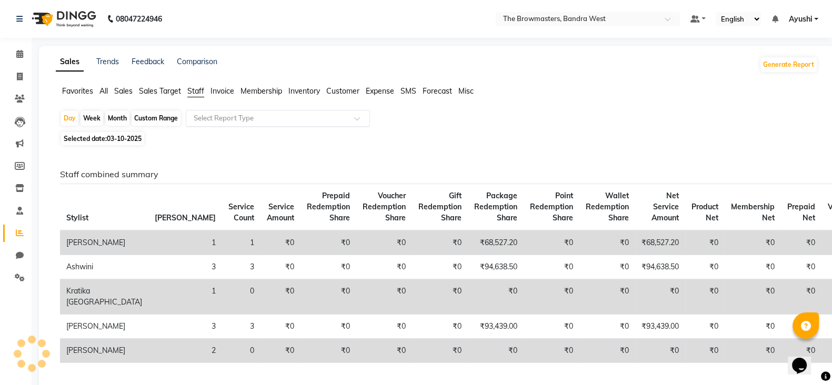
click at [225, 123] on input "text" at bounding box center [267, 118] width 152 height 11
click at [117, 121] on div "Month" at bounding box center [117, 118] width 24 height 15
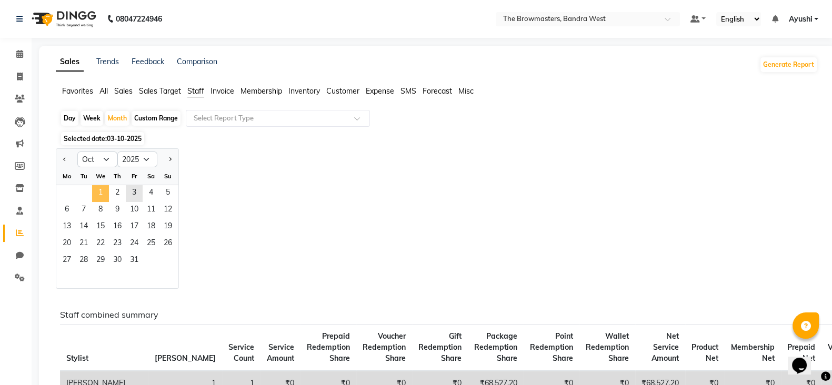
click at [100, 193] on span "1" at bounding box center [100, 193] width 17 height 17
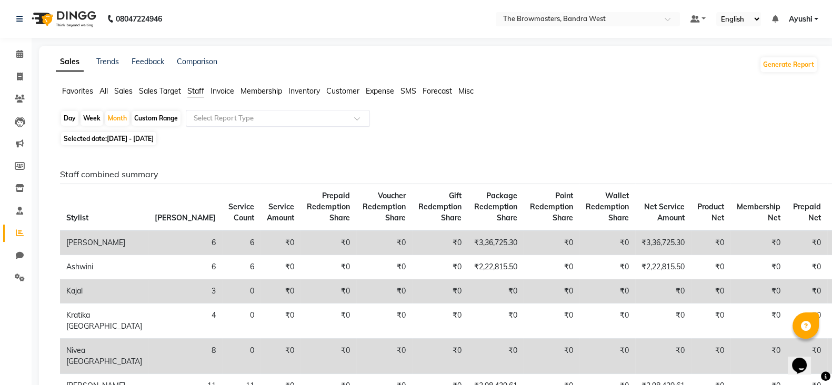
click at [230, 110] on div "Select Report Type" at bounding box center [278, 118] width 184 height 17
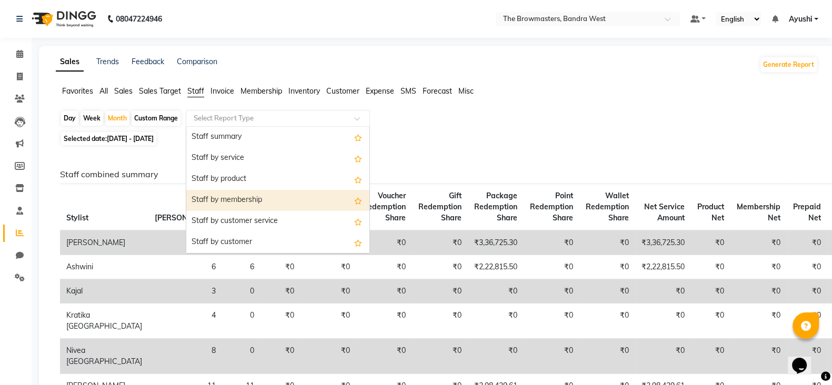
scroll to position [378, 0]
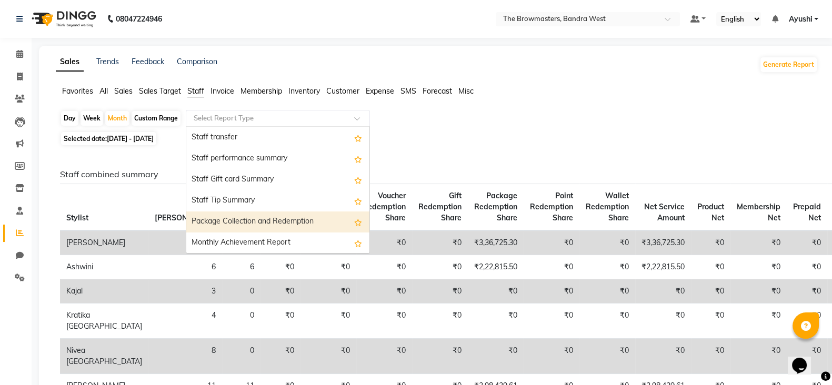
click at [272, 215] on div "Package Collection and Redemption" at bounding box center [277, 221] width 183 height 21
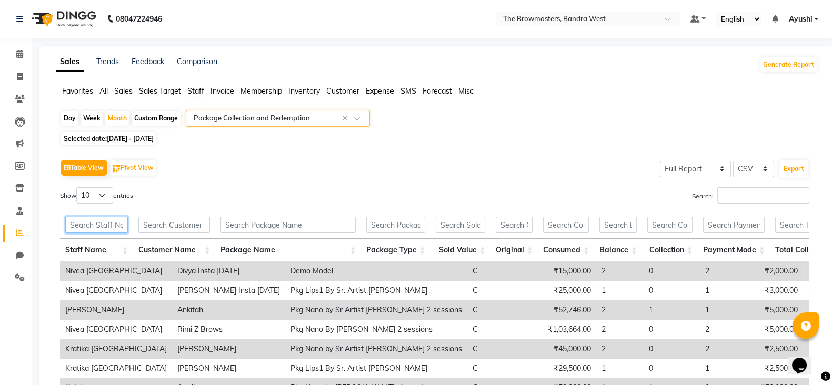
click at [82, 221] on input "text" at bounding box center [96, 225] width 63 height 16
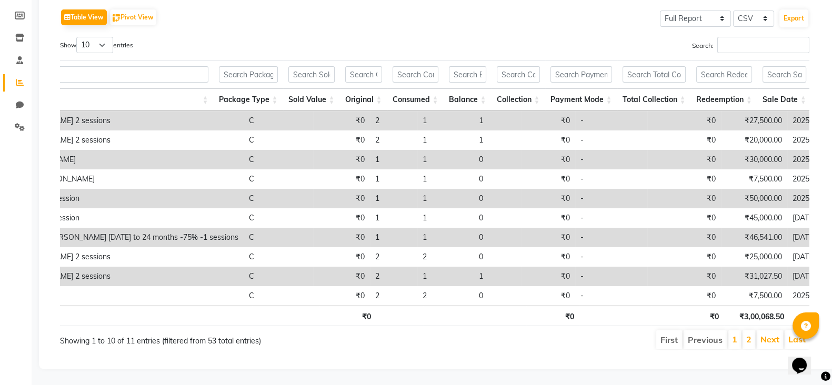
scroll to position [0, 290]
click at [735, 315] on th "₹3,00,068.50" at bounding box center [725, 316] width 65 height 21
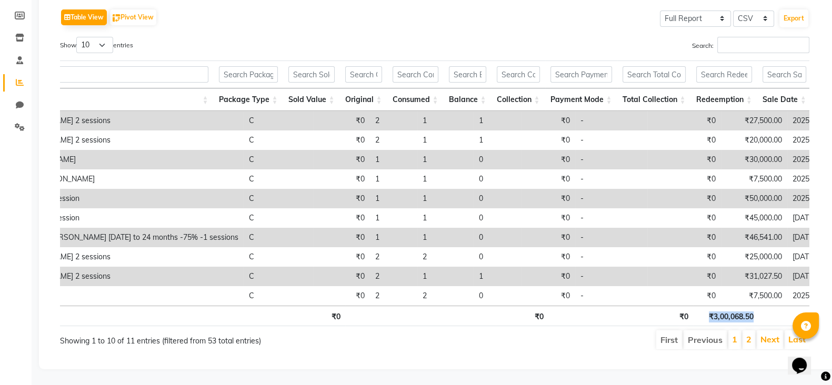
copy th "₹3,00,068.50"
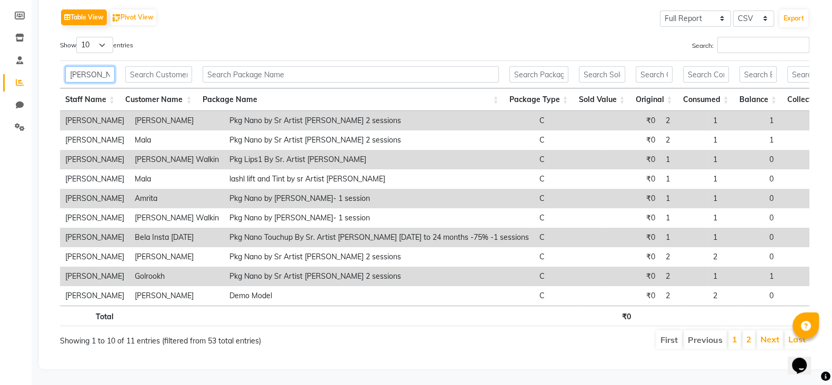
click at [84, 66] on input "roshani" at bounding box center [89, 74] width 49 height 16
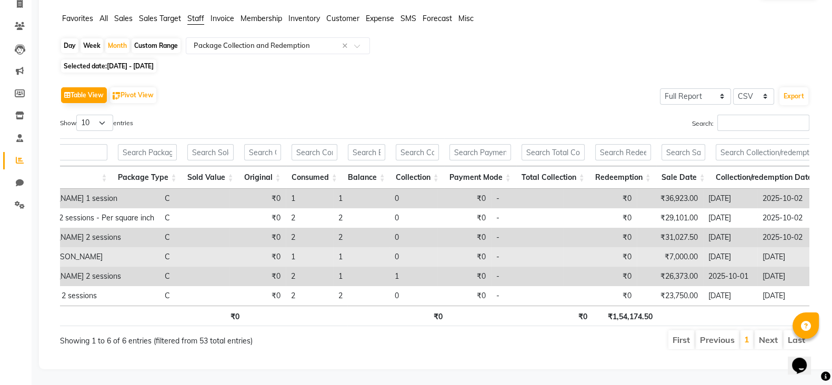
scroll to position [0, 268]
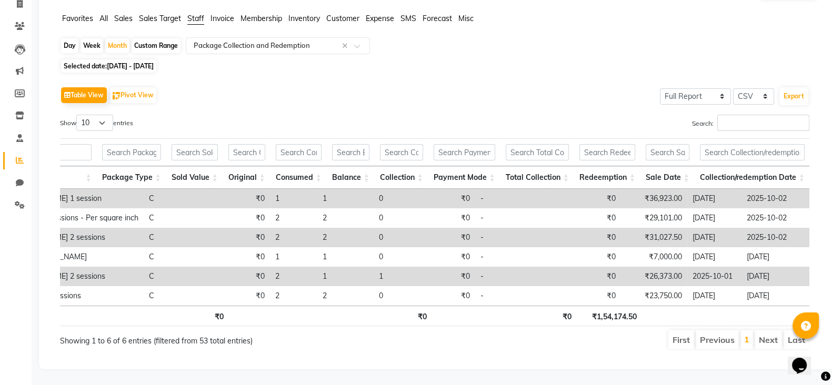
click at [613, 306] on th "₹1,54,174.50" at bounding box center [609, 316] width 65 height 21
copy th "₹1,54,174.50"
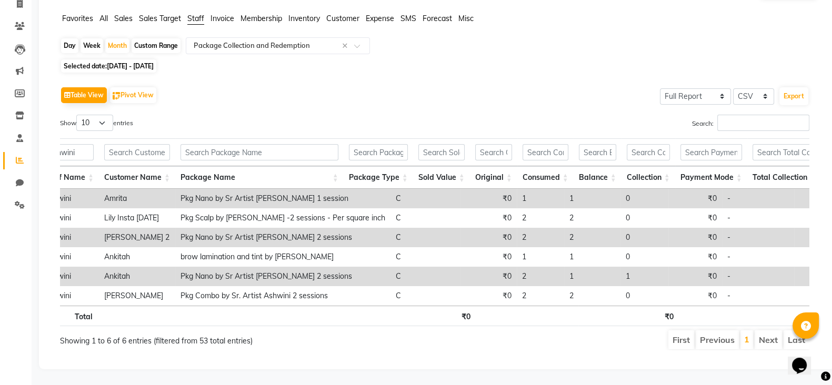
scroll to position [0, 0]
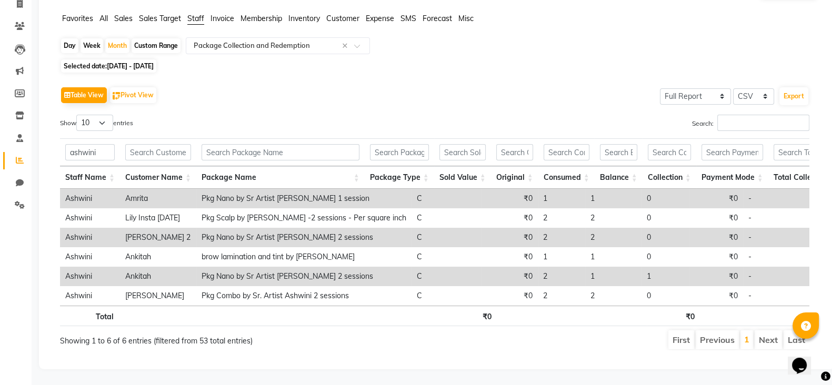
click at [70, 38] on div "Day" at bounding box center [69, 45] width 17 height 15
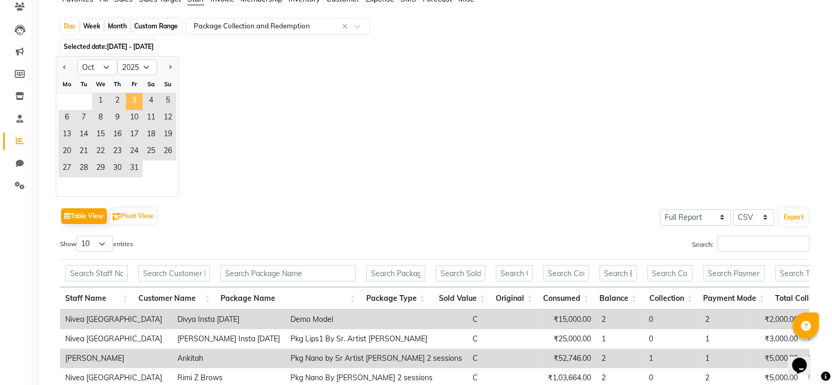
click at [132, 98] on span "3" at bounding box center [134, 101] width 17 height 17
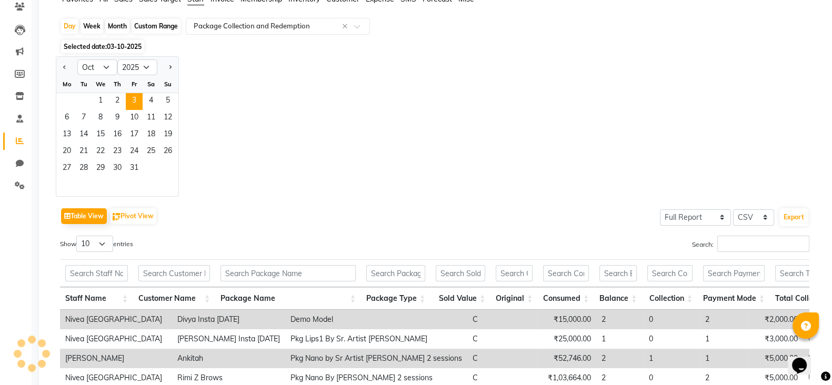
click at [264, 136] on div "Jan Feb Mar Apr May Jun Jul Aug Sep Oct Nov Dec 2015 2016 2017 2018 2019 2020 2…" at bounding box center [437, 126] width 762 height 140
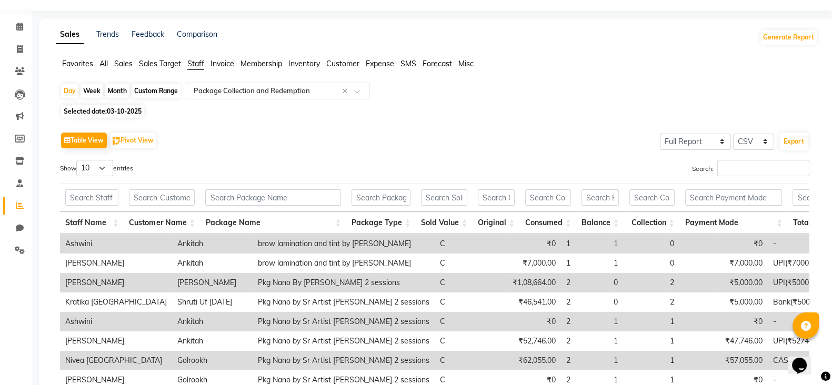
click at [705, 206] on th at bounding box center [734, 198] width 108 height 28
click at [708, 206] on th at bounding box center [734, 198] width 108 height 28
click at [694, 195] on input "text" at bounding box center [733, 197] width 97 height 16
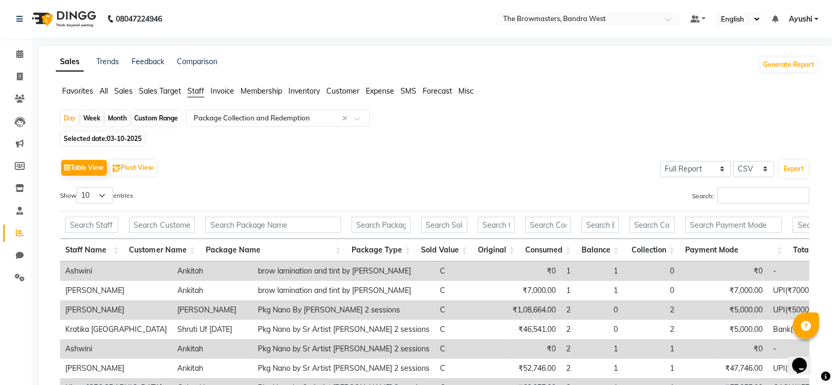
click at [723, 237] on th at bounding box center [734, 225] width 108 height 28
click at [708, 219] on input "text" at bounding box center [733, 225] width 97 height 16
click at [118, 116] on div "Month" at bounding box center [117, 118] width 24 height 15
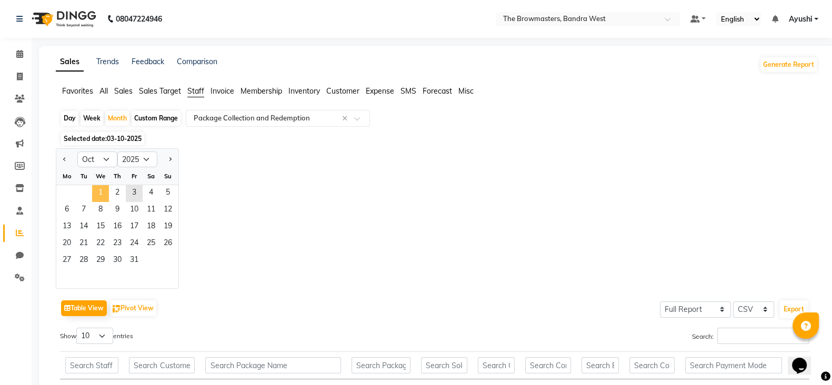
click at [97, 193] on span "1" at bounding box center [100, 193] width 17 height 17
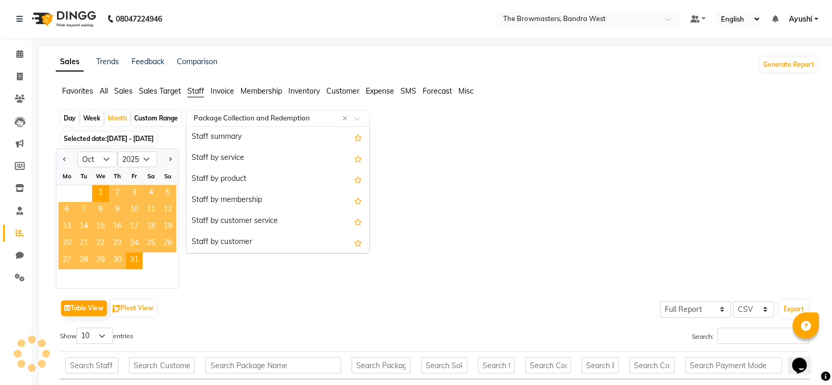
click at [208, 116] on input "text" at bounding box center [267, 118] width 152 height 11
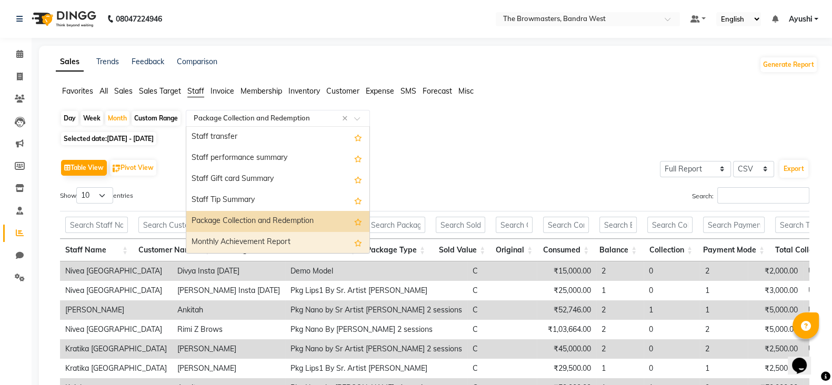
click at [237, 248] on div "Monthly Achievement Report" at bounding box center [277, 242] width 183 height 21
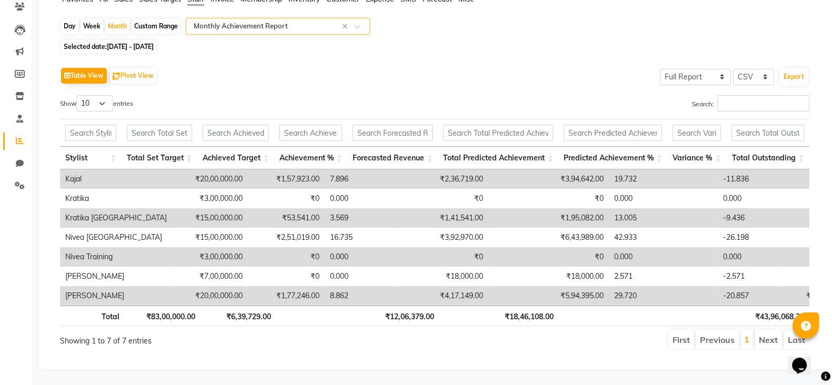
scroll to position [0, 0]
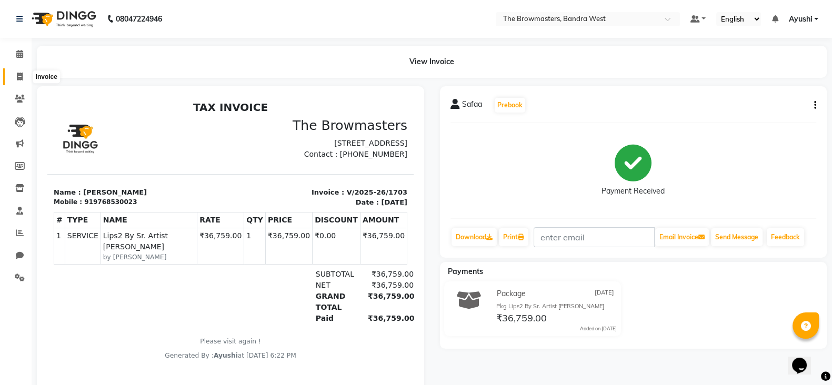
click at [15, 77] on span at bounding box center [20, 77] width 18 height 12
select select "6949"
select select "service"
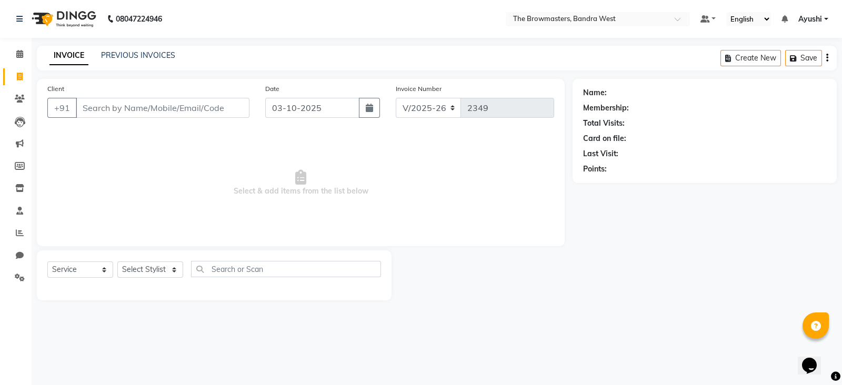
click at [138, 60] on div "PREVIOUS INVOICES" at bounding box center [138, 55] width 74 height 11
click at [129, 55] on link "PREVIOUS INVOICES" at bounding box center [138, 55] width 74 height 9
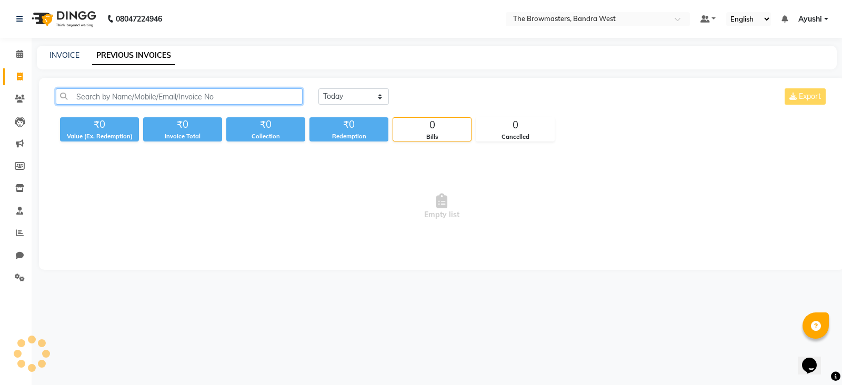
click at [169, 95] on input "text" at bounding box center [179, 96] width 247 height 16
paste input "Babli"
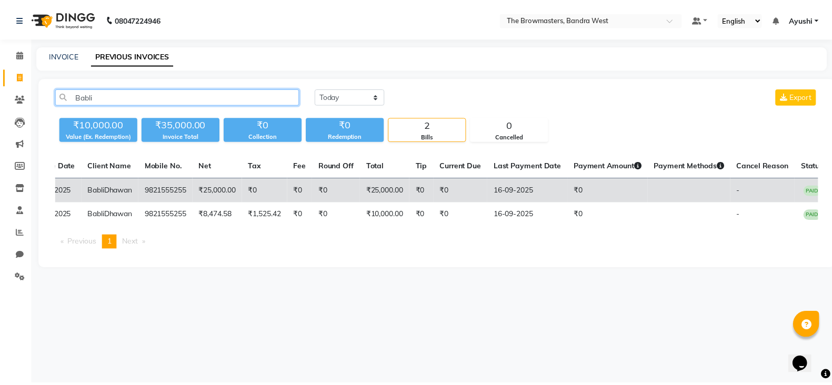
scroll to position [0, 108]
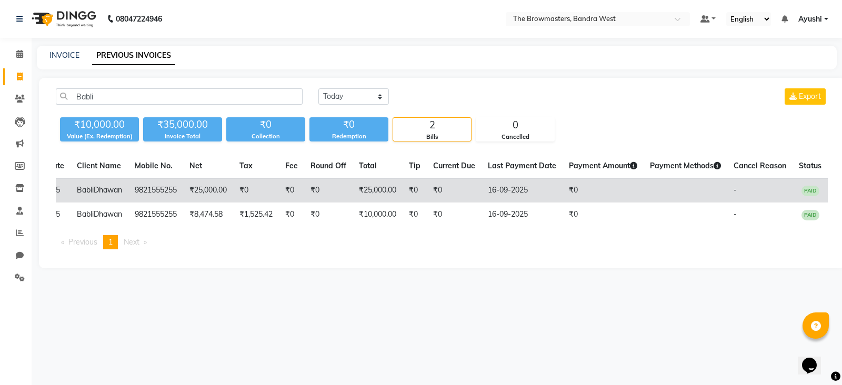
click at [481, 203] on td "16-09-2025" at bounding box center [521, 190] width 81 height 25
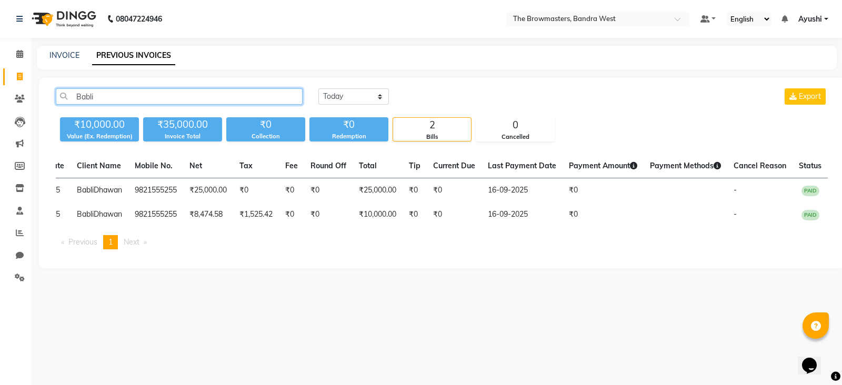
click at [165, 90] on input "Babli" at bounding box center [179, 96] width 247 height 16
click at [87, 96] on input "Babli" at bounding box center [179, 96] width 247 height 16
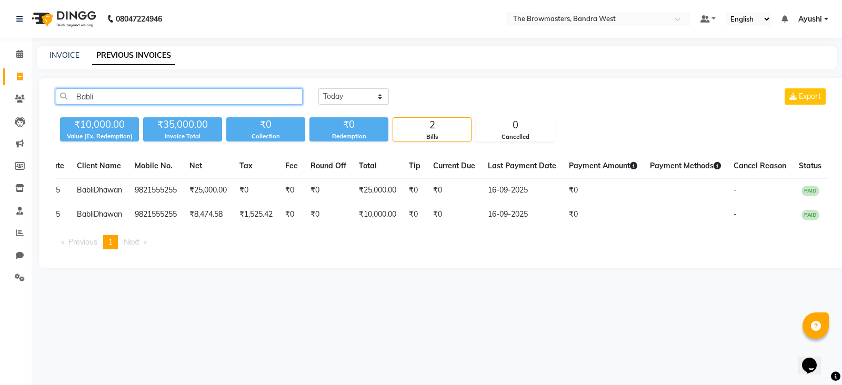
click at [87, 96] on input "Babli" at bounding box center [179, 96] width 247 height 16
paste input "[PERSON_NAME][DEMOGRAPHIC_DATA]"
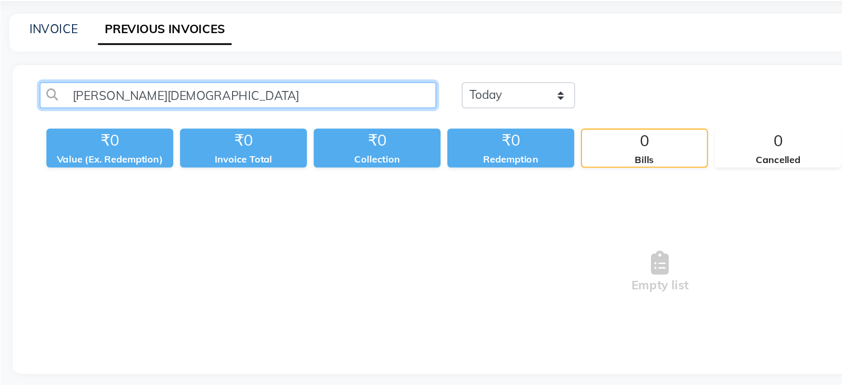
drag, startPoint x: 82, startPoint y: 98, endPoint x: 31, endPoint y: 107, distance: 51.7
click at [31, 107] on app-home "08047224946 Select Location × The Browmasters, Bandra West Default Panel My Pan…" at bounding box center [421, 143] width 842 height 286
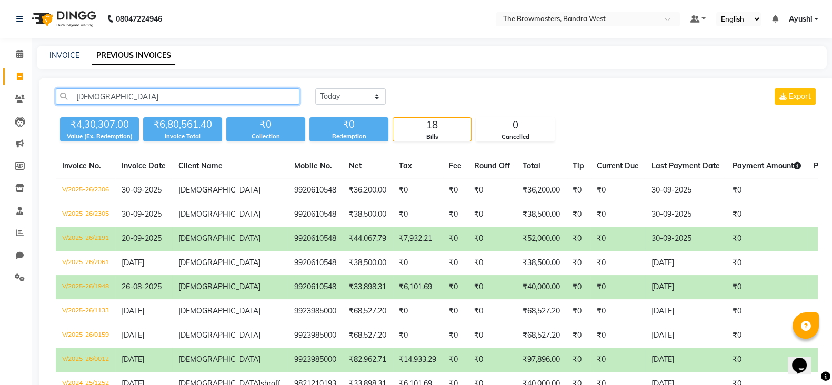
type input "[DEMOGRAPHIC_DATA]"
